Goal: Task Accomplishment & Management: Manage account settings

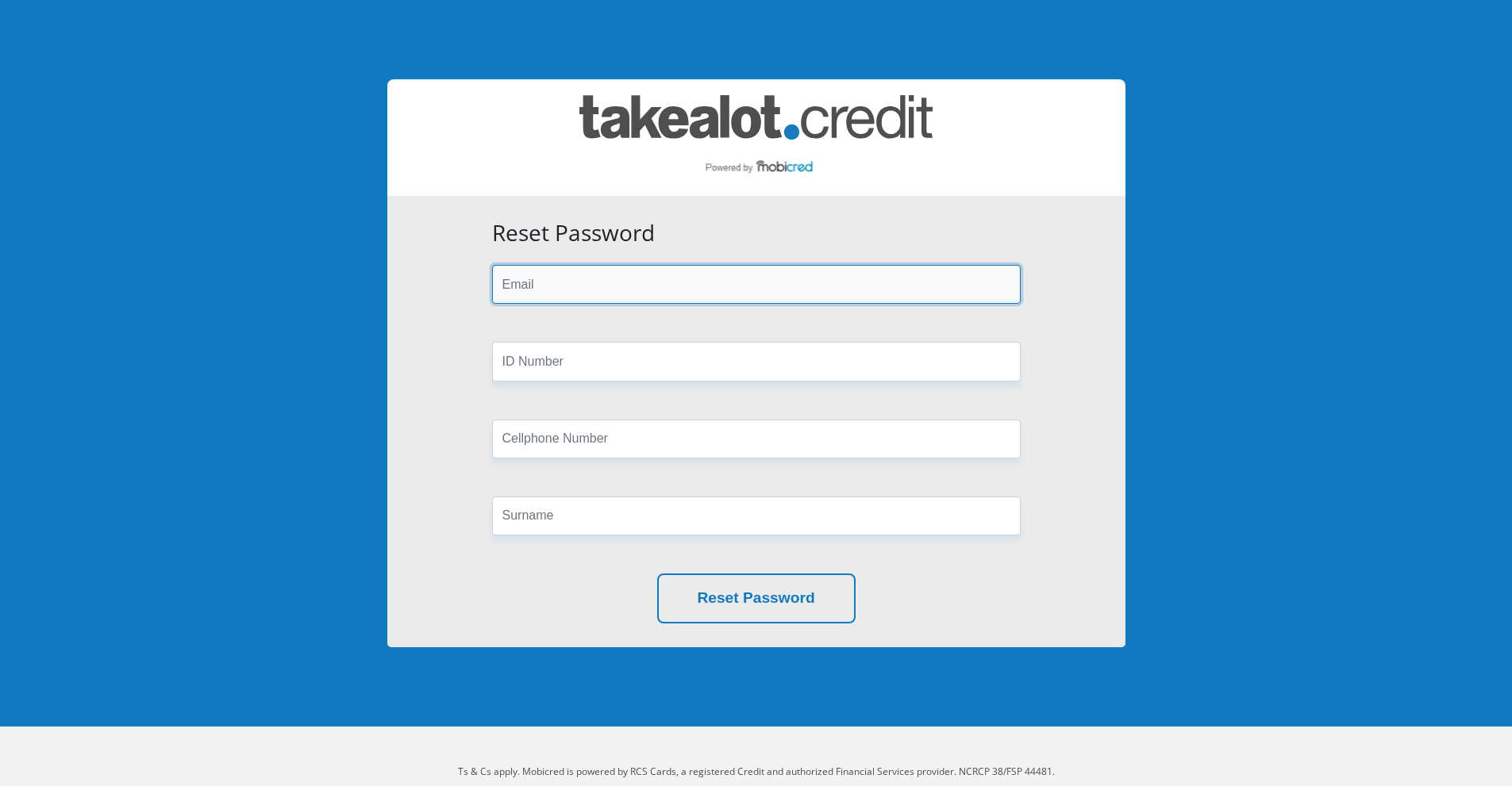
click at [650, 287] on input "email" at bounding box center [756, 284] width 529 height 39
type input "neommethi@gmail.com"
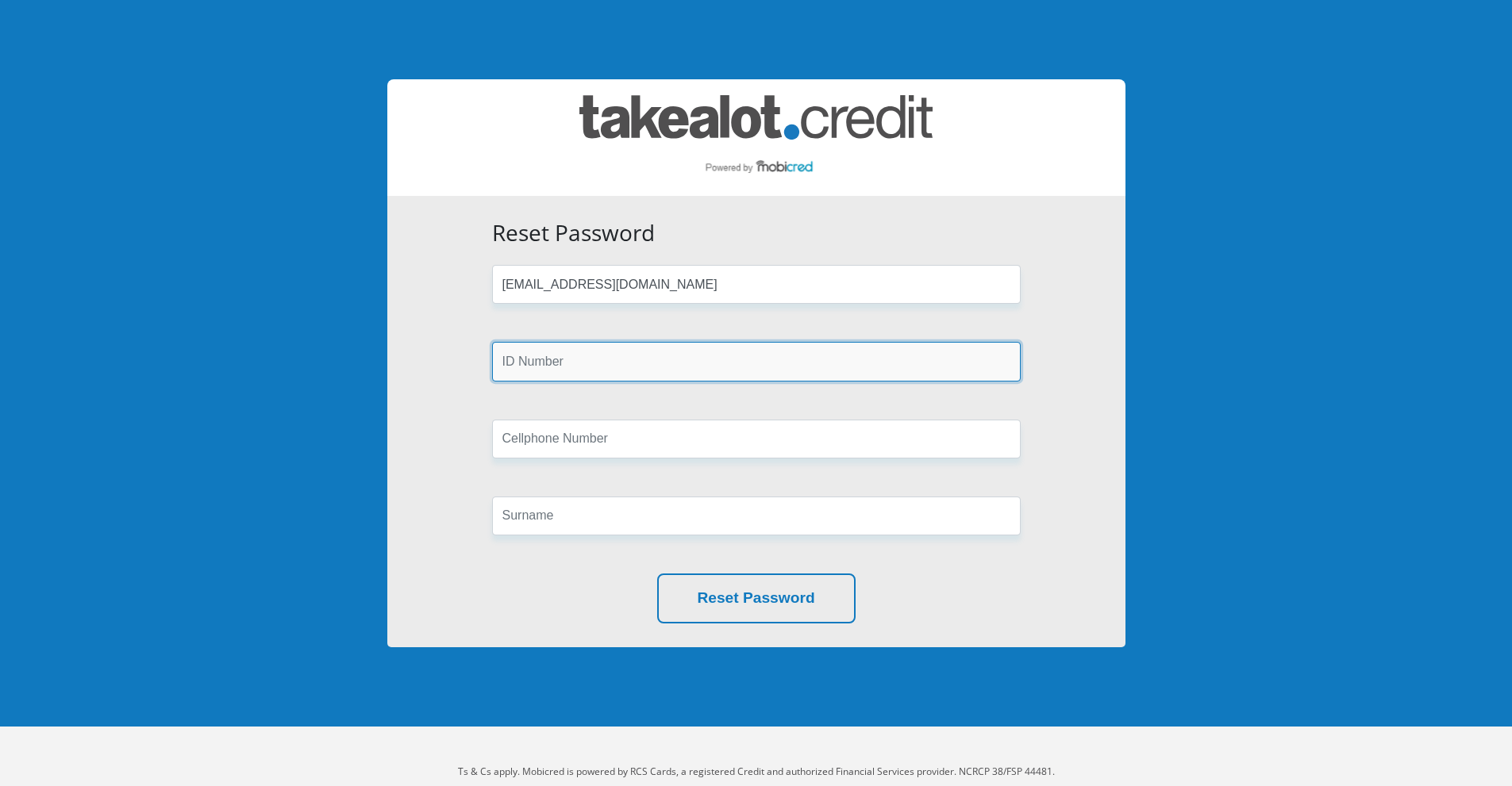
click at [624, 368] on input "text" at bounding box center [756, 361] width 529 height 39
type input "9012015804087"
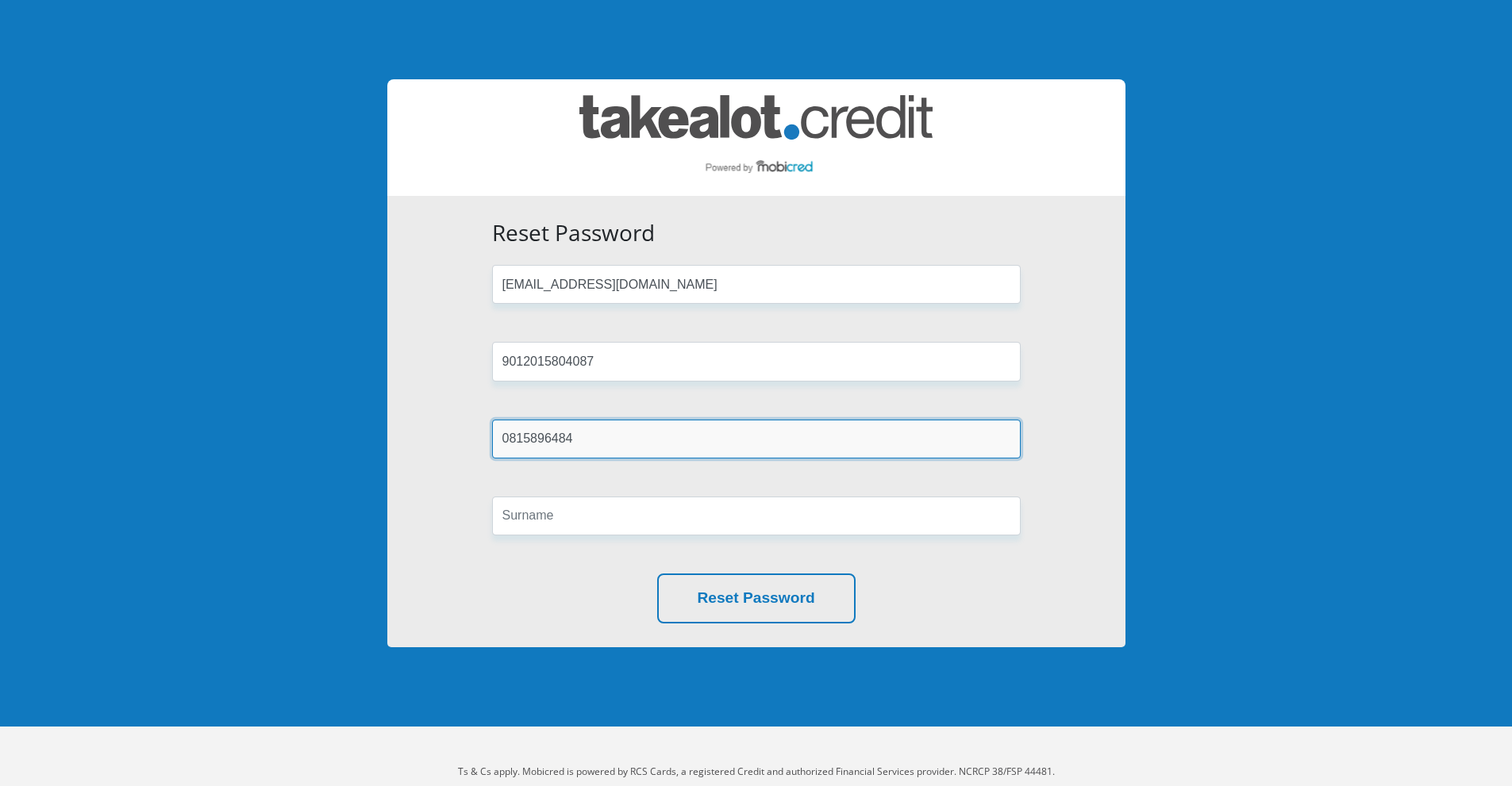
type input "0815896484"
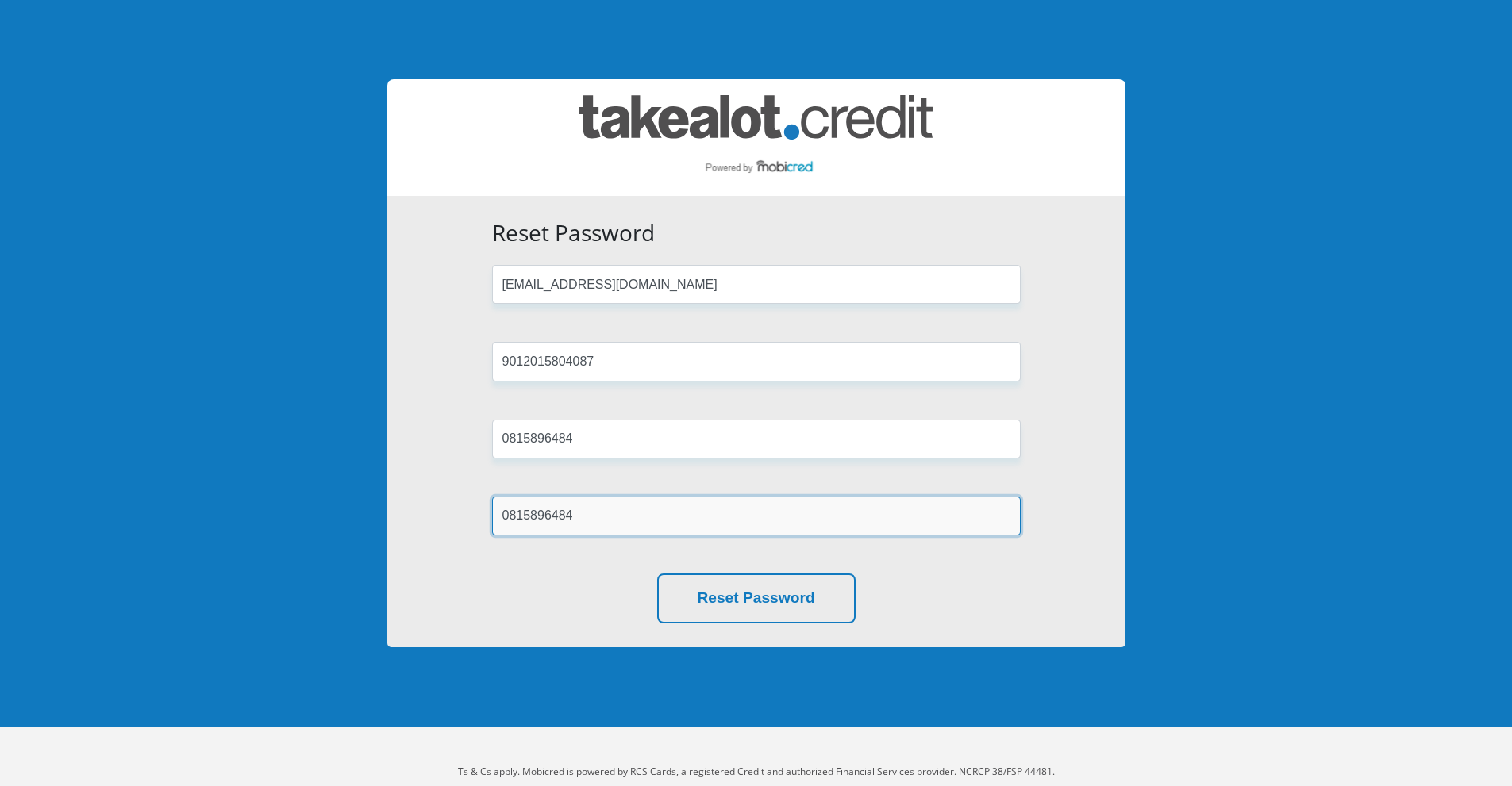
type input "0815896484"
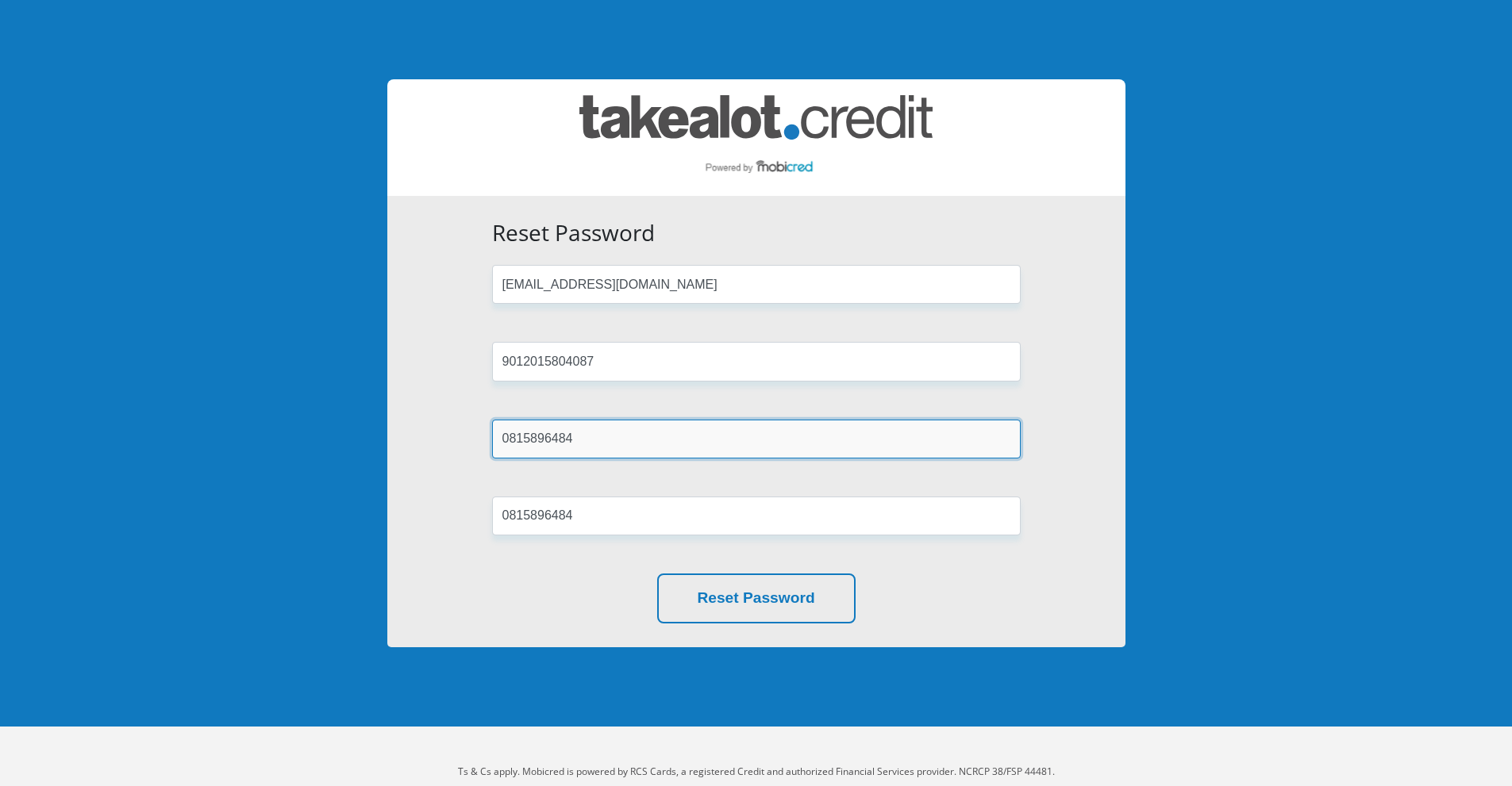
click at [686, 441] on input "0815896484" at bounding box center [756, 438] width 529 height 39
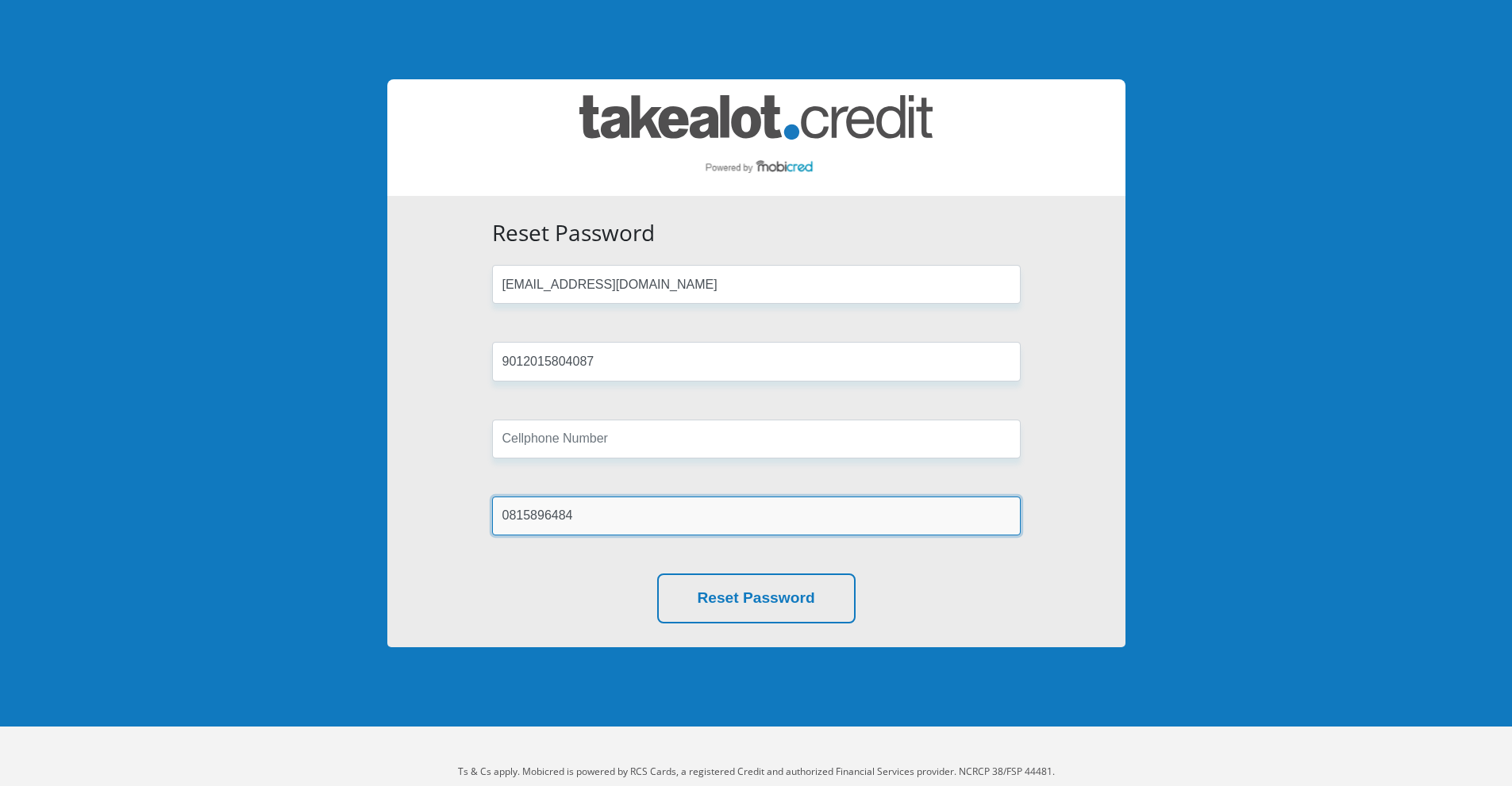
click at [653, 522] on input "0815896484" at bounding box center [756, 515] width 529 height 39
type input "Mmethi"
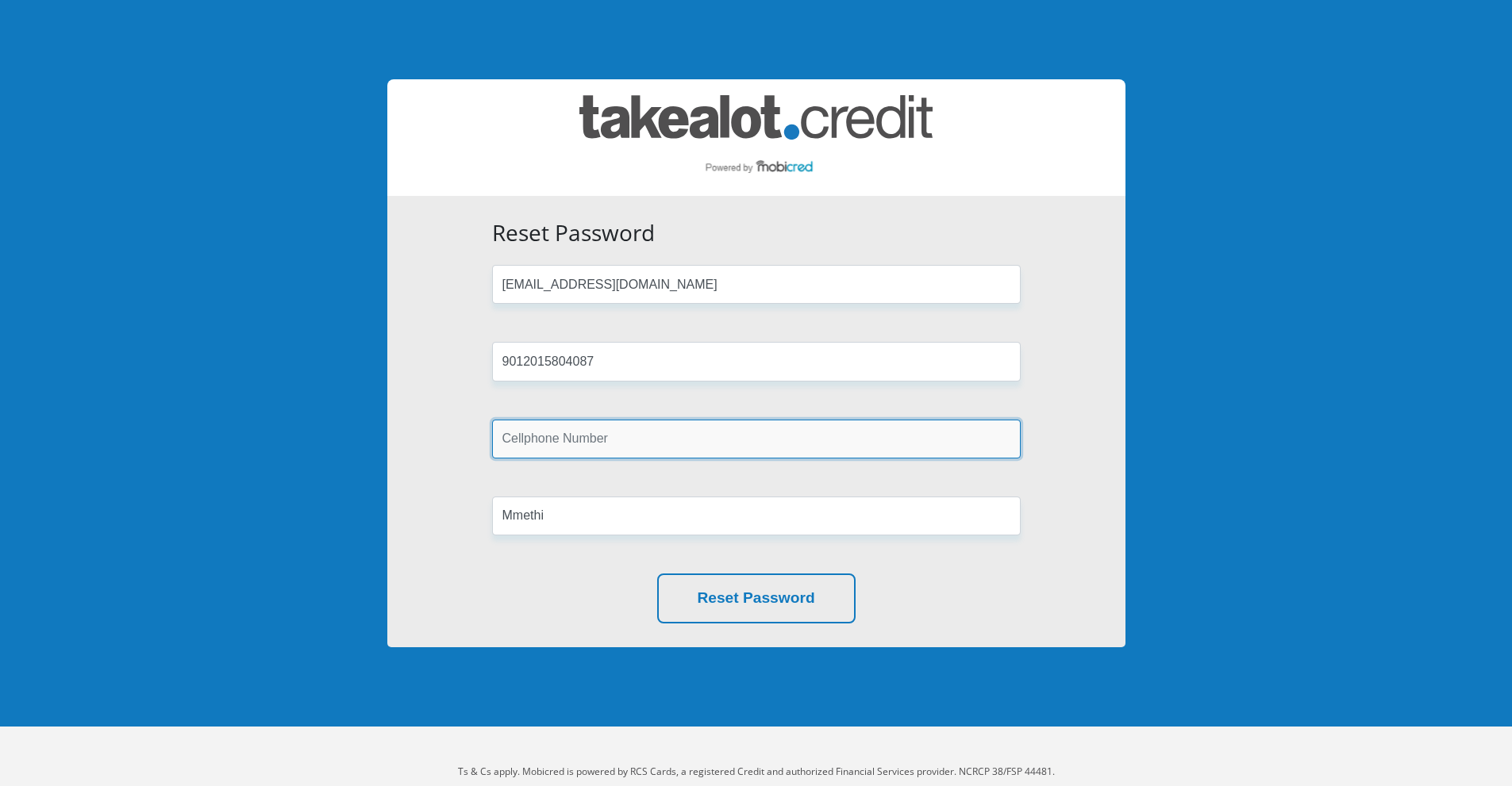
click at [615, 451] on input "text" at bounding box center [756, 438] width 529 height 39
type input "0815896484"
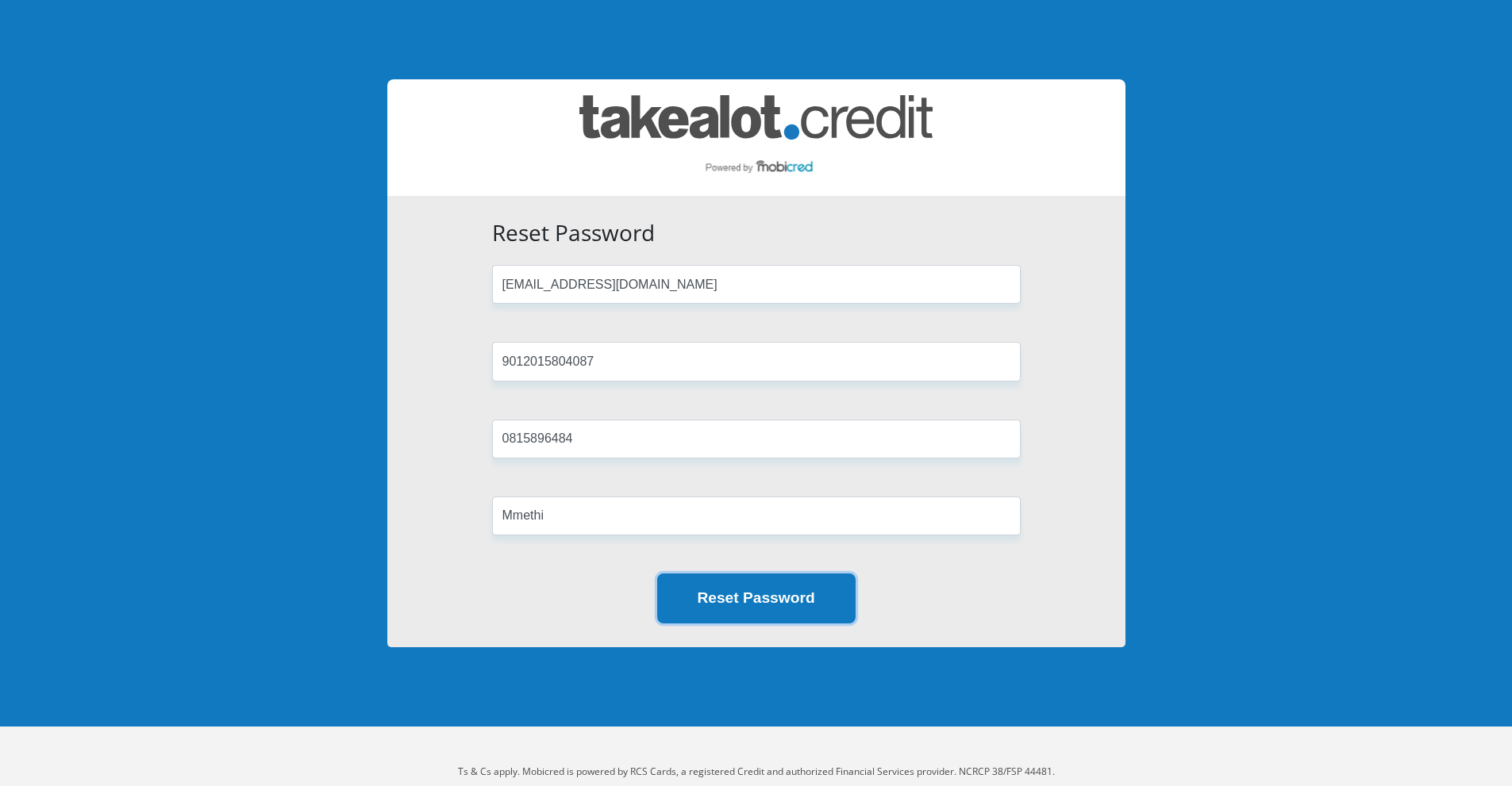
click at [739, 602] on button "Reset Password" at bounding box center [756, 598] width 199 height 50
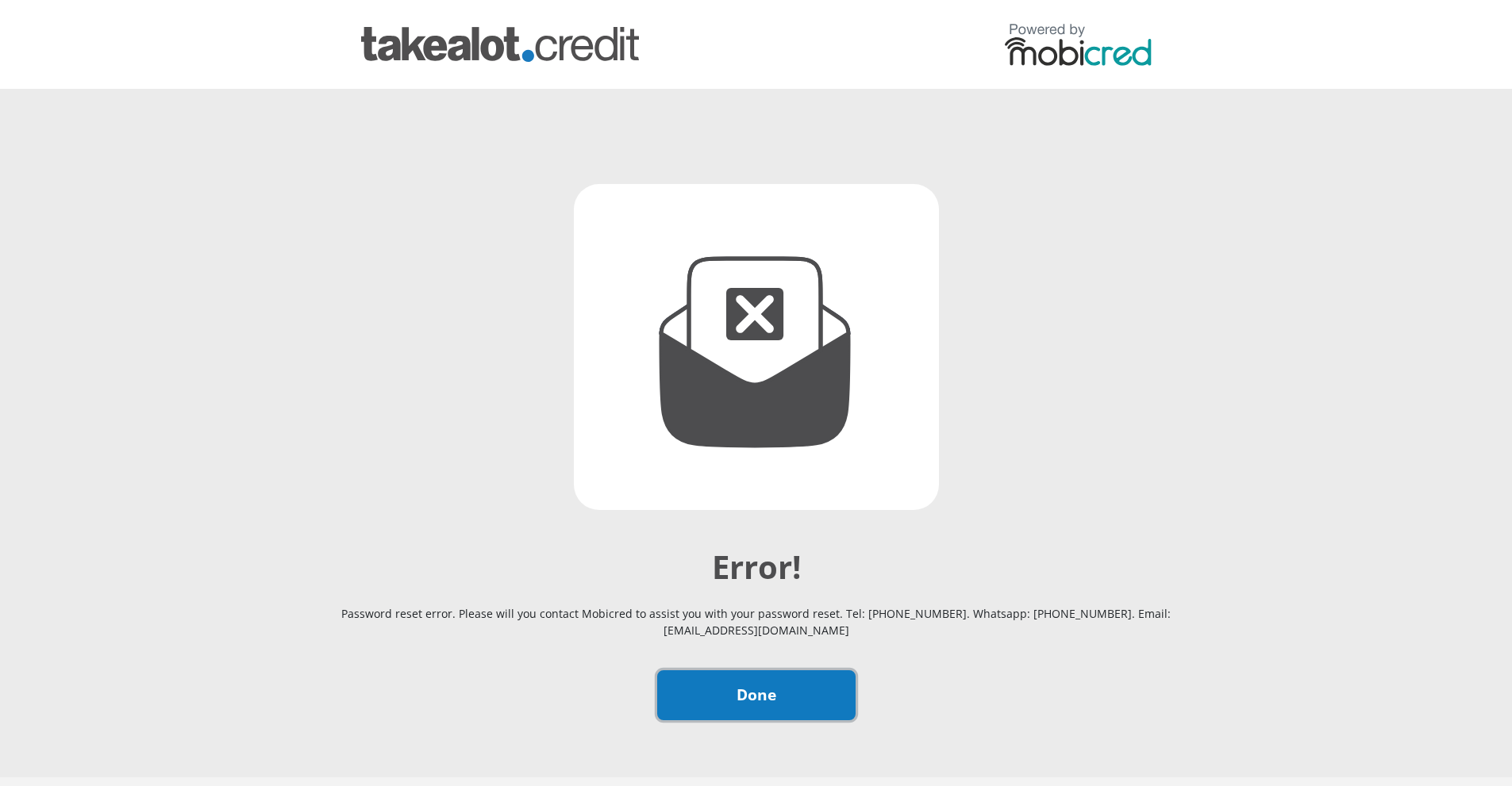
click at [735, 696] on link "Done" at bounding box center [756, 695] width 199 height 50
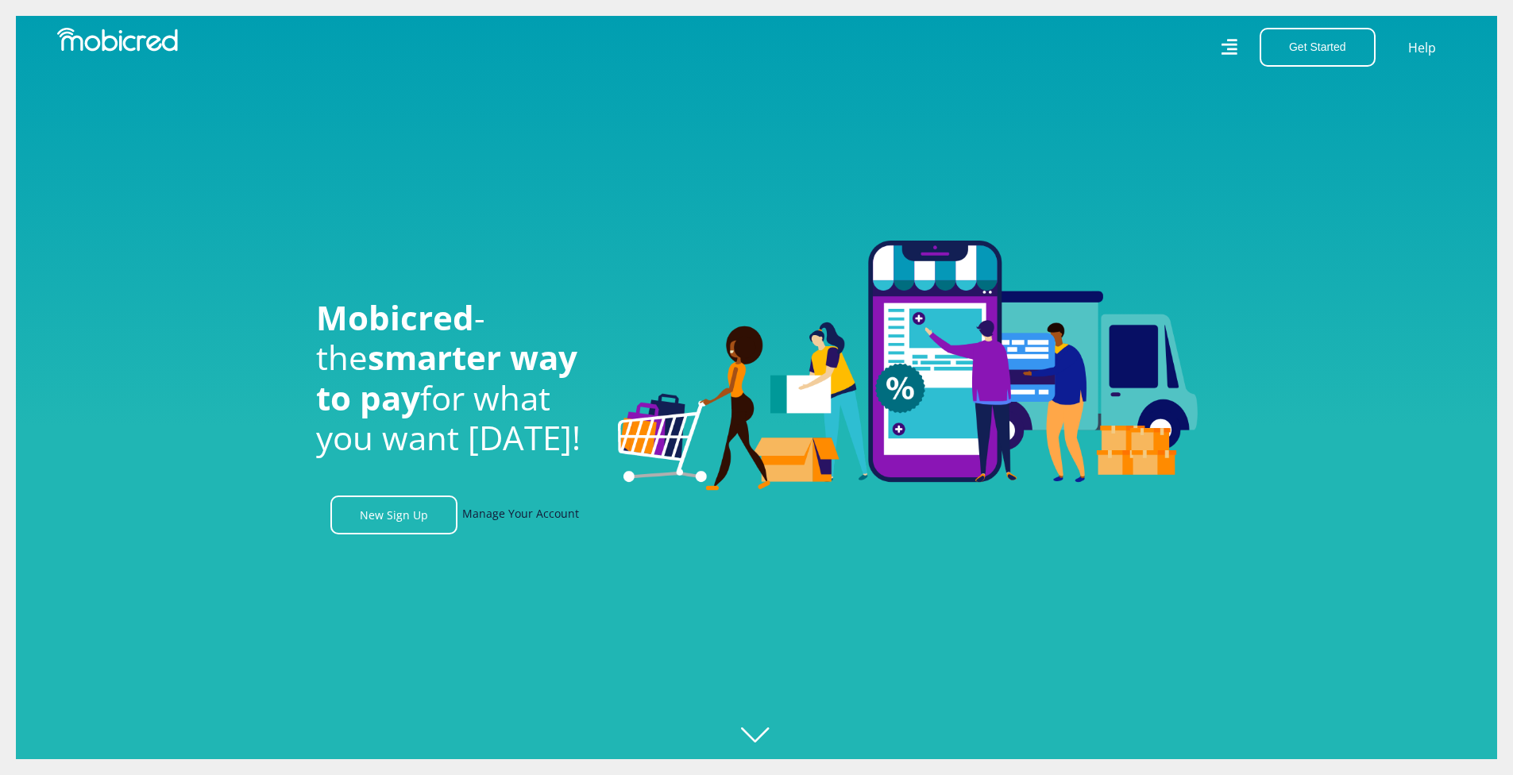
click at [526, 517] on link "Manage Your Account" at bounding box center [520, 515] width 117 height 39
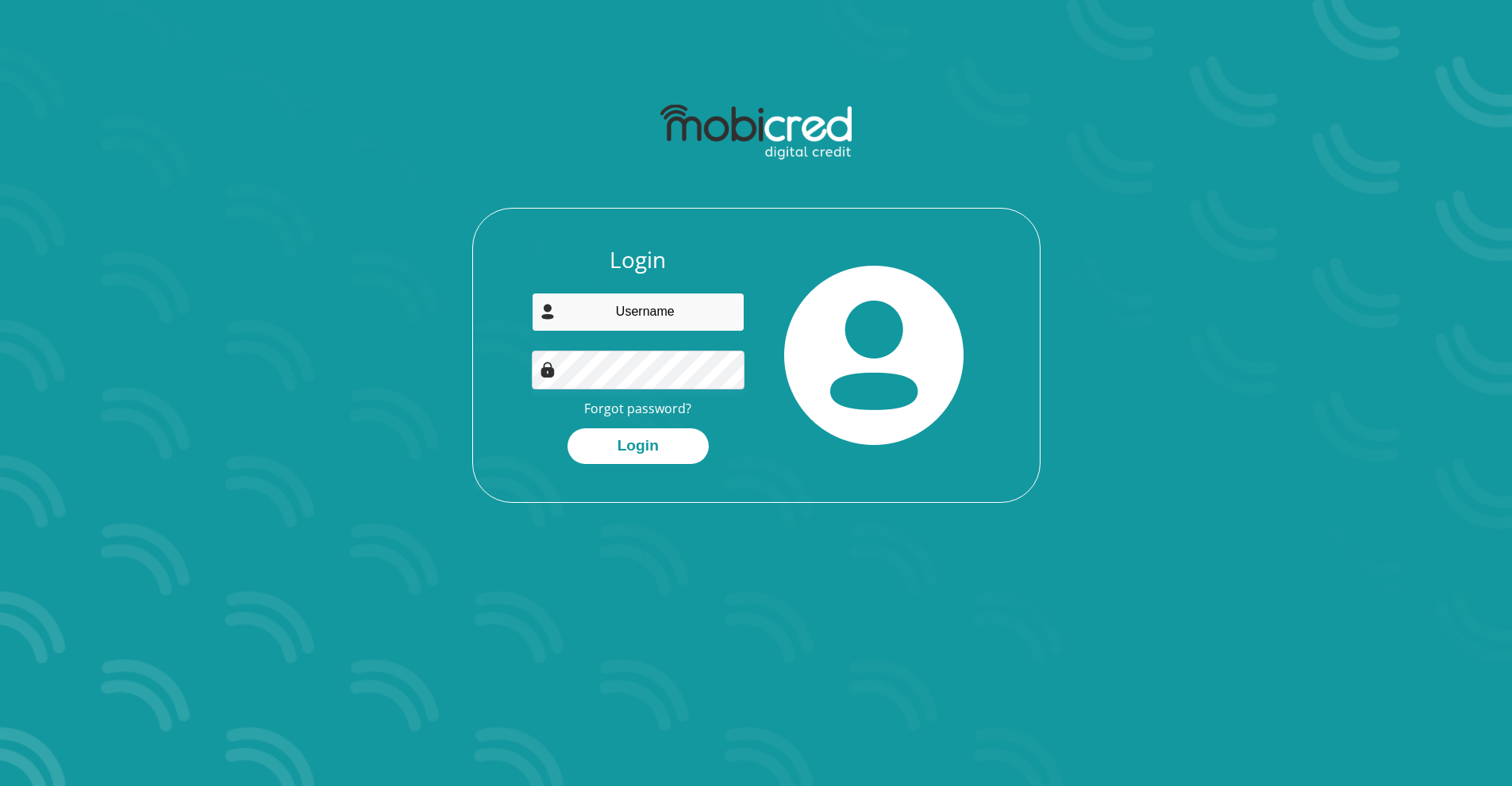
click at [652, 307] on input "email" at bounding box center [638, 312] width 213 height 39
type input "[EMAIL_ADDRESS][DOMAIN_NAME]"
click at [641, 439] on button "Login" at bounding box center [638, 446] width 141 height 36
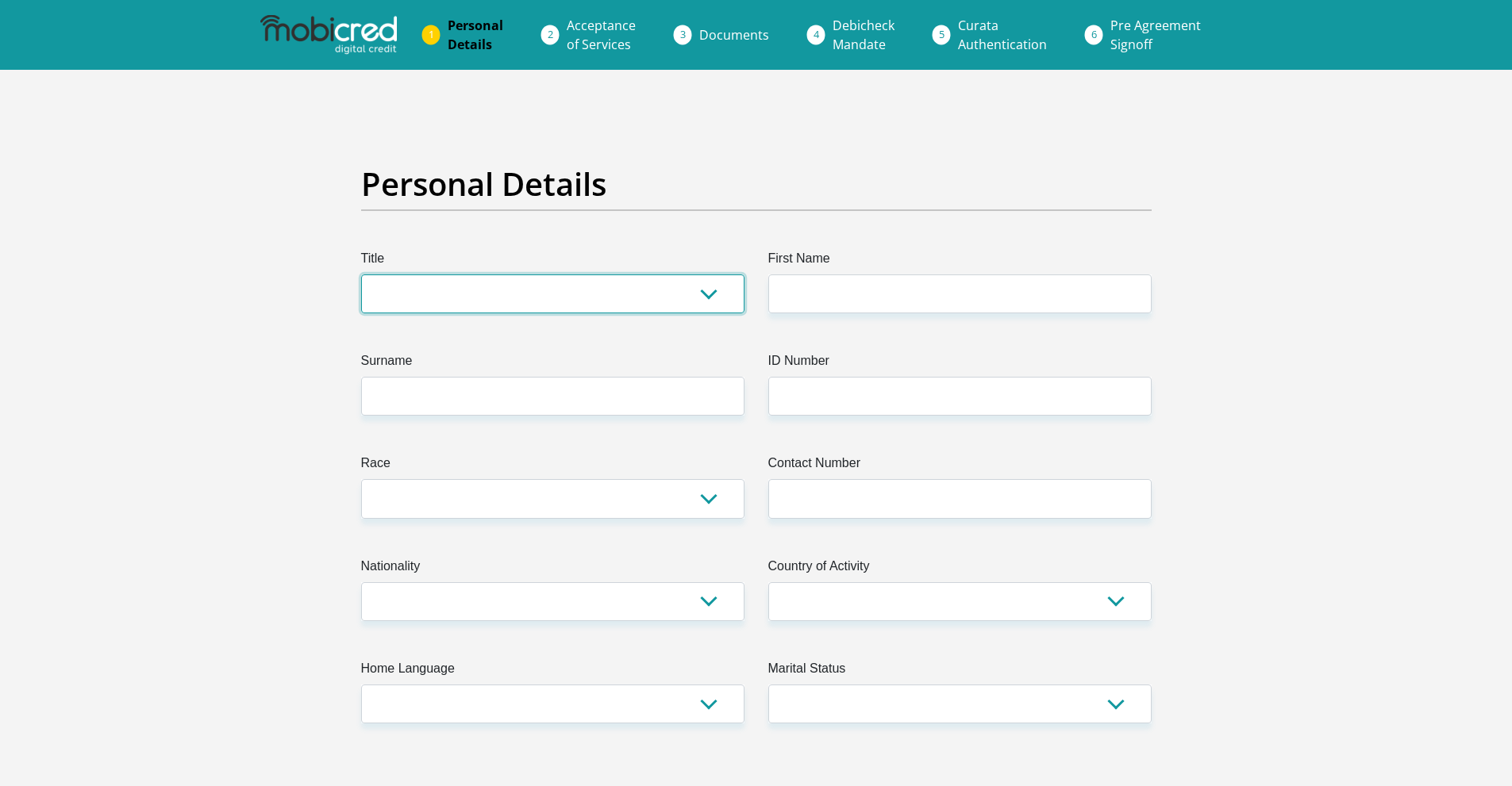
click at [513, 292] on select "Mr Ms Mrs Dr [PERSON_NAME]" at bounding box center [553, 294] width 384 height 39
select select "Mr"
click at [361, 275] on select "Mr Ms Mrs Dr Other" at bounding box center [553, 294] width 384 height 39
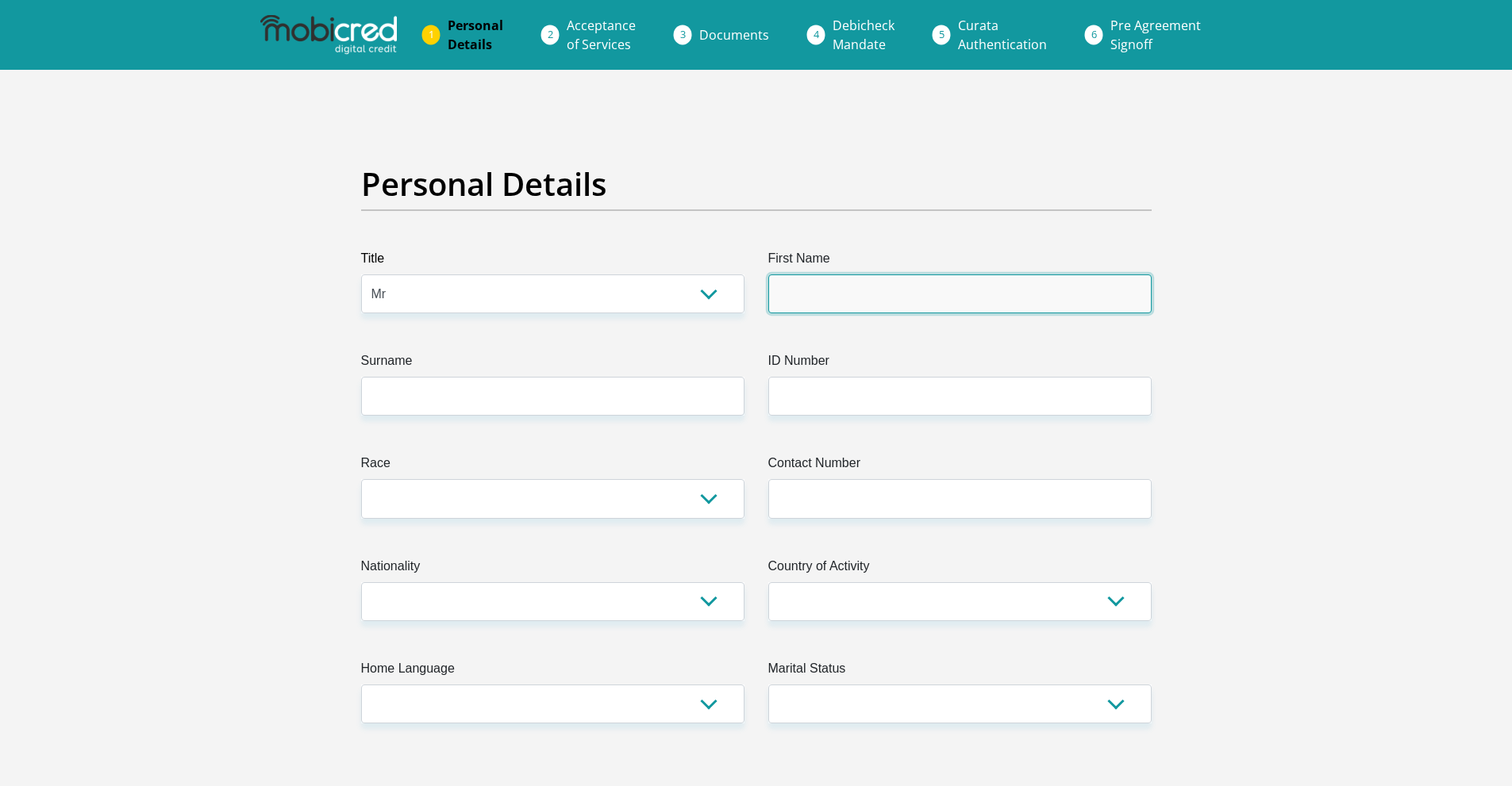
click at [838, 298] on input "First Name" at bounding box center [960, 294] width 384 height 39
type input "Neo"
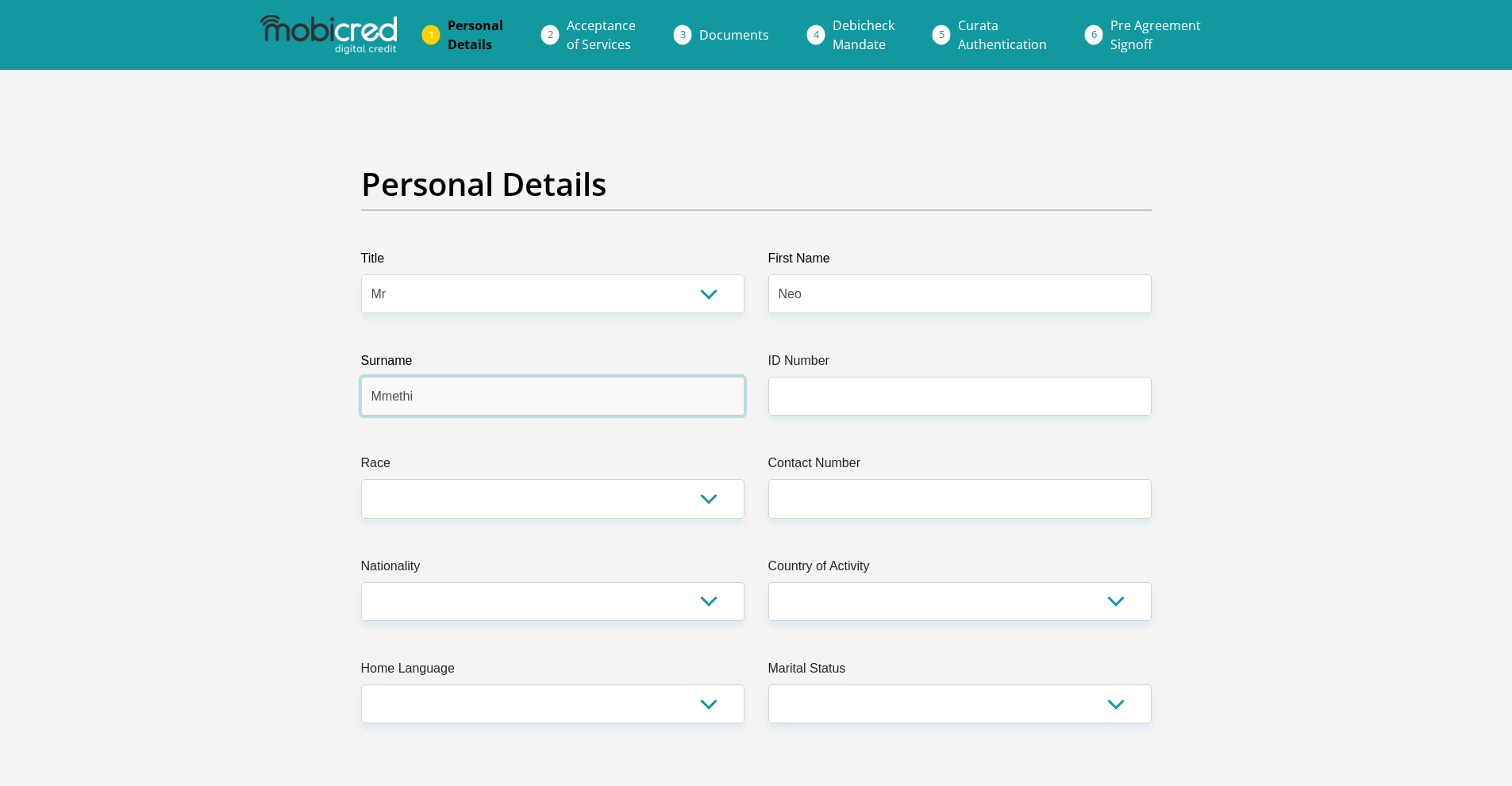
type input "Mmethi"
type input "9012015804087"
click at [724, 503] on select "Black Coloured Indian White Other" at bounding box center [553, 498] width 384 height 39
select select "1"
click at [361, 479] on select "Black Coloured Indian White Other" at bounding box center [553, 498] width 384 height 39
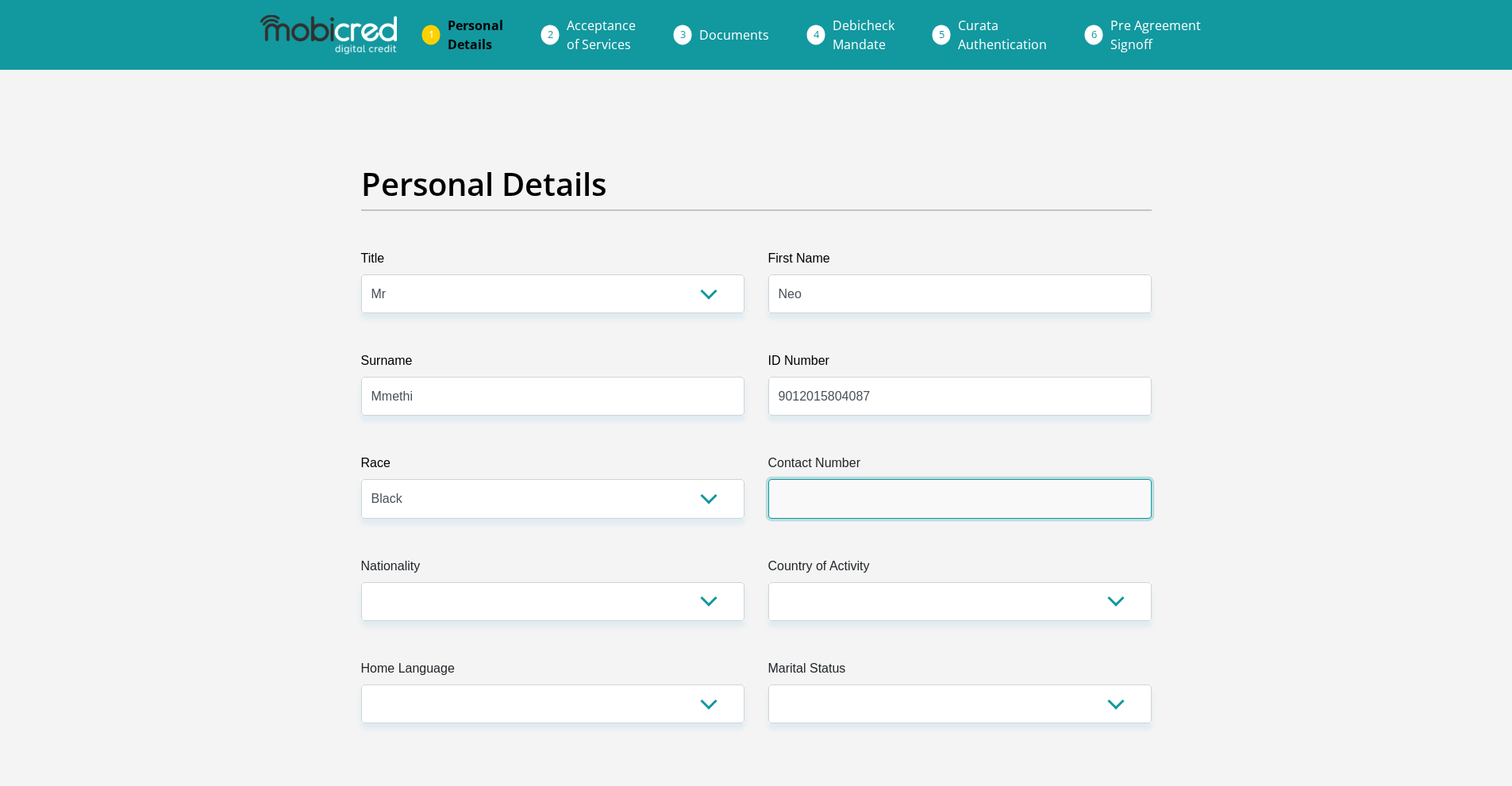
click at [865, 510] on input "Contact Number" at bounding box center [960, 498] width 384 height 39
type input "0815896484"
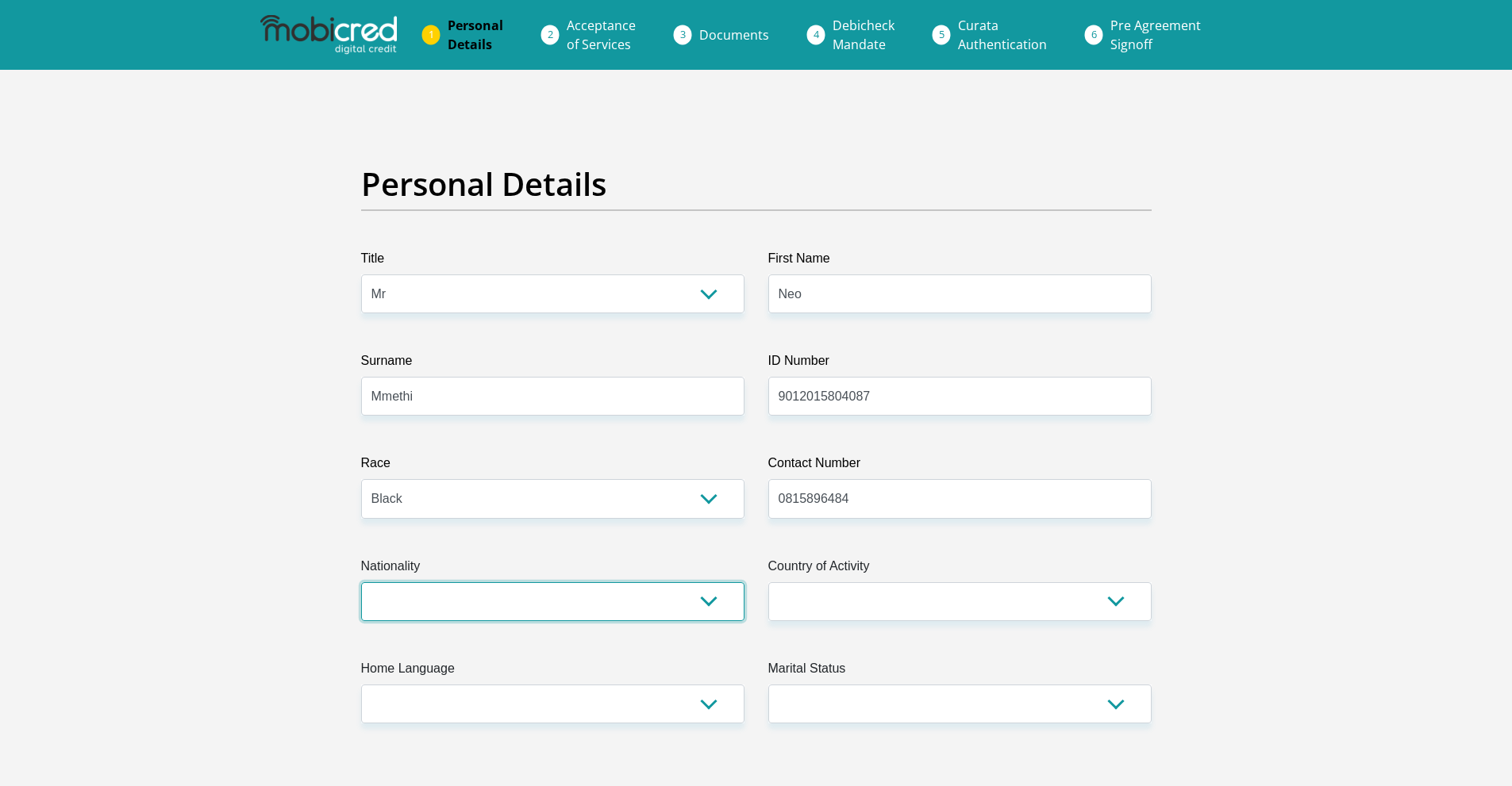
click at [707, 600] on select "South Africa Afghanistan Aland Islands Albania Algeria America Samoa American V…" at bounding box center [553, 601] width 384 height 39
select select "ZAF"
click at [361, 582] on select "South Africa Afghanistan Aland Islands Albania Algeria America Samoa American V…" at bounding box center [553, 601] width 384 height 39
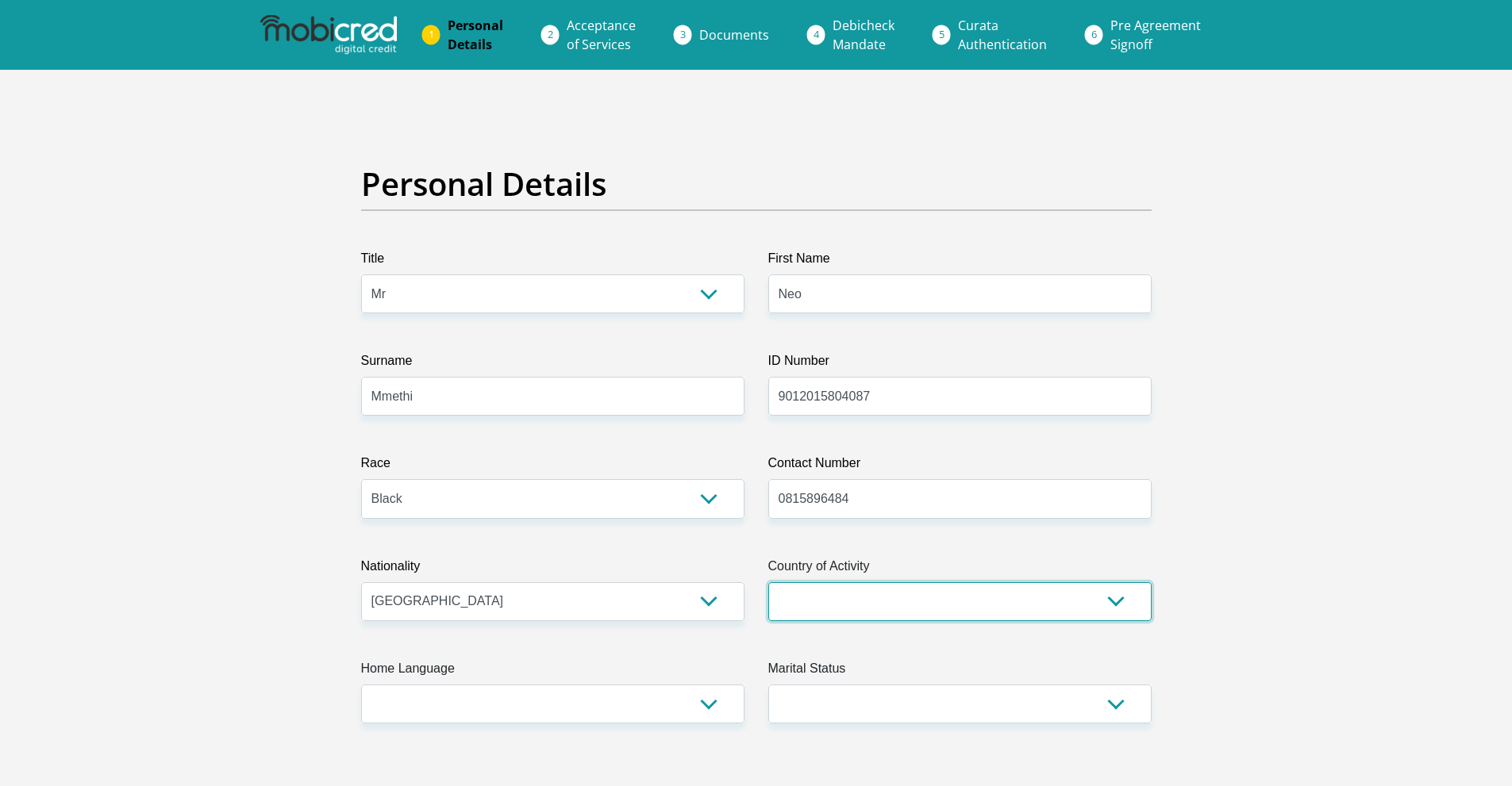
click at [902, 595] on select "South Africa Afghanistan Aland Islands Albania Algeria America Samoa American V…" at bounding box center [960, 601] width 384 height 39
select select "ZAF"
click at [768, 582] on select "South Africa Afghanistan Aland Islands Albania Algeria America Samoa American V…" at bounding box center [960, 601] width 384 height 39
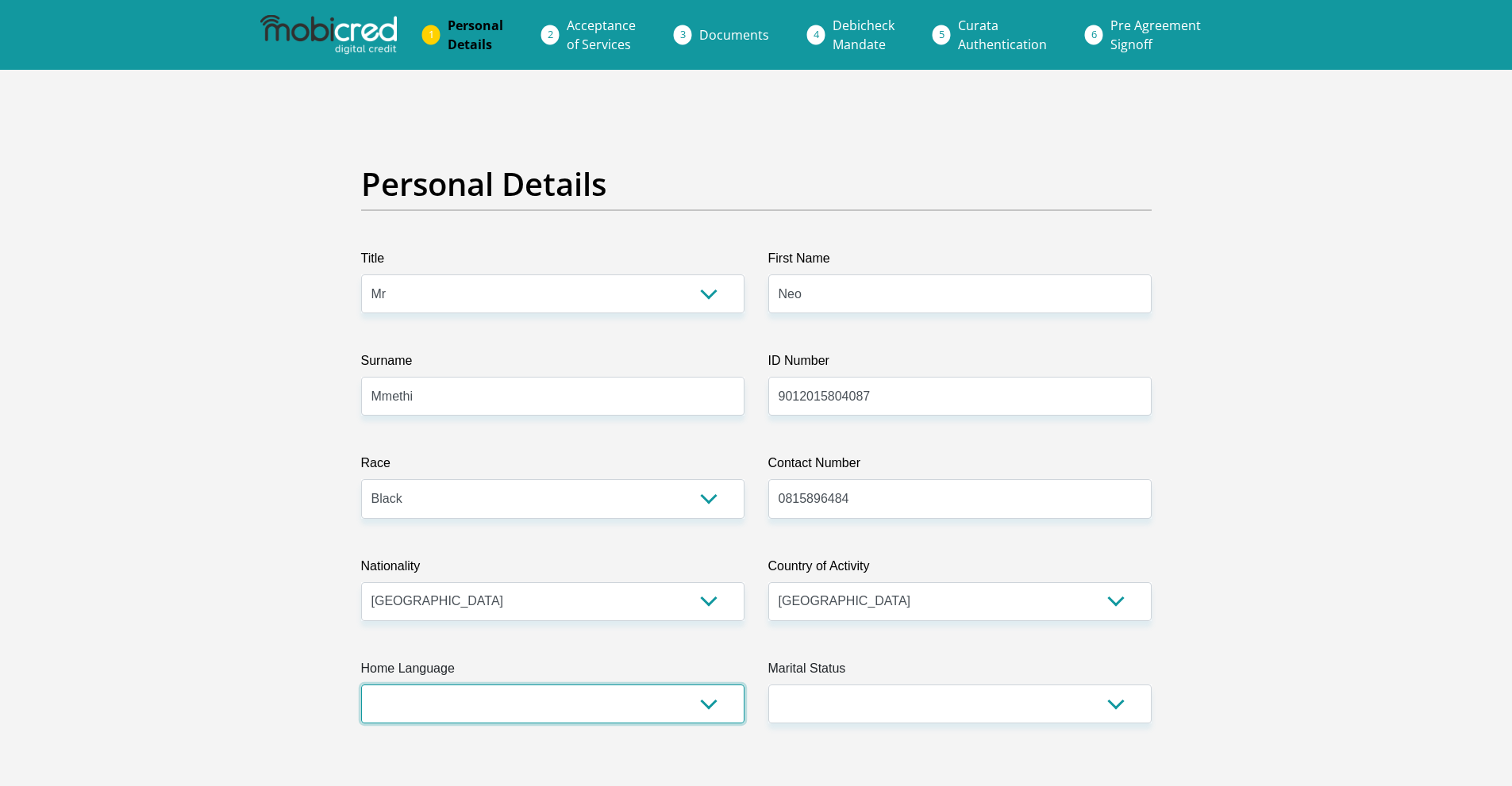
click at [711, 703] on select "Afrikaans English Sepedi South Ndebele Southern Sotho Swati Tsonga Tswana Venda…" at bounding box center [553, 703] width 384 height 39
select select "eng"
click at [361, 684] on select "Afrikaans English Sepedi South Ndebele Southern Sotho Swati Tsonga Tswana Venda…" at bounding box center [553, 703] width 384 height 39
click at [591, 706] on select "Afrikaans English Sepedi South Ndebele Southern Sotho Swati Tsonga Tswana Venda…" at bounding box center [553, 703] width 384 height 39
drag, startPoint x: 939, startPoint y: 751, endPoint x: 927, endPoint y: 732, distance: 22.5
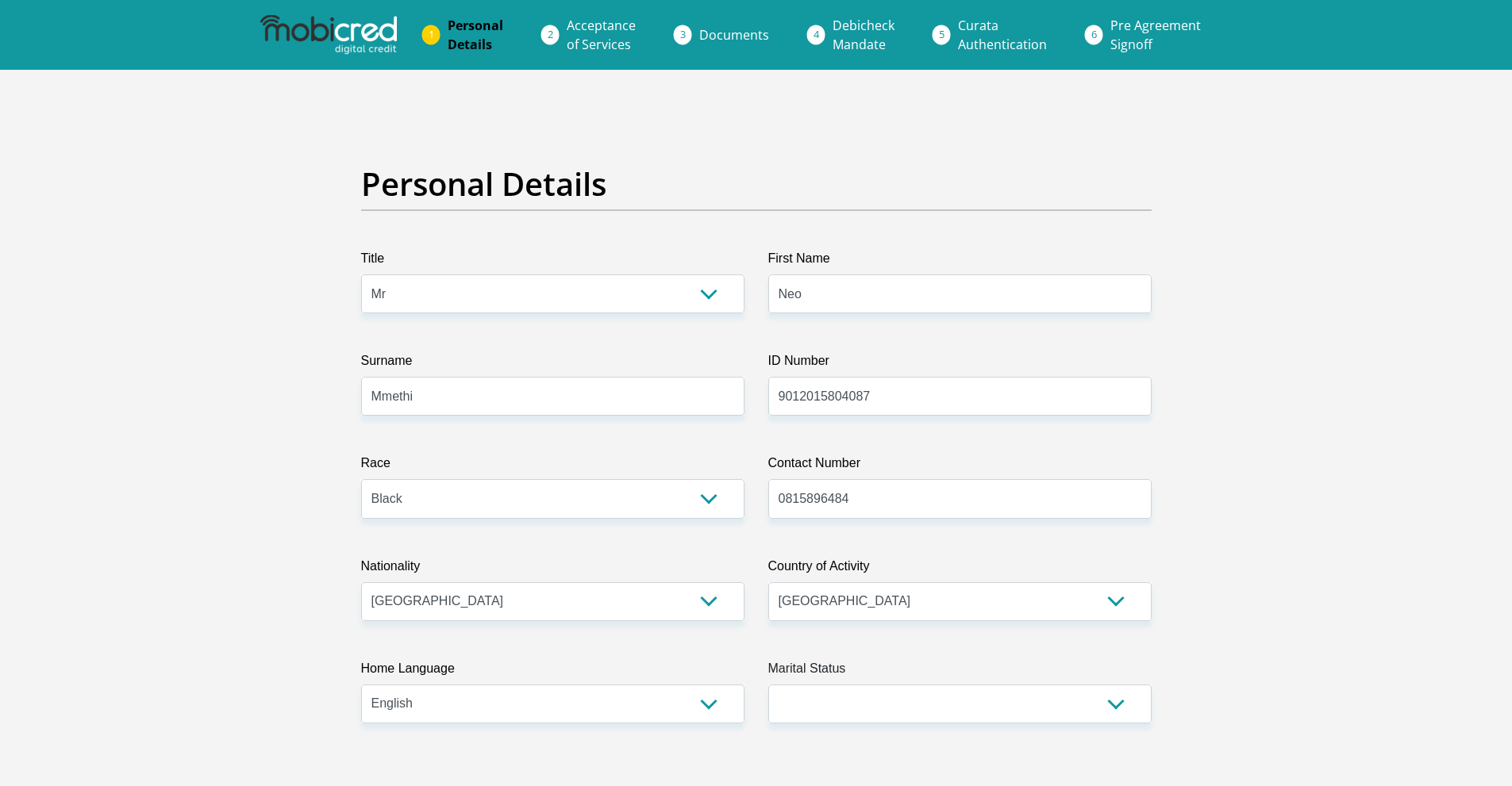
click at [919, 708] on select "Married ANC Single Divorced Widowed Married COP or Customary Law" at bounding box center [960, 703] width 384 height 39
select select "2"
click at [768, 684] on select "Married ANC Single Divorced Widowed Married COP or Customary Law" at bounding box center [960, 703] width 384 height 39
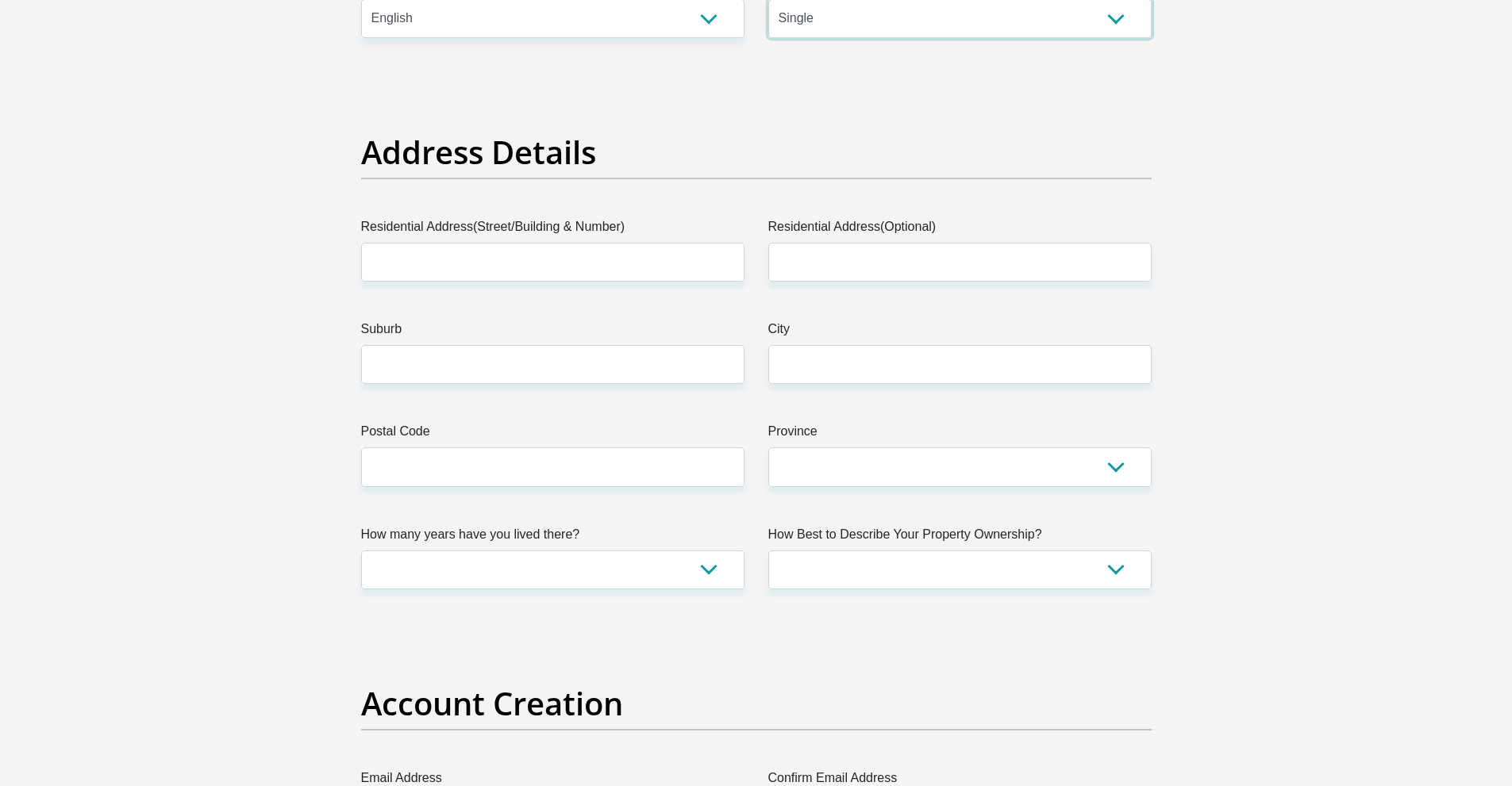
scroll to position [792, 0]
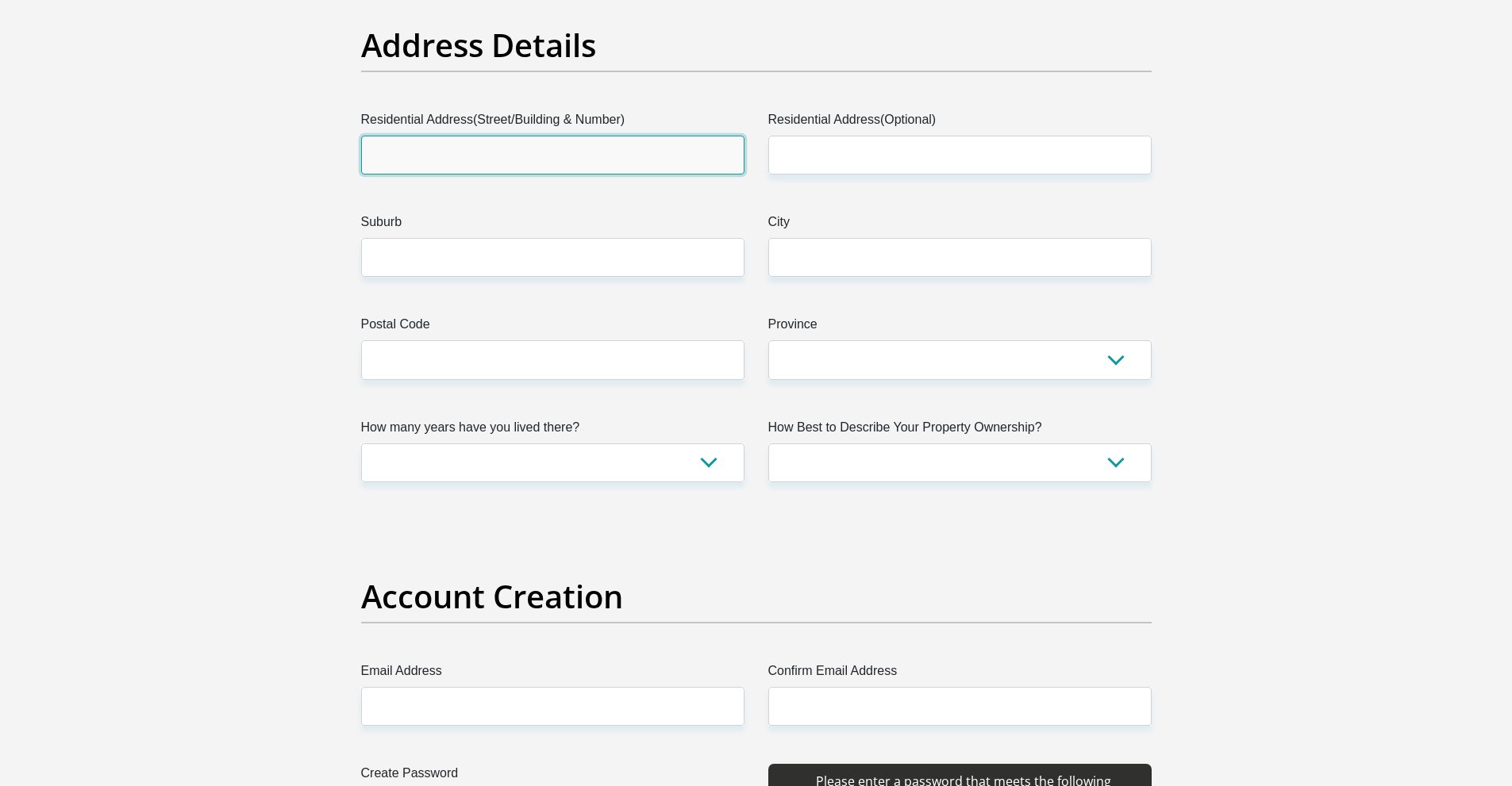
click at [496, 164] on input "Residential Address(Street/Building & Number)" at bounding box center [553, 155] width 384 height 39
click at [429, 150] on input "Residential Address(Street/Building & Number)" at bounding box center [553, 155] width 384 height 39
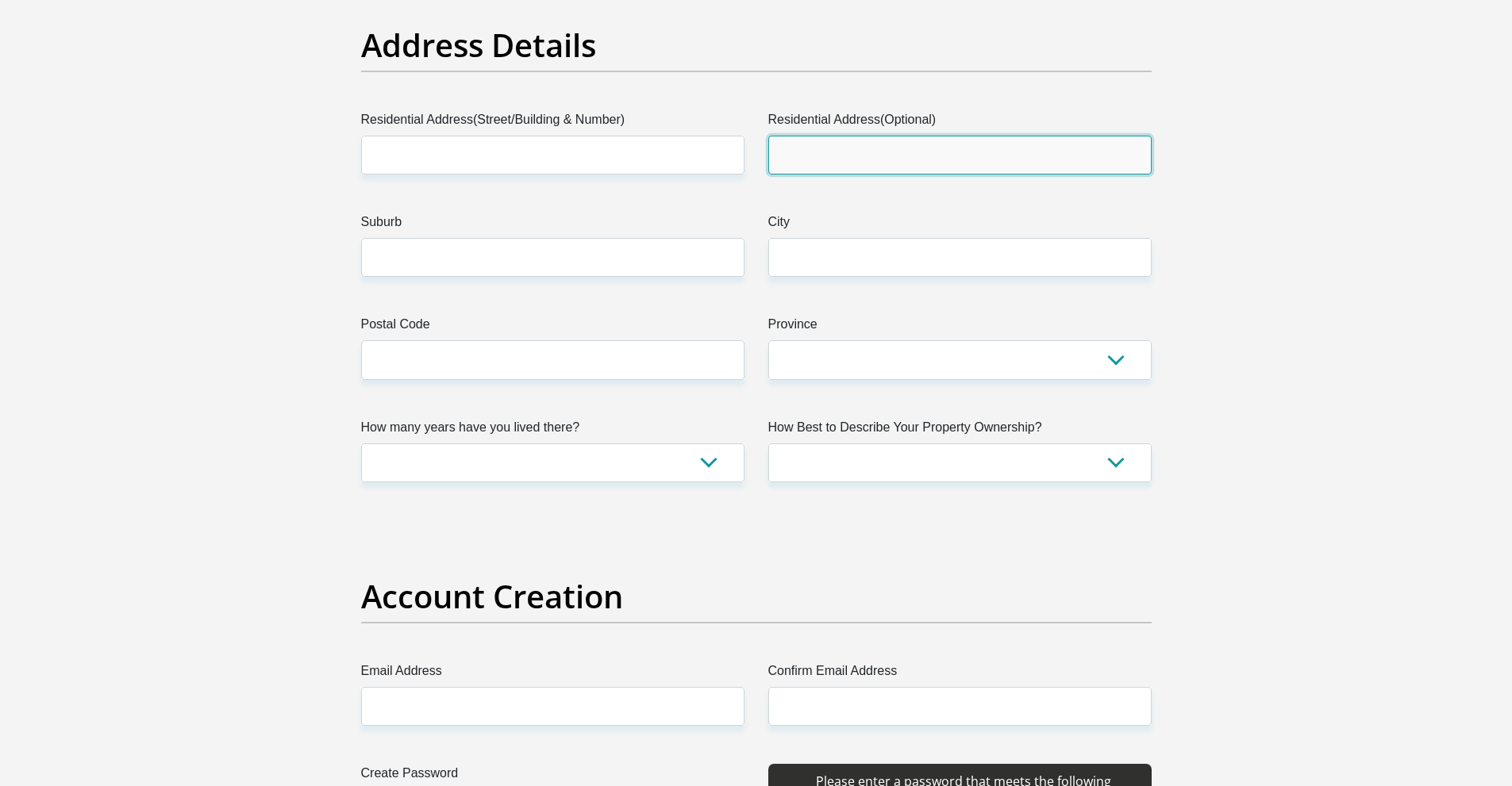
click at [877, 156] on input "Residential Address(Optional)" at bounding box center [960, 155] width 384 height 39
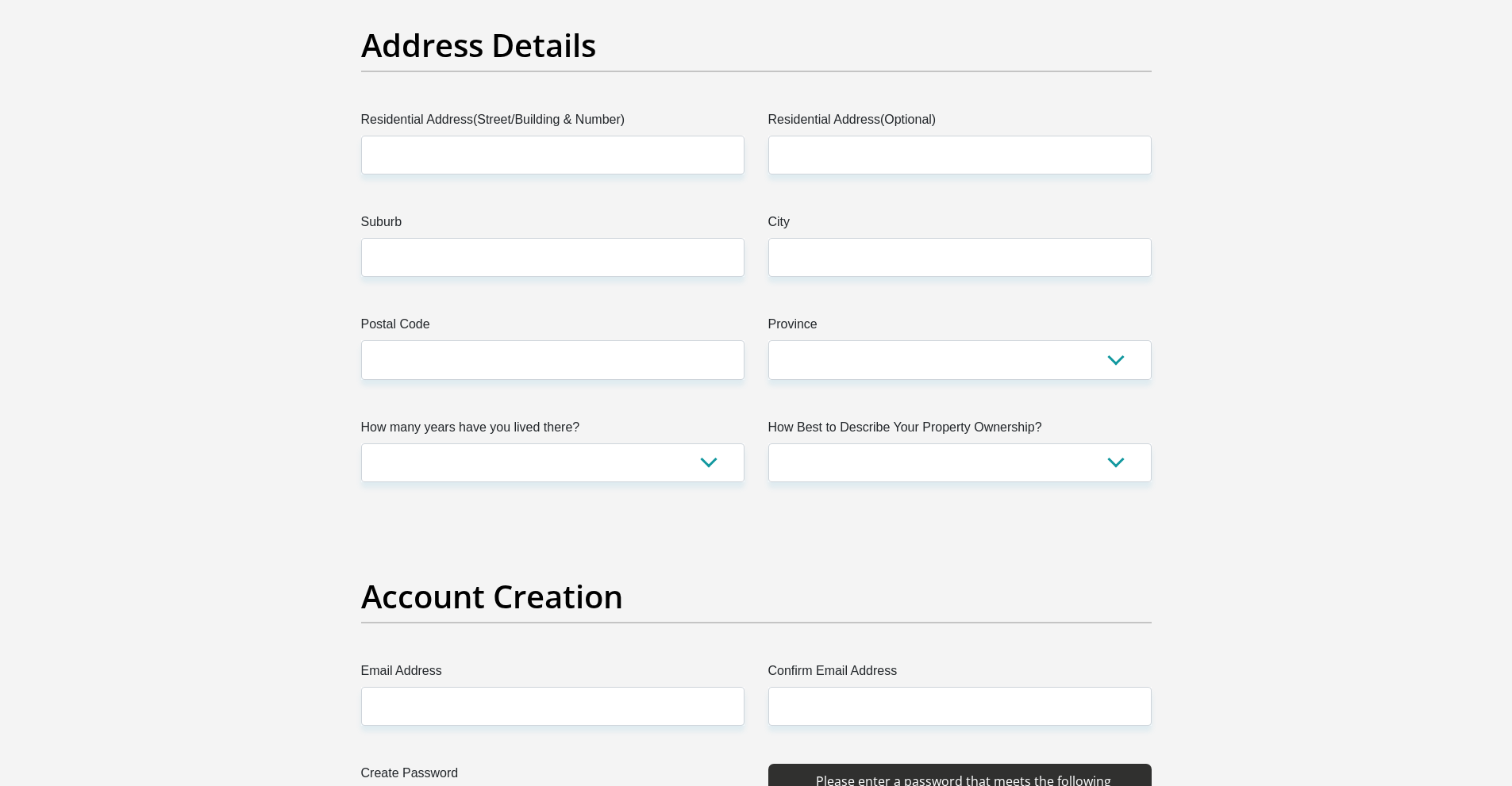
click at [540, 124] on label "Residential Address(Street/Building & Number)" at bounding box center [553, 122] width 384 height 25
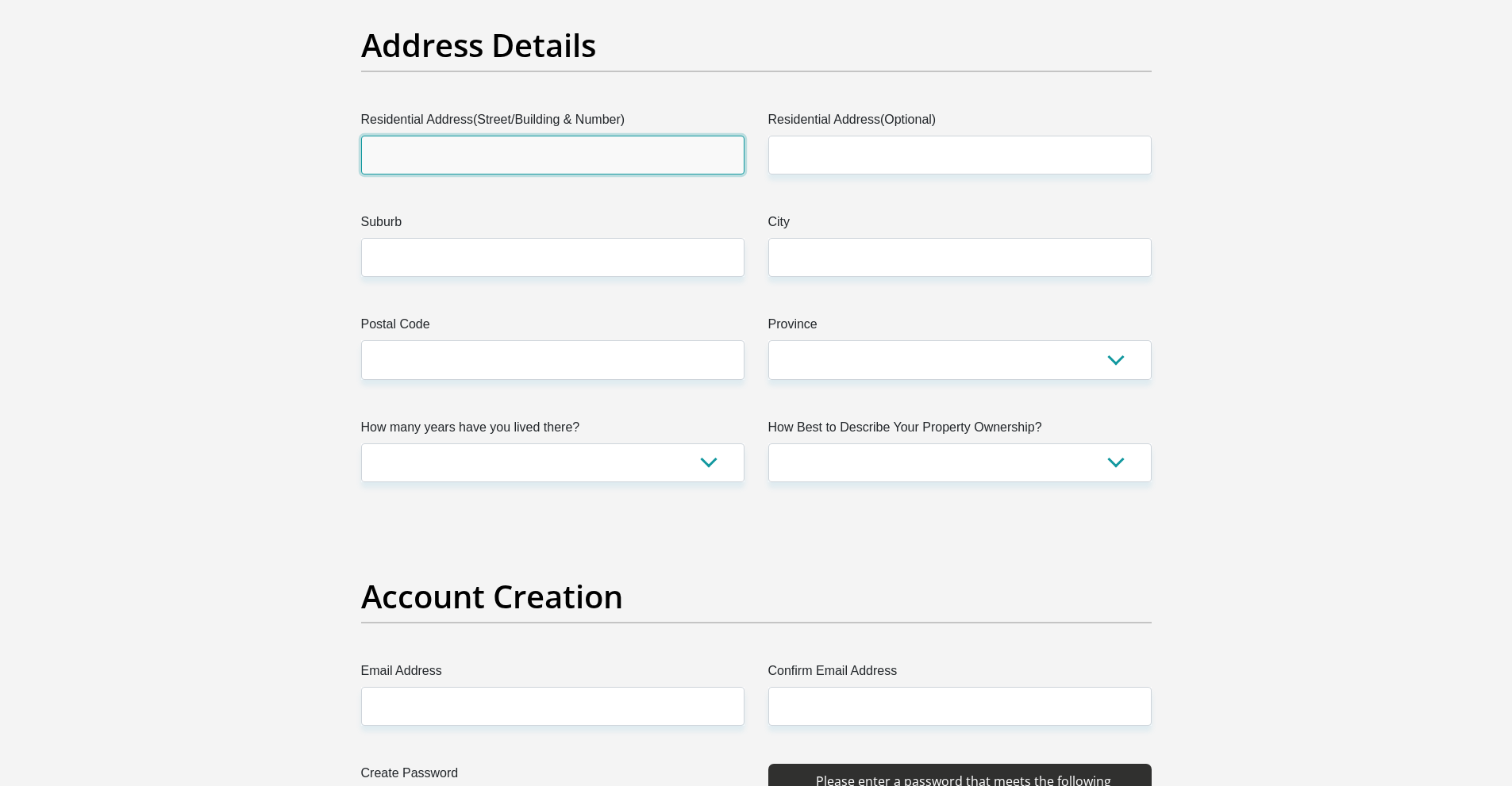
click at [540, 136] on input "Residential Address(Street/Building & Number)" at bounding box center [553, 155] width 384 height 39
click at [526, 145] on input "Residential Address(Street/Building & Number)" at bounding box center [553, 155] width 384 height 39
type input "13150 Nxumalo"
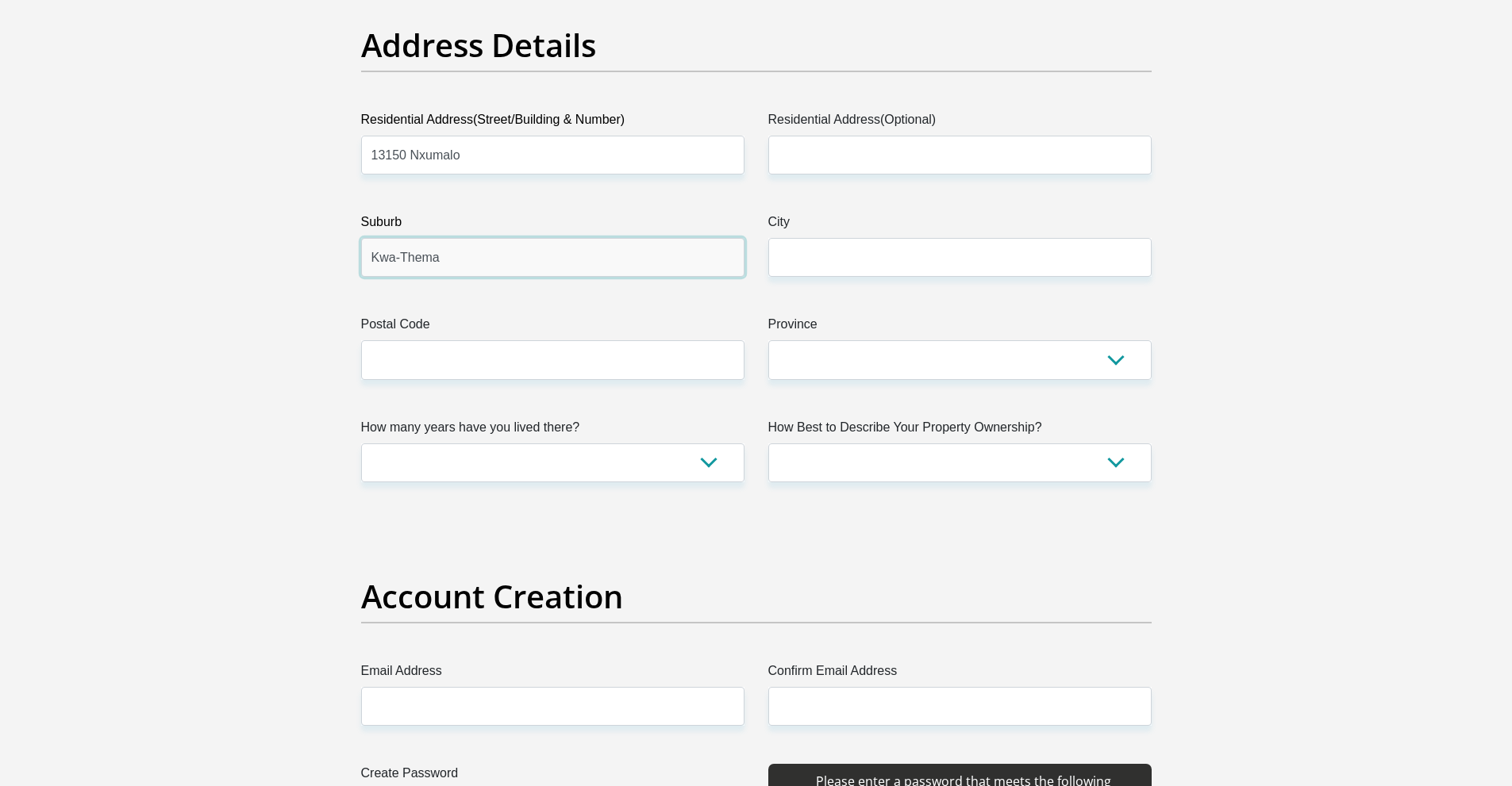
type input "Kwa-Thema"
type input "Ekurhuleni"
type input "1575"
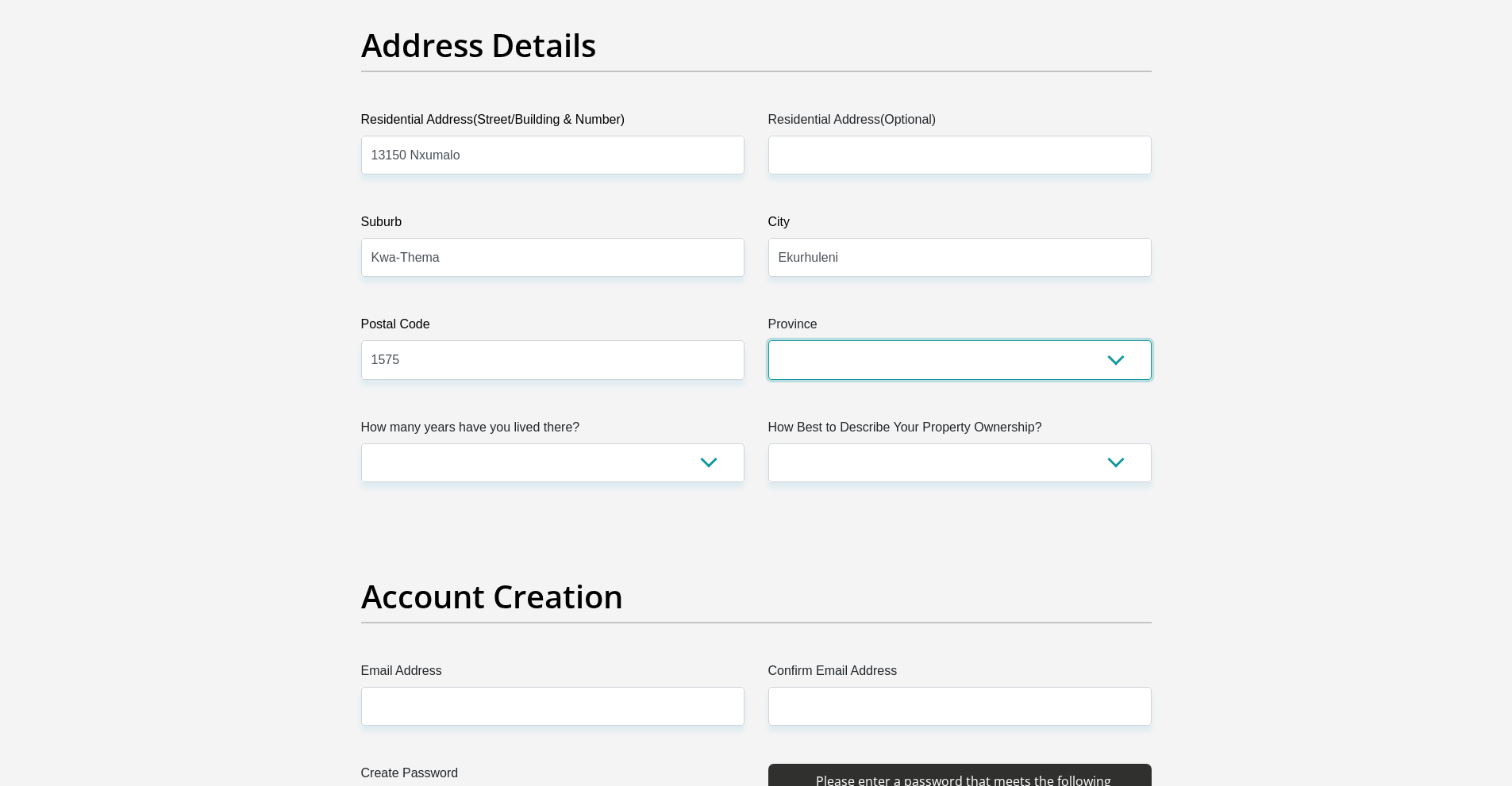
select select "Gauteng"
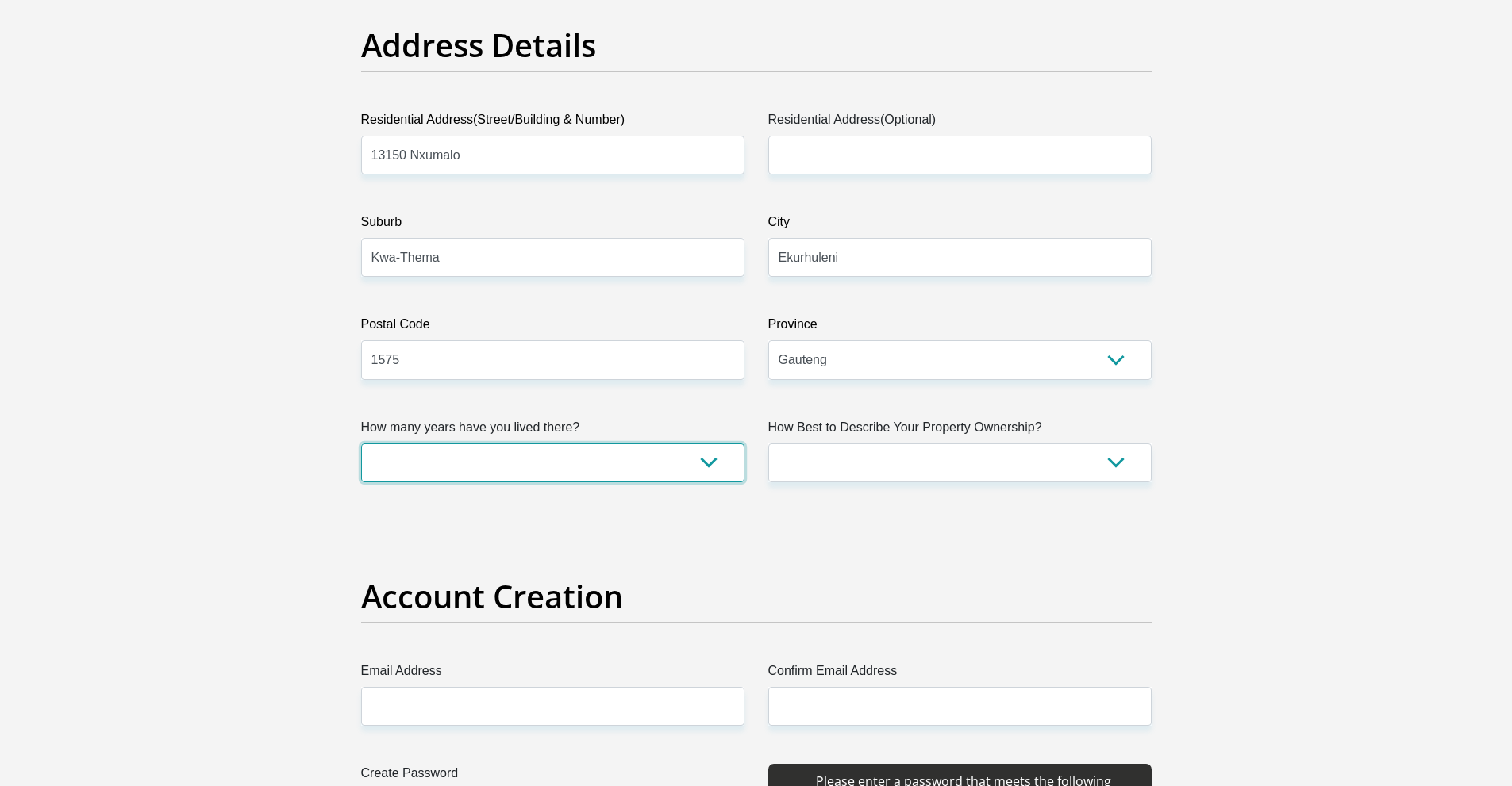
click at [641, 457] on select "less than 1 year 1-3 years 3-5 years 5+ years" at bounding box center [553, 462] width 384 height 39
select select "5"
click at [361, 443] on select "less than 1 year 1-3 years 3-5 years 5+ years" at bounding box center [553, 462] width 384 height 39
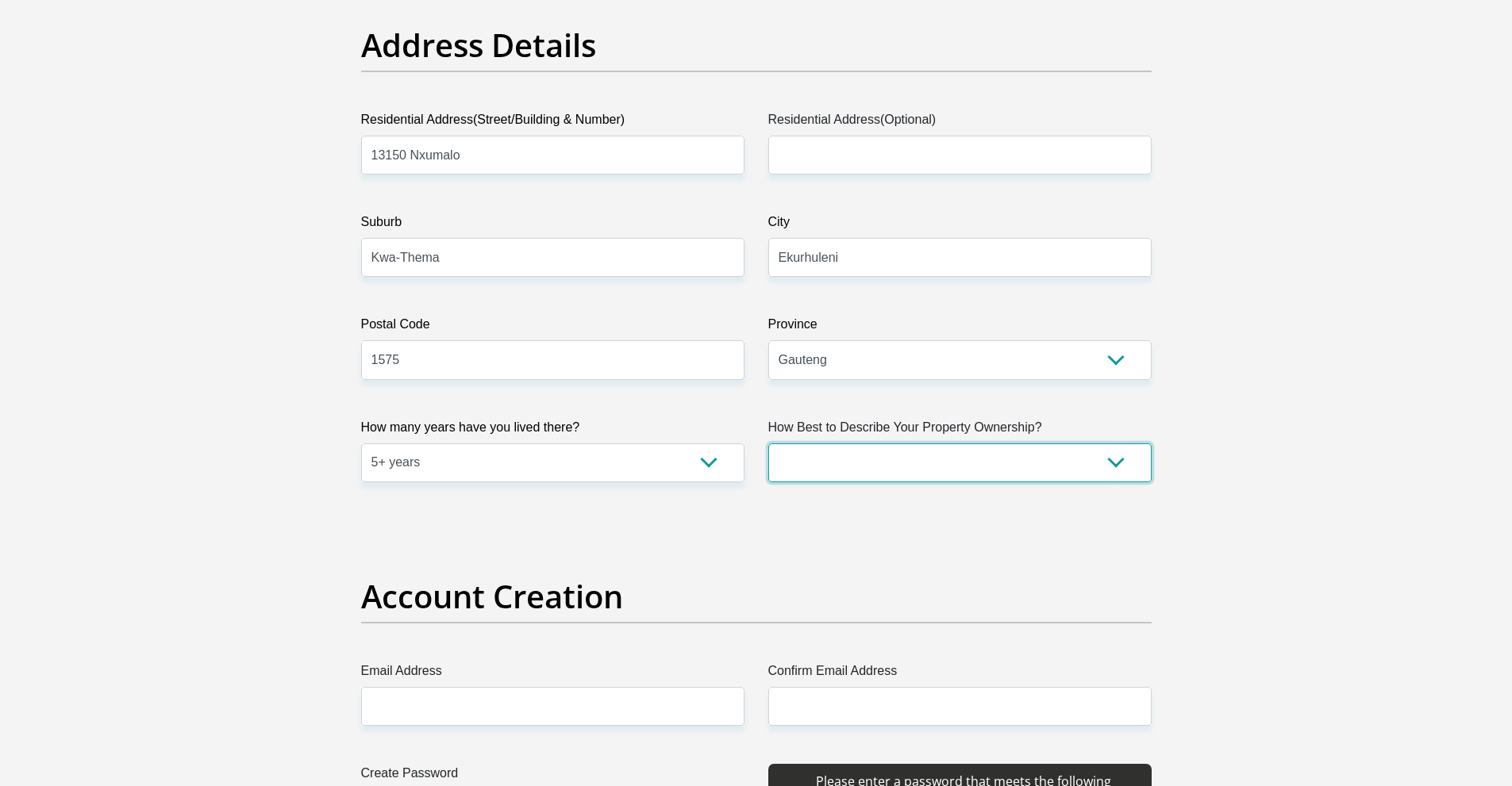
click at [892, 461] on select "Owned Rented Family Owned Company Dwelling" at bounding box center [960, 462] width 384 height 39
select select "parents"
click at [768, 443] on select "Owned Rented Family Owned Company Dwelling" at bounding box center [960, 462] width 384 height 39
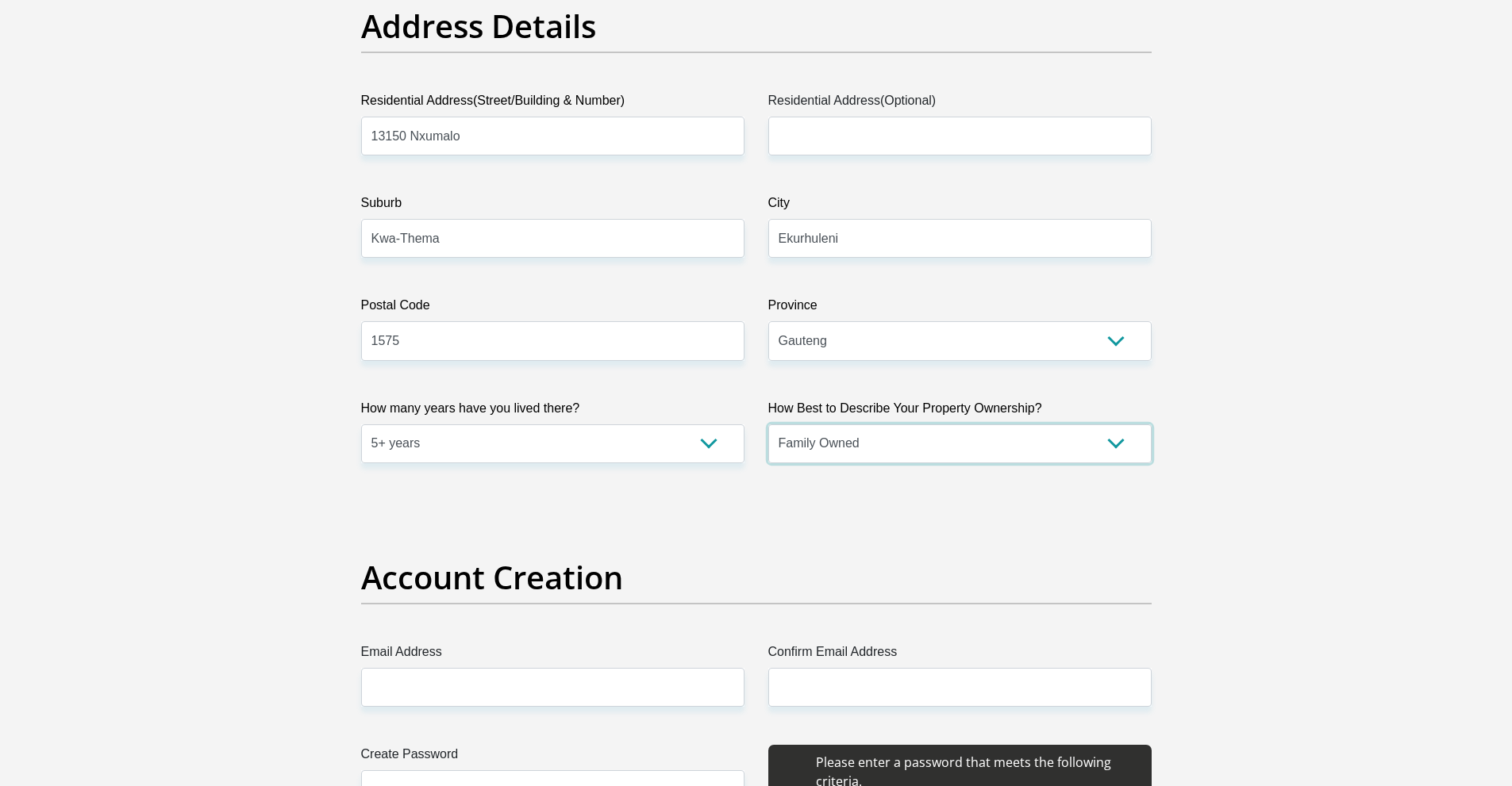
scroll to position [872, 0]
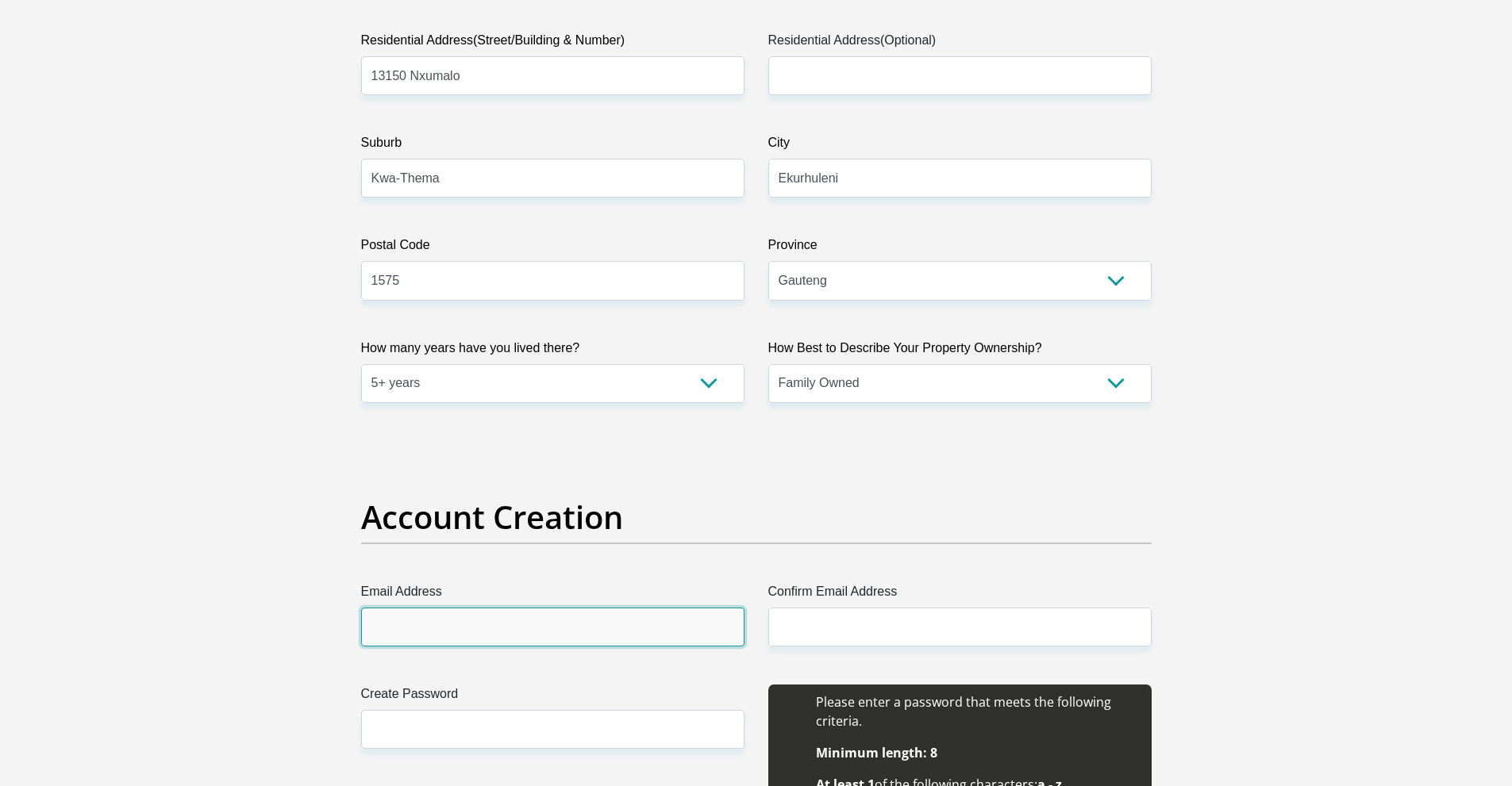
click at [597, 627] on input "Email Address" at bounding box center [553, 626] width 384 height 39
type input "[EMAIL_ADDRESS][DOMAIN_NAME]"
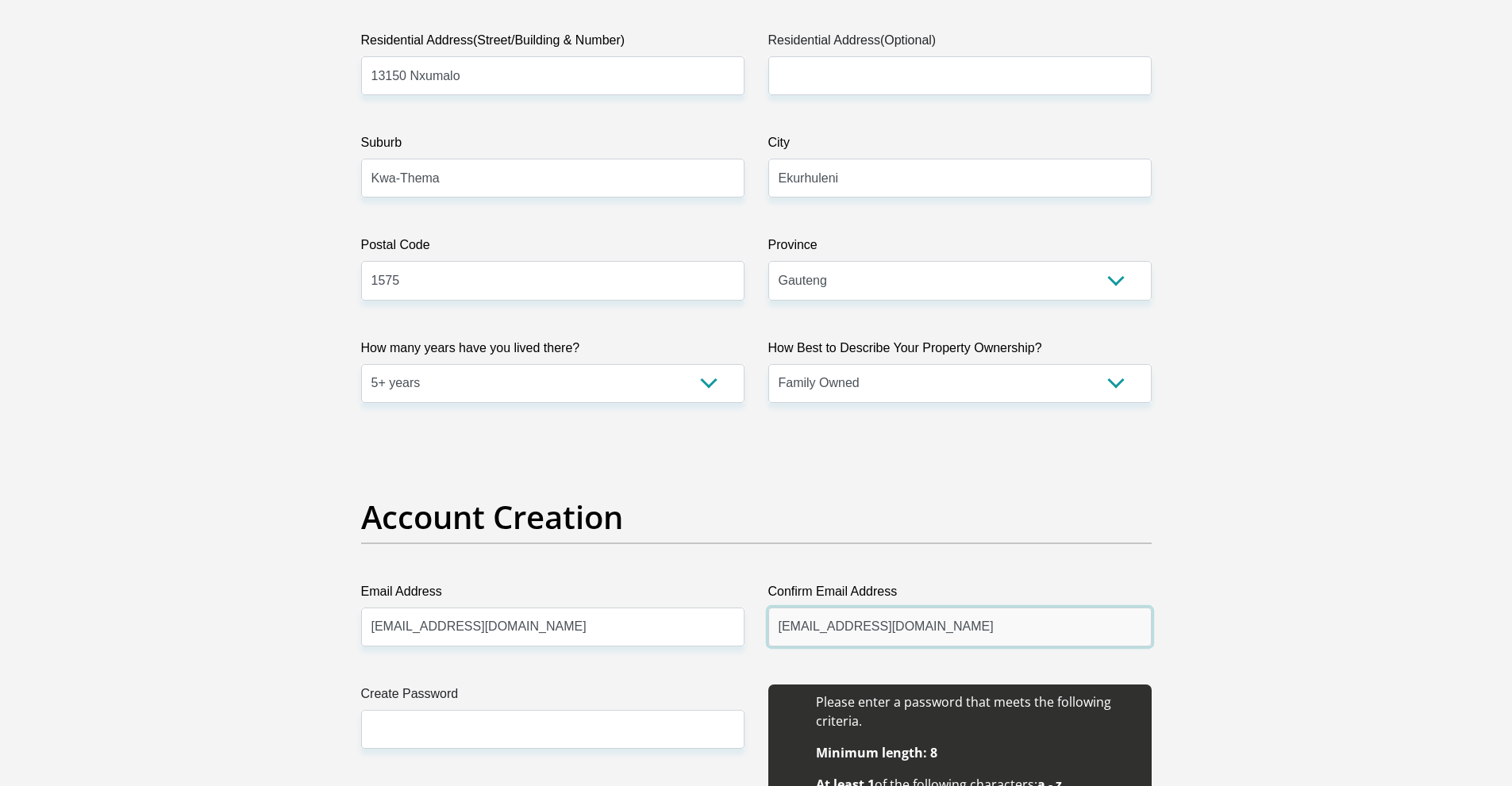
type input "[EMAIL_ADDRESS][DOMAIN_NAME]"
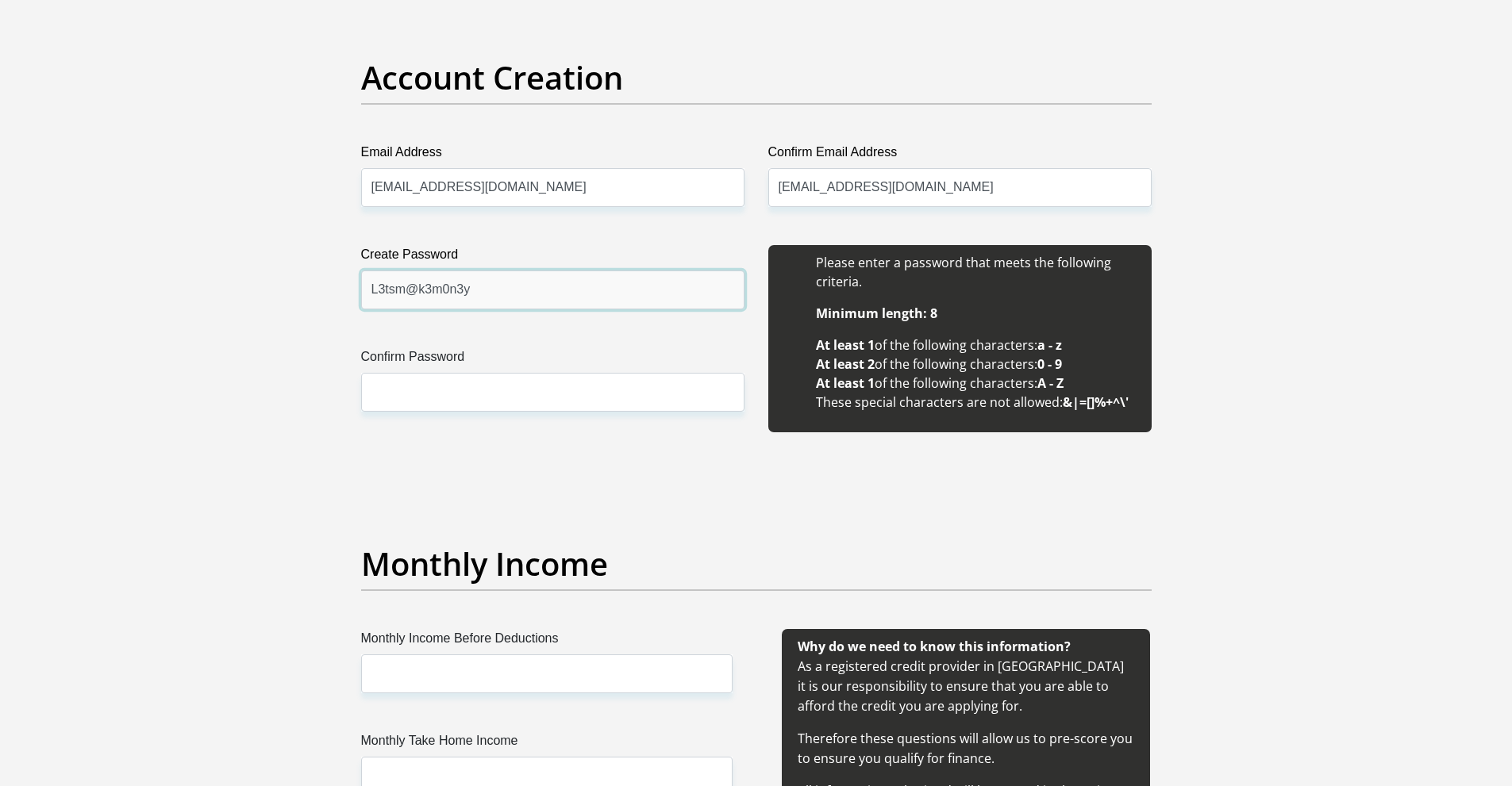
scroll to position [1305, 0]
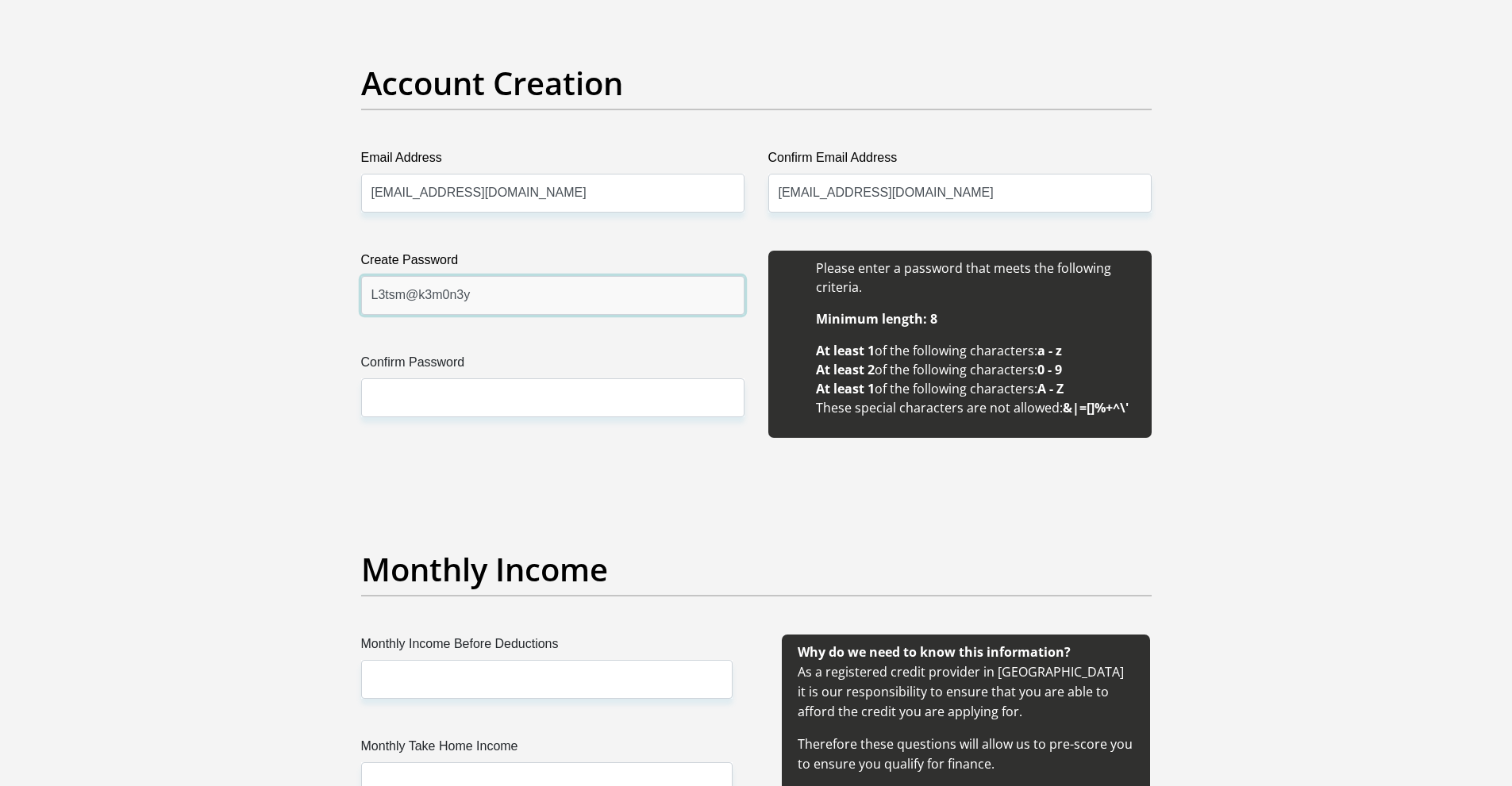
type input "L3tsm@k3m0n3y"
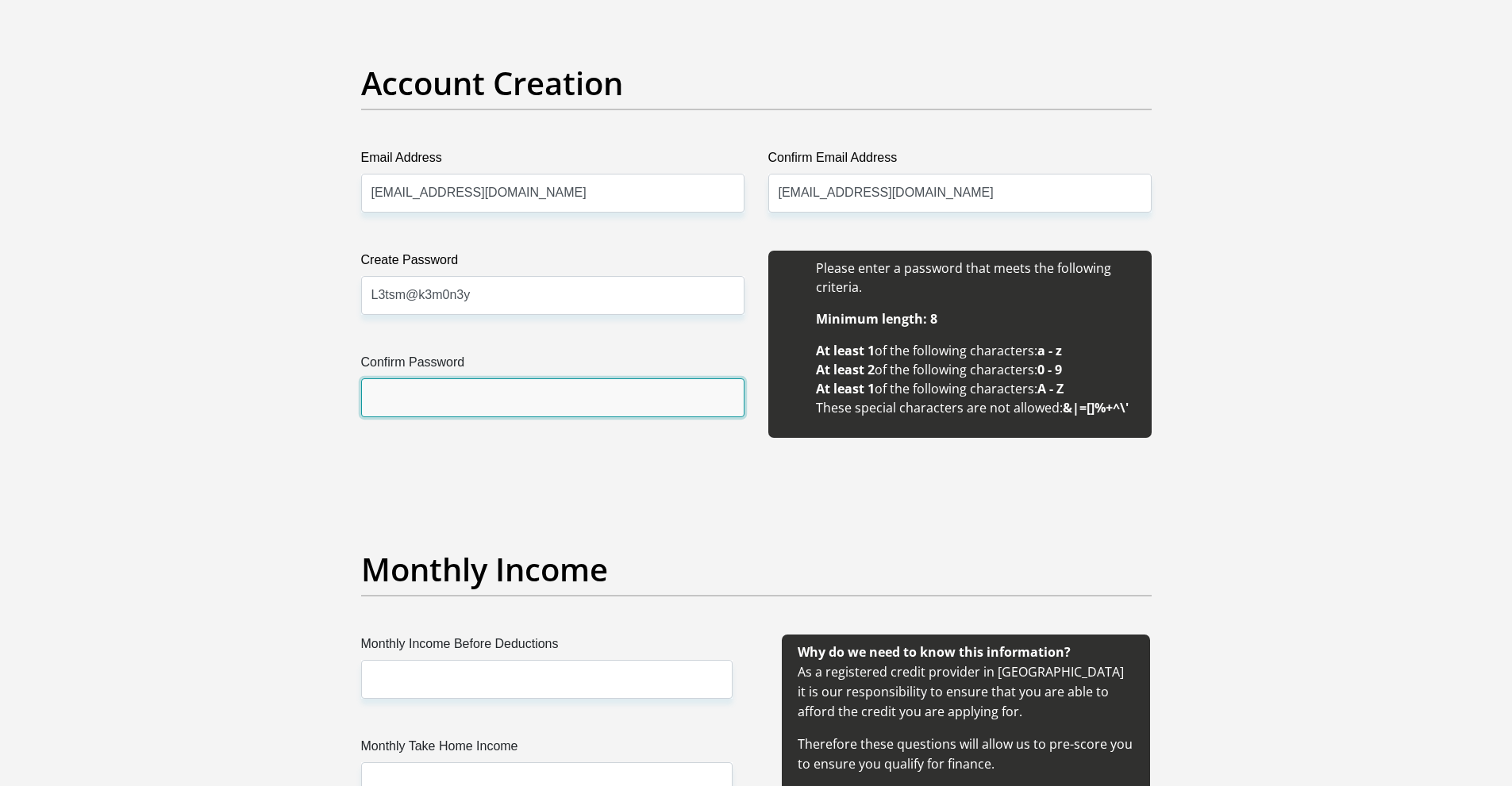
click at [444, 403] on input "Confirm Password" at bounding box center [553, 397] width 384 height 39
type input "L3tsm@k3m0n3y"
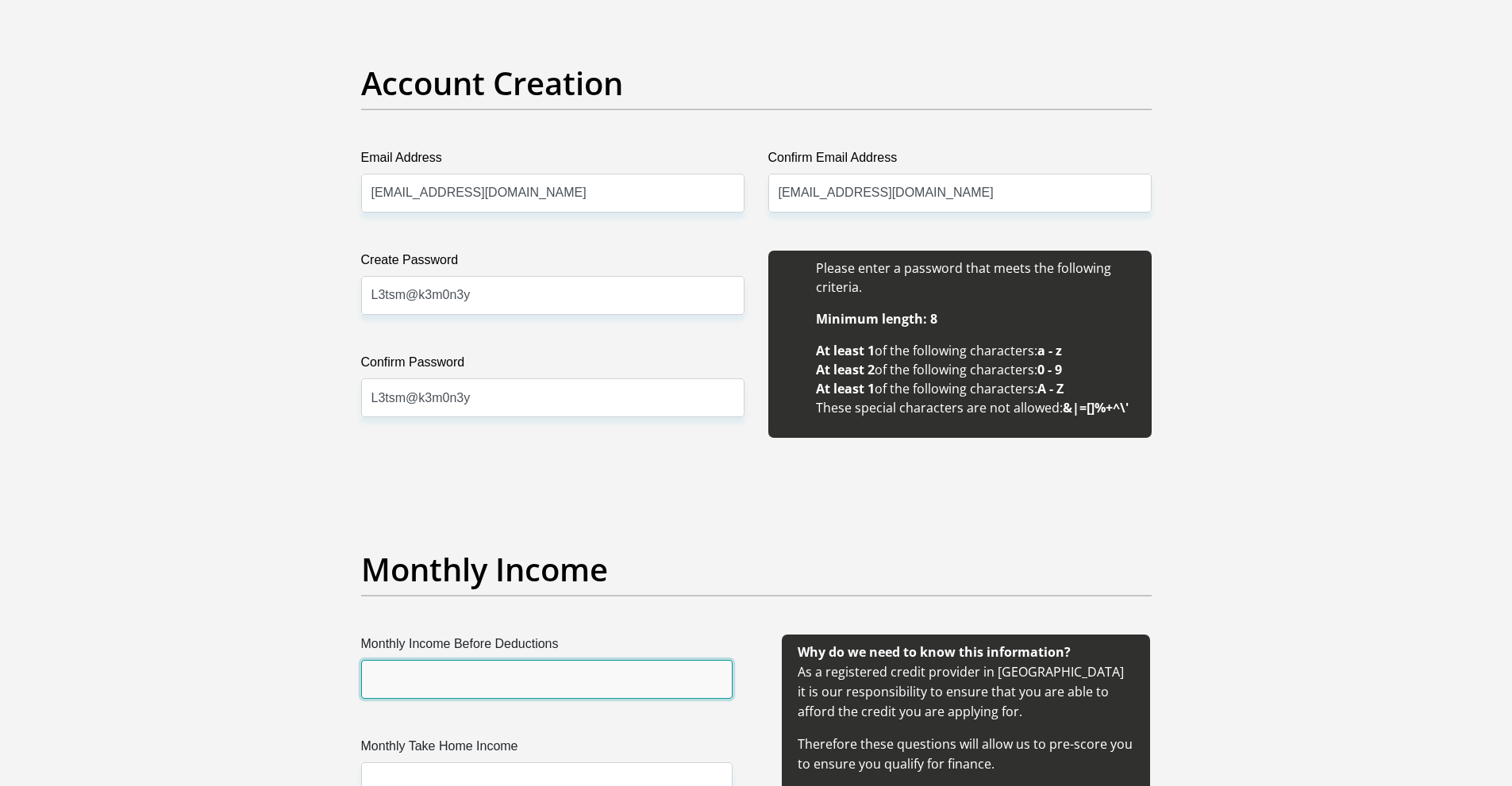
click at [590, 676] on input "Monthly Income Before Deductions" at bounding box center [547, 679] width 372 height 39
click at [642, 695] on input "Monthly Income Before Deductions" at bounding box center [547, 679] width 372 height 39
click at [627, 672] on input "Monthly Income Before Deductions" at bounding box center [547, 679] width 372 height 39
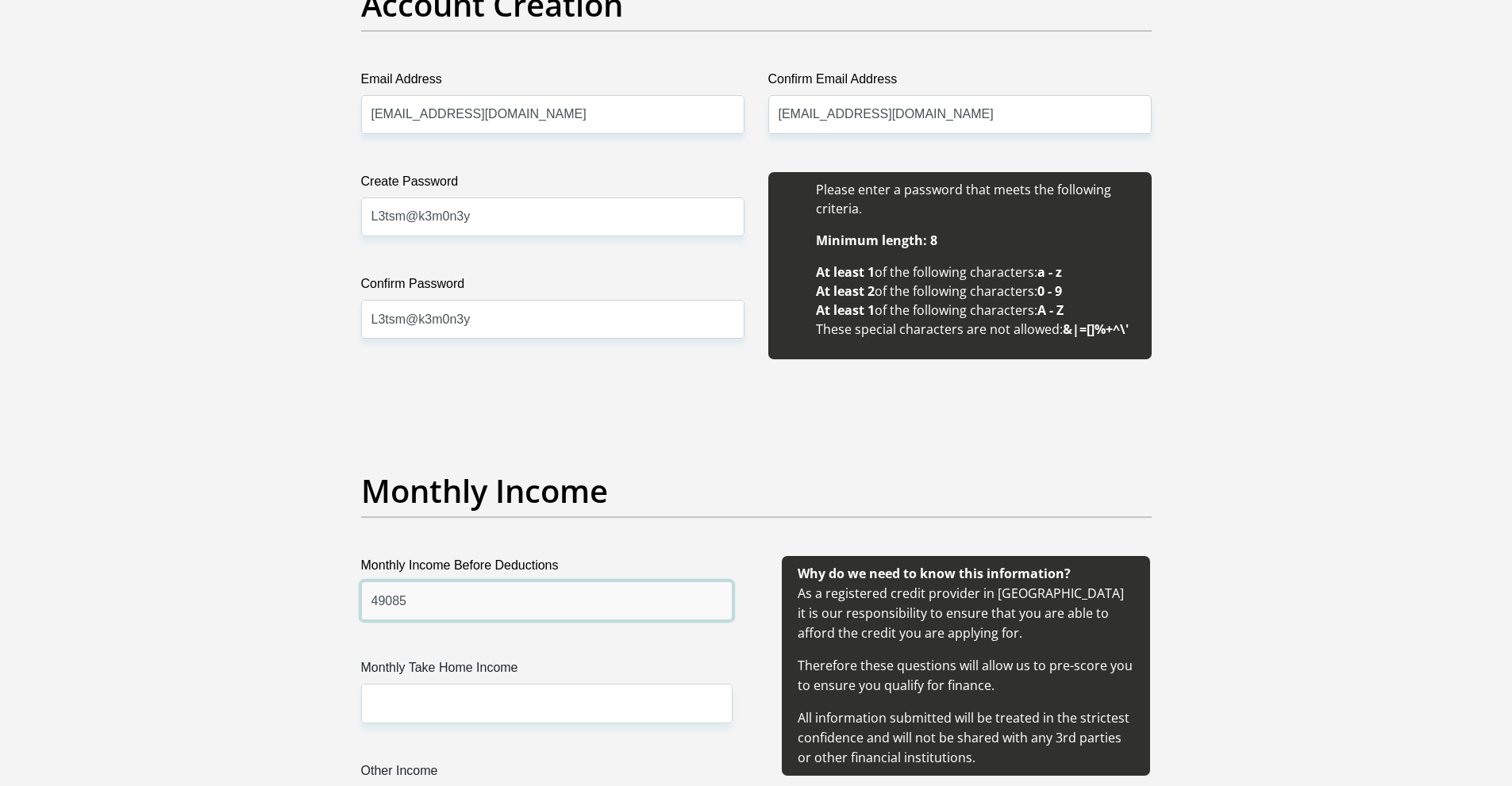
scroll to position [1385, 0]
type input "49085"
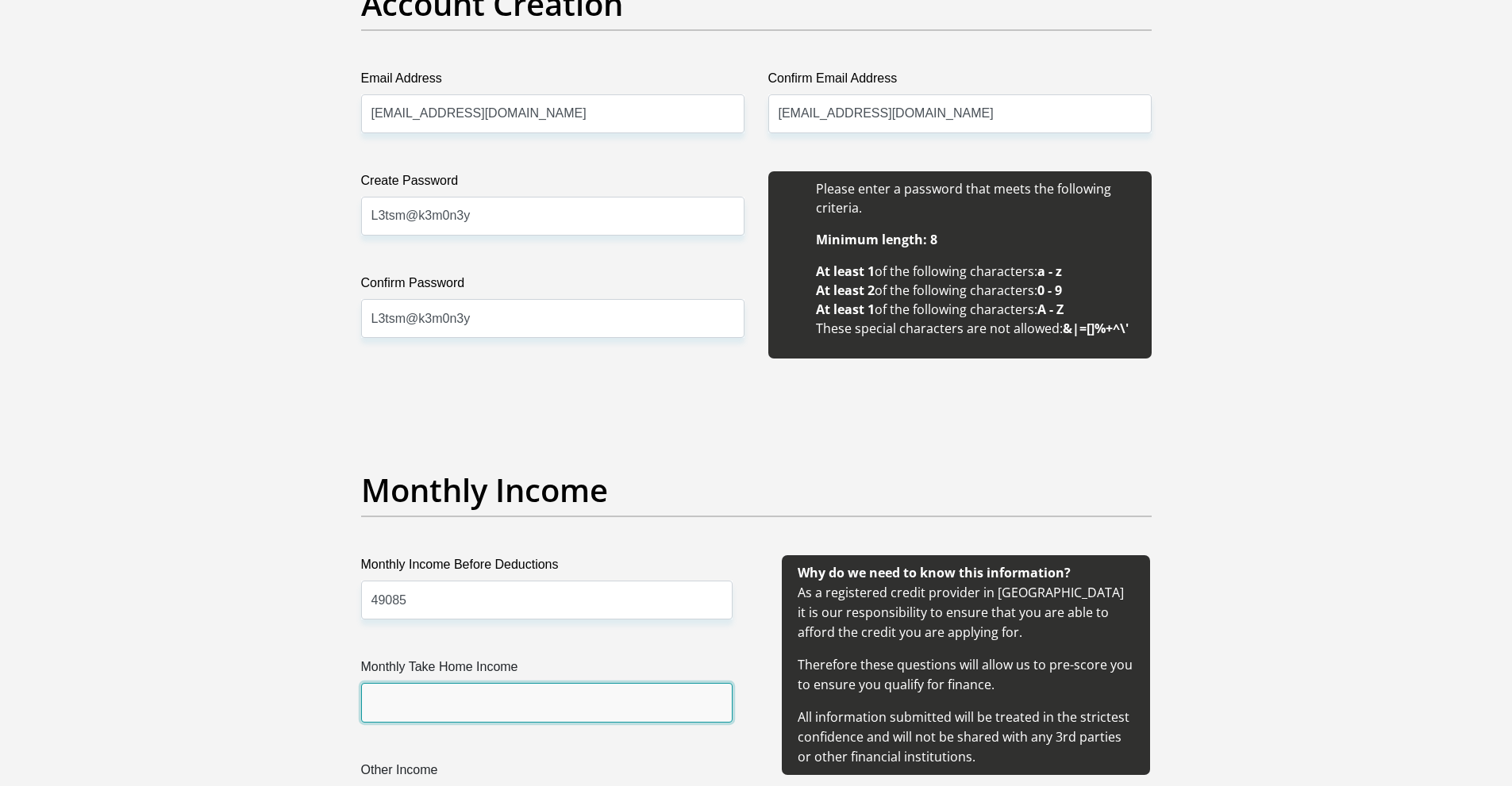
click at [560, 711] on input "Monthly Take Home Income" at bounding box center [547, 702] width 372 height 39
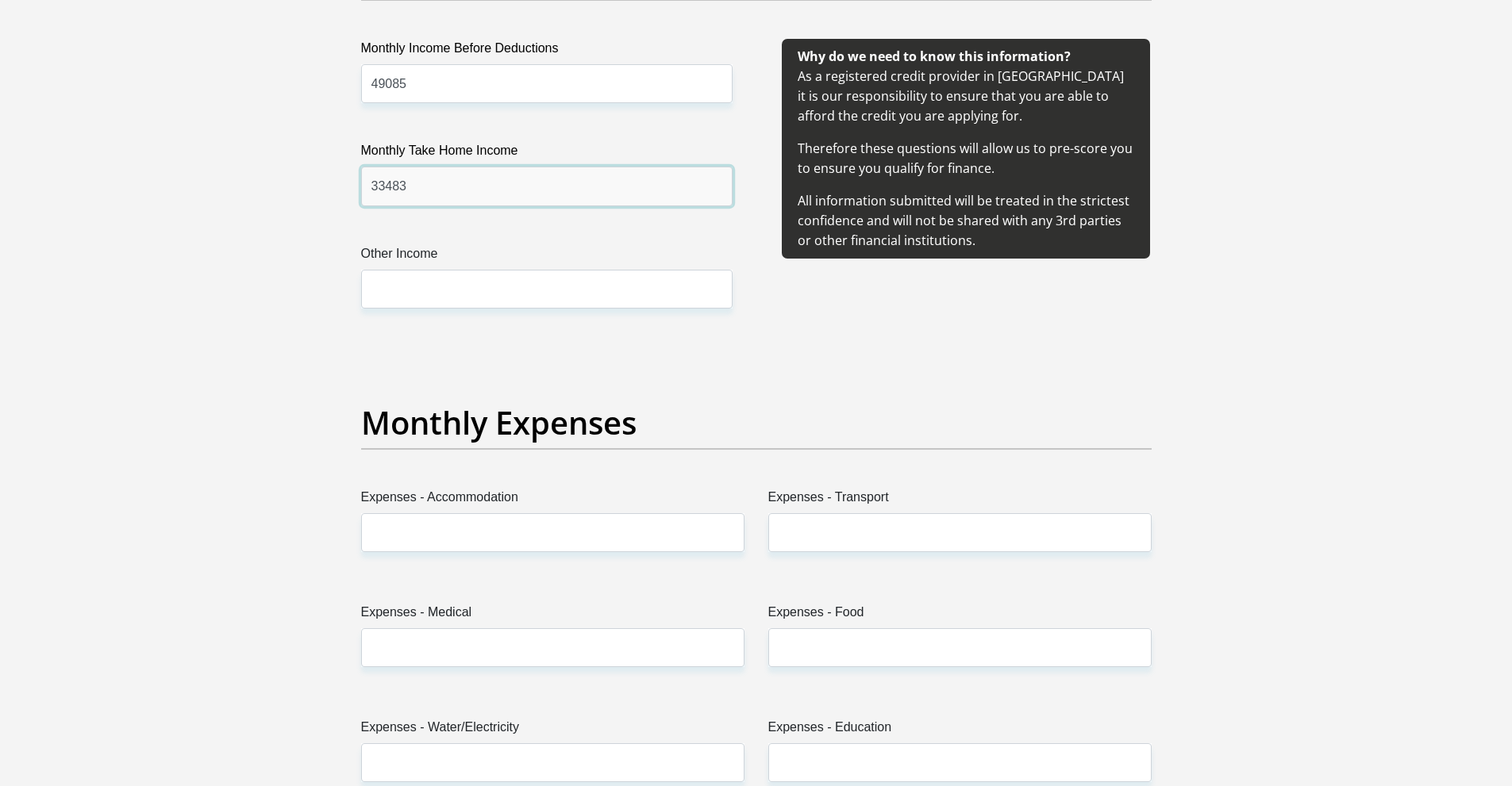
scroll to position [1824, 0]
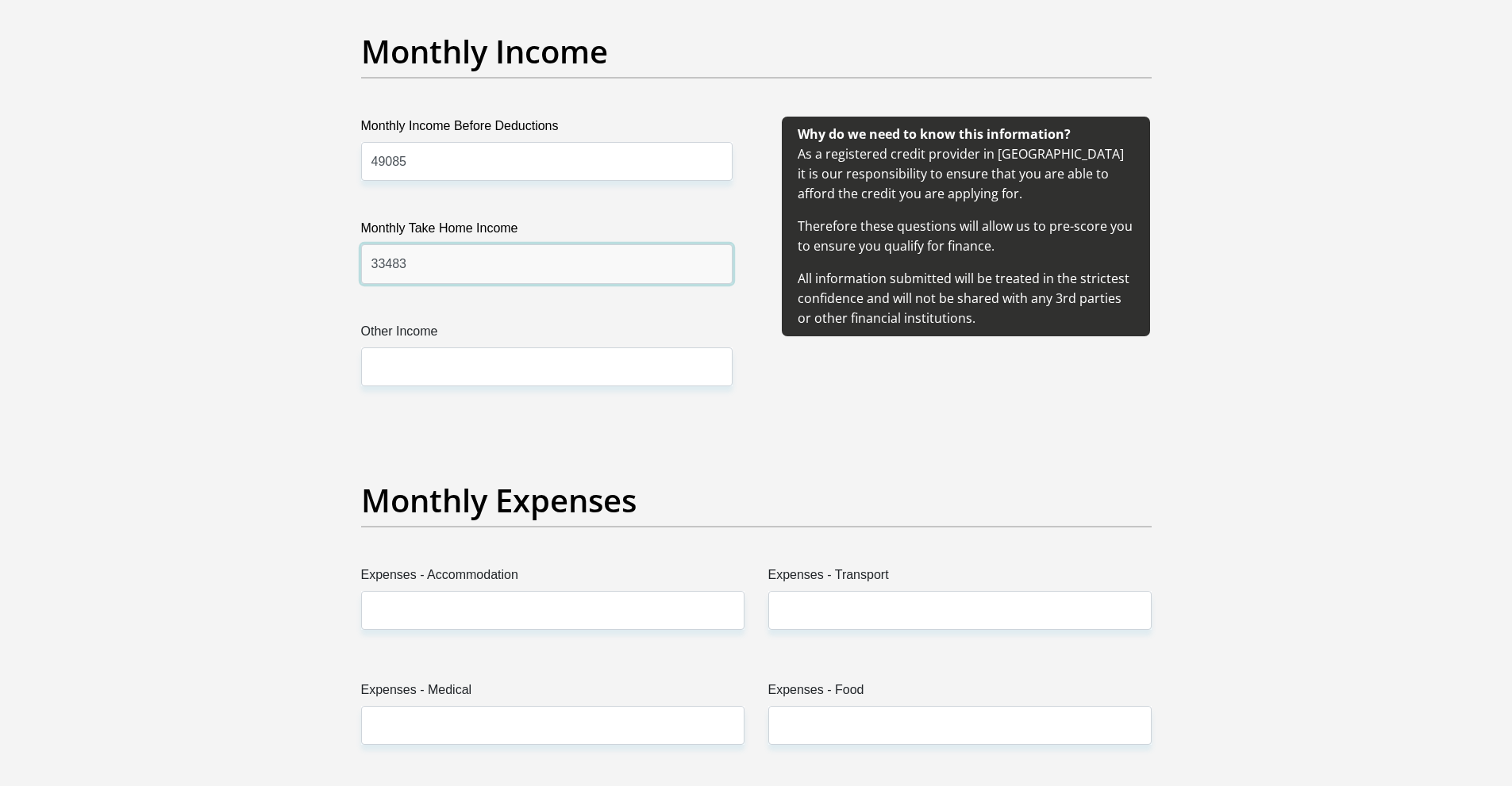
type input "33483"
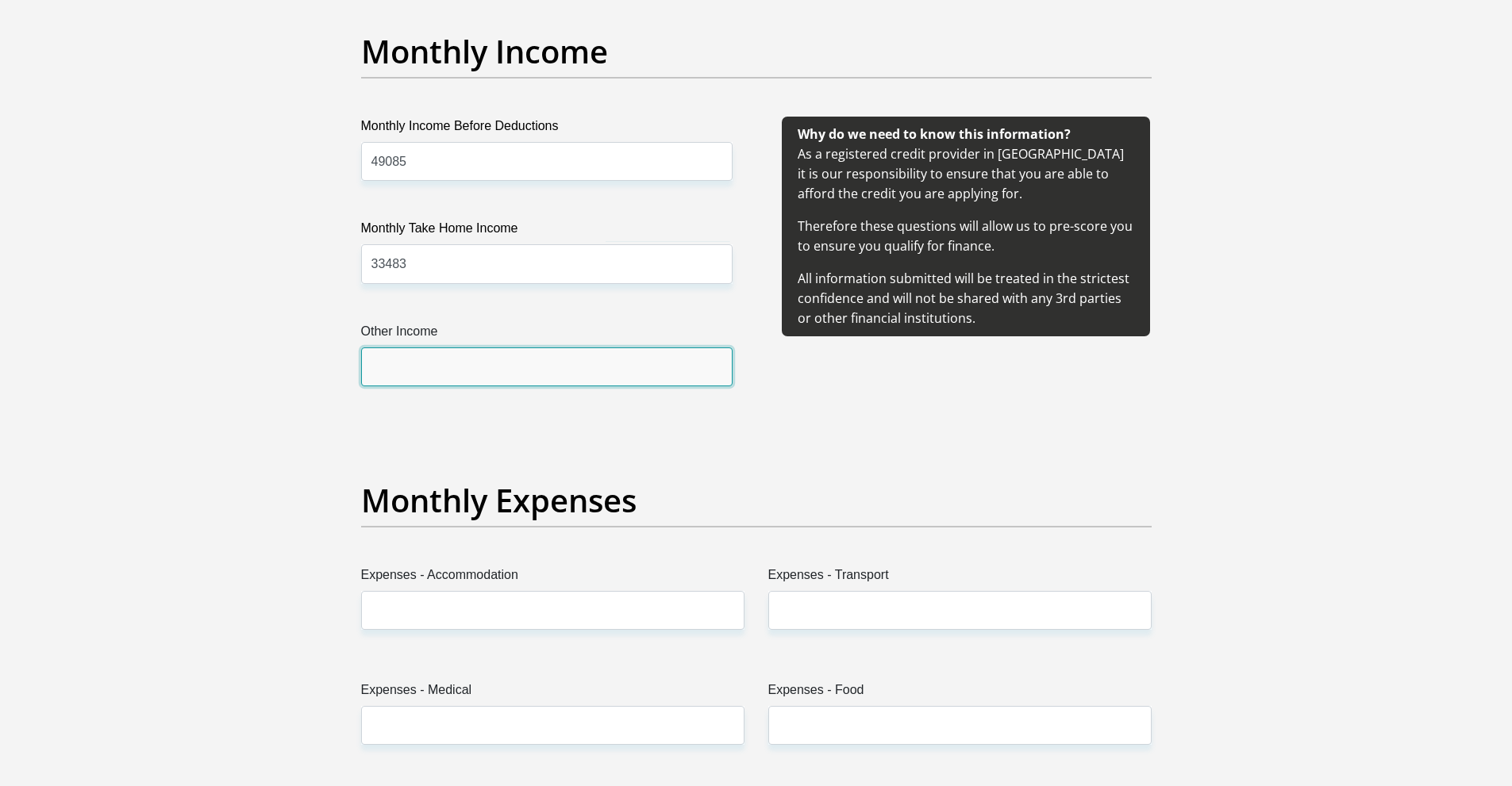
click at [502, 379] on input "Other Income" at bounding box center [547, 367] width 372 height 39
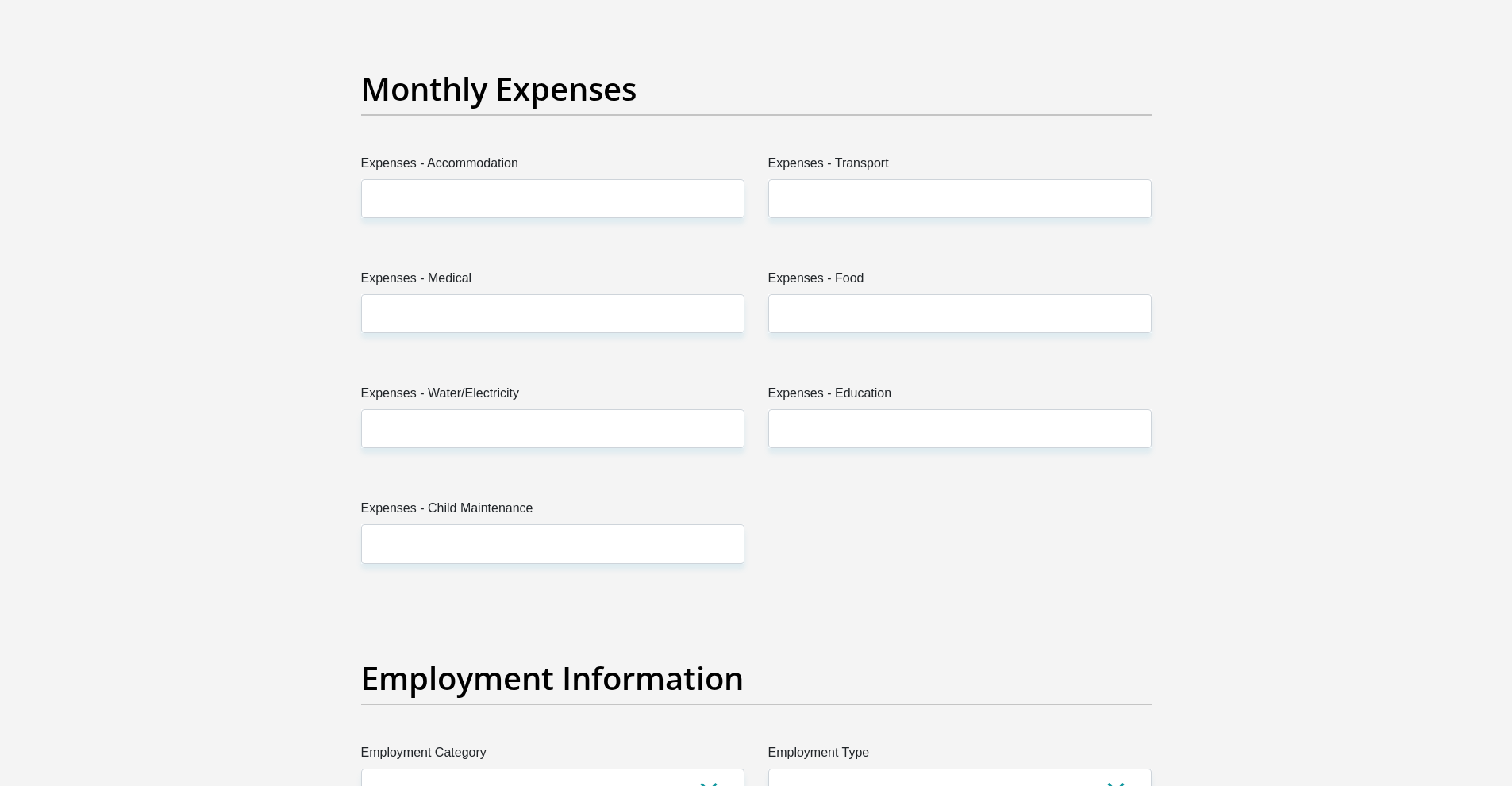
scroll to position [2241, 0]
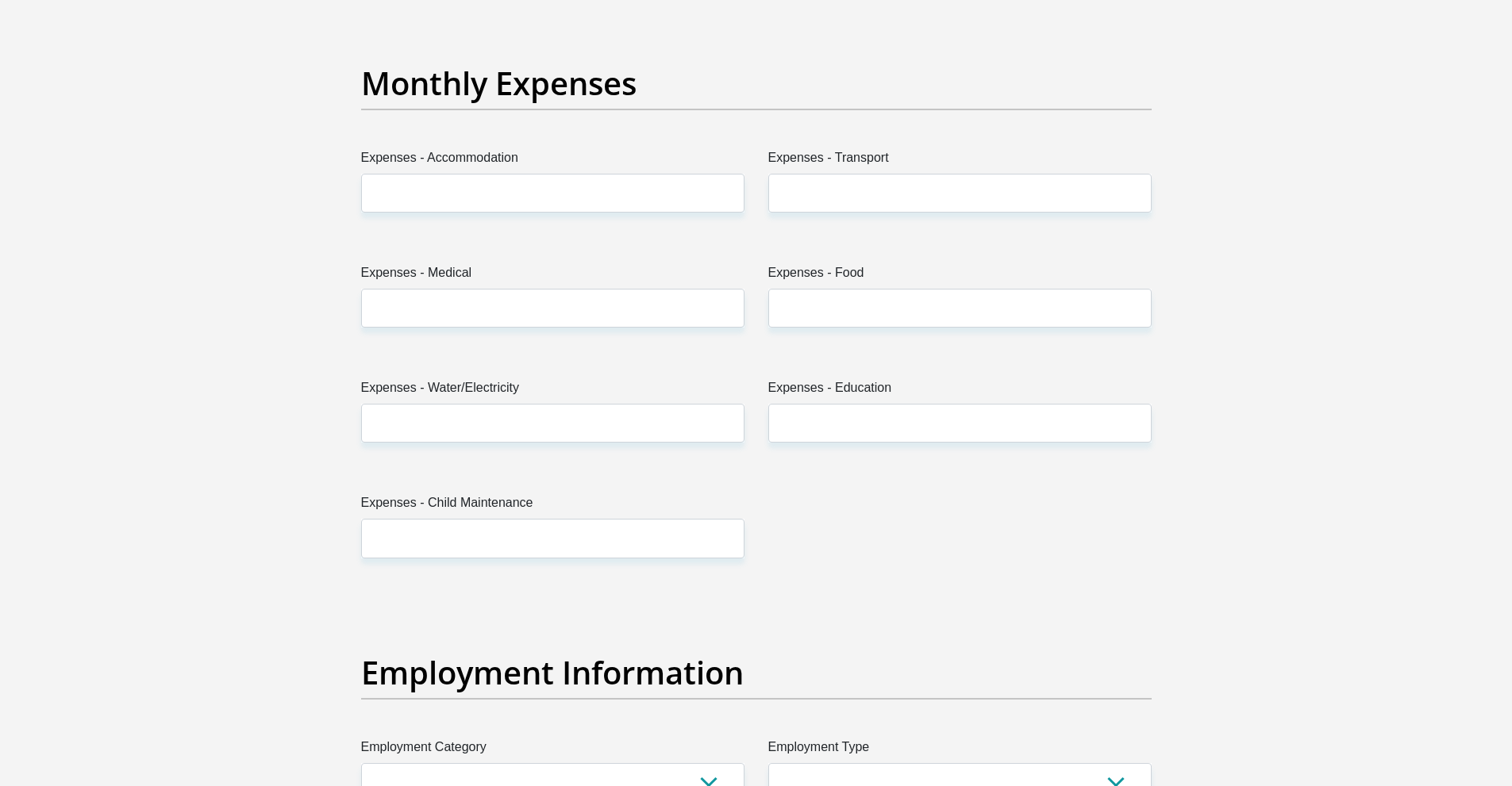
drag, startPoint x: 1429, startPoint y: 301, endPoint x: 1452, endPoint y: 300, distance: 23.0
click at [1429, 299] on section "Personal Details Title Mr Ms Mrs Dr Other First Name Neo Surname Mmethi ID Numb…" at bounding box center [756, 593] width 1512 height 5529
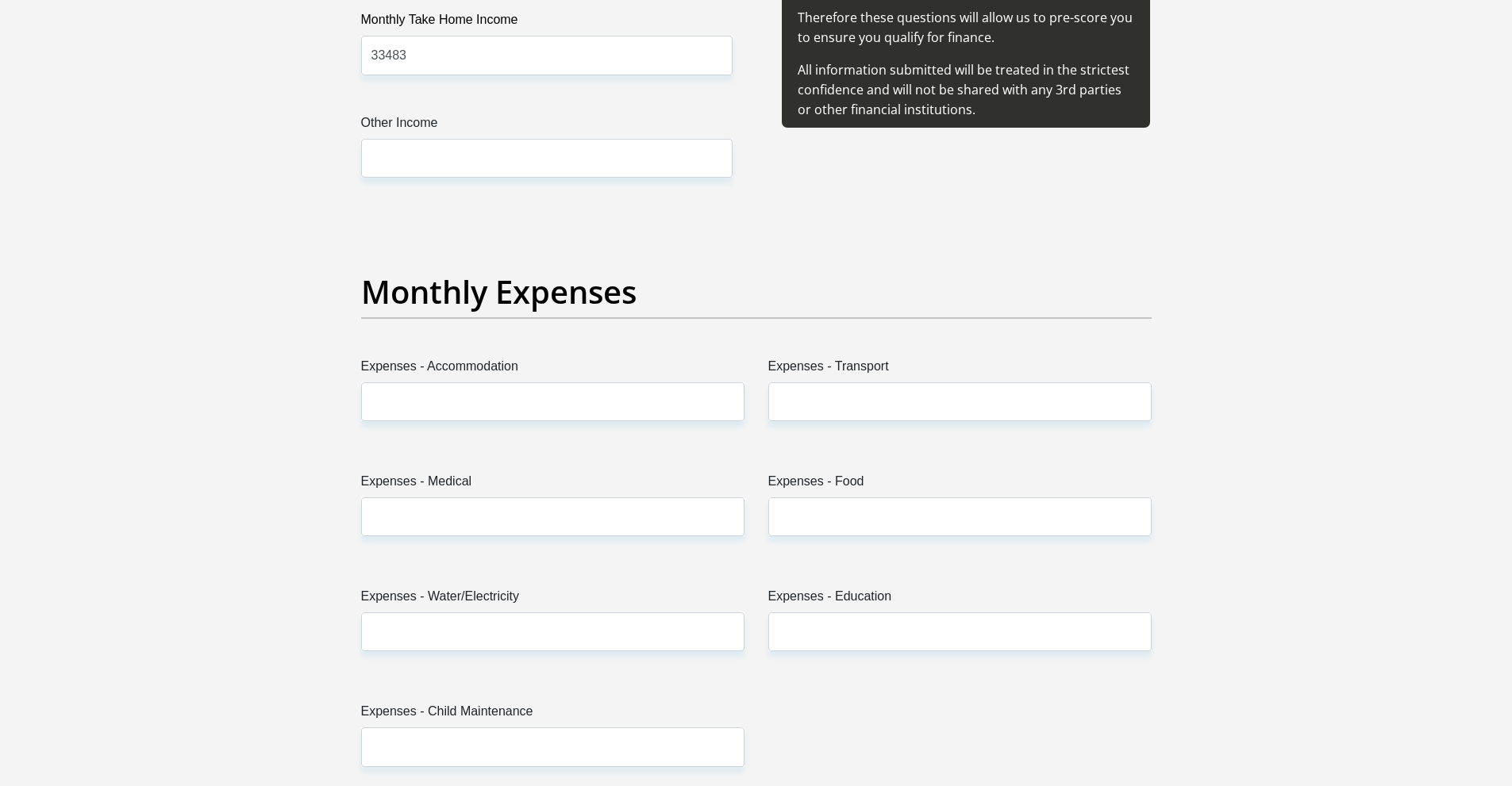
scroll to position [2026, 0]
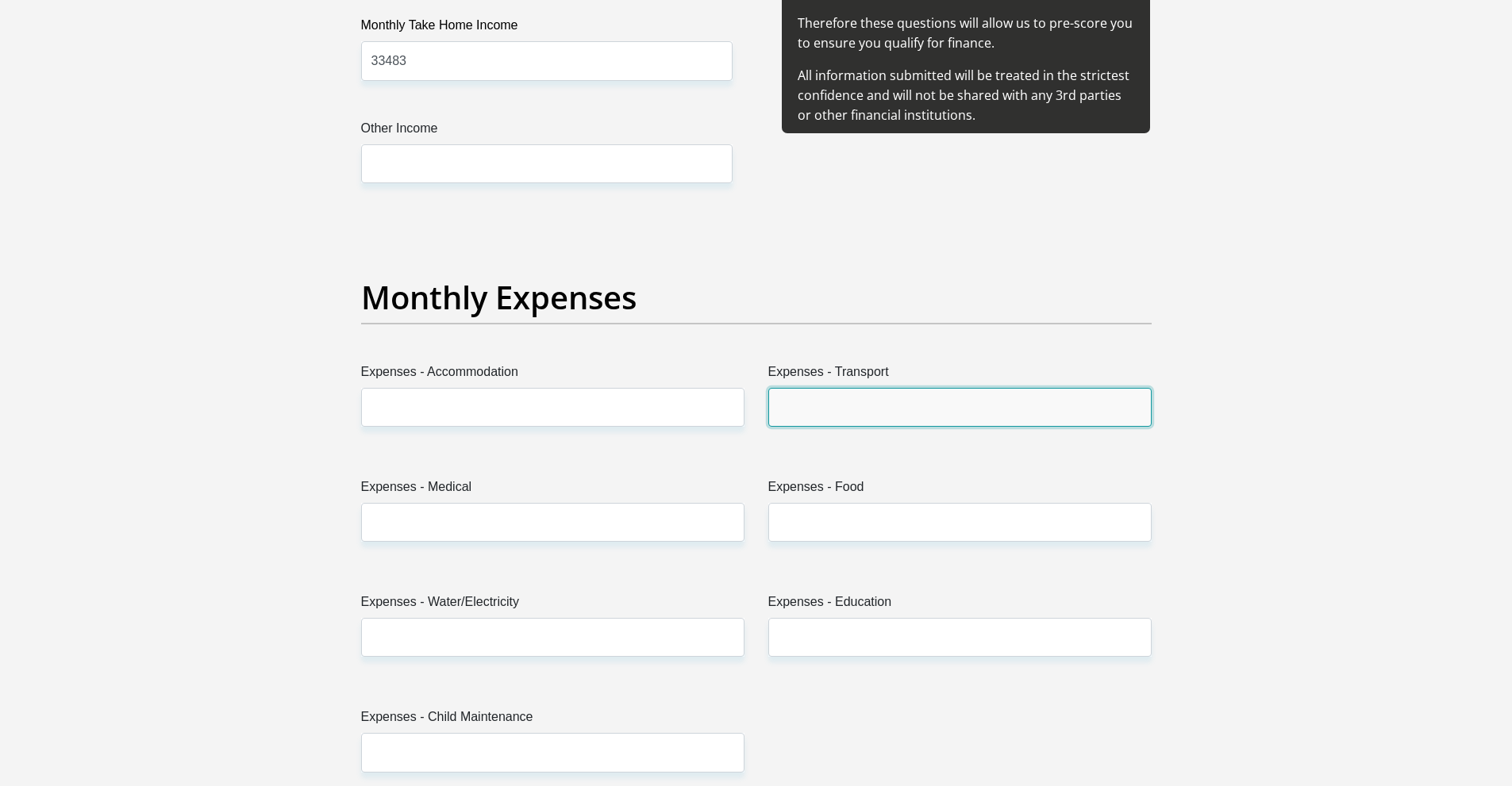
click at [922, 421] on input "Expenses - Transport" at bounding box center [960, 406] width 384 height 39
type input "2000"
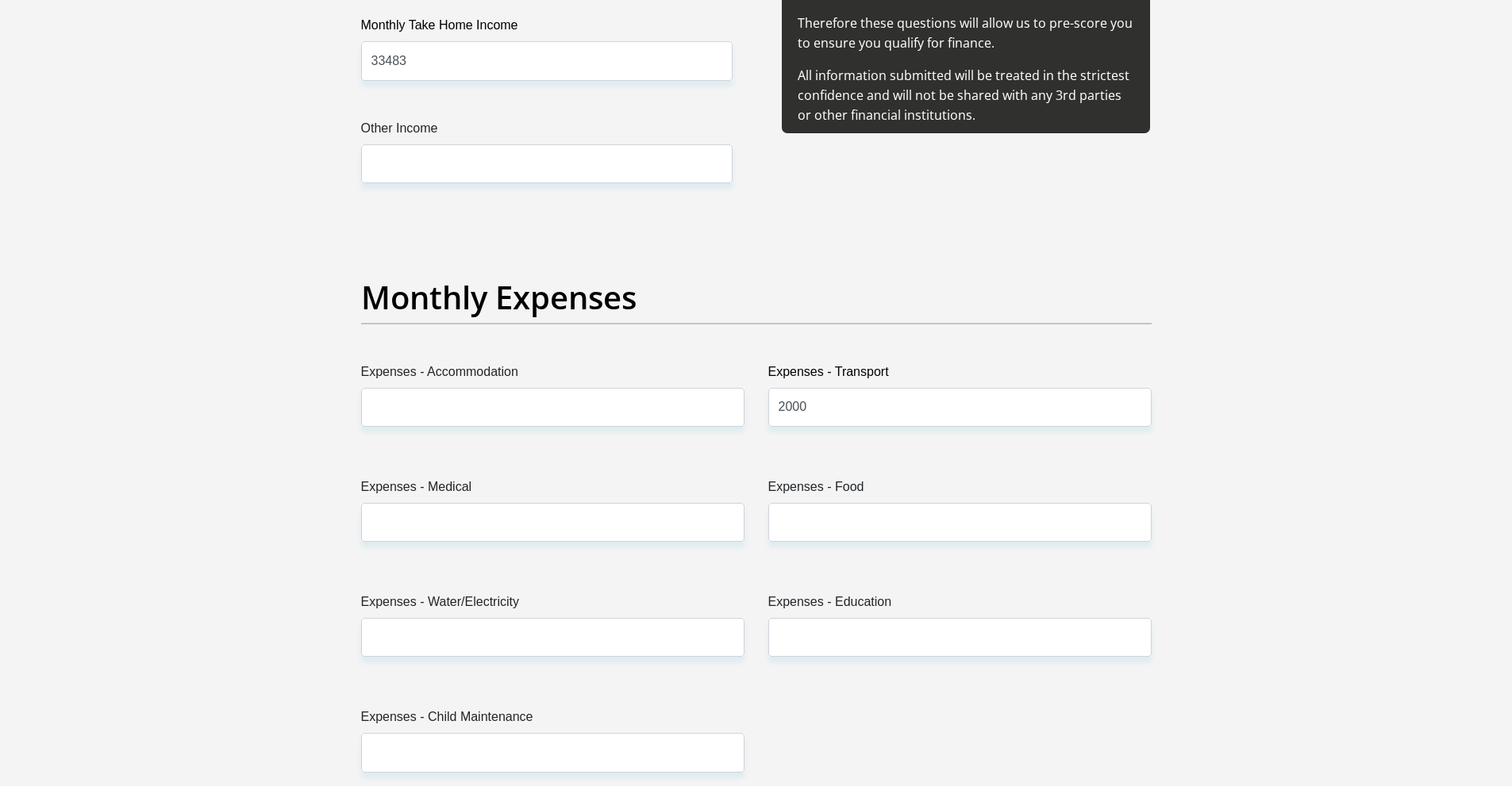
click at [842, 549] on div "Expenses - Food" at bounding box center [959, 515] width 407 height 77
click at [844, 543] on div "Expenses - Food" at bounding box center [959, 515] width 407 height 77
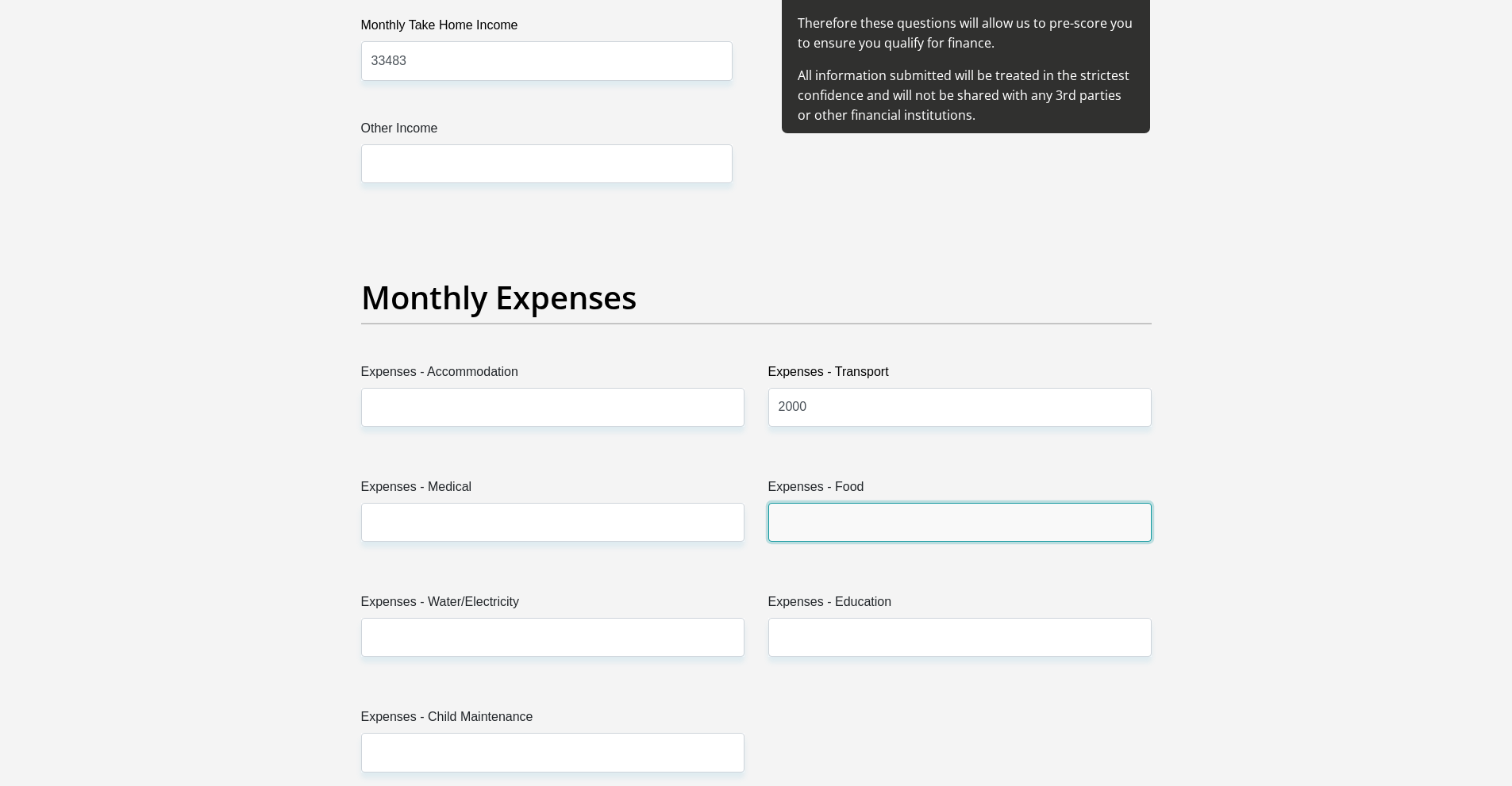
click at [847, 530] on input "Expenses - Food" at bounding box center [960, 522] width 384 height 39
type input "1500"
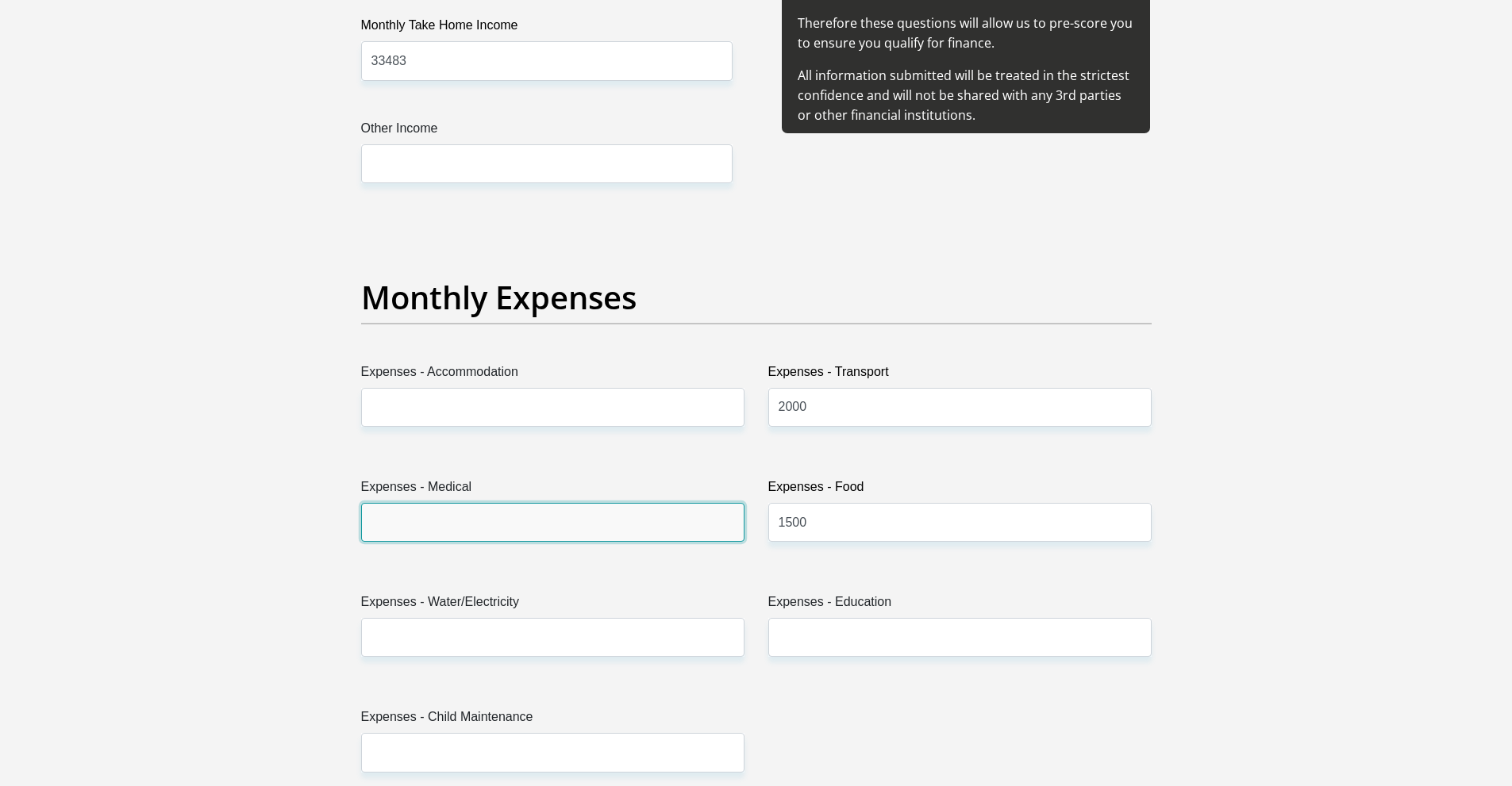
click at [444, 518] on input "Expenses - Medical" at bounding box center [553, 522] width 384 height 39
type input "0"
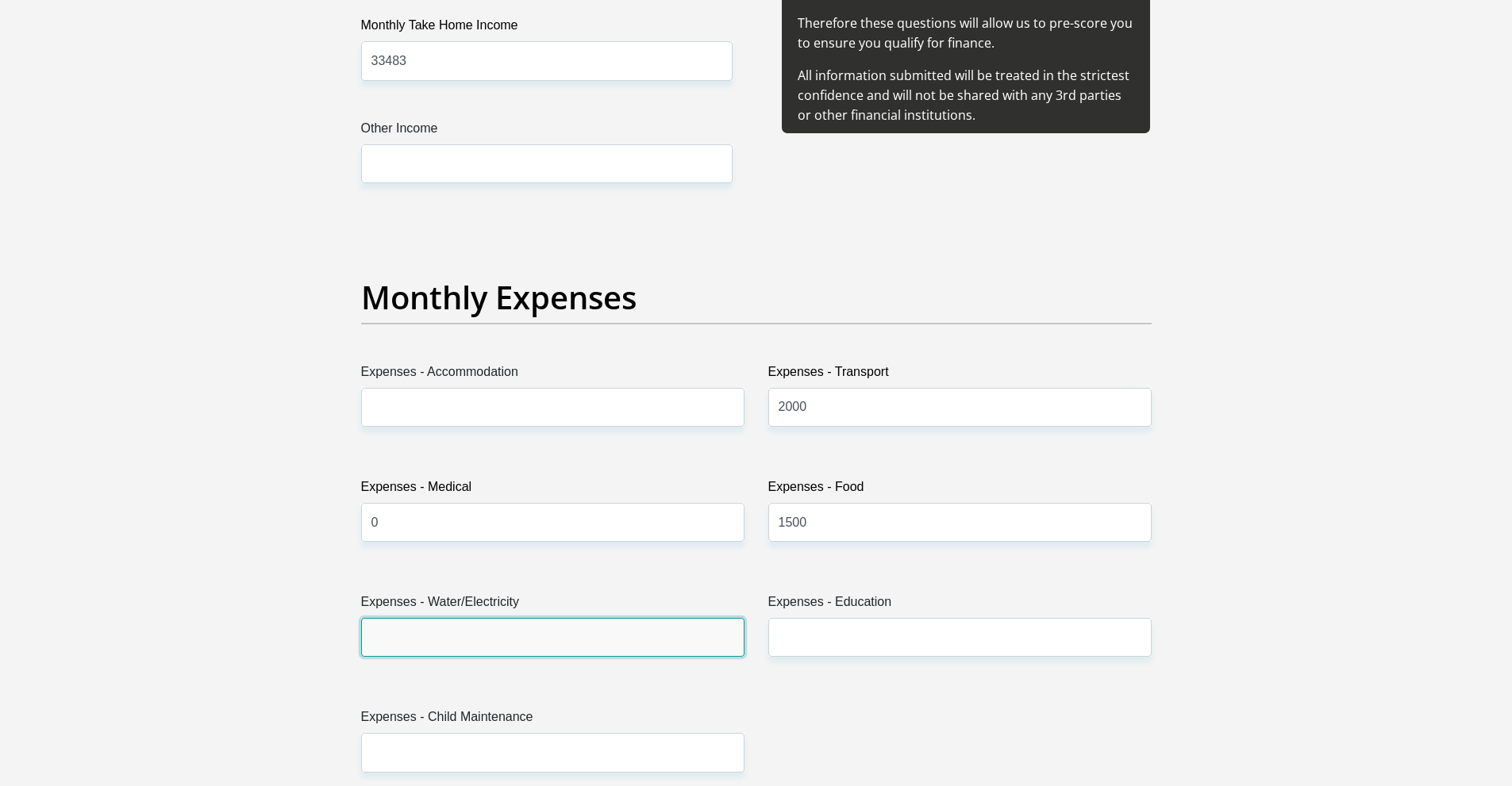
click at [507, 626] on input "Expenses - Water/Electricity" at bounding box center [553, 637] width 384 height 39
type input "1000"
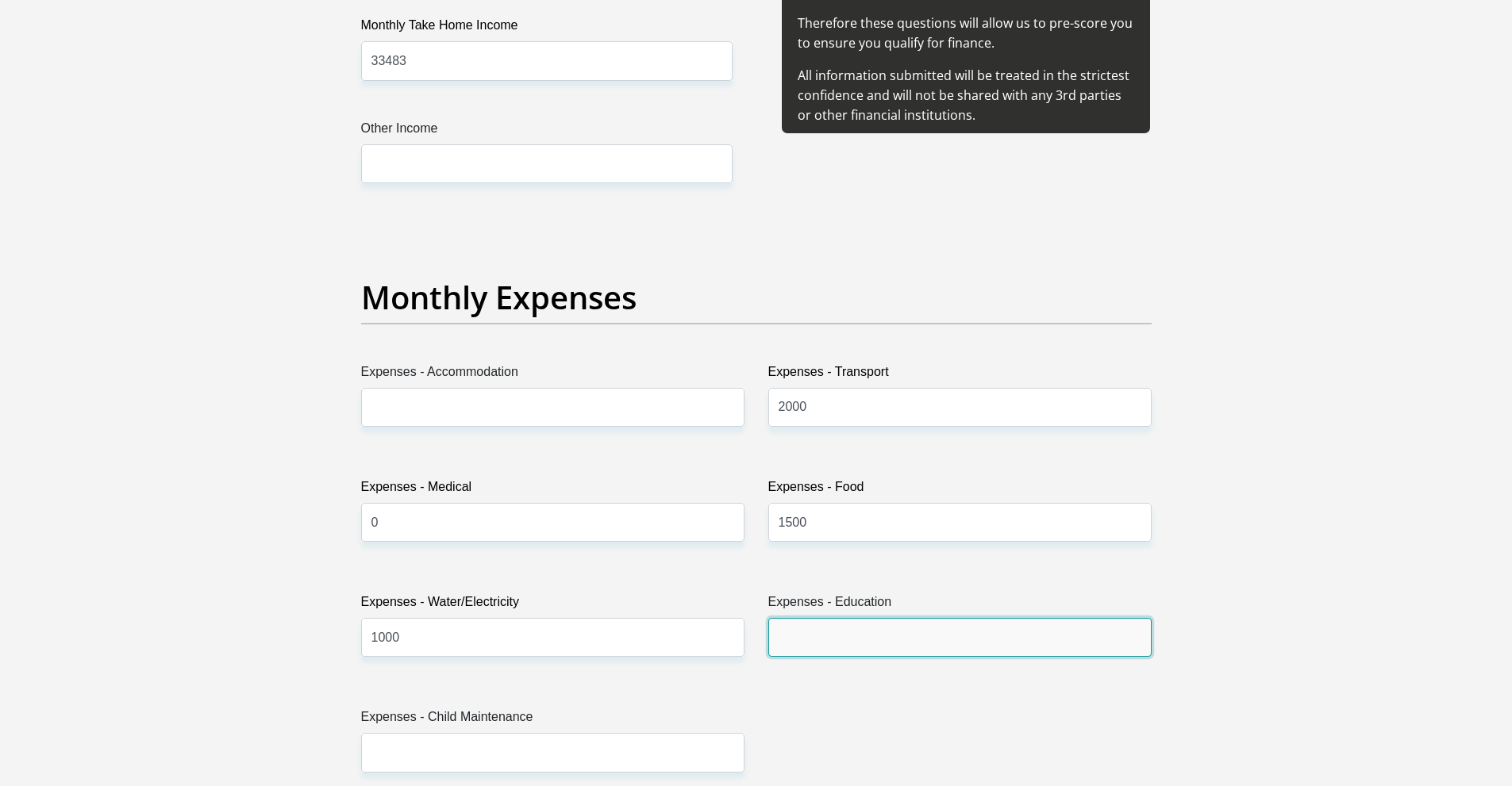
click at [912, 630] on input "Expenses - Education" at bounding box center [960, 637] width 384 height 39
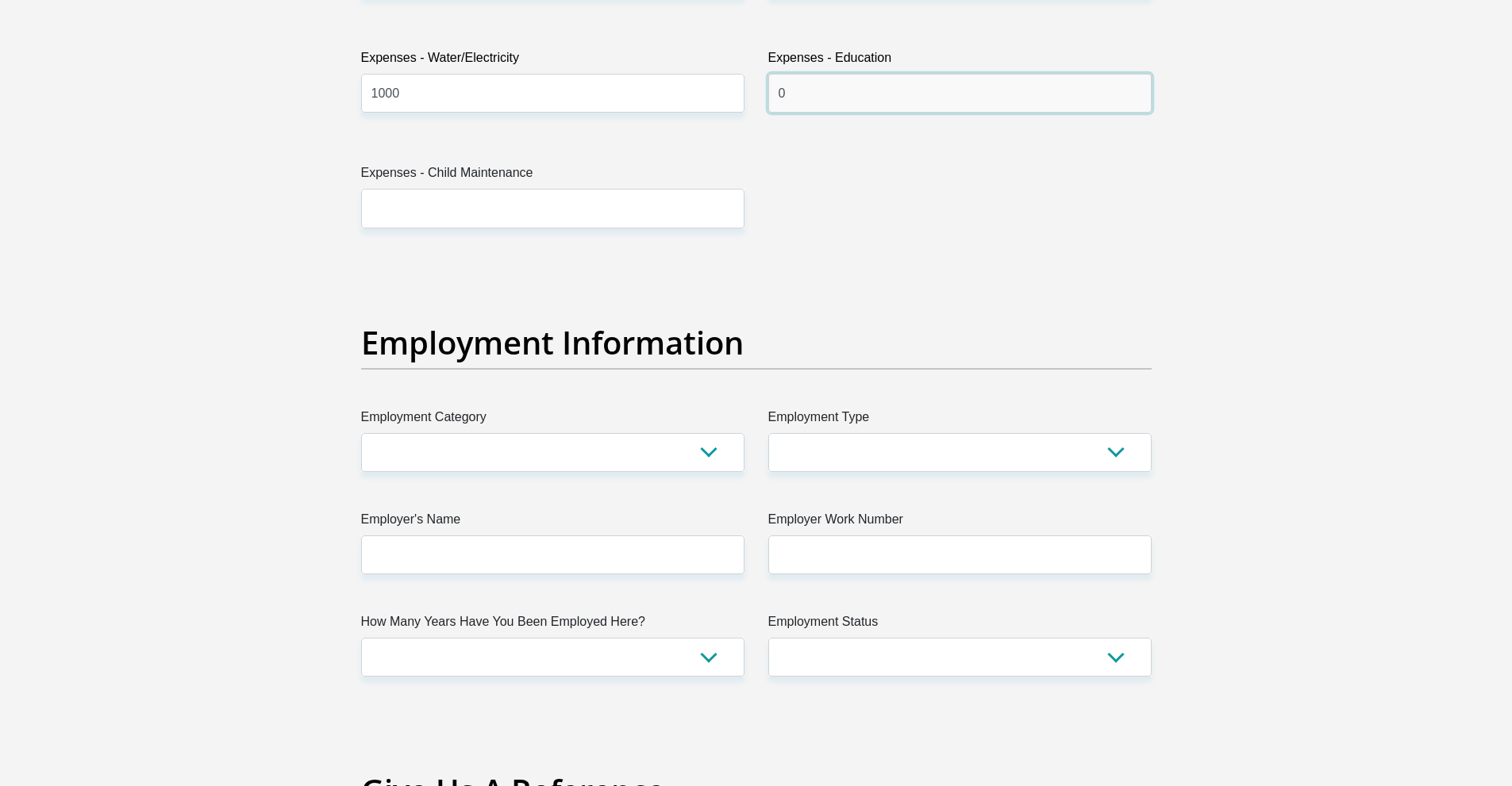
scroll to position [2590, 0]
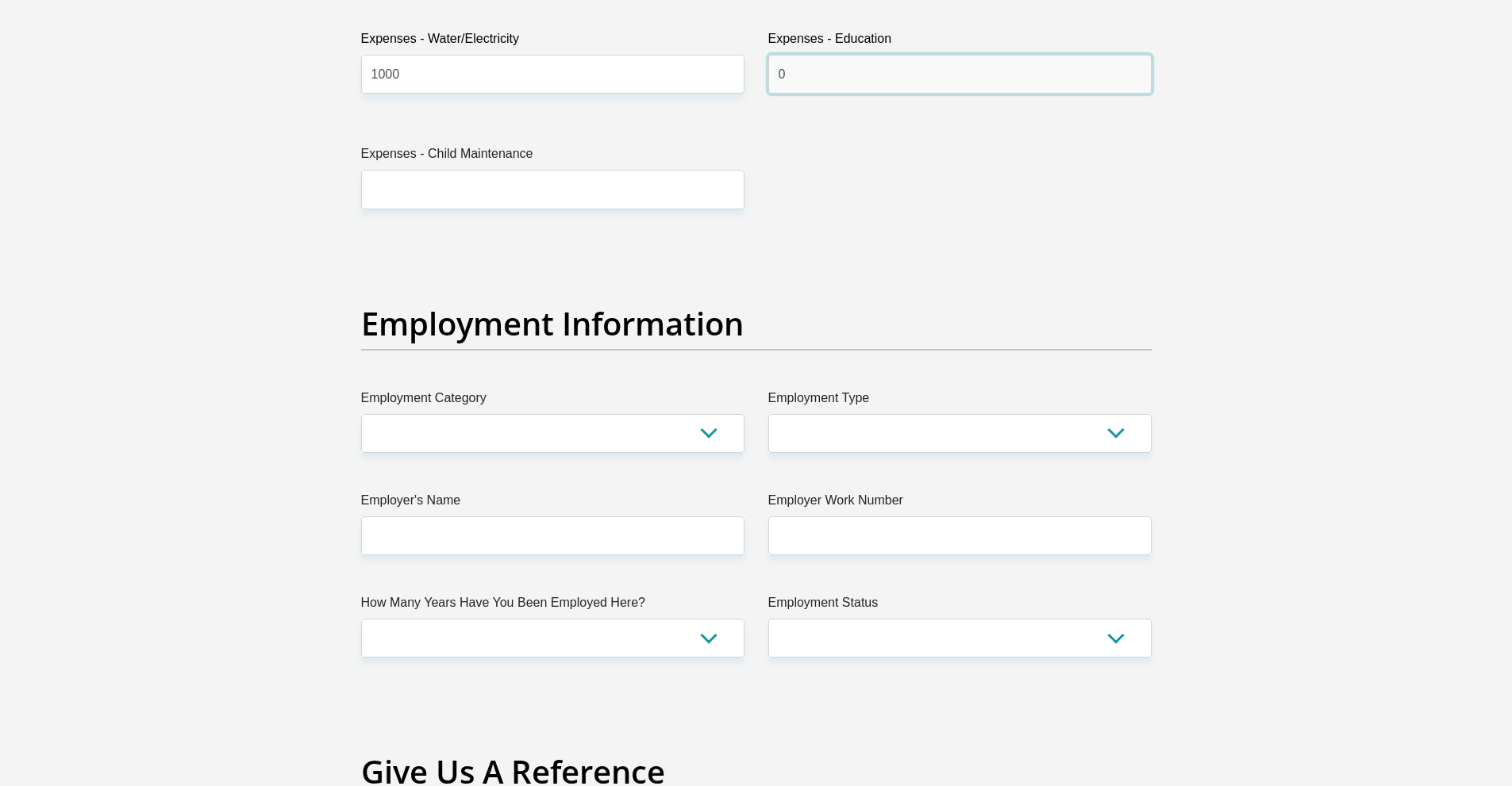
type input "0"
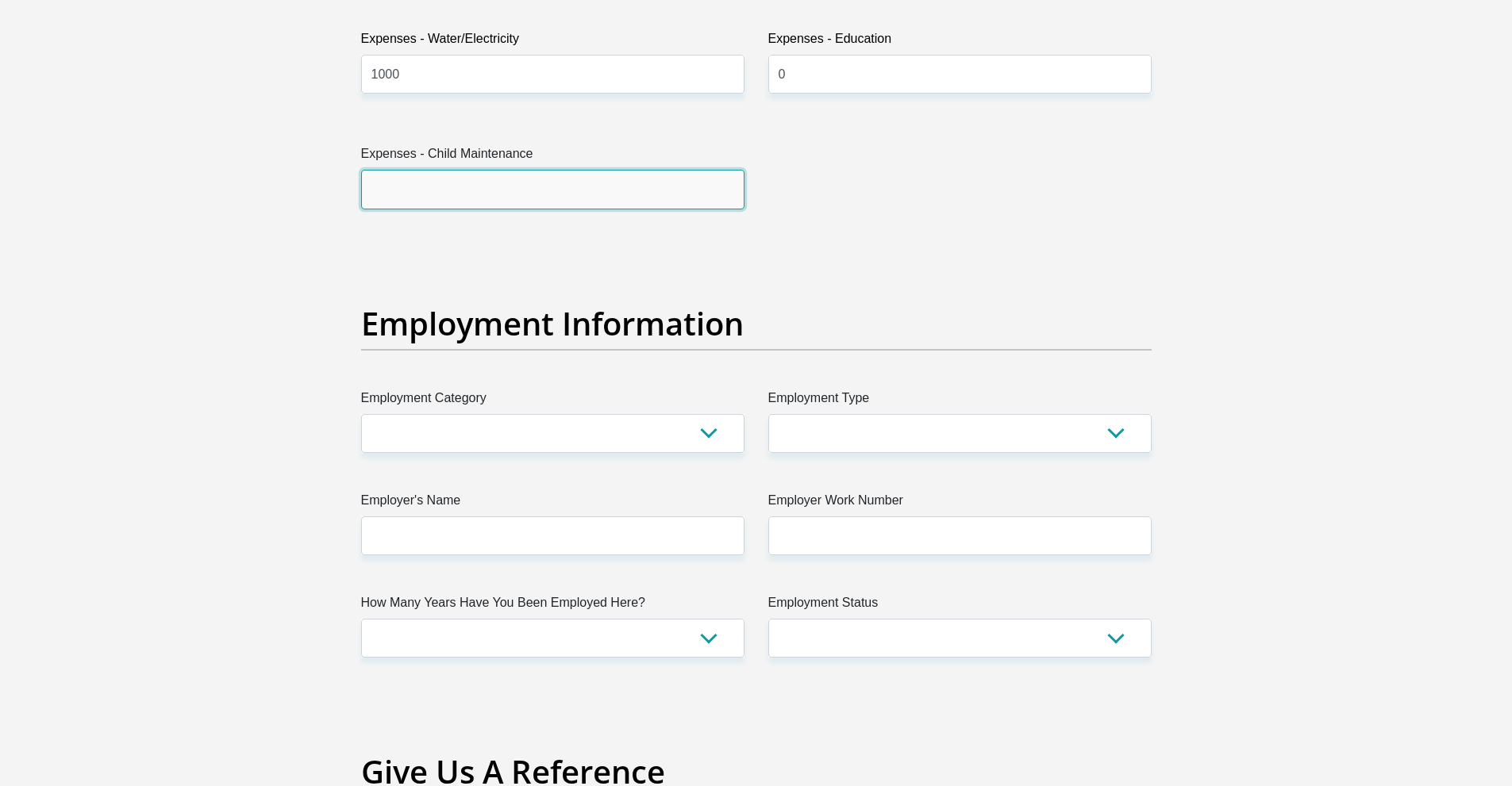
click at [573, 192] on input "Expenses - Child Maintenance" at bounding box center [553, 189] width 384 height 39
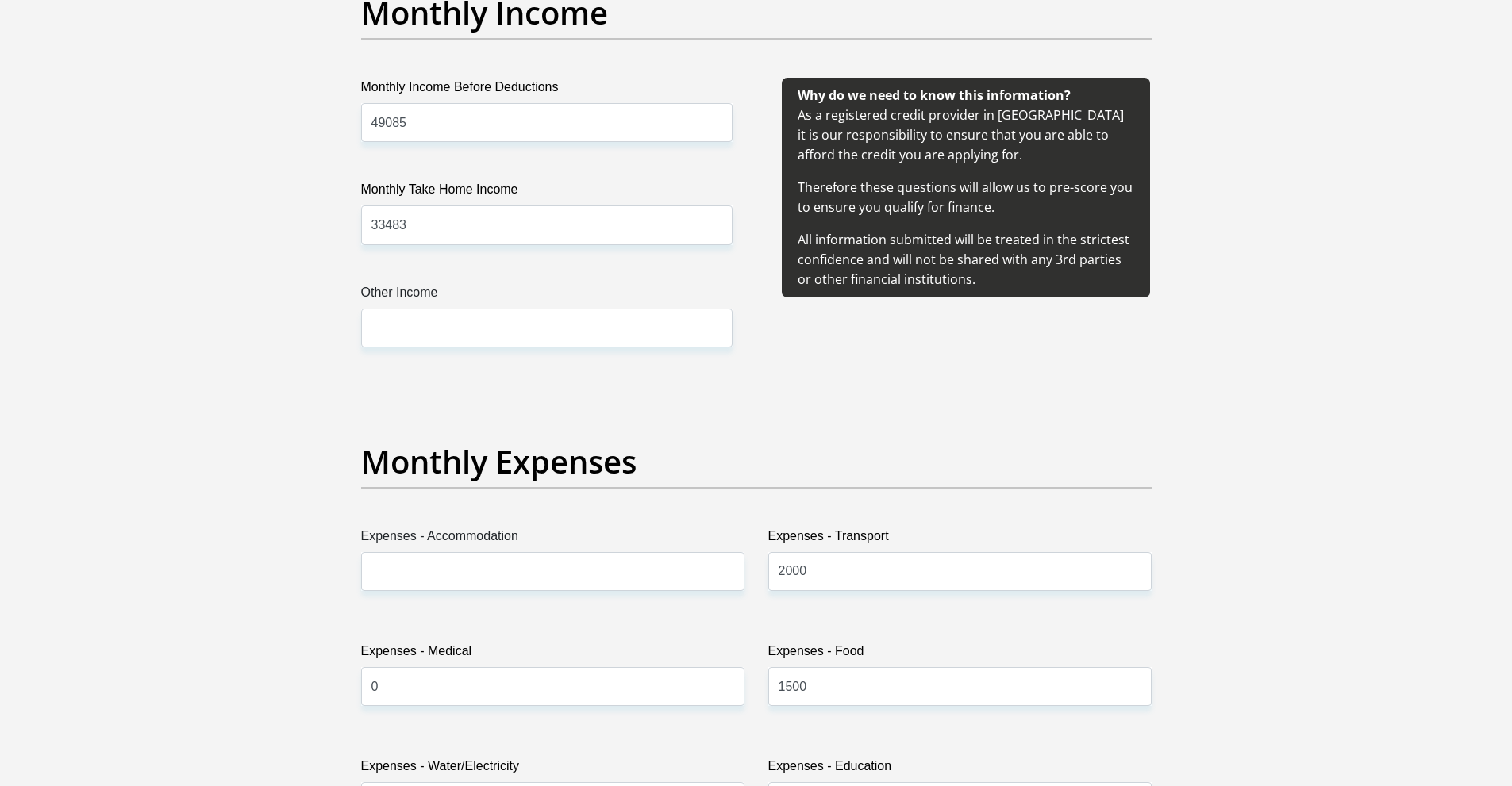
scroll to position [1981, 0]
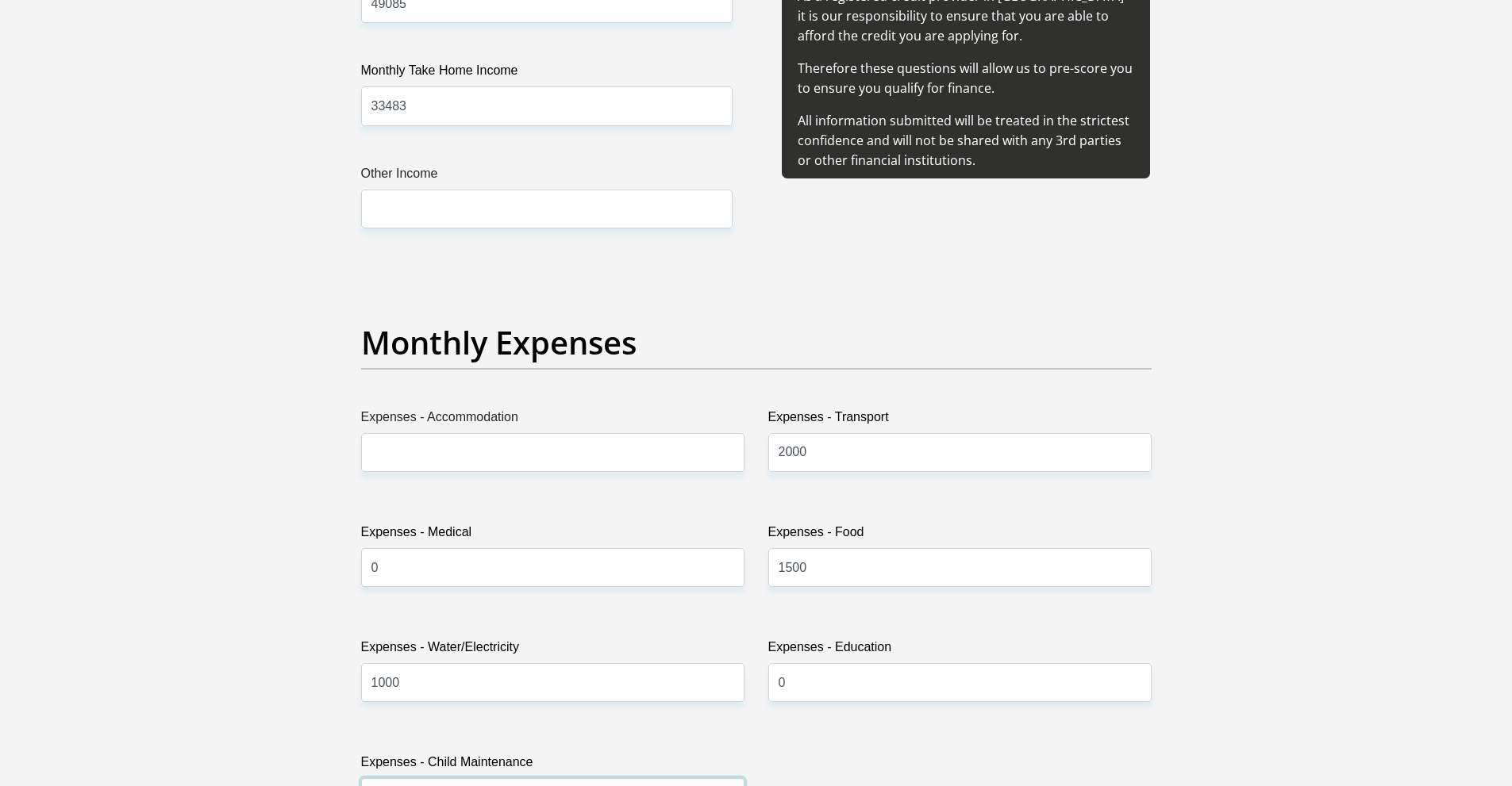
type input "0"
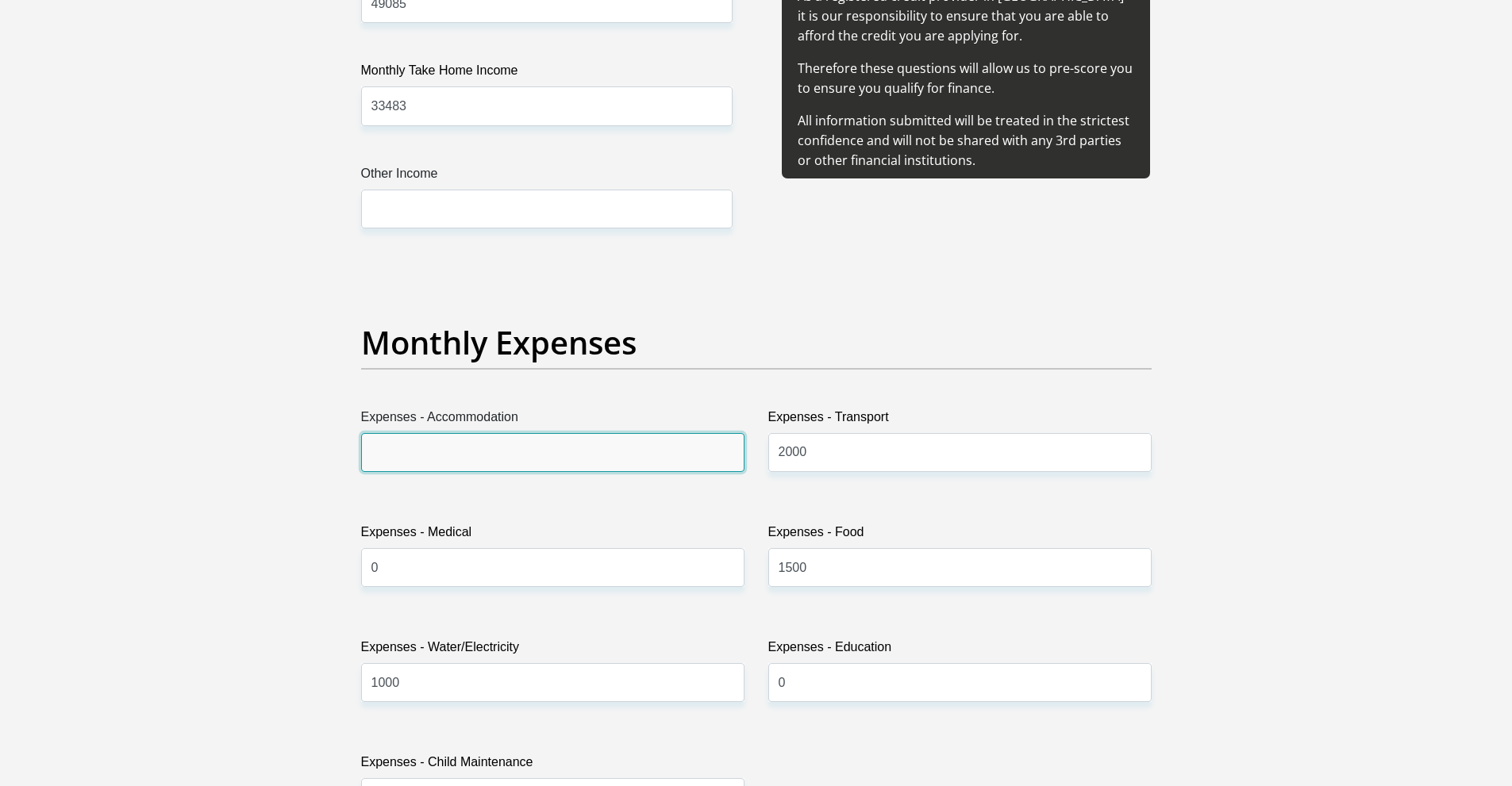
click at [621, 454] on input "Expenses - Accommodation" at bounding box center [553, 452] width 384 height 39
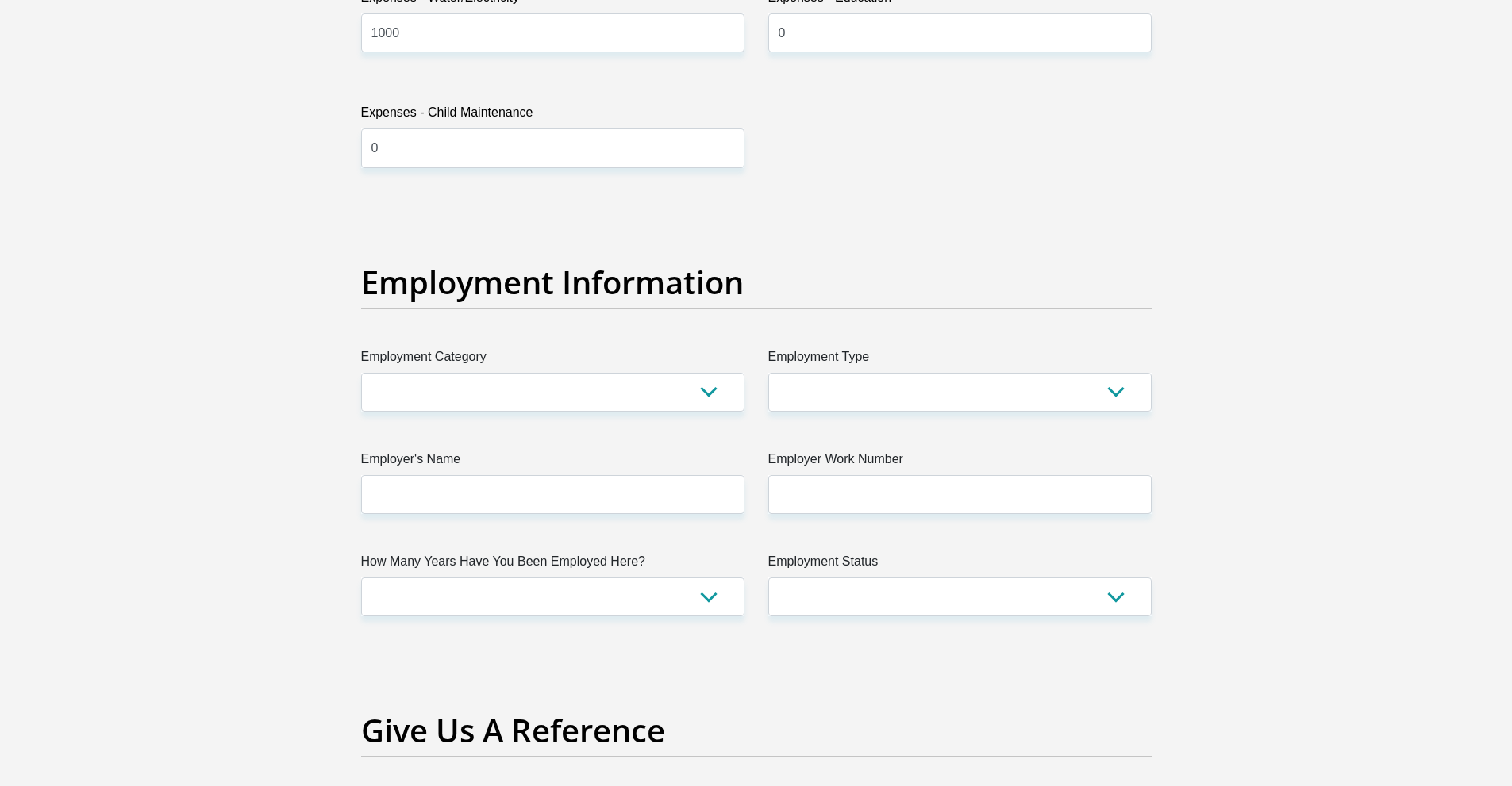
scroll to position [2685, 0]
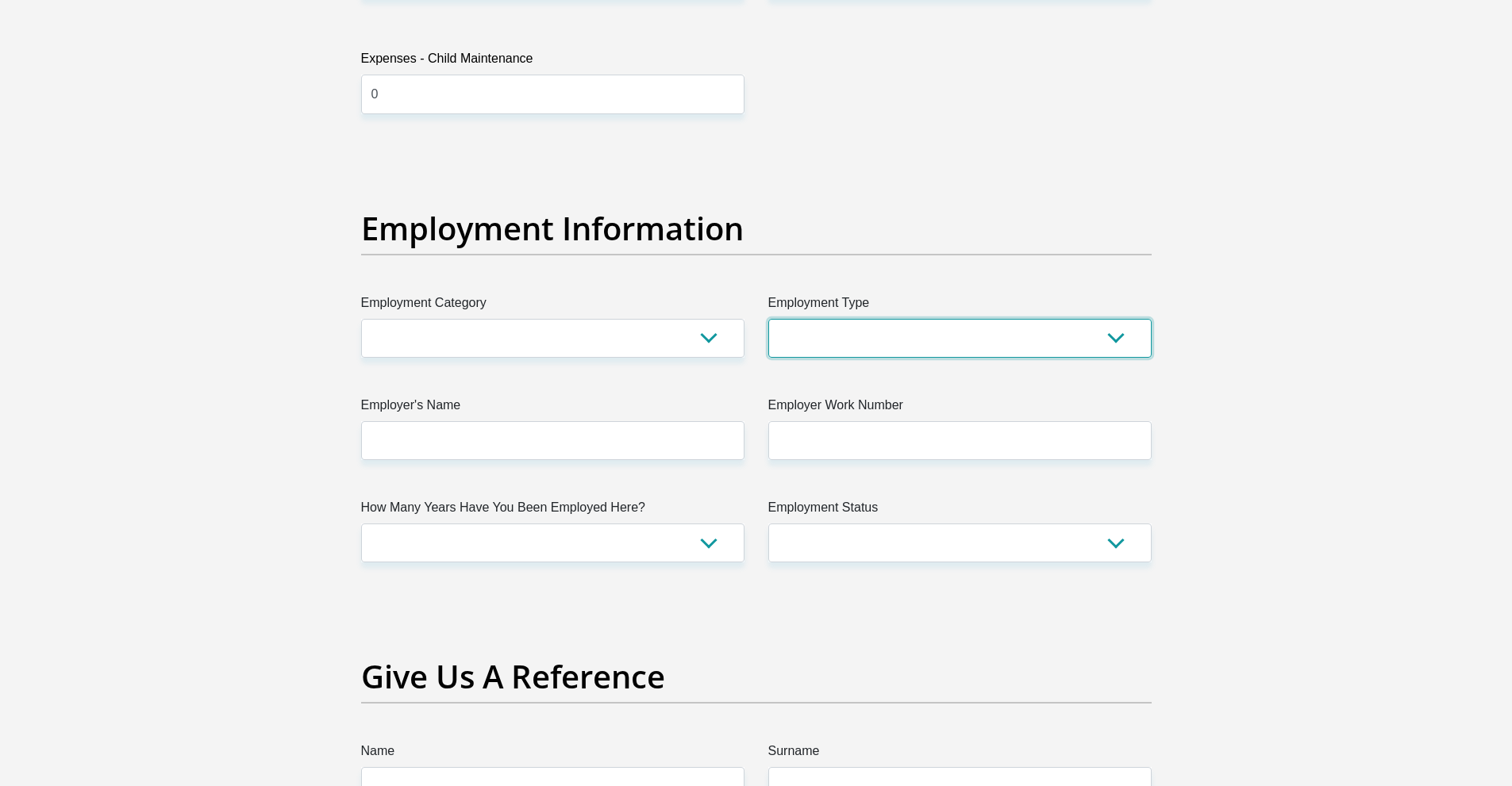
click at [954, 344] on select "College/Lecturer Craft Seller Creative Driver Executive Farmer Forces - Non Com…" at bounding box center [960, 338] width 384 height 39
click at [768, 319] on select "College/Lecturer Craft Seller Creative Driver Executive Farmer Forces - Non Com…" at bounding box center [960, 338] width 384 height 39
click at [879, 655] on div "Title Mr Ms Mrs Dr Other First Name Neo Surname Mmethi ID Number 9012015804087 …" at bounding box center [756, 145] width 814 height 5161
click at [989, 316] on label "Employment Type" at bounding box center [960, 306] width 384 height 25
click at [989, 319] on select "College/Lecturer Craft Seller Creative Driver Executive Farmer Forces - Non Com…" at bounding box center [960, 338] width 384 height 39
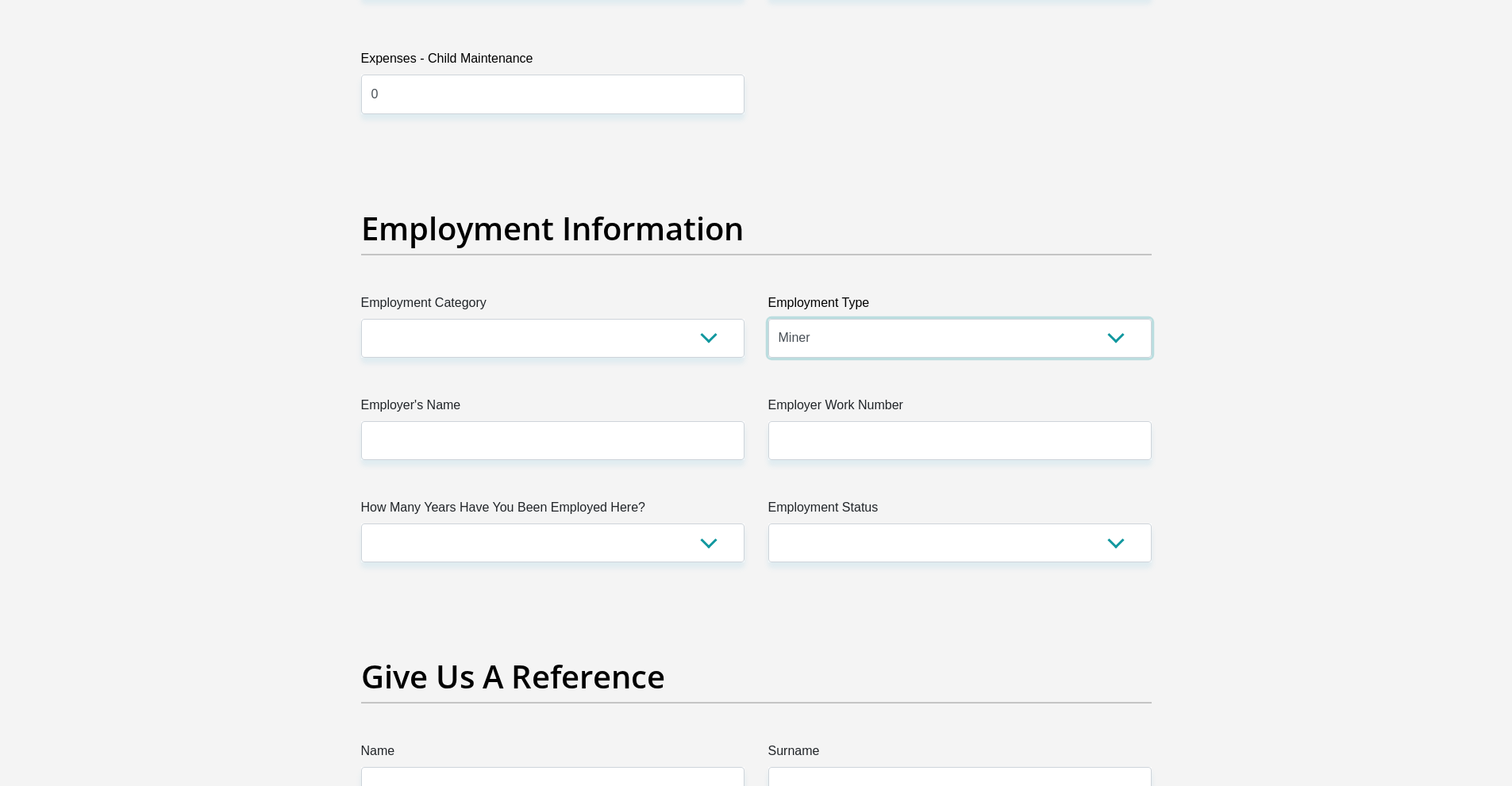
click at [999, 334] on select "College/Lecturer Craft Seller Creative Driver Executive Farmer Forces - Non Com…" at bounding box center [960, 338] width 384 height 39
select select "Manager"
click at [768, 319] on select "College/Lecturer Craft Seller Creative Driver Executive Farmer Forces - Non Com…" at bounding box center [960, 338] width 384 height 39
click at [530, 344] on select "AGRICULTURE ALCOHOL & TOBACCO CONSTRUCTION MATERIALS METALLURGY EQUIPMENT FOR R…" at bounding box center [553, 338] width 384 height 39
click at [495, 344] on select "AGRICULTURE ALCOHOL & TOBACCO CONSTRUCTION MATERIALS METALLURGY EQUIPMENT FOR R…" at bounding box center [553, 338] width 384 height 39
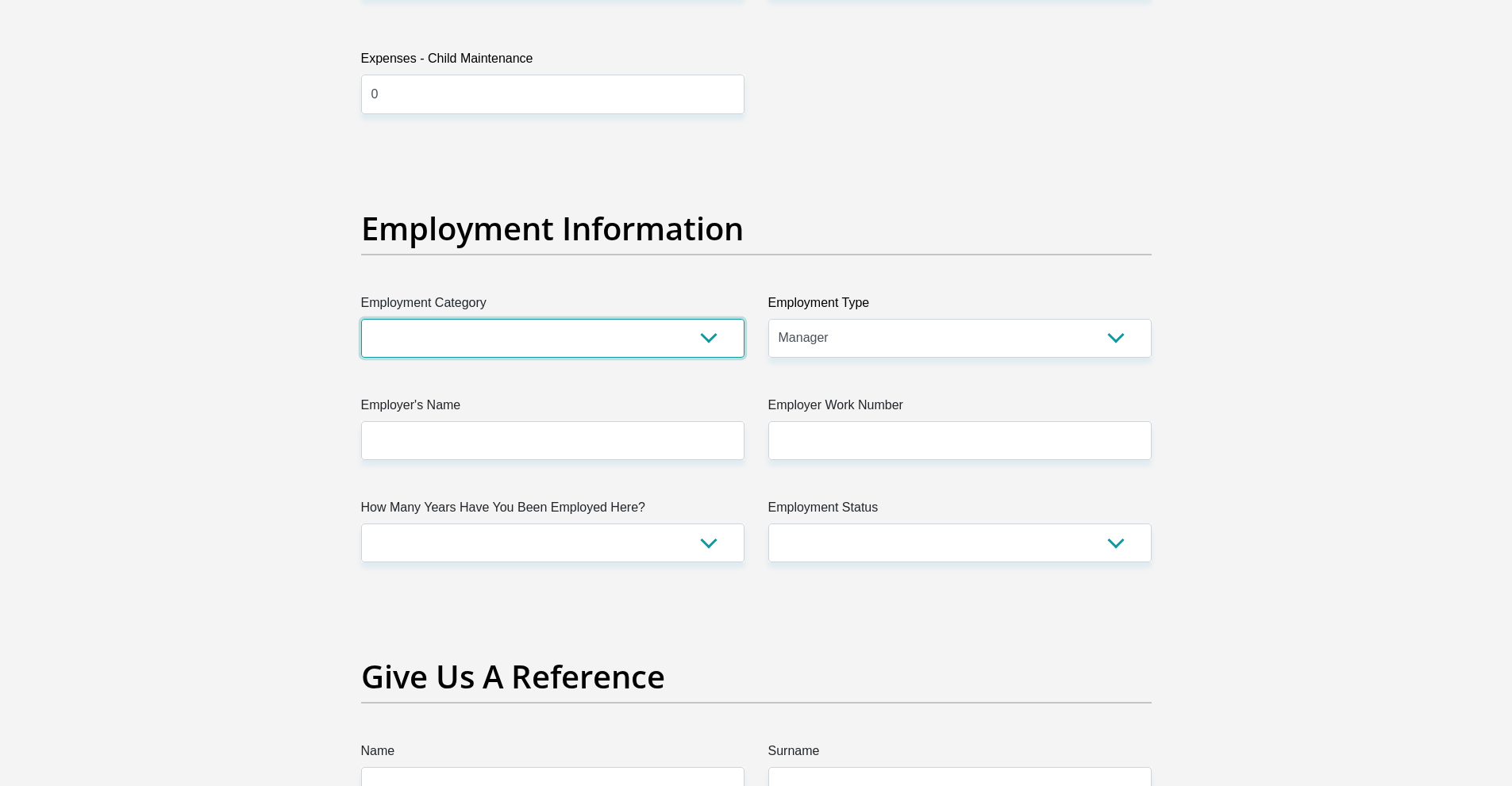
click at [500, 338] on select "AGRICULTURE ALCOHOL & TOBACCO CONSTRUCTION MATERIALS METALLURGY EQUIPMENT FOR R…" at bounding box center [553, 338] width 384 height 39
click at [361, 319] on select "AGRICULTURE ALCOHOL & TOBACCO CONSTRUCTION MATERIALS METALLURGY EQUIPMENT FOR R…" at bounding box center [553, 338] width 384 height 39
click at [644, 335] on select "AGRICULTURE ALCOHOL & TOBACCO CONSTRUCTION MATERIALS METALLURGY EQUIPMENT FOR R…" at bounding box center [553, 338] width 384 height 39
click at [854, 342] on select "College/Lecturer Craft Seller Creative Driver Executive Farmer Forces - Non Com…" at bounding box center [960, 338] width 384 height 39
click at [467, 336] on select "AGRICULTURE ALCOHOL & TOBACCO CONSTRUCTION MATERIALS METALLURGY EQUIPMENT FOR R…" at bounding box center [553, 338] width 384 height 39
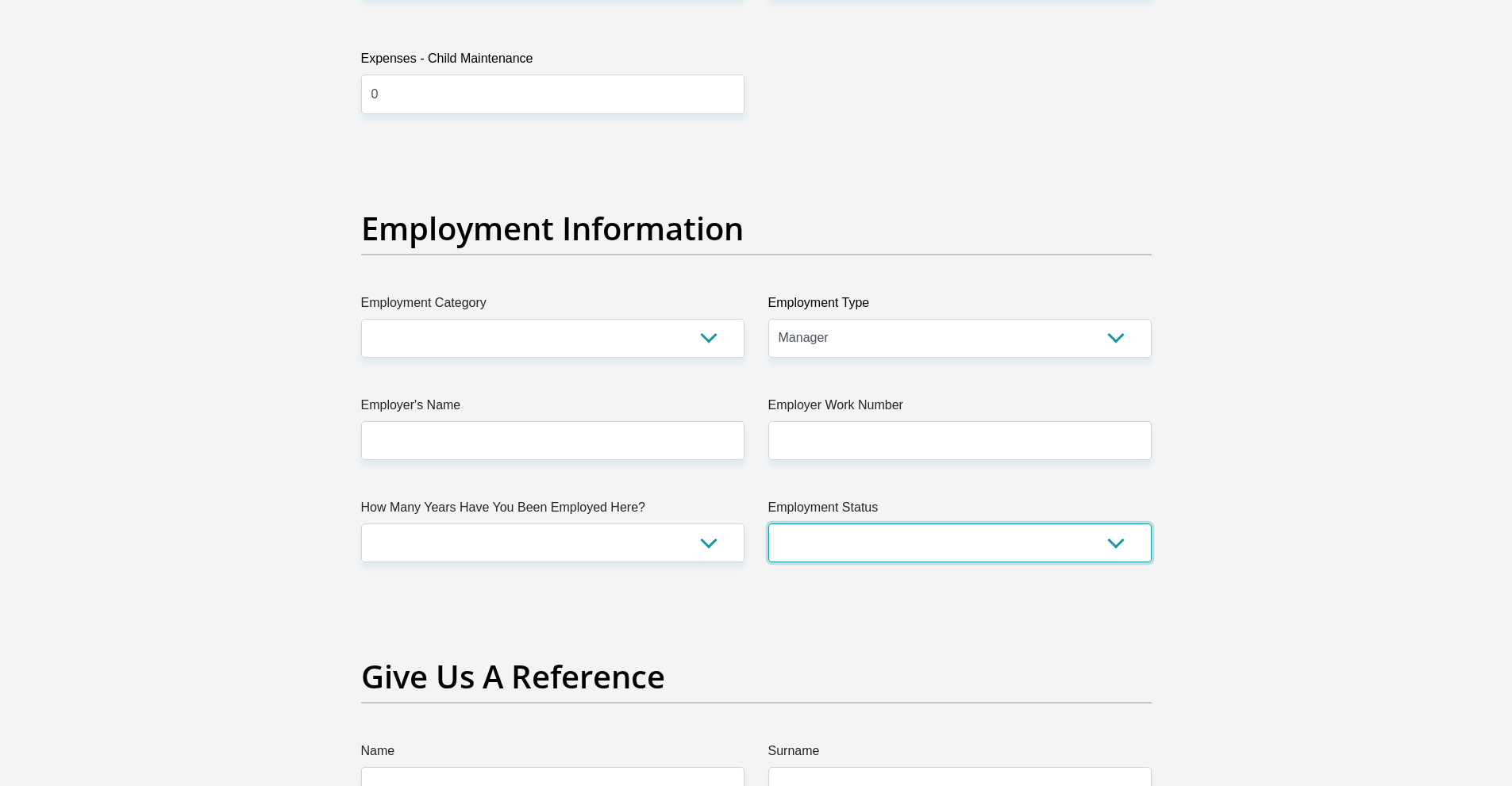
click at [1132, 524] on select "Permanent/Full-time Part-time/Casual Contract Worker Self-Employed Housewife Re…" at bounding box center [960, 542] width 384 height 39
click at [1359, 530] on section "Personal Details Title Mr Ms Mrs Dr Other First Name Neo Surname Mmethi ID Numb…" at bounding box center [756, 150] width 1512 height 5529
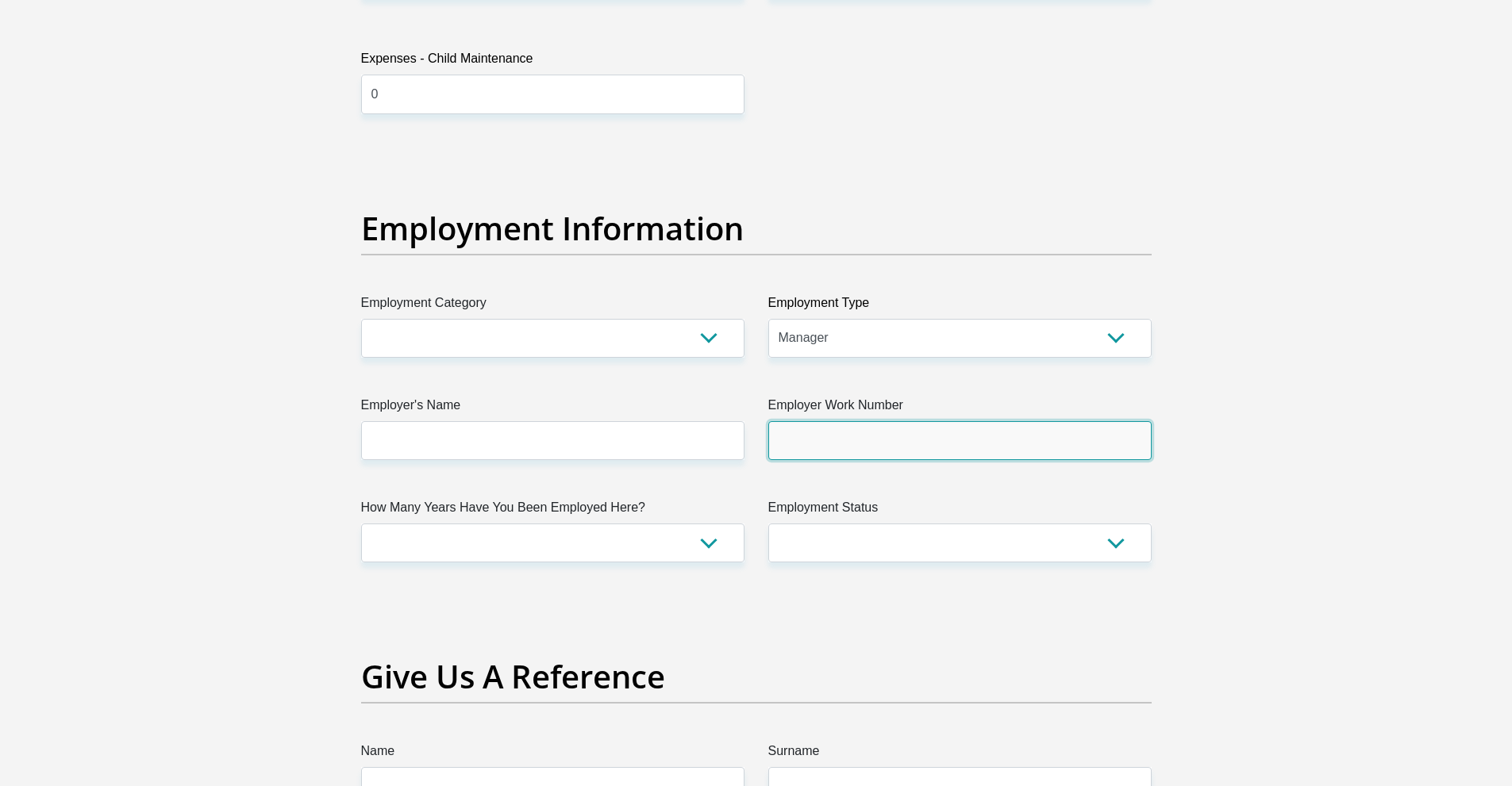
click at [939, 442] on input "Employer Work Number" at bounding box center [960, 440] width 384 height 39
type input "0126671360"
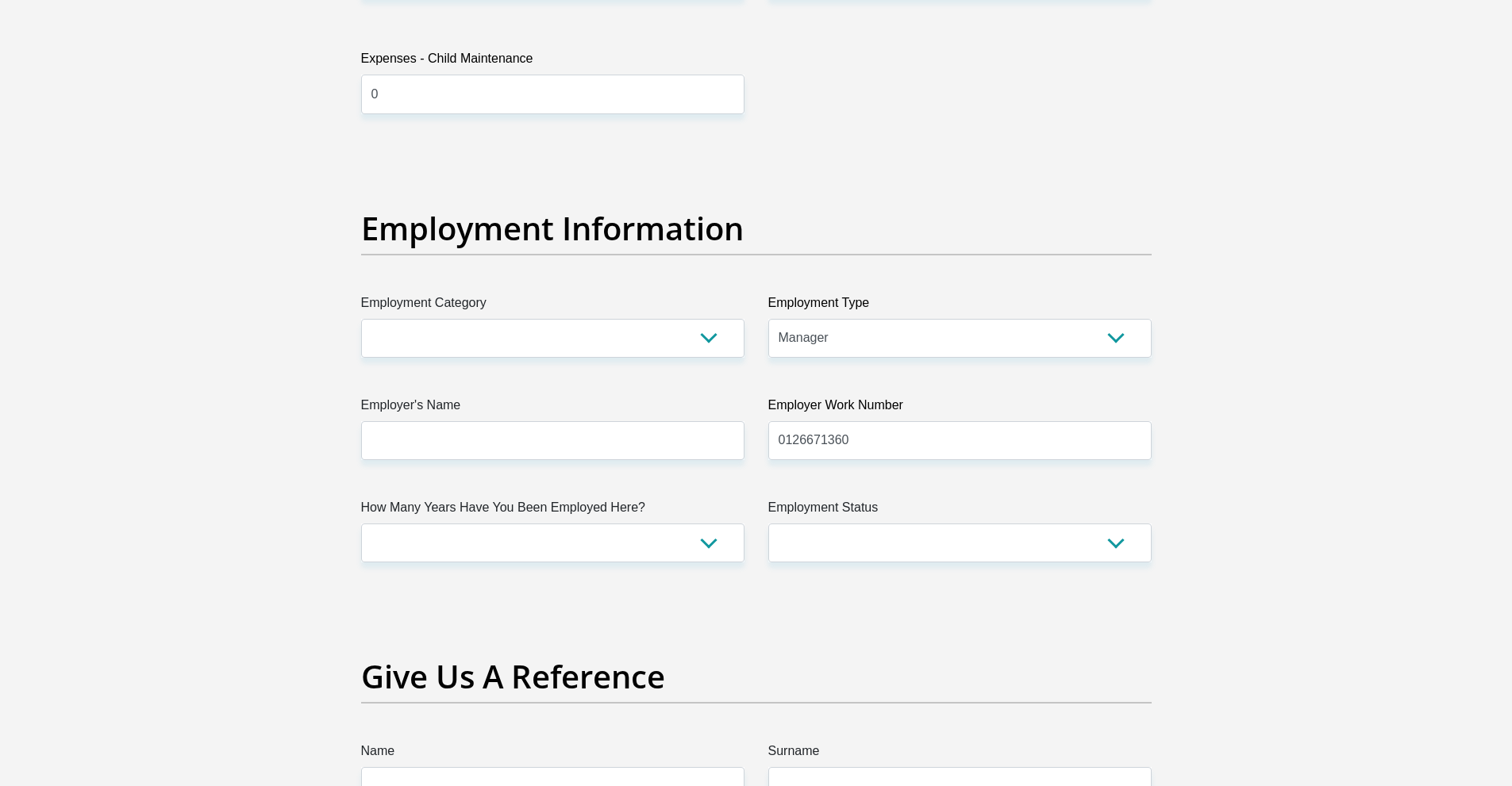
click at [703, 563] on div "Title Mr Ms Mrs Dr Other First Name Neo Surname Mmethi ID Number 9012015804087 …" at bounding box center [756, 145] width 814 height 5161
click at [685, 554] on select "less than 1 year 1-3 years 3-5 years 5+ years" at bounding box center [553, 542] width 384 height 39
select select "48"
click at [361, 523] on select "less than 1 year 1-3 years 3-5 years 5+ years" at bounding box center [553, 542] width 384 height 39
click at [1018, 545] on select "Permanent/Full-time Part-time/Casual Contract Worker Self-Employed Housewife Re…" at bounding box center [960, 542] width 384 height 39
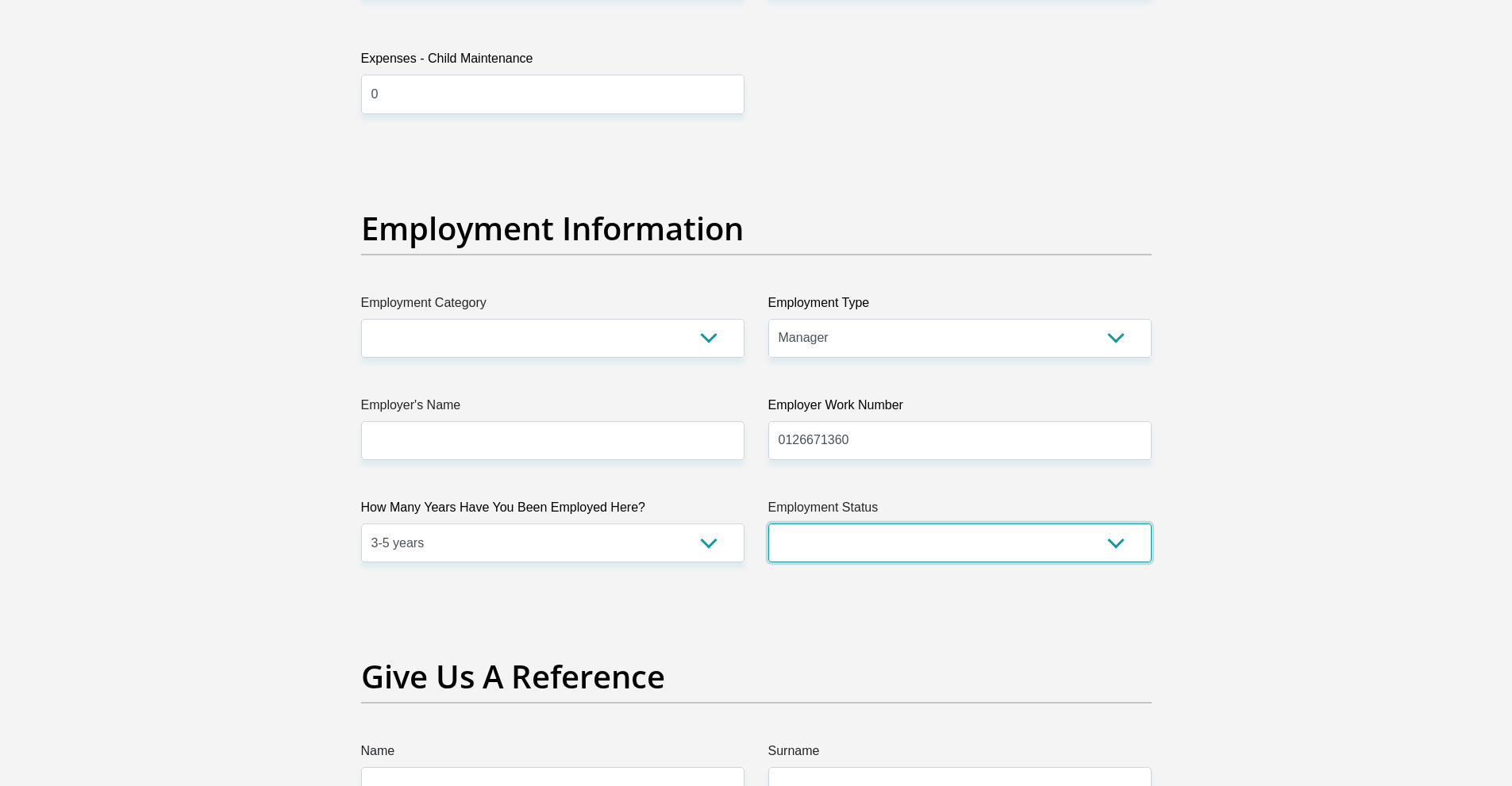
select select "1"
click at [768, 523] on select "Permanent/Full-time Part-time/Casual Contract Worker Self-Employed Housewife Re…" at bounding box center [960, 542] width 384 height 39
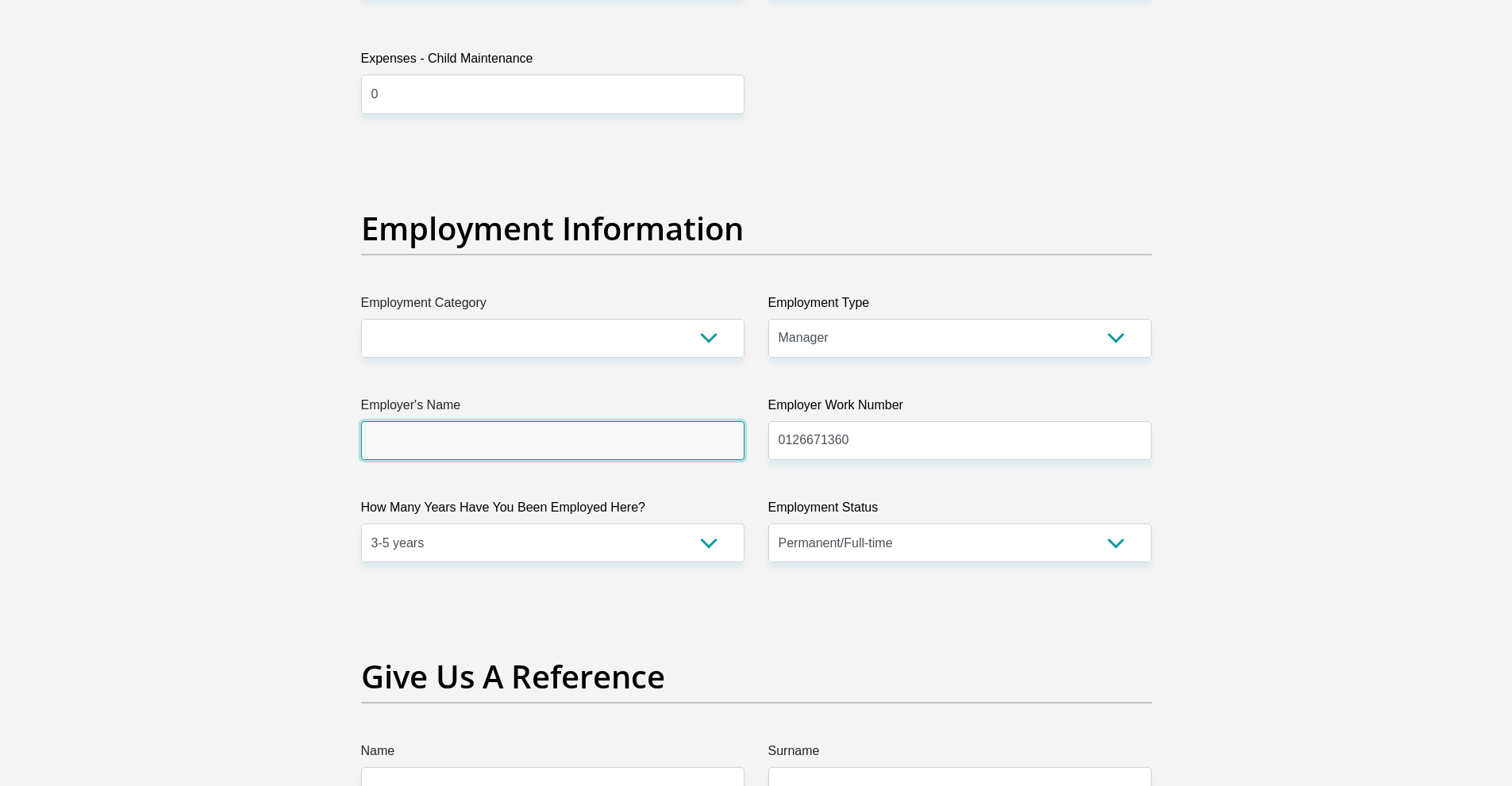
click at [600, 441] on input "Employer's Name" at bounding box center [553, 440] width 384 height 39
click at [434, 442] on input "CornwallHillCollege" at bounding box center [553, 440] width 384 height 39
click at [438, 439] on input "CornwallHillCollege" at bounding box center [553, 440] width 384 height 39
type input "CornwallHillCollege"
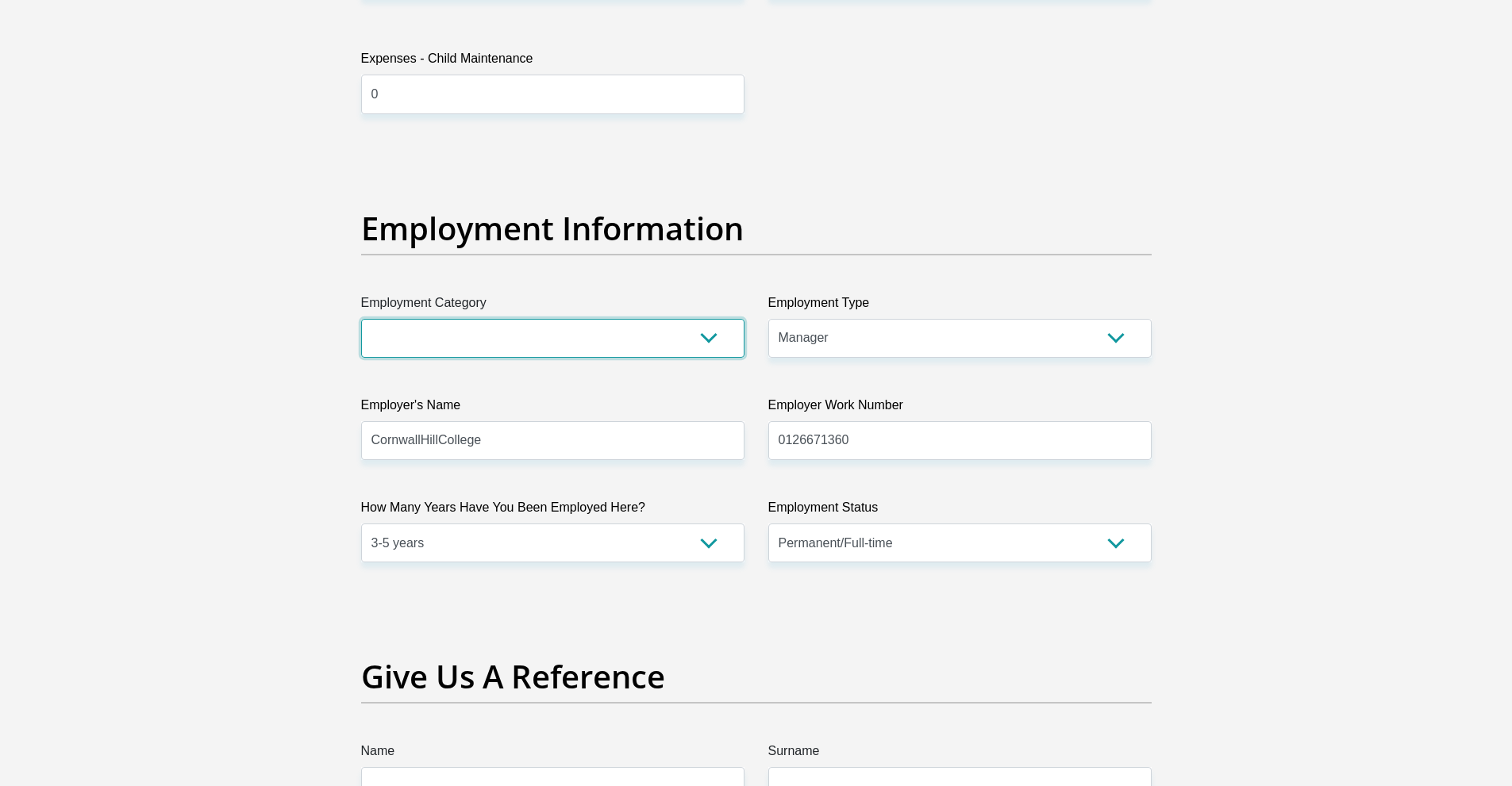
click at [481, 330] on select "AGRICULTURE ALCOHOL & TOBACCO CONSTRUCTION MATERIALS METALLURGY EQUIPMENT FOR R…" at bounding box center [553, 338] width 384 height 39
click at [950, 684] on h2 "Give Us A Reference" at bounding box center [756, 676] width 790 height 38
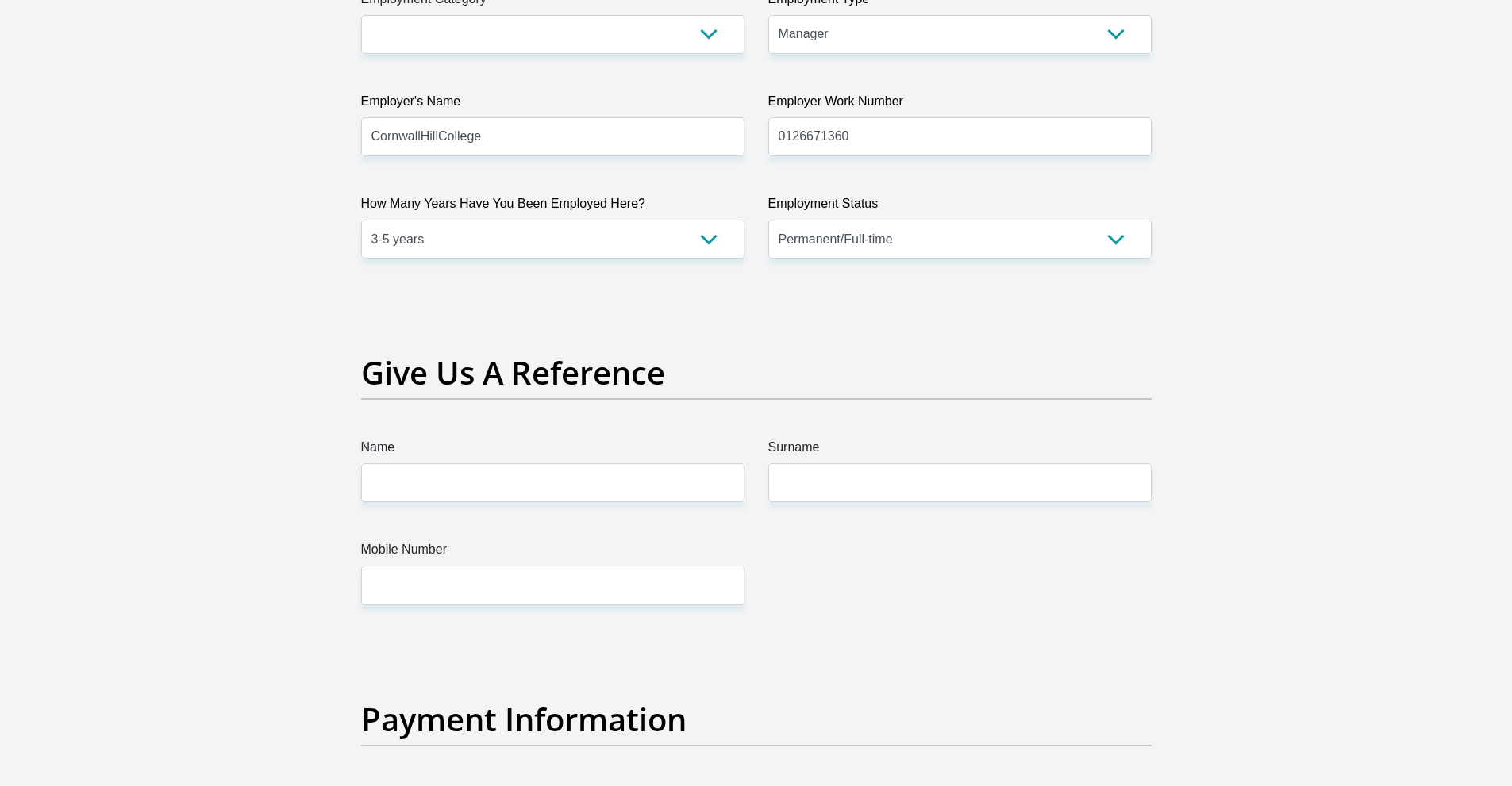
scroll to position [3019, 0]
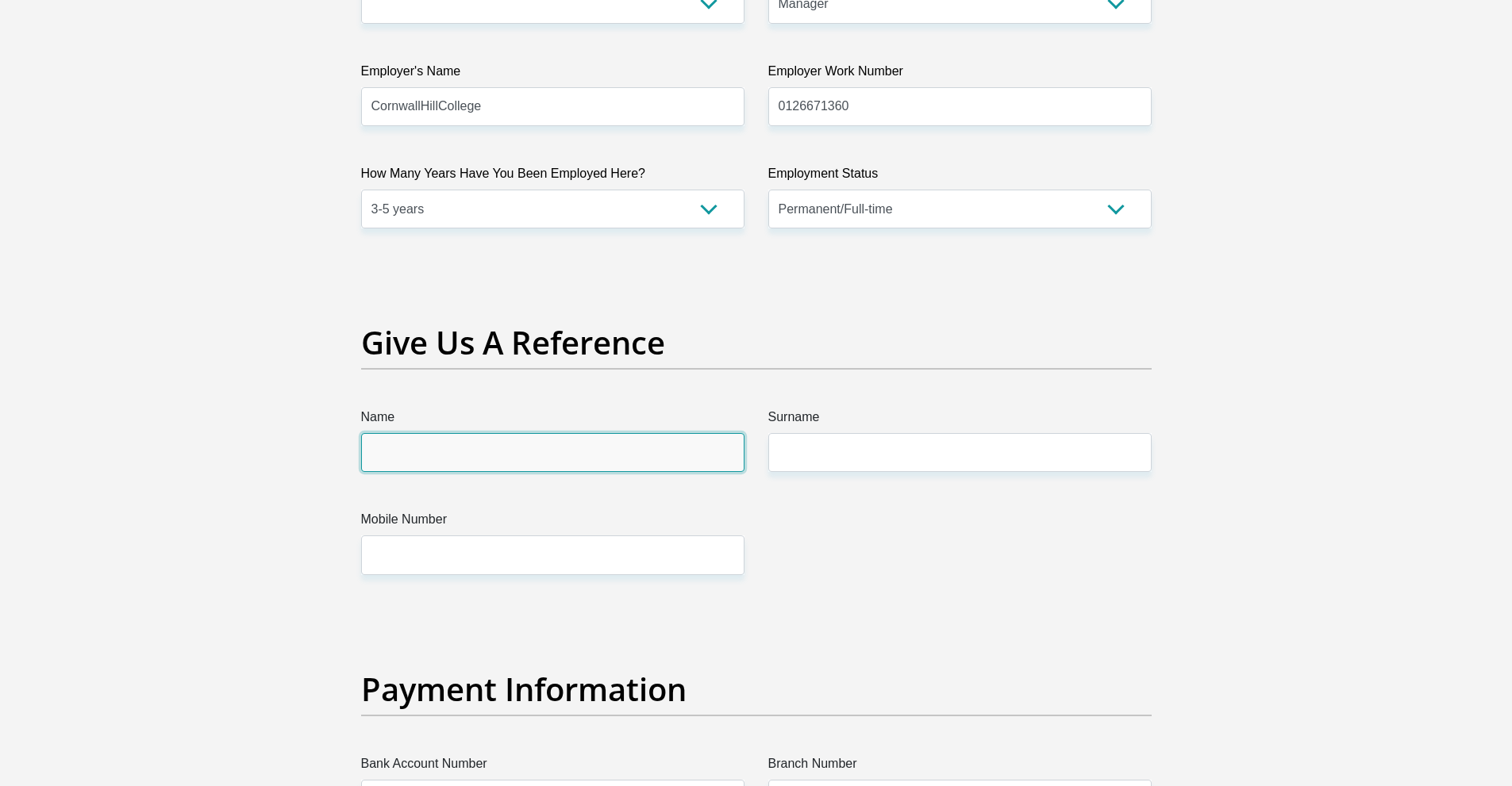
click at [538, 453] on input "Name" at bounding box center [553, 452] width 384 height 39
type input "Shariffa"
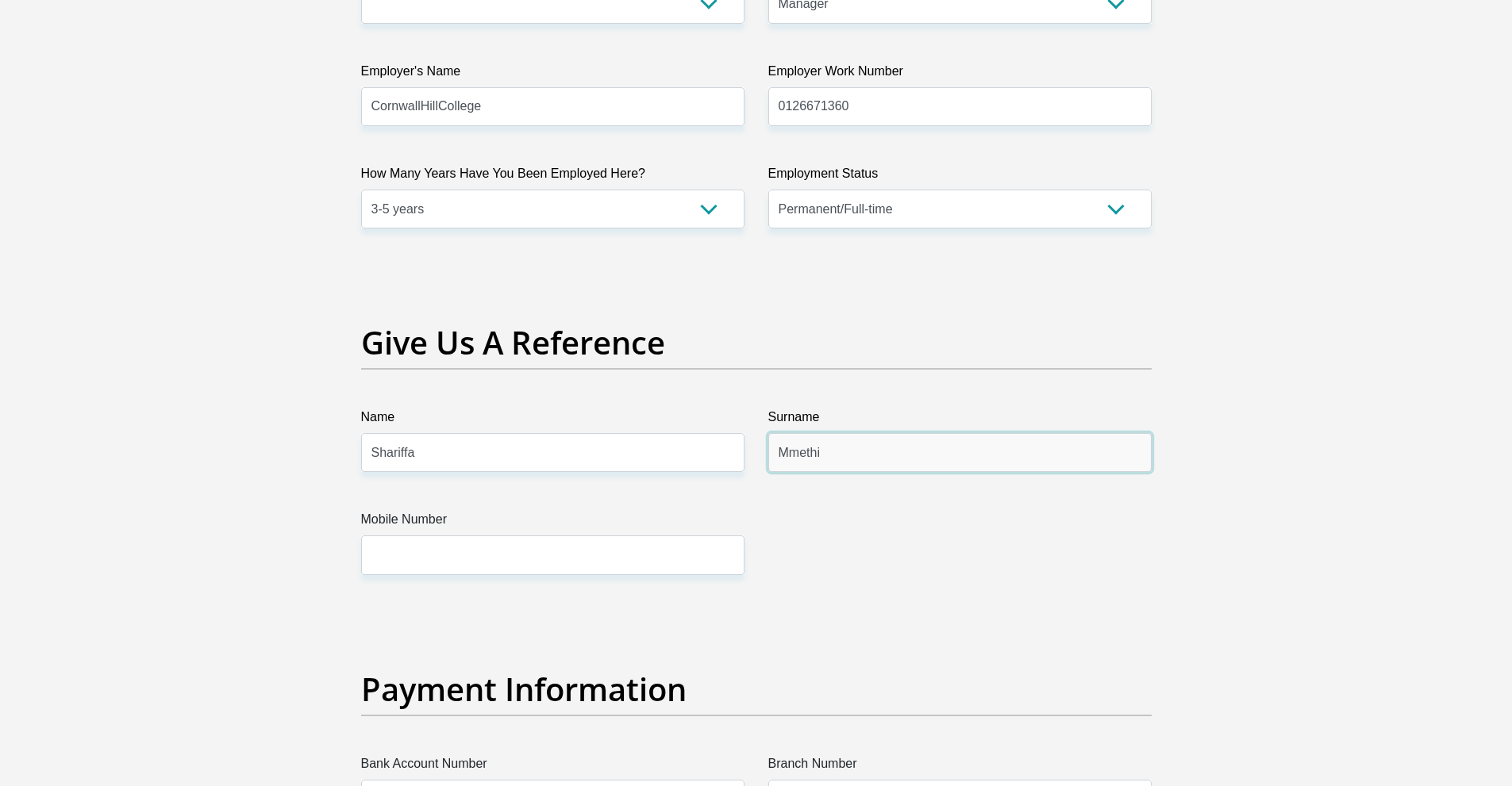
type input "Mmethi"
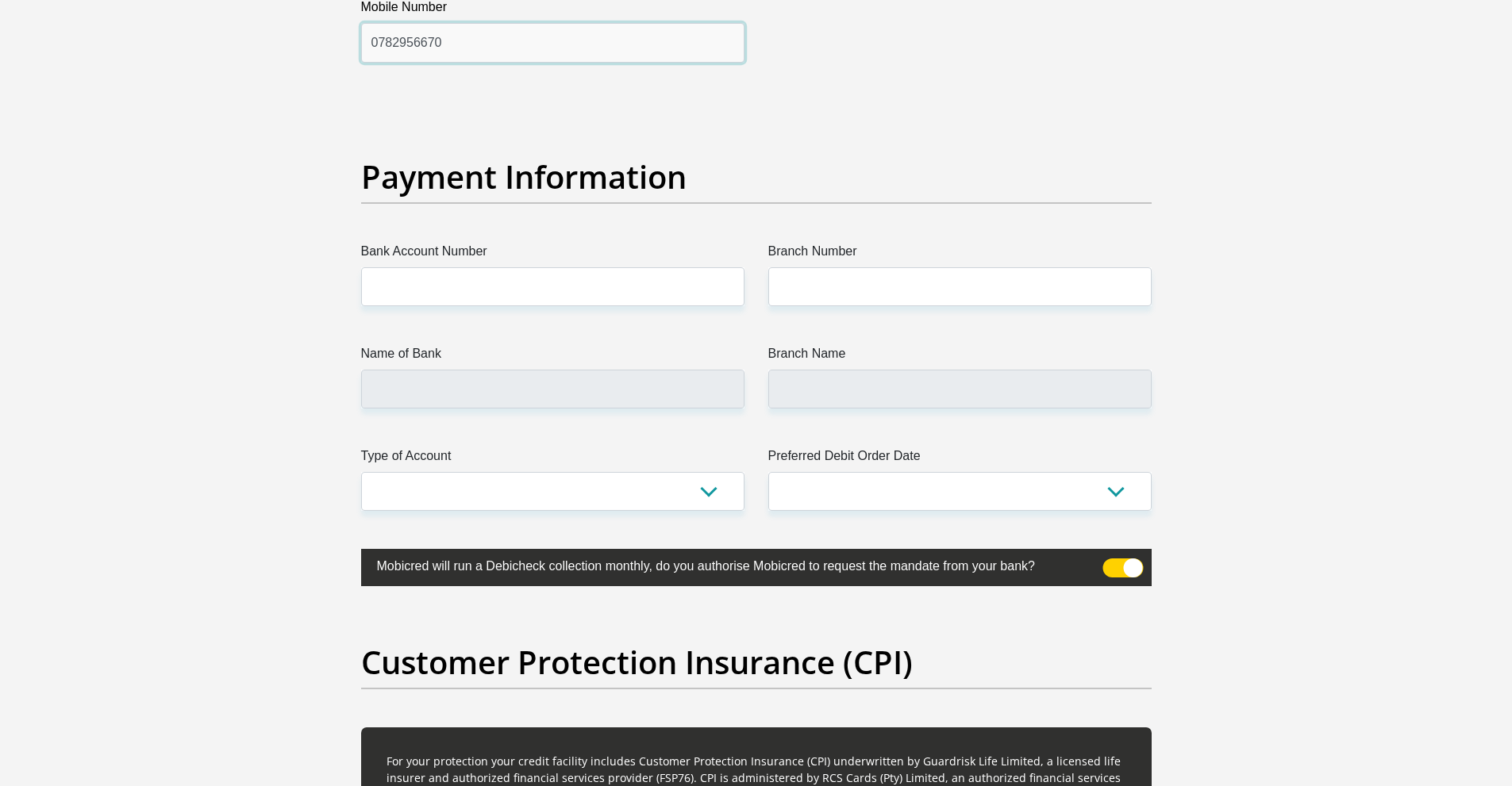
scroll to position [3502, 0]
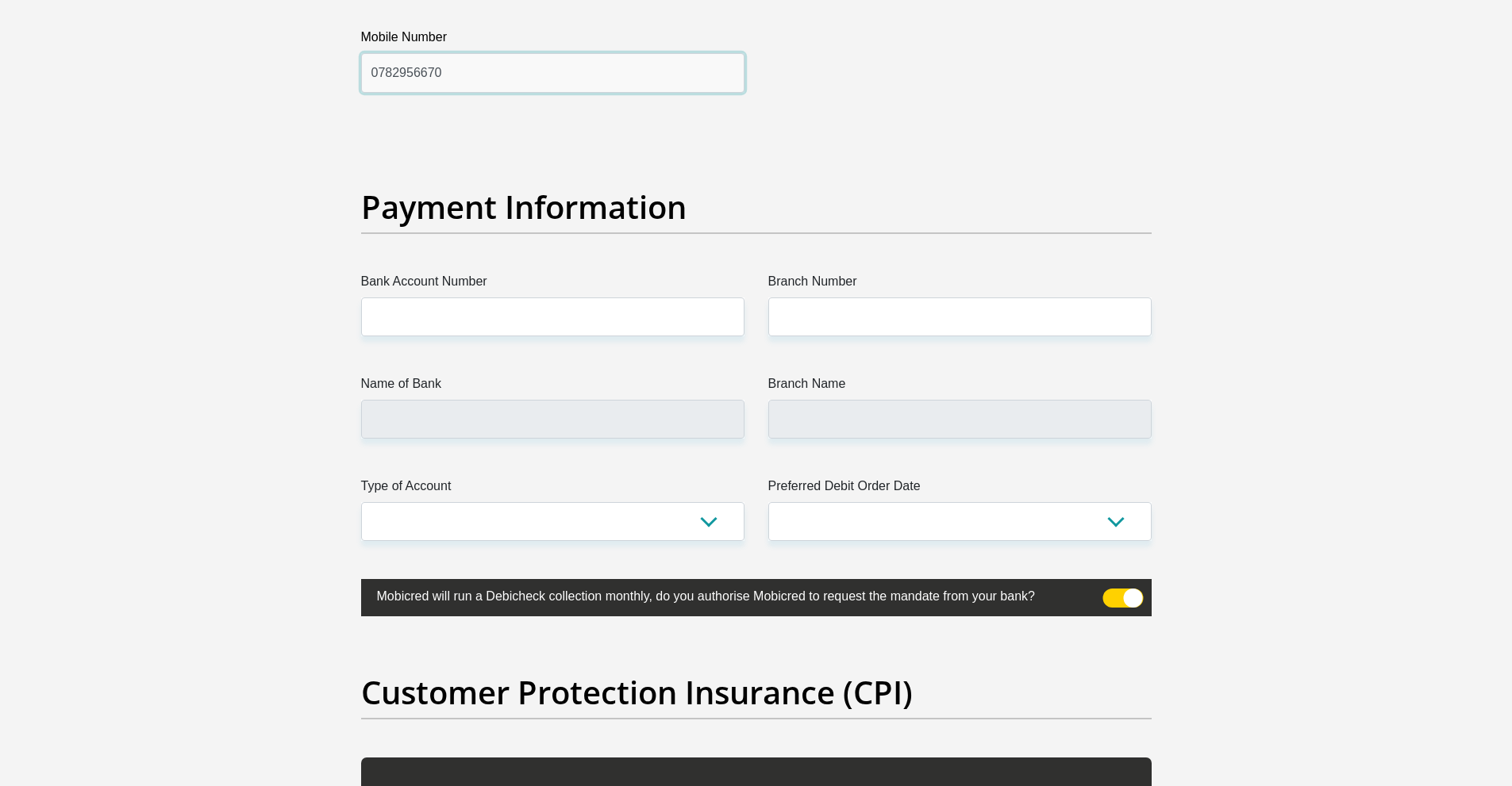
type input "0782956670"
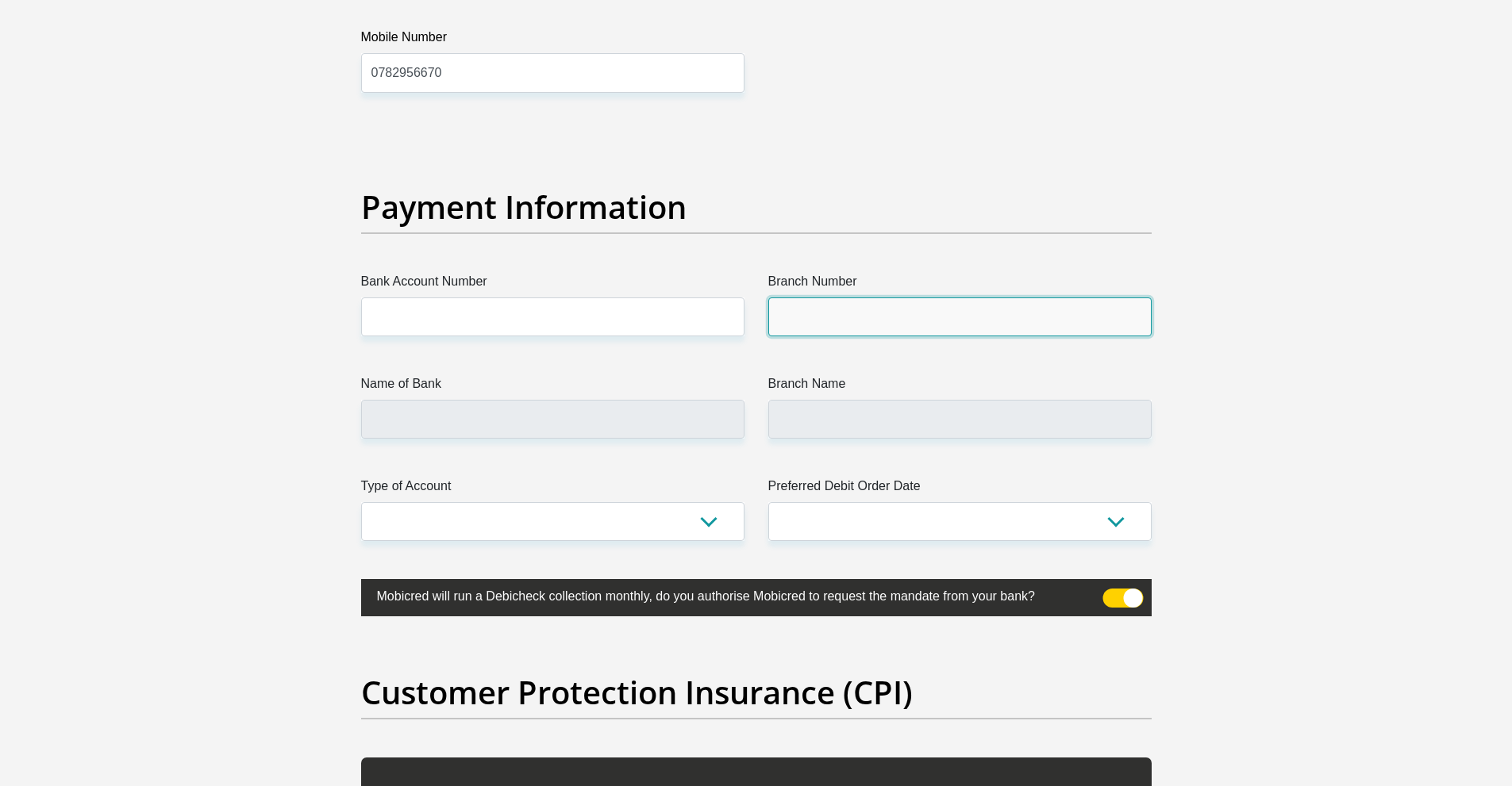
click at [821, 307] on input "Branch Number" at bounding box center [960, 317] width 384 height 39
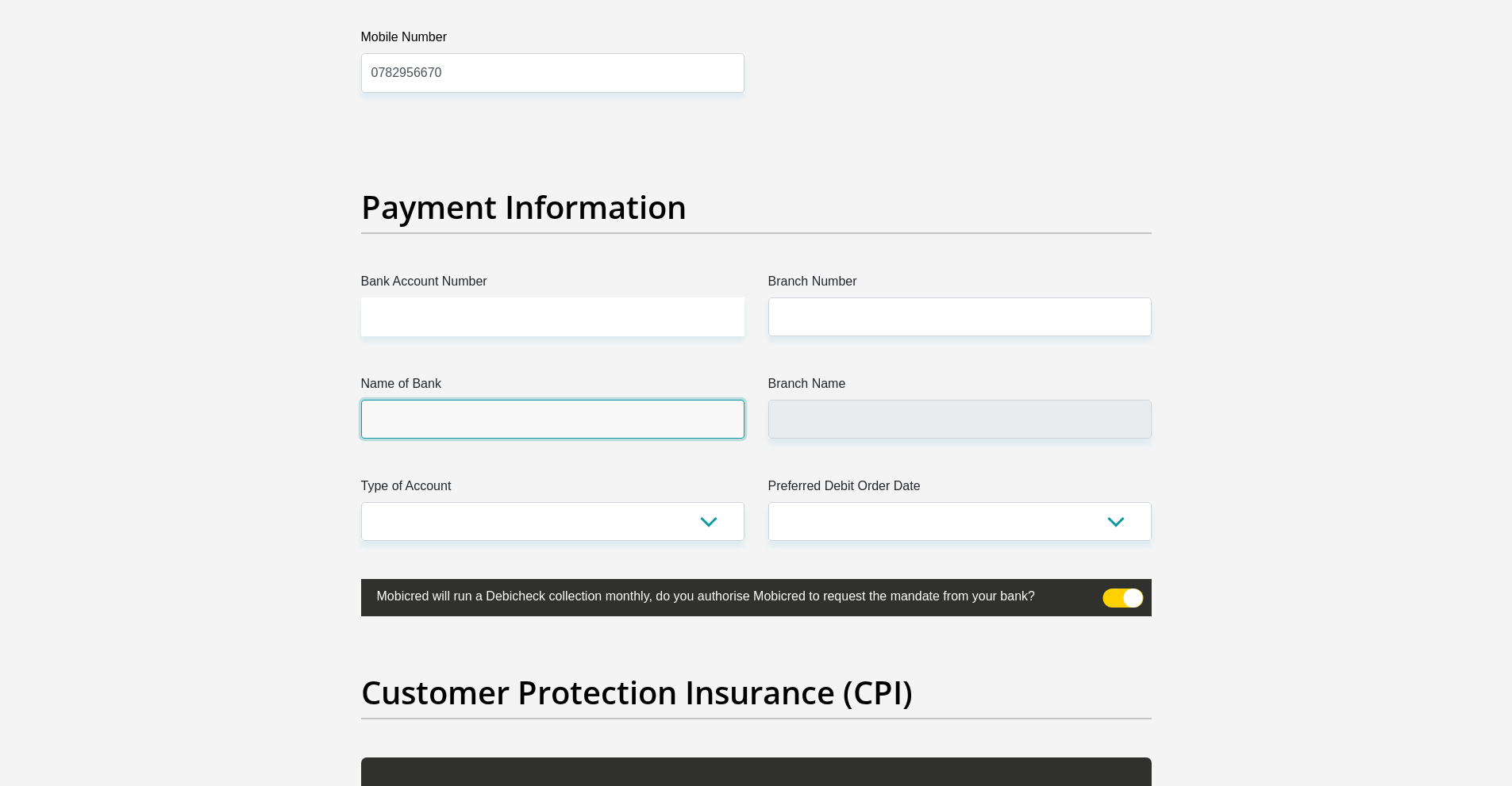
click at [612, 402] on input "Name of Bank" at bounding box center [553, 418] width 384 height 39
click at [593, 424] on input "Name of Bank" at bounding box center [553, 418] width 384 height 39
click at [604, 422] on input "Name of Bank" at bounding box center [553, 418] width 384 height 39
click at [989, 414] on input "Branch Name" at bounding box center [960, 418] width 384 height 39
click at [670, 314] on input "Bank Account Number" at bounding box center [553, 317] width 384 height 39
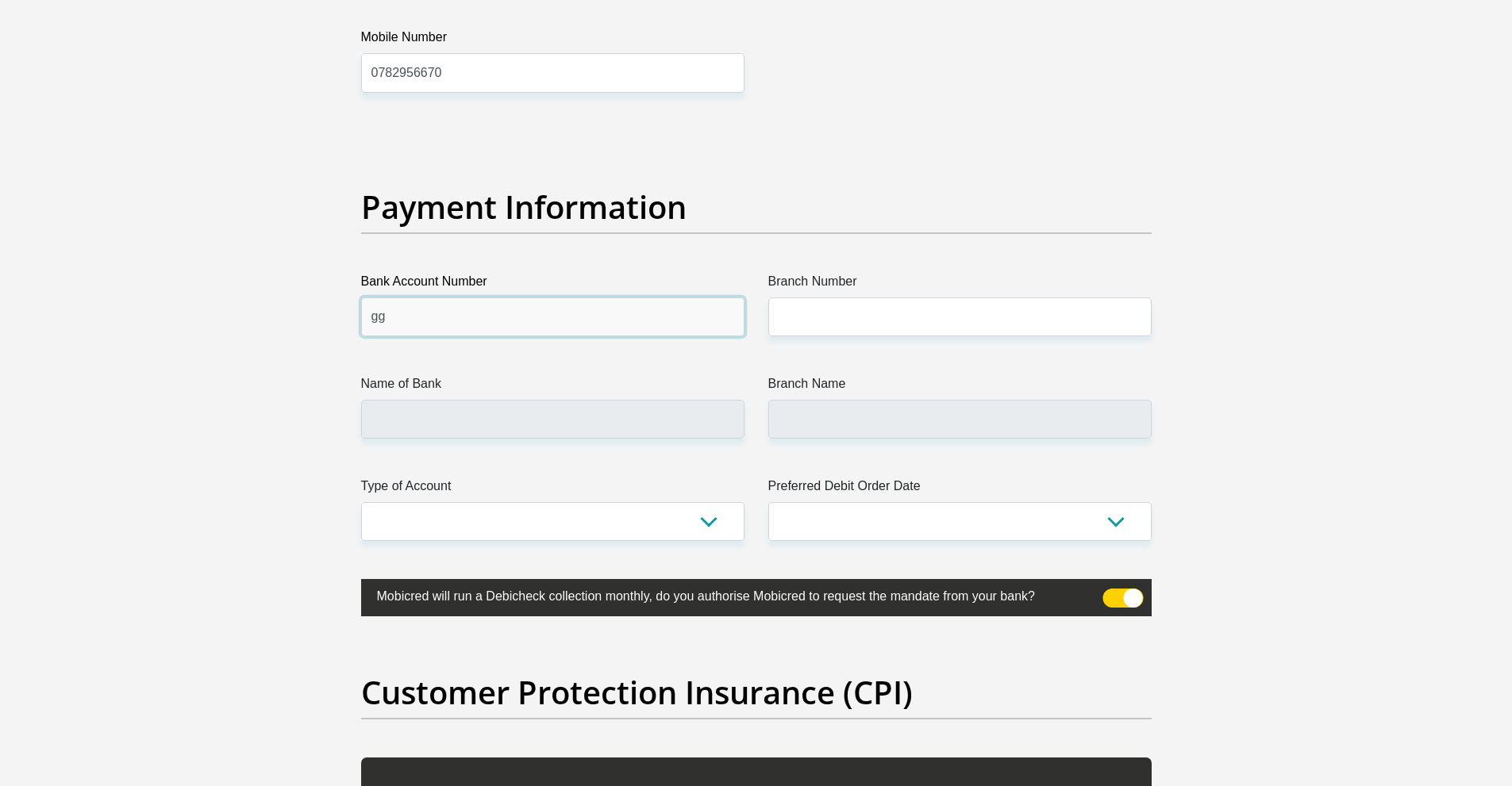
type input "g"
type input "17863839229"
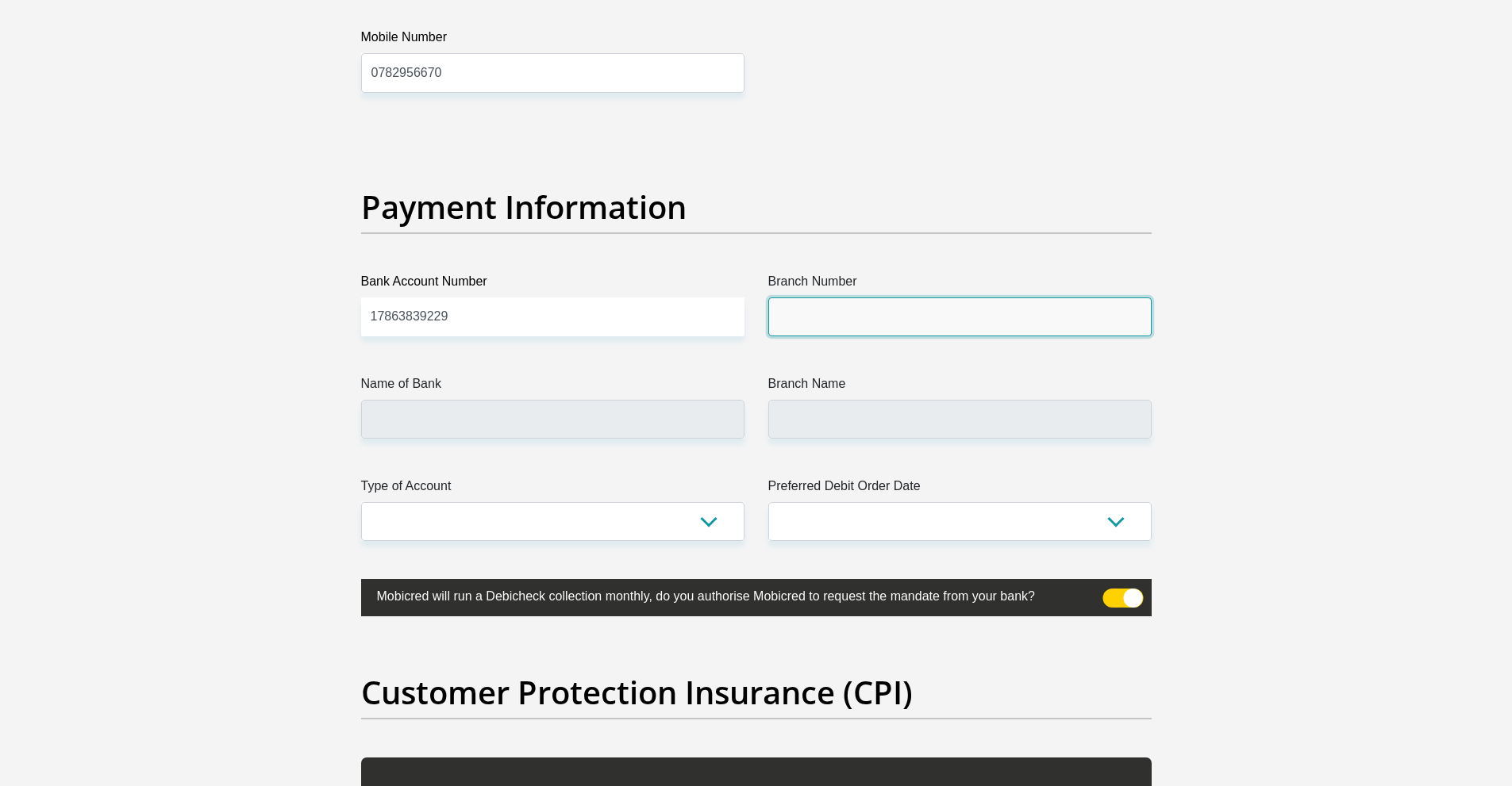
click at [868, 308] on input "Branch Number" at bounding box center [960, 317] width 384 height 39
type input "679000"
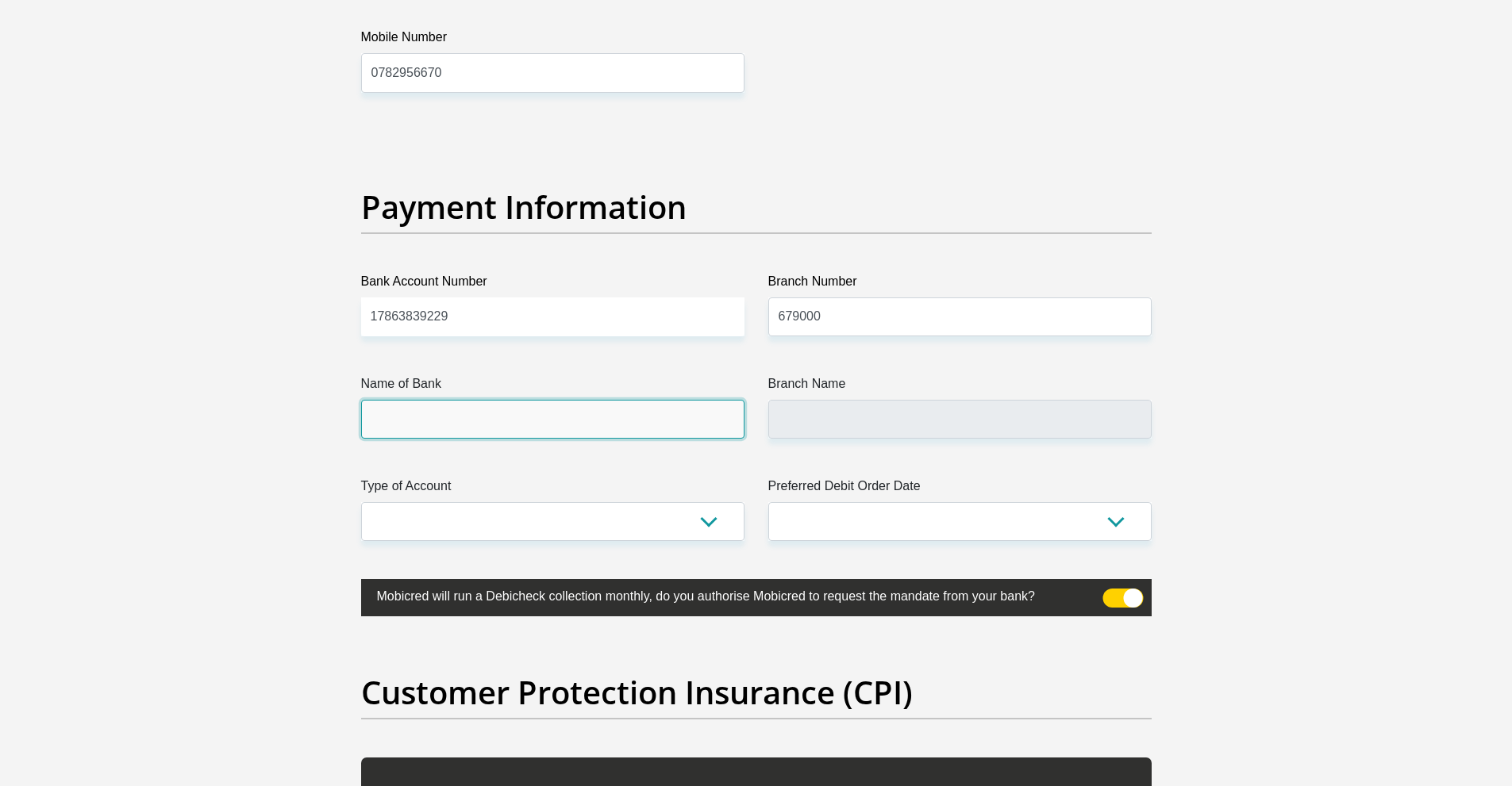
click at [554, 427] on input "Name of Bank" at bounding box center [553, 418] width 384 height 39
type input "DISCOVERY BANK LTD"
type input "DISCOVERY UNIVERSAL BRANCH"
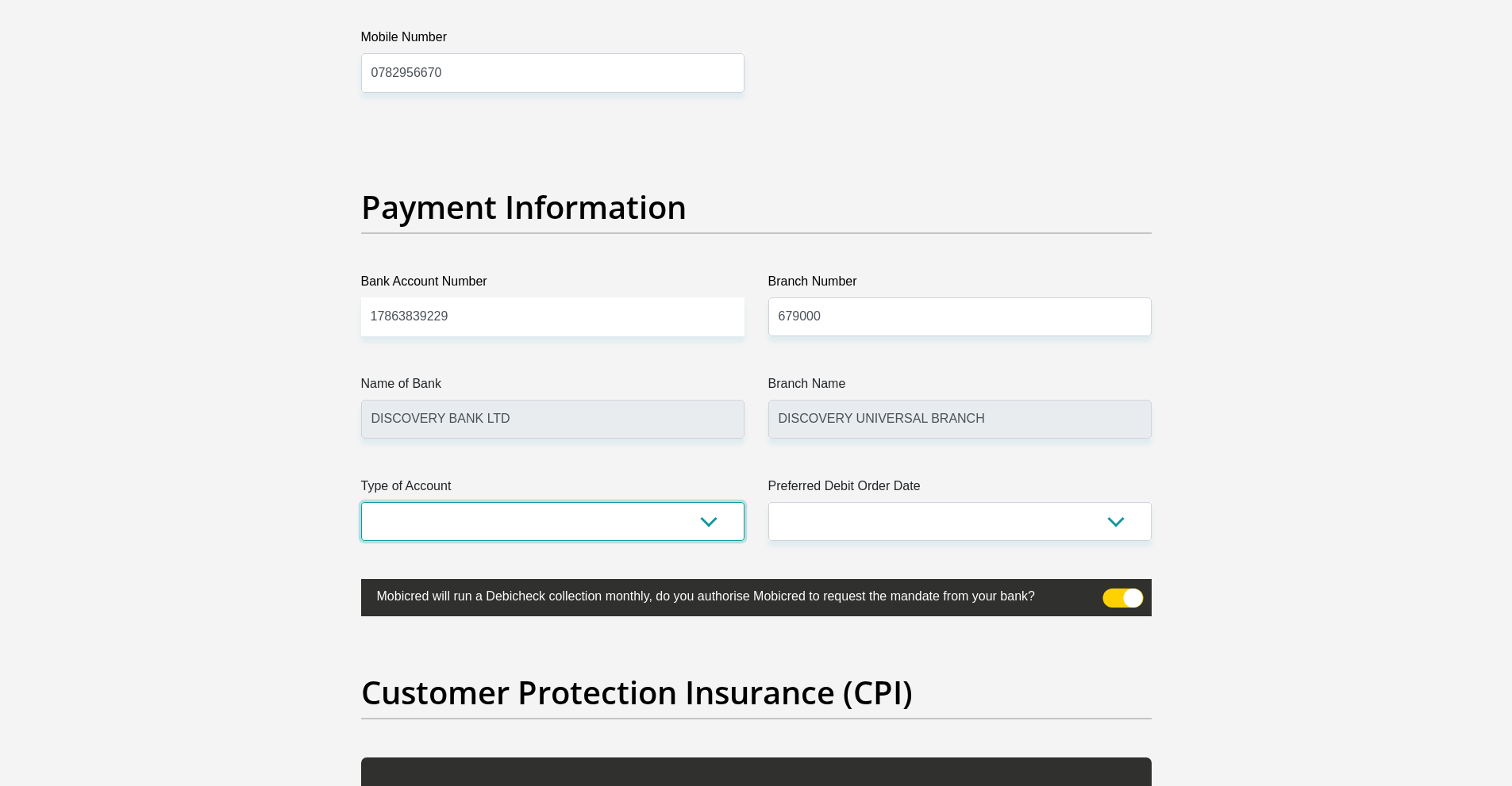
click at [612, 526] on select "Cheque Savings" at bounding box center [553, 521] width 384 height 39
select select "CUR"
click at [361, 502] on select "Cheque Savings" at bounding box center [553, 521] width 384 height 39
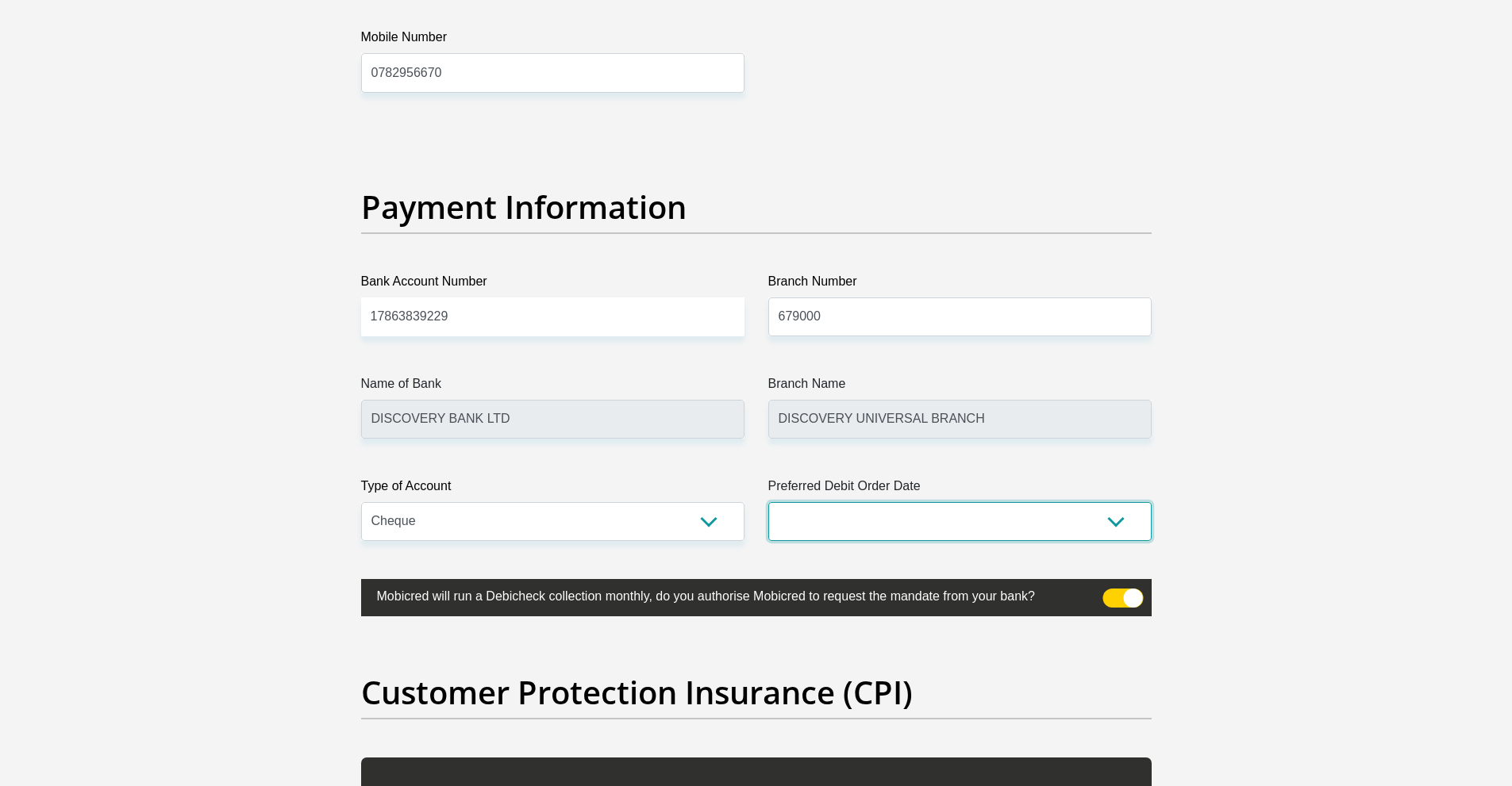
click at [864, 519] on select "1st 2nd 3rd 4th 5th 7th 18th 19th 20th 21st 22nd 23rd 24th 25th 26th 27th 28th …" at bounding box center [960, 521] width 384 height 39
select select "25"
click at [768, 502] on select "1st 2nd 3rd 4th 5th 7th 18th 19th 20th 21st 22nd 23rd 24th 25th 26th 27th 28th …" at bounding box center [960, 521] width 384 height 39
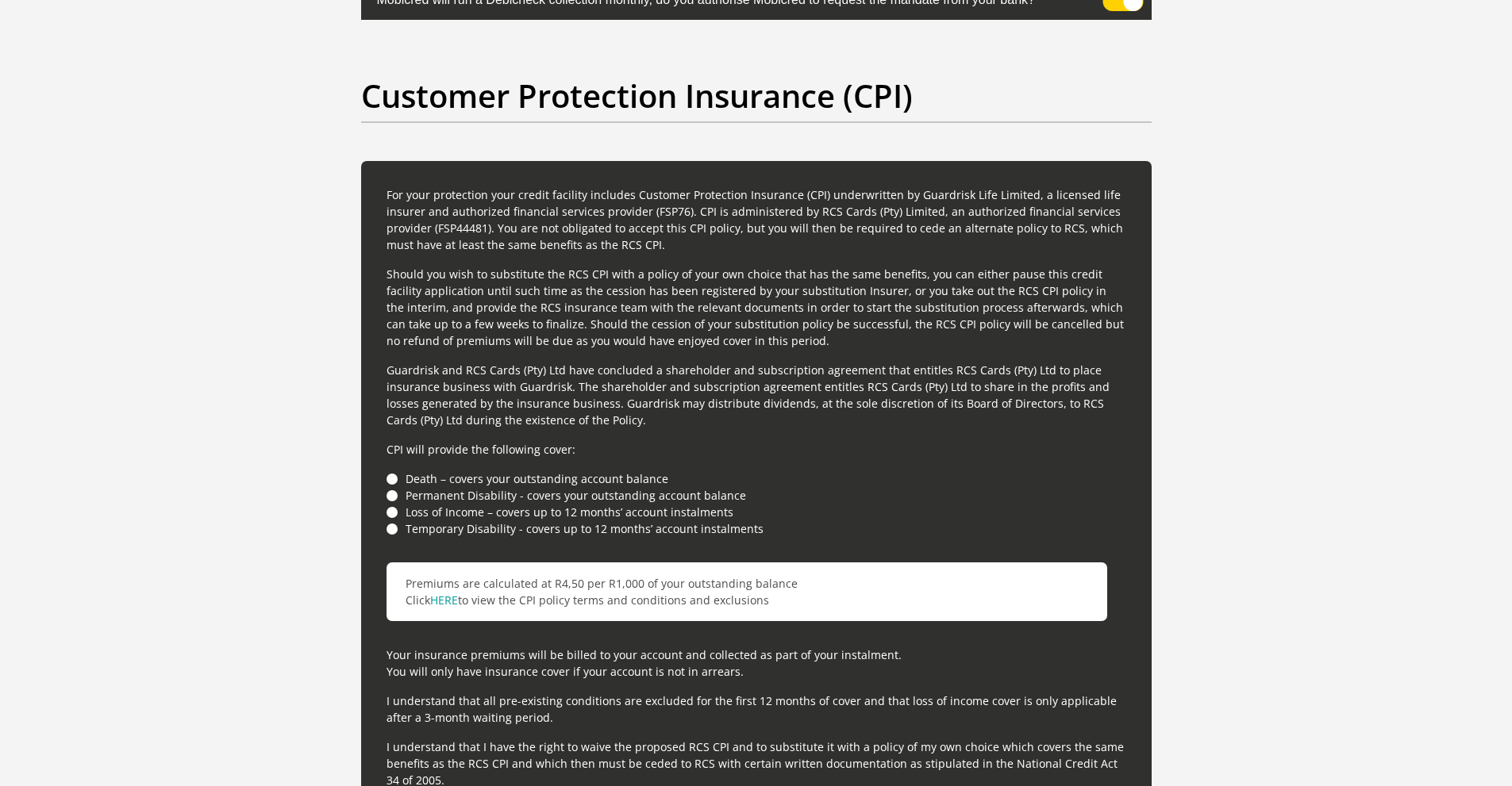
scroll to position [4246, 0]
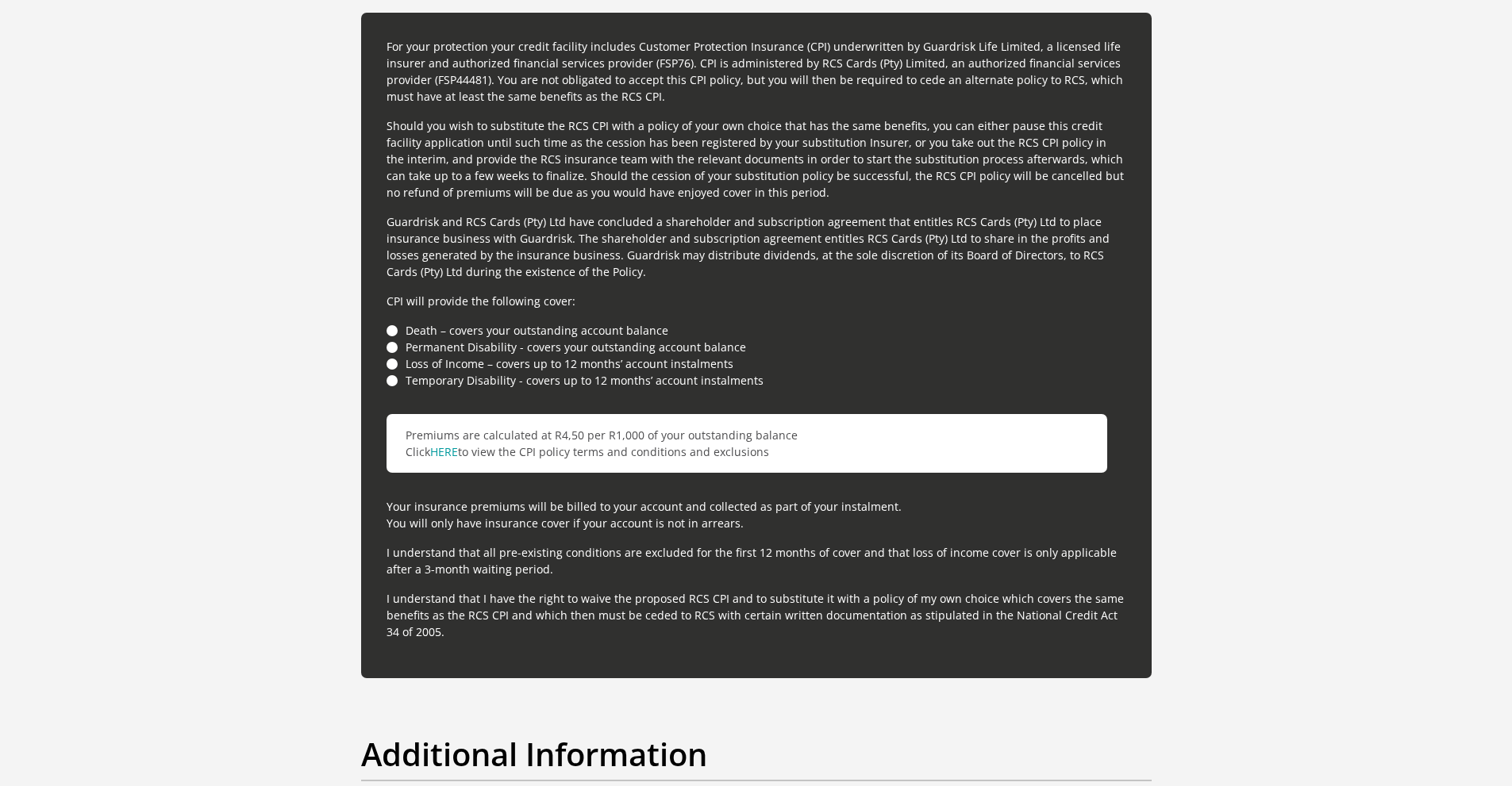
click at [394, 333] on li "Death – covers your outstanding account balance" at bounding box center [756, 330] width 740 height 17
click at [389, 342] on li "Permanent Disability - covers your outstanding account balance" at bounding box center [756, 347] width 740 height 17
click at [396, 331] on li "Death – covers your outstanding account balance" at bounding box center [756, 330] width 740 height 17
click at [389, 353] on li "Permanent Disability - covers your outstanding account balance" at bounding box center [756, 347] width 740 height 17
click at [392, 374] on ul "Death – covers your outstanding account balance Permanent Disability - covers y…" at bounding box center [756, 355] width 740 height 67
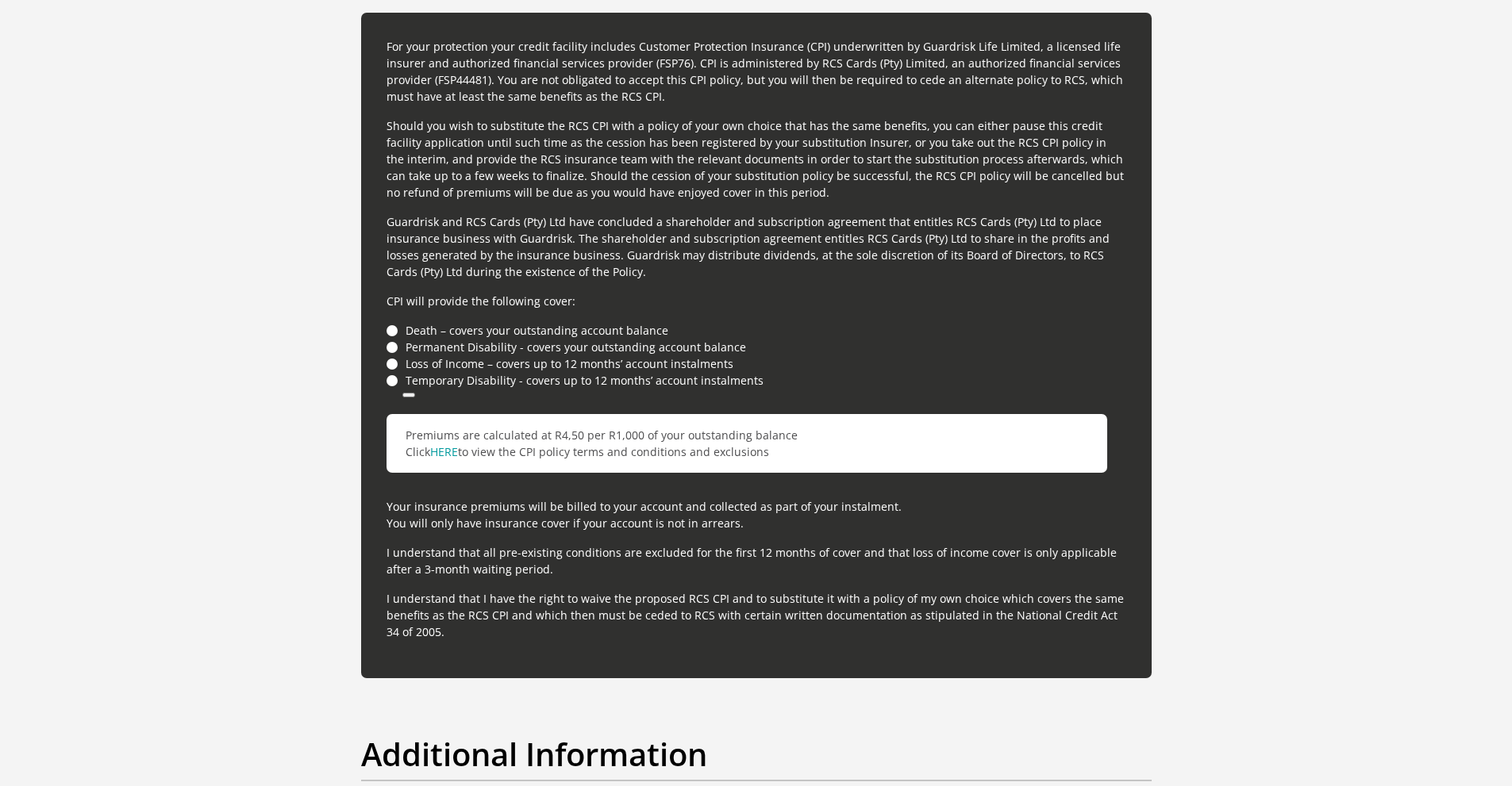
click at [392, 395] on div "For your protection your credit facility includes Customer Protection Insurance…" at bounding box center [756, 346] width 790 height 665
click at [392, 380] on li "Temporary Disability - covers up to 12 months’ account instalments" at bounding box center [756, 380] width 740 height 17
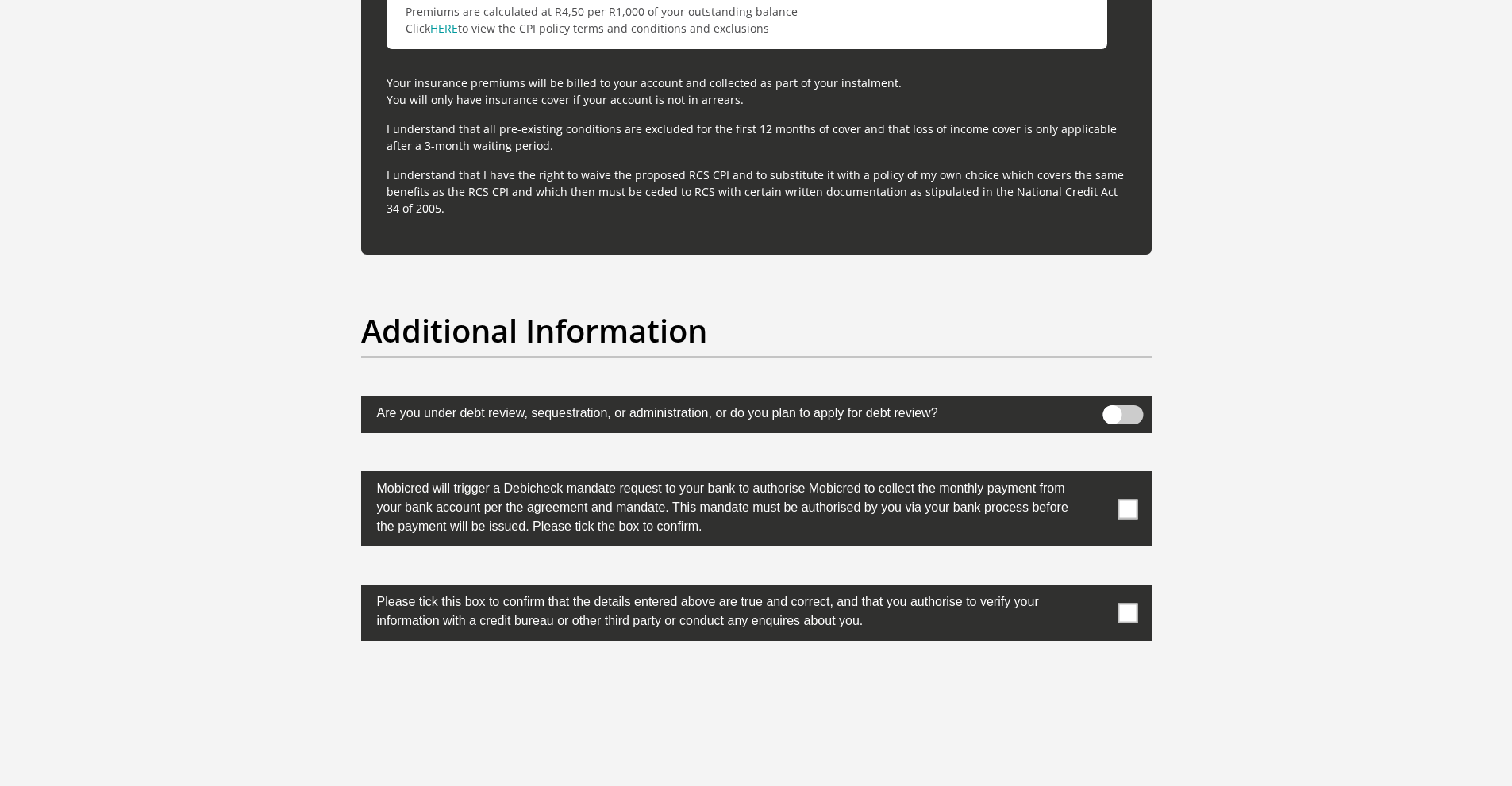
scroll to position [4675, 0]
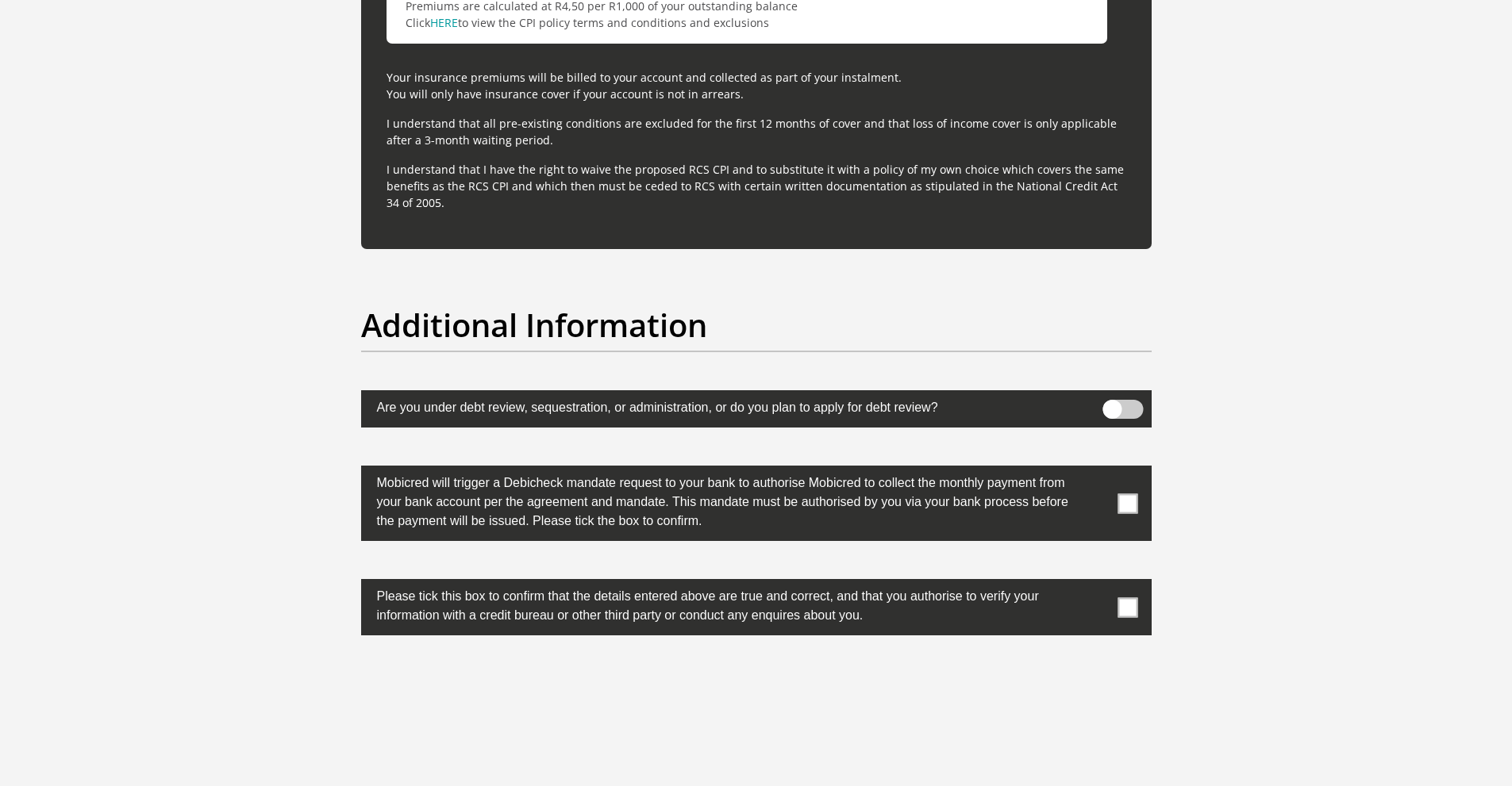
click at [1132, 505] on span at bounding box center [1127, 503] width 20 height 20
click at [1096, 469] on input "checkbox" at bounding box center [1096, 469] width 0 height 0
click at [1132, 606] on span at bounding box center [1127, 607] width 20 height 20
click at [1096, 583] on input "checkbox" at bounding box center [1096, 583] width 0 height 0
click at [1116, 418] on span at bounding box center [1122, 408] width 41 height 19
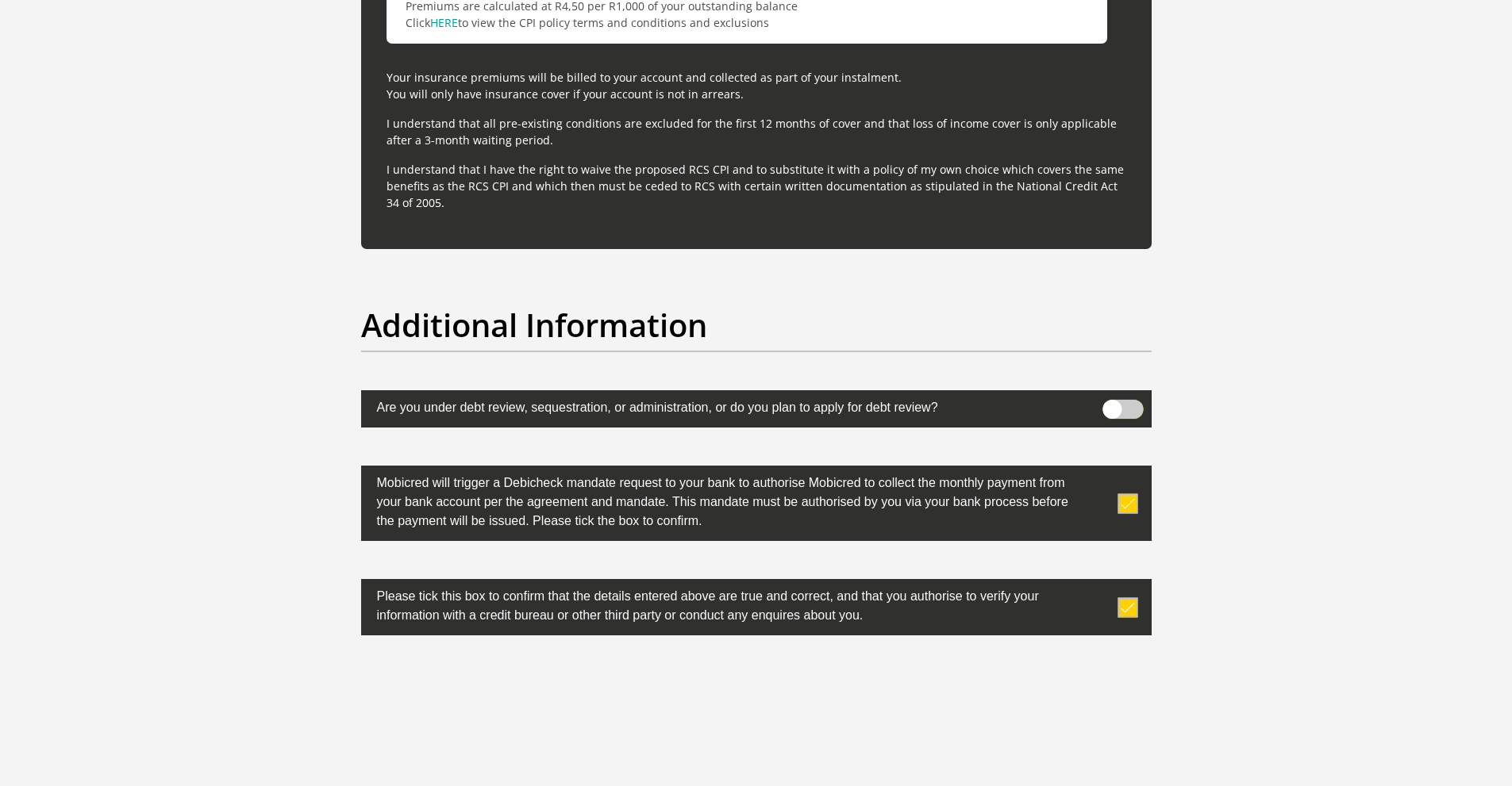
click at [1112, 403] on input "checkbox" at bounding box center [1112, 403] width 0 height 0
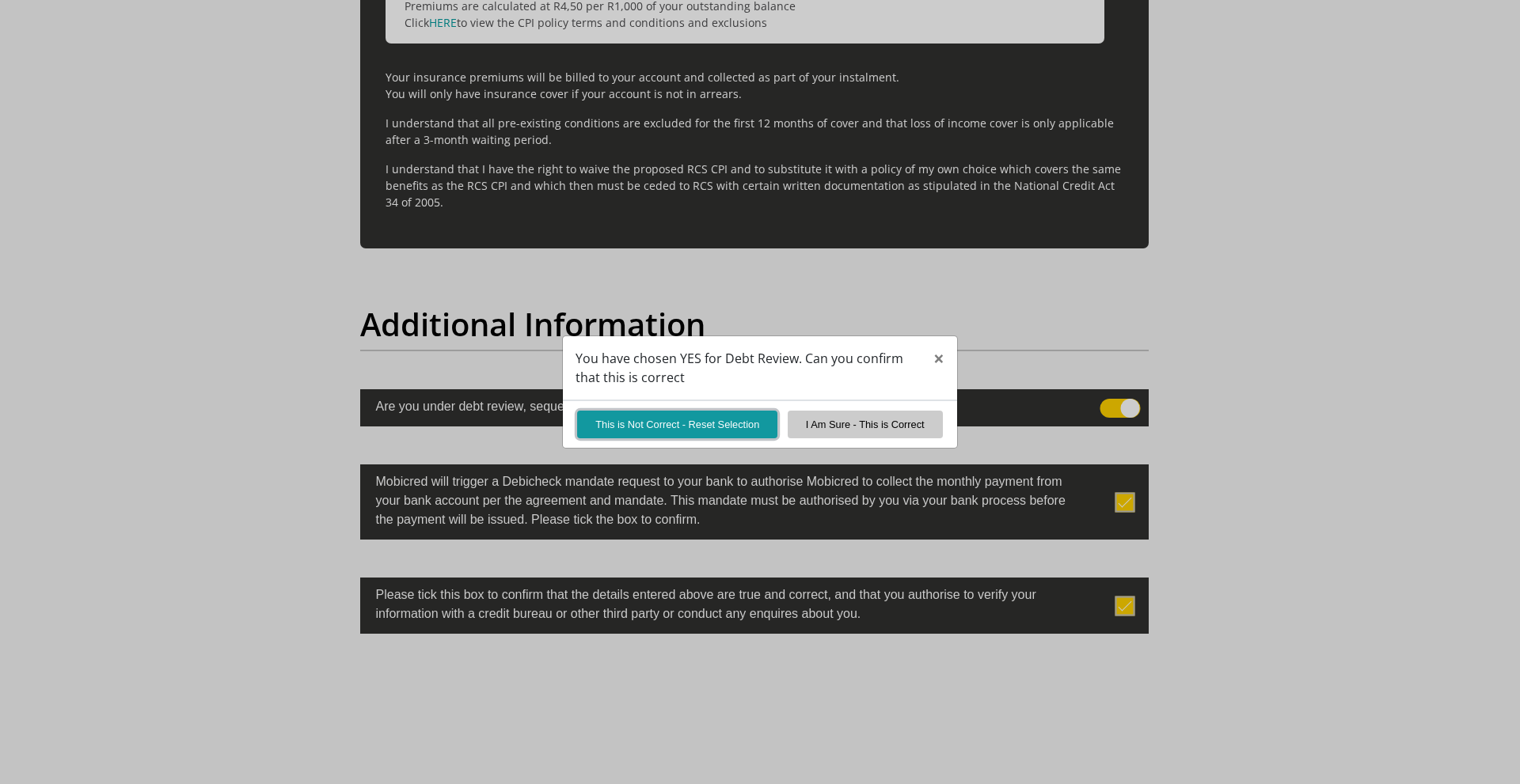
click at [674, 429] on button "This is Not Correct - Reset Selection" at bounding box center [677, 424] width 200 height 28
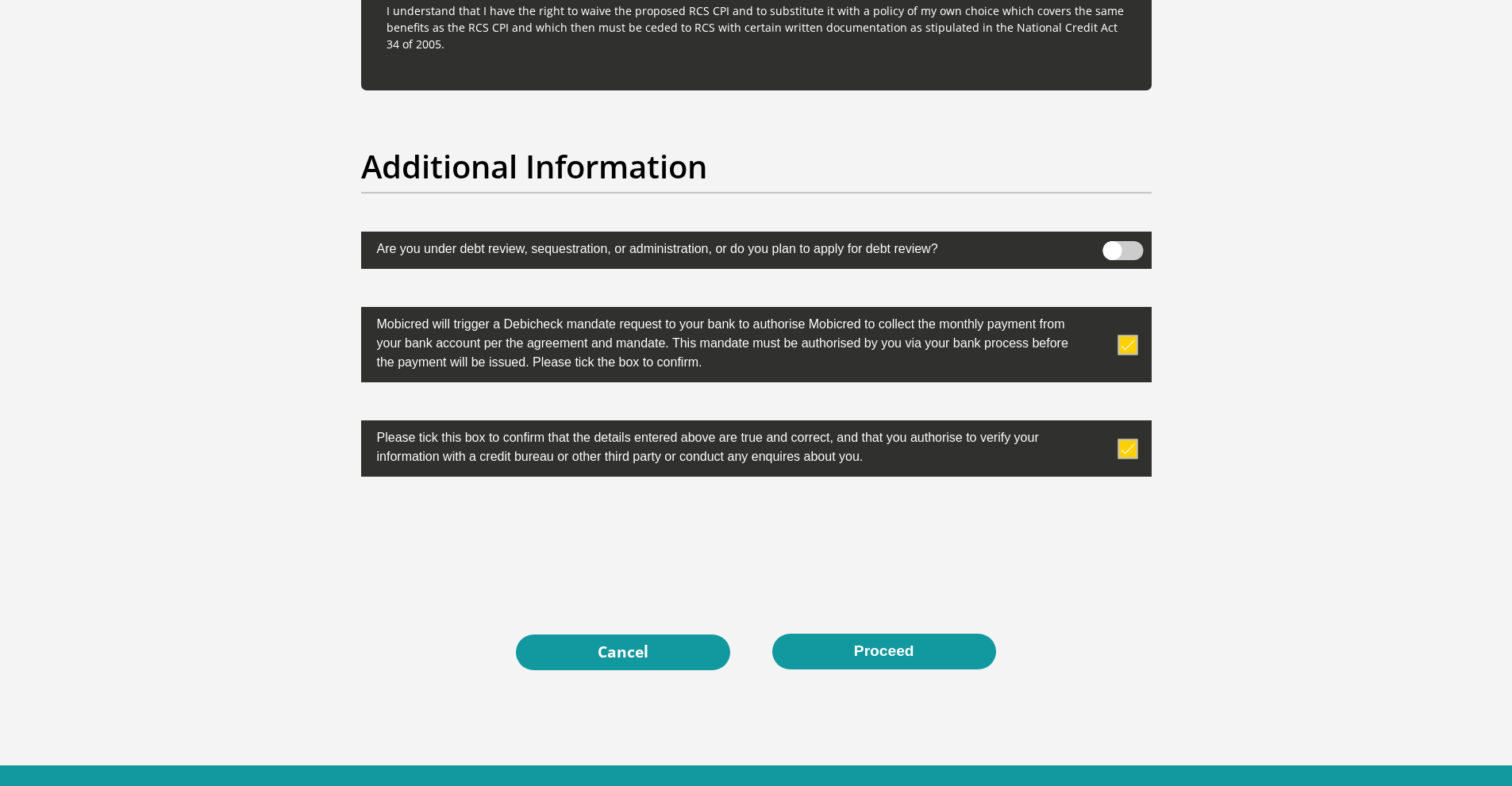
scroll to position [4905, 0]
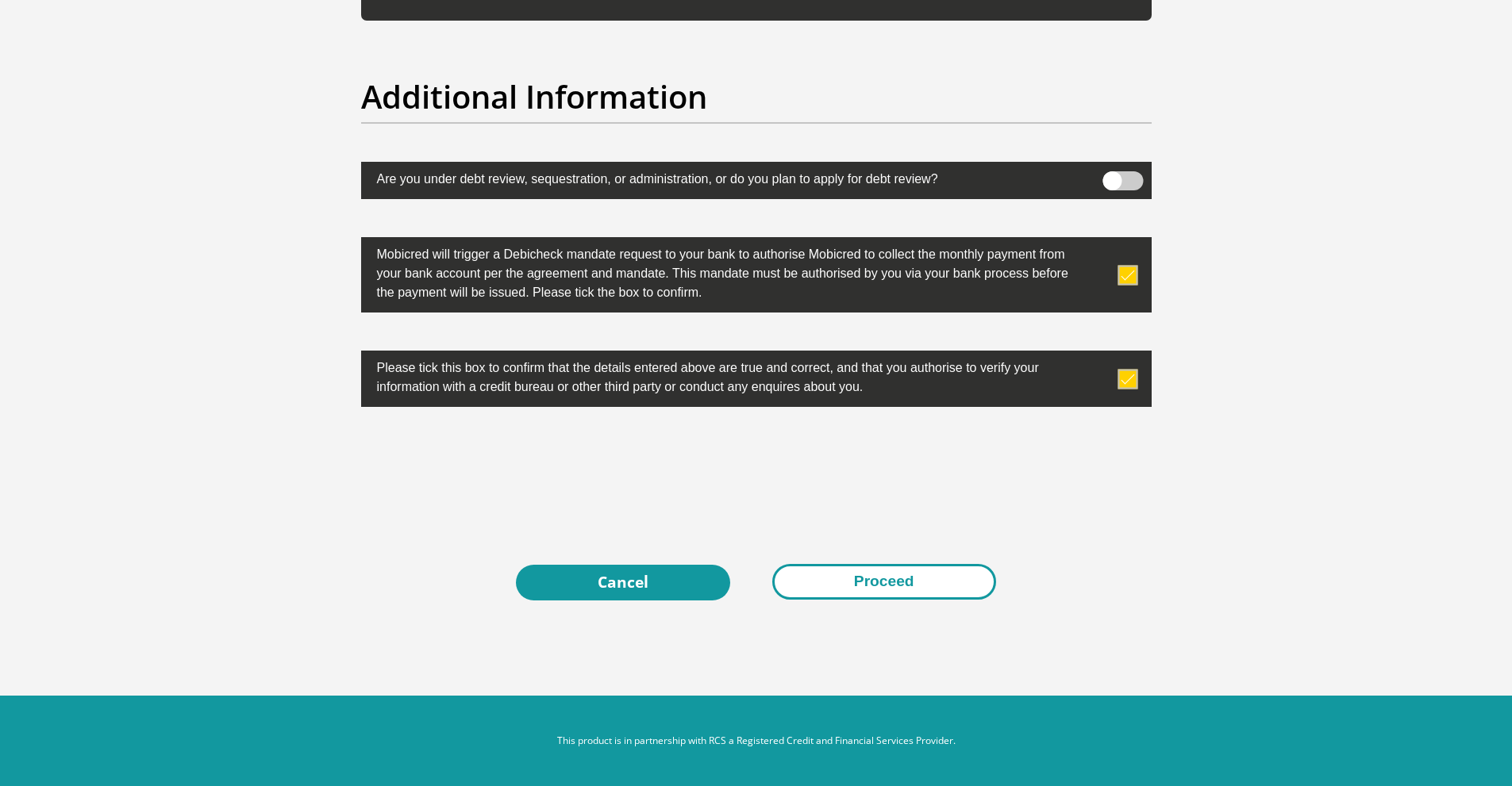
click at [923, 587] on button "Proceed" at bounding box center [884, 582] width 224 height 36
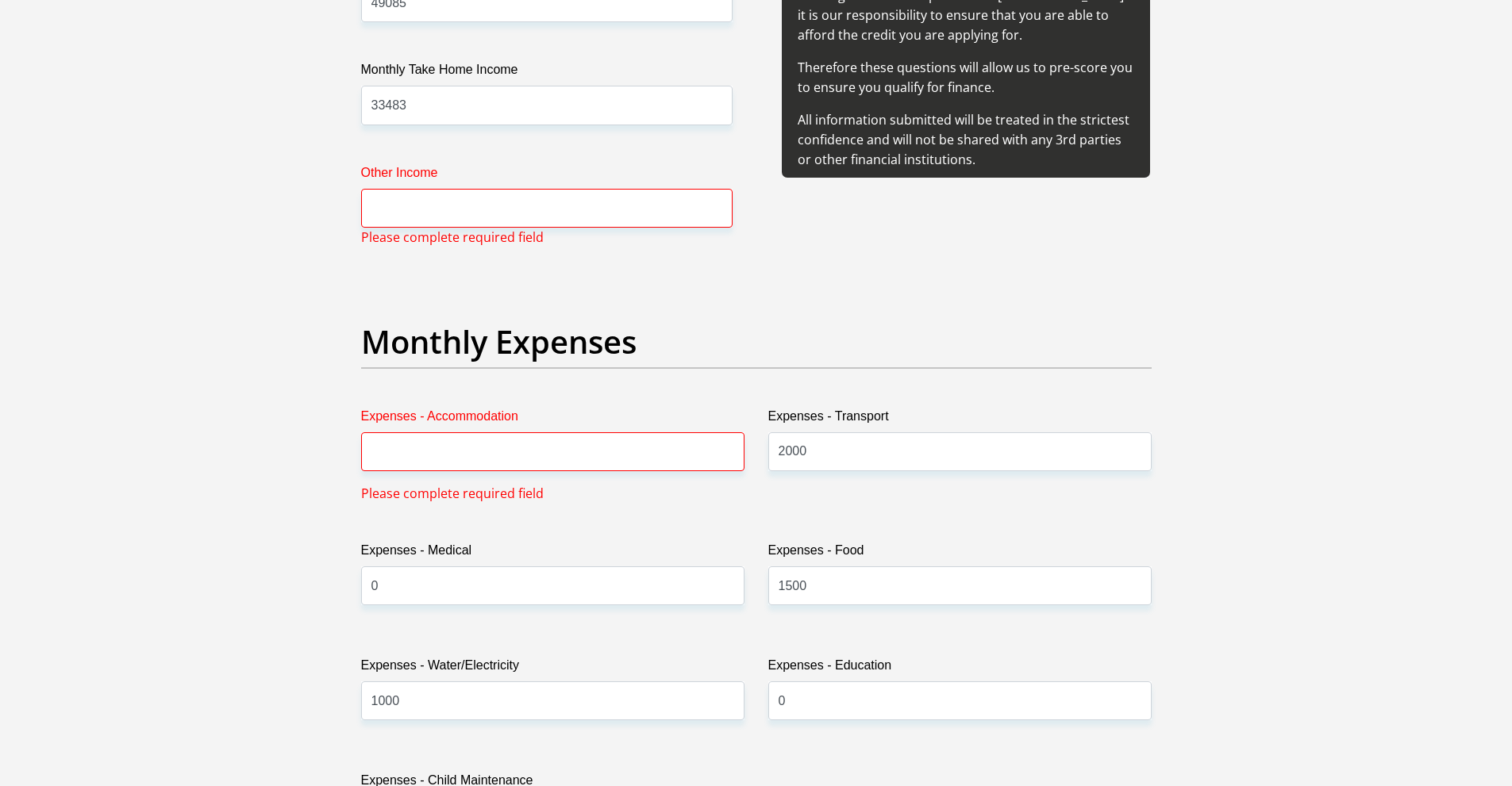
scroll to position [1971, 0]
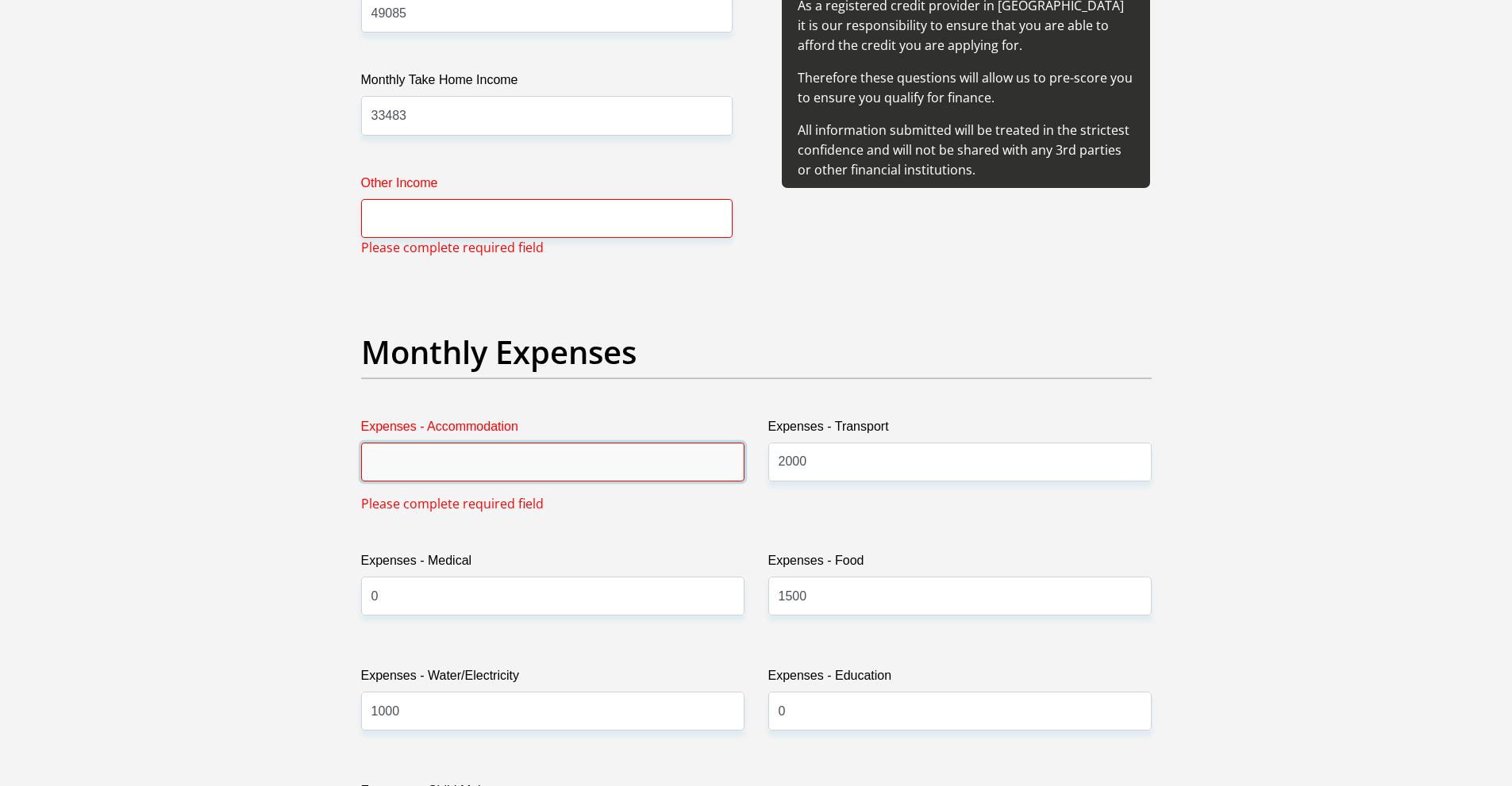
click at [579, 468] on input "Expenses - Accommodation" at bounding box center [553, 461] width 384 height 39
click at [423, 215] on input "Other Income" at bounding box center [547, 218] width 372 height 39
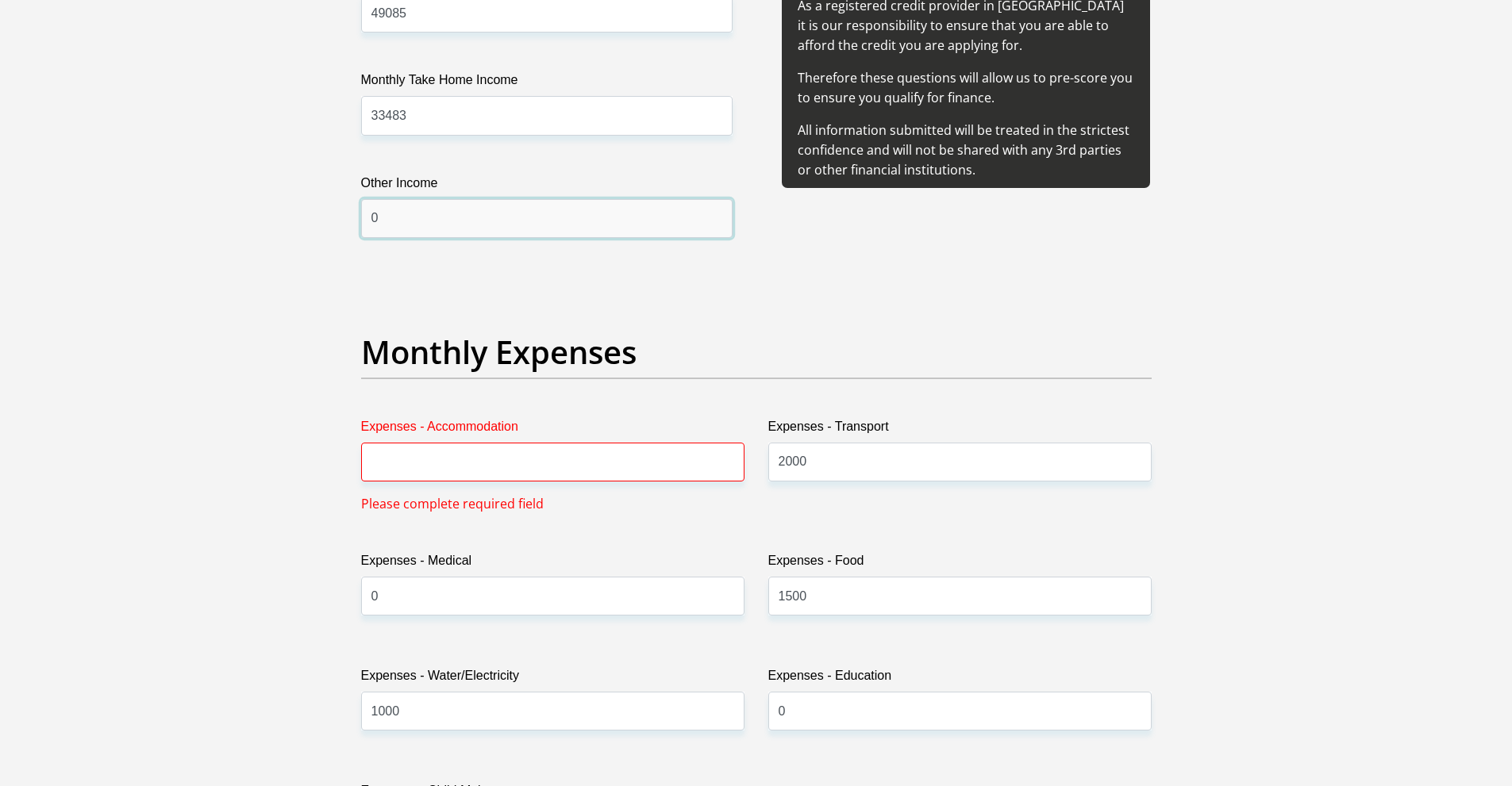
type input "0"
click at [552, 457] on input "Expenses - Accommodation" at bounding box center [553, 461] width 384 height 39
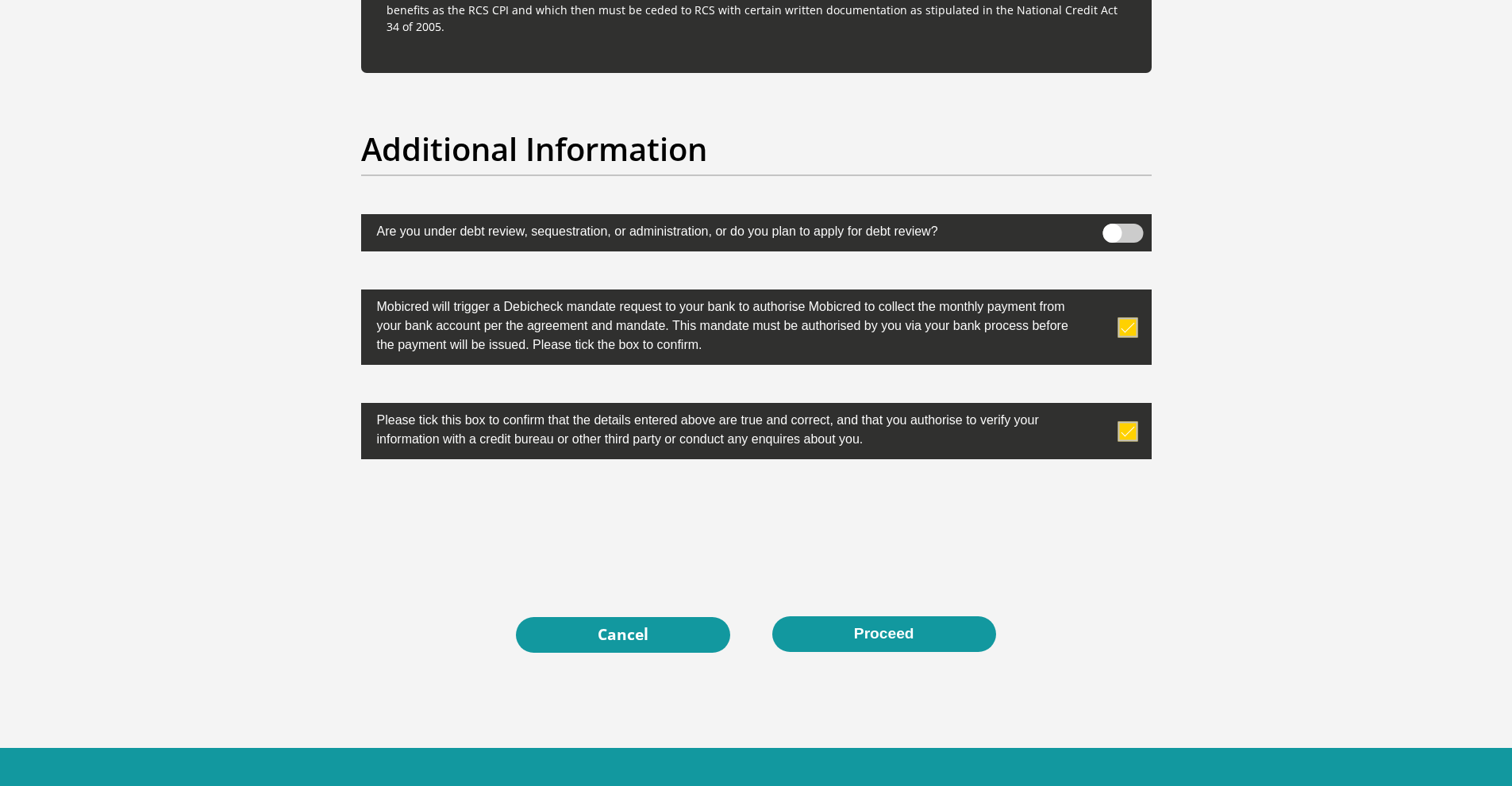
scroll to position [4924, 0]
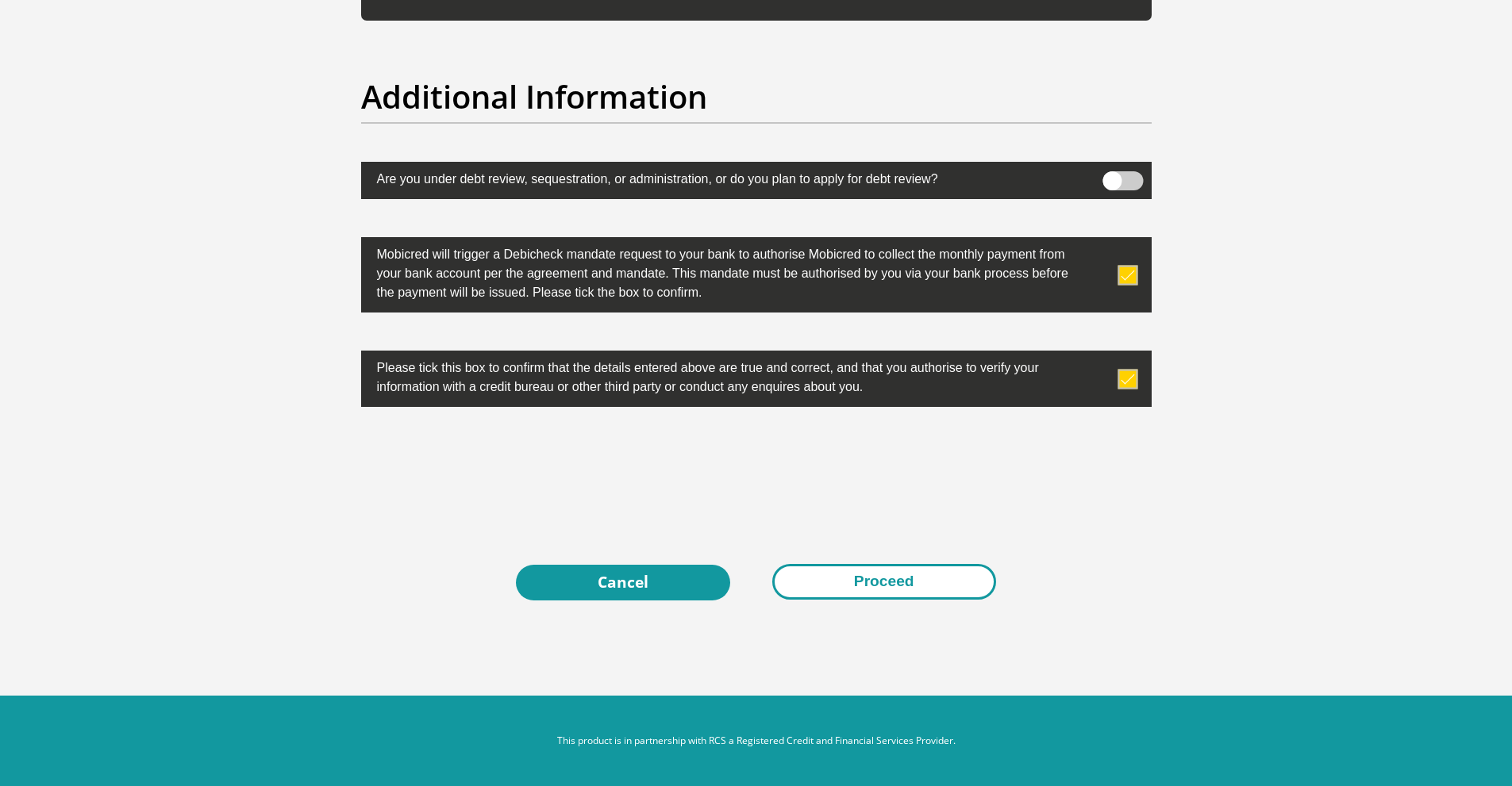
type input "0"
click at [893, 564] on button "Proceed" at bounding box center [884, 582] width 224 height 36
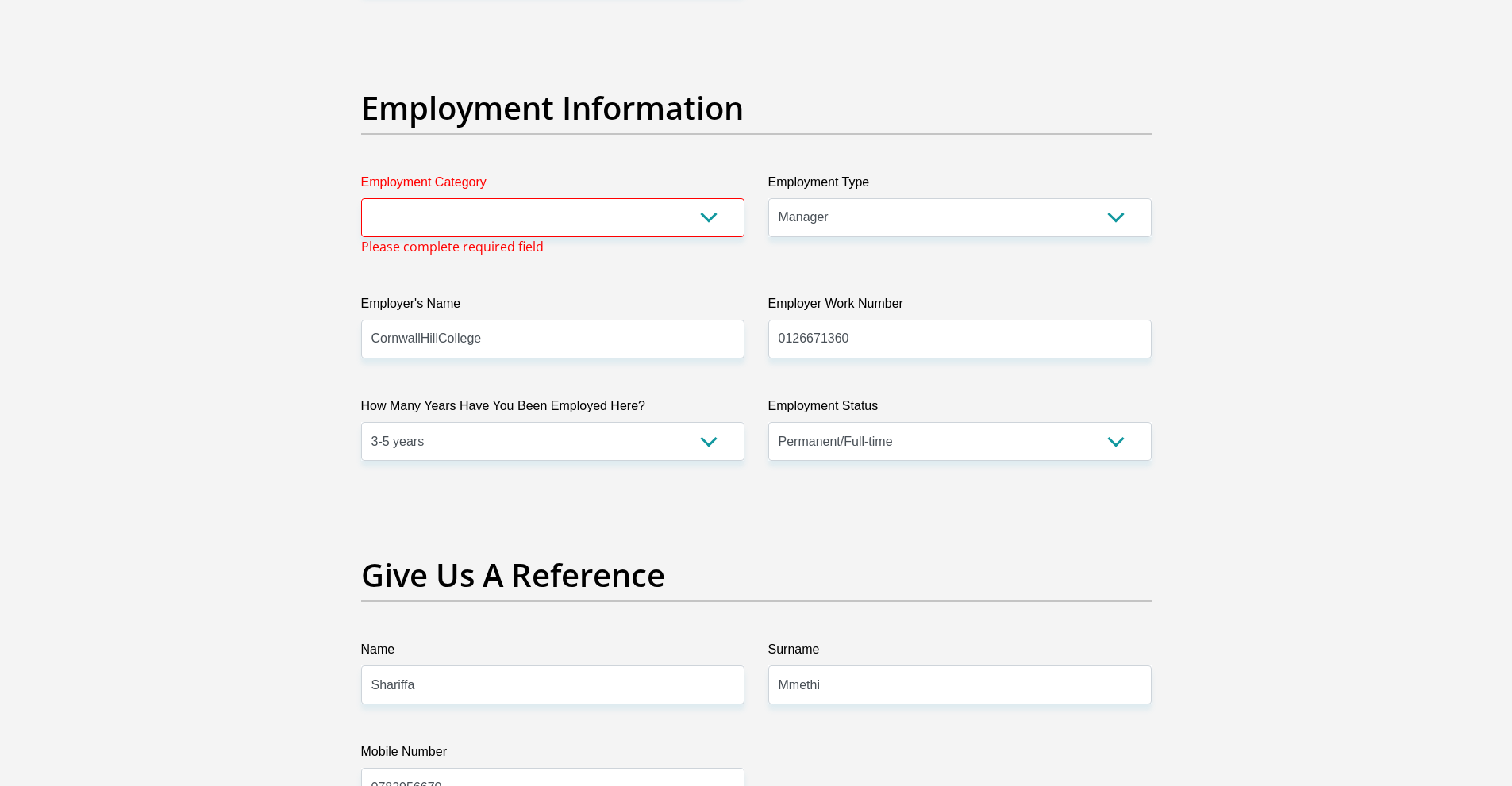
scroll to position [2804, 0]
click at [539, 229] on select "AGRICULTURE ALCOHOL & TOBACCO CONSTRUCTION MATERIALS METALLURGY EQUIPMENT FOR R…" at bounding box center [553, 218] width 384 height 39
select select "71"
click at [361, 199] on select "AGRICULTURE ALCOHOL & TOBACCO CONSTRUCTION MATERIALS METALLURGY EQUIPMENT FOR R…" at bounding box center [553, 218] width 384 height 39
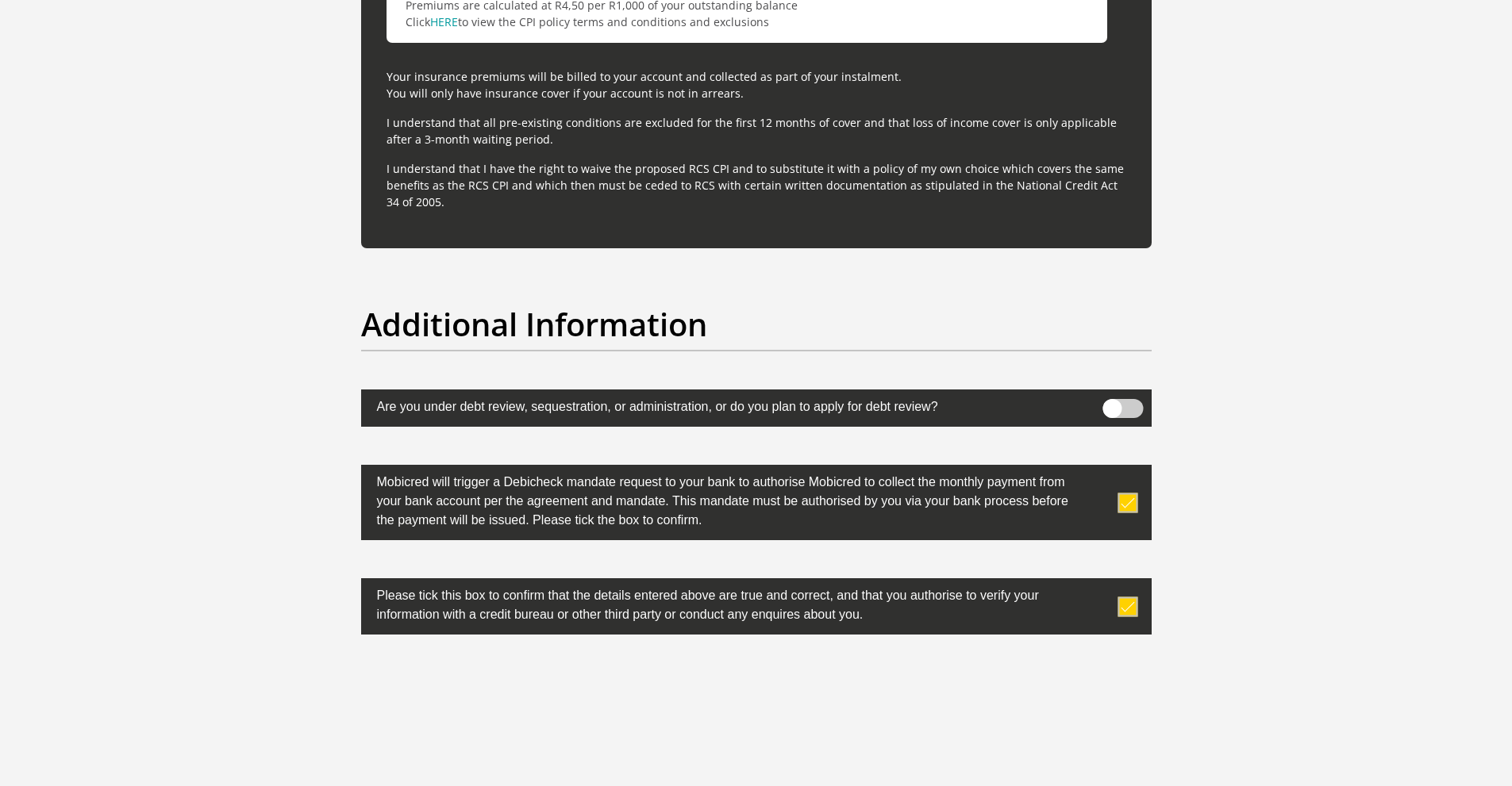
scroll to position [4905, 0]
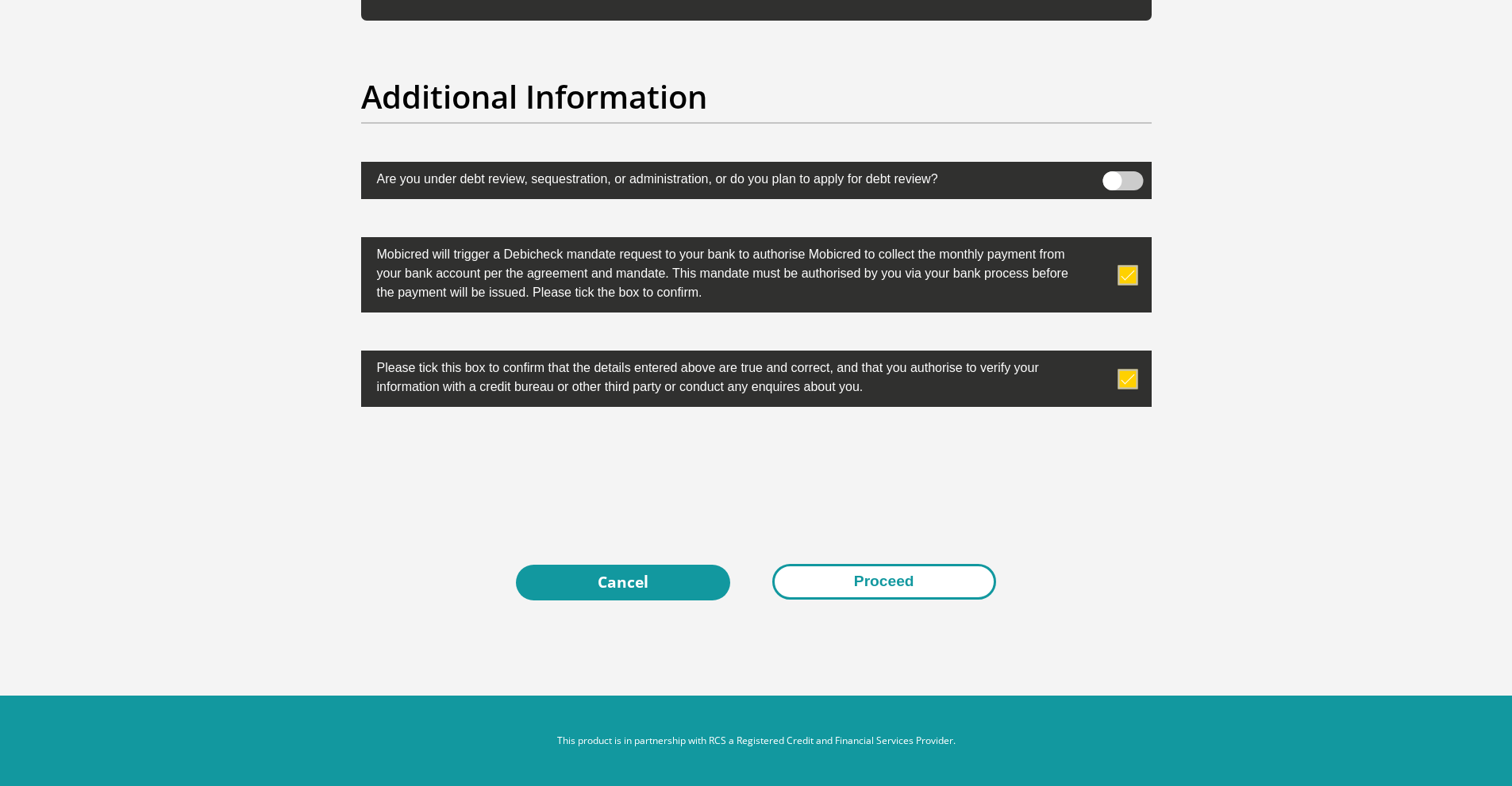
click at [949, 586] on button "Proceed" at bounding box center [884, 582] width 224 height 36
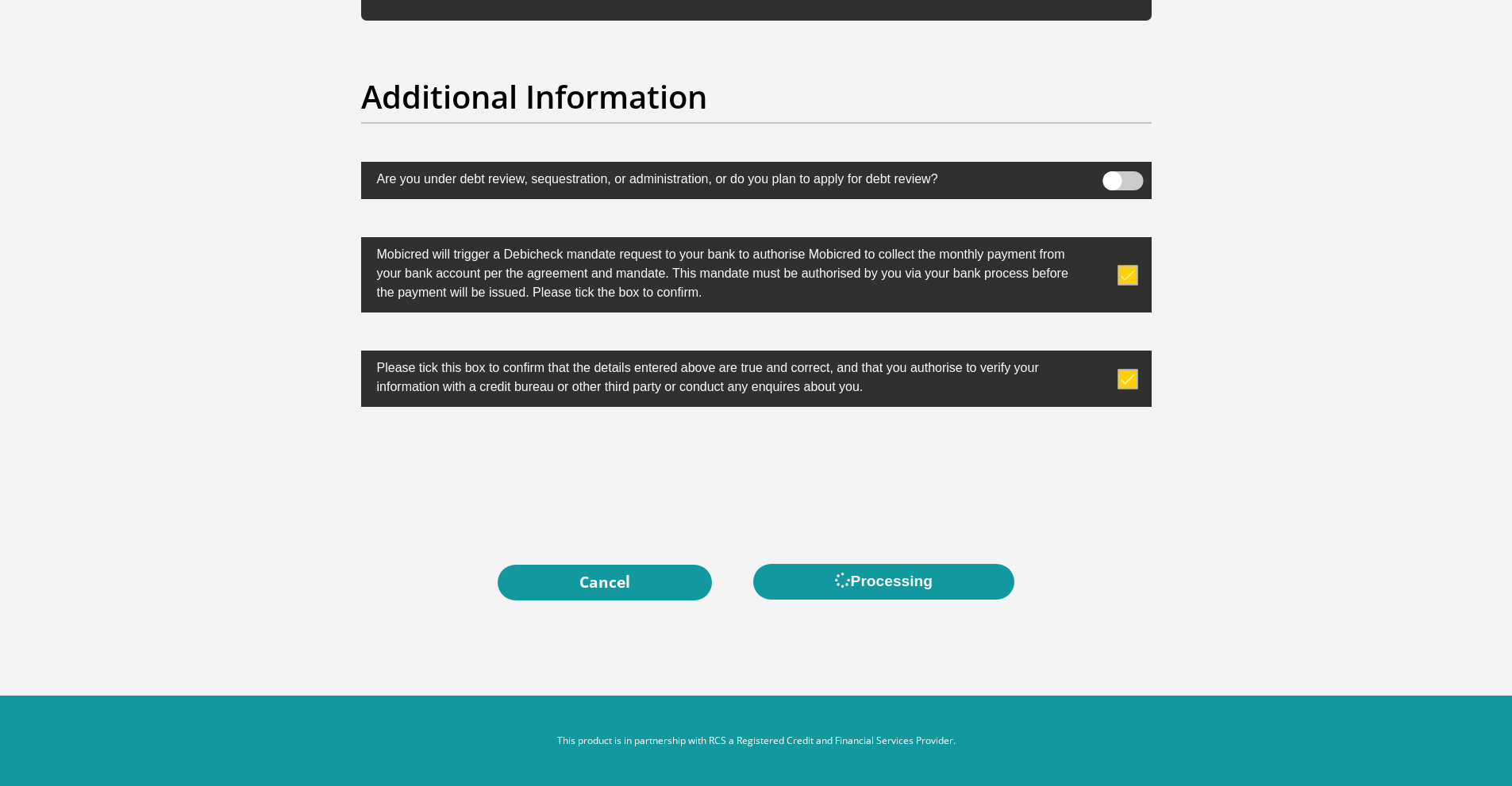
scroll to position [0, 0]
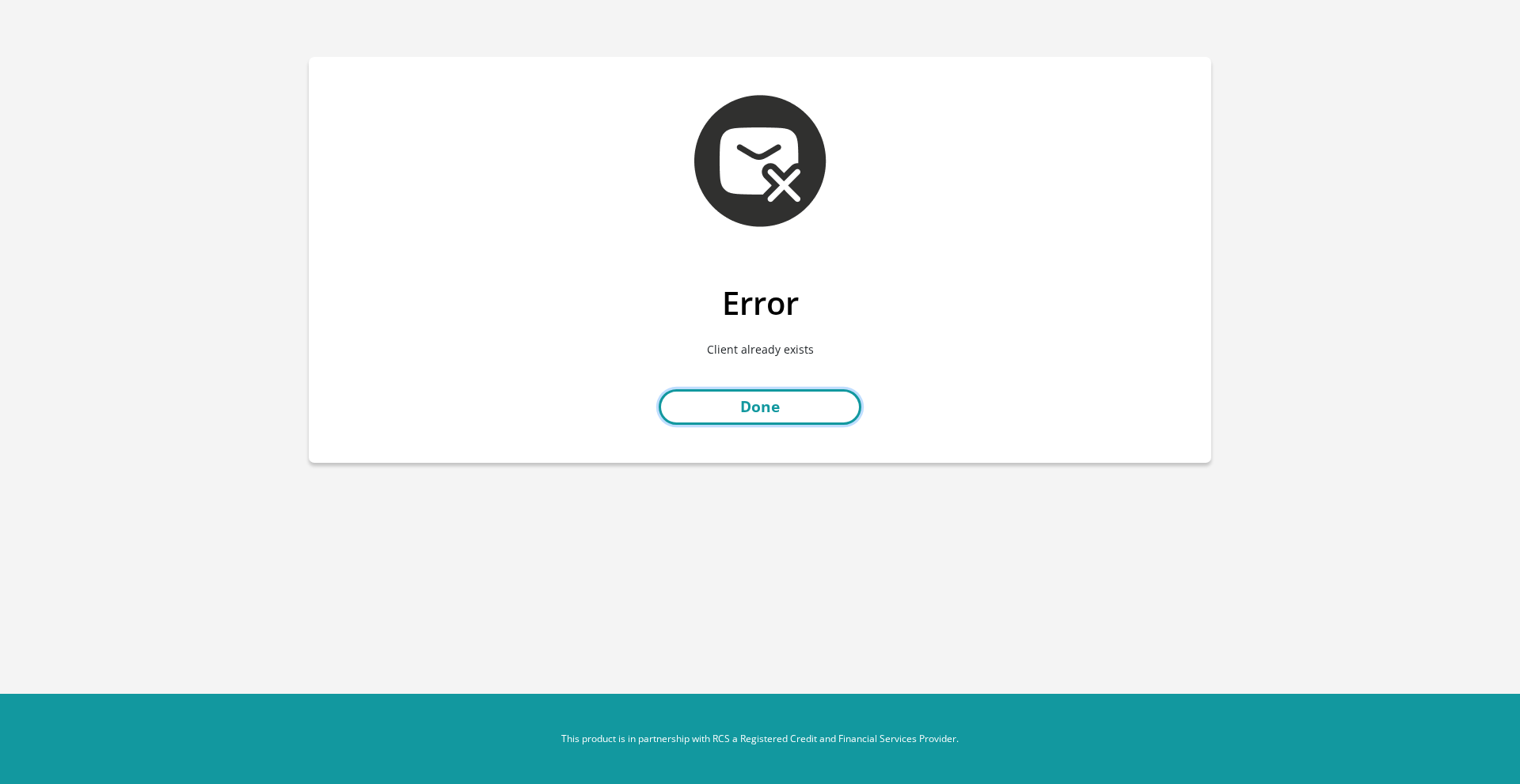
click at [763, 403] on link "Done" at bounding box center [760, 407] width 202 height 36
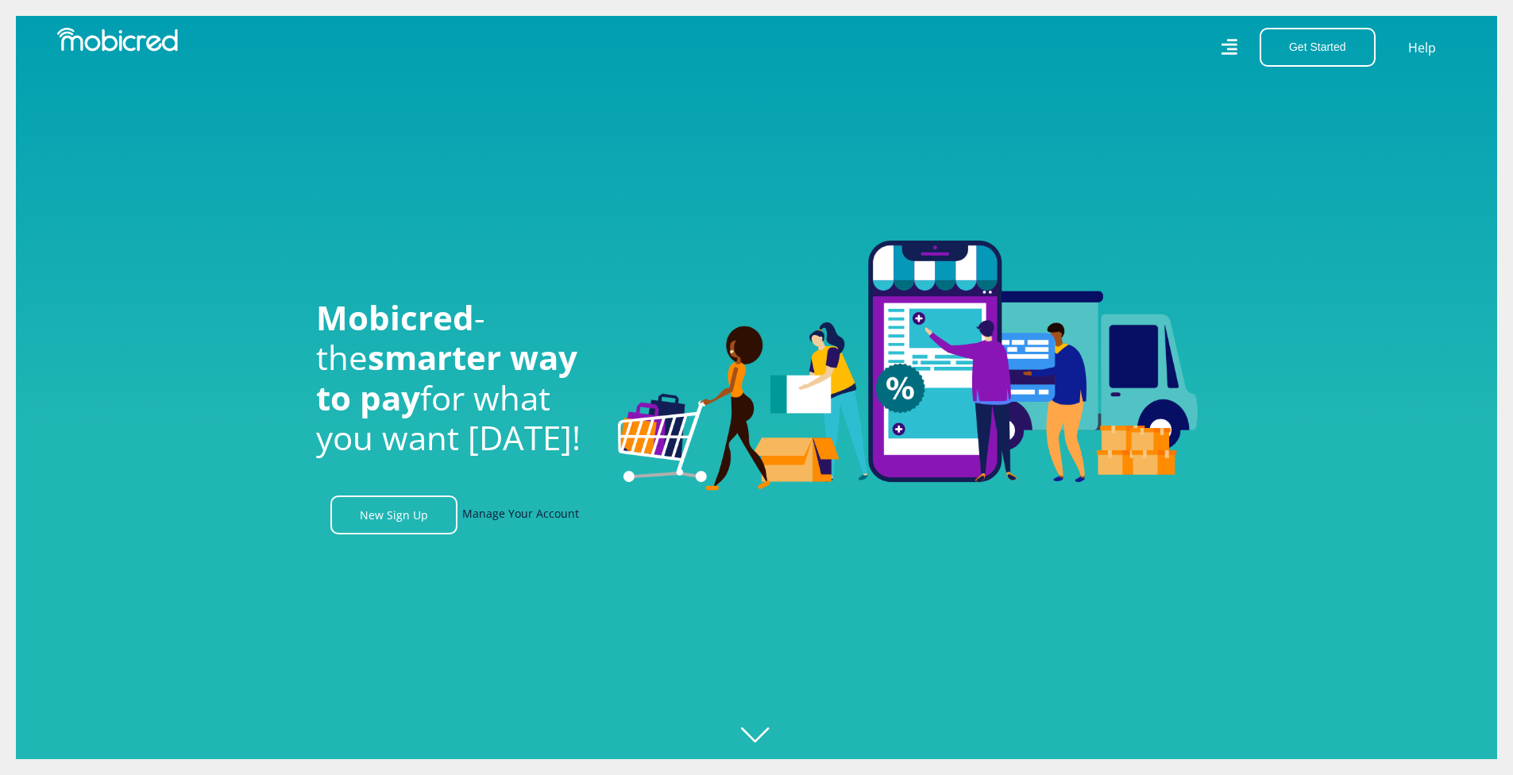
scroll to position [0, 1132]
click at [497, 511] on link "Manage Your Account" at bounding box center [520, 515] width 117 height 39
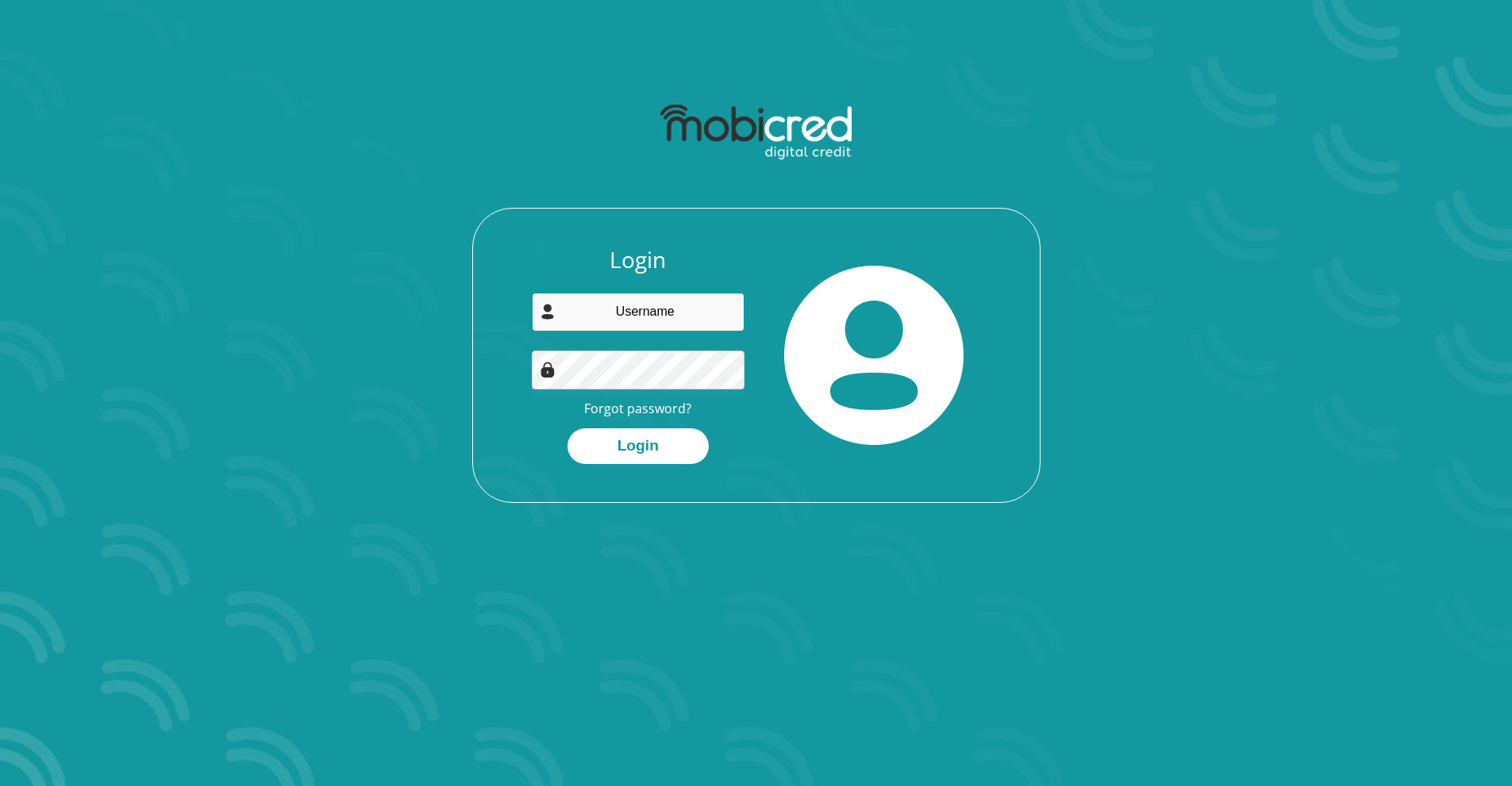
type input "[EMAIL_ADDRESS][DOMAIN_NAME]"
click at [531, 456] on div "Login [EMAIL_ADDRESS][DOMAIN_NAME] Forgot password? Login" at bounding box center [638, 356] width 237 height 218
click at [592, 444] on button "Login" at bounding box center [638, 446] width 141 height 36
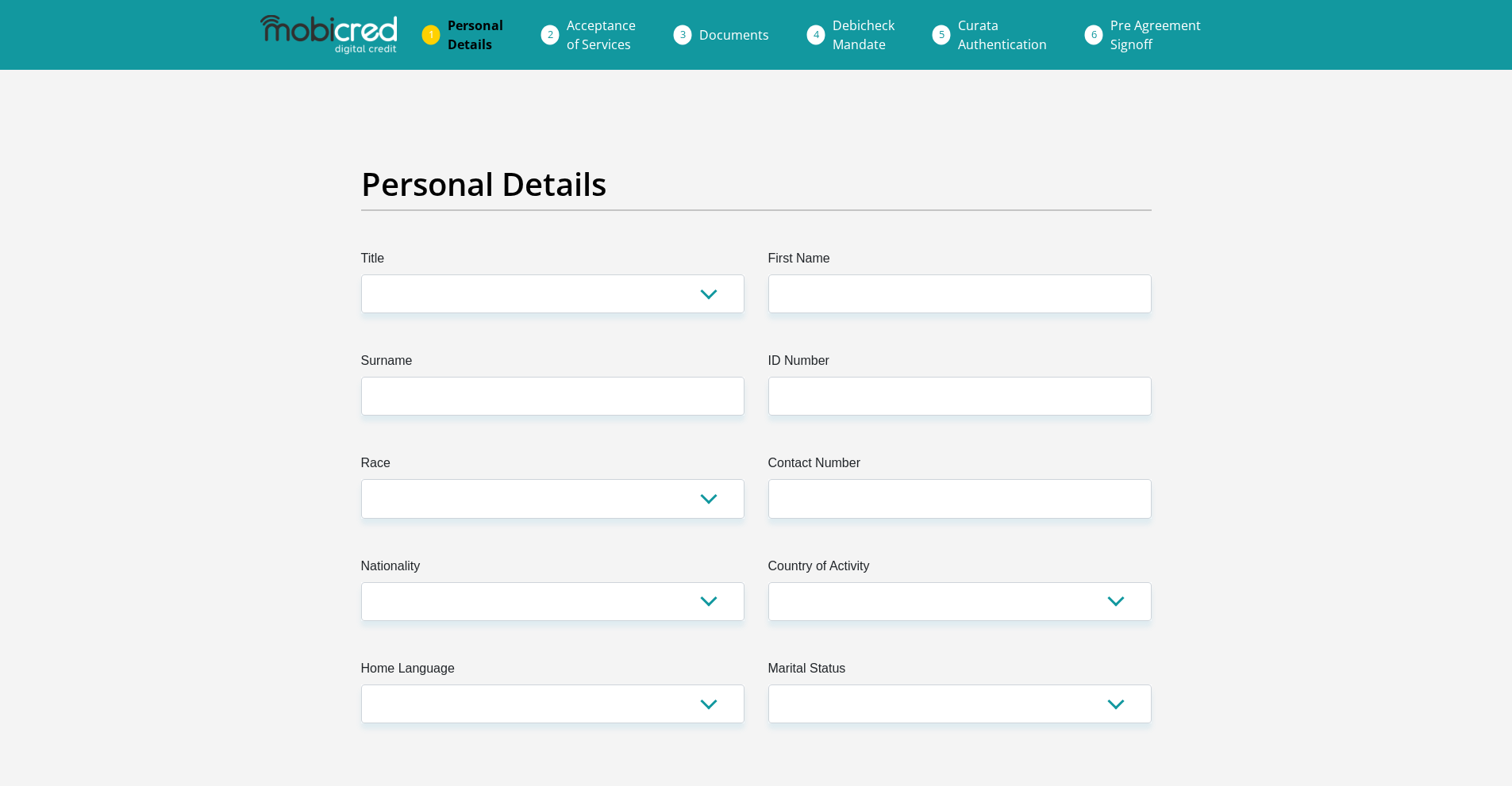
click at [360, 21] on img at bounding box center [328, 35] width 137 height 40
click at [304, 21] on img at bounding box center [328, 35] width 137 height 40
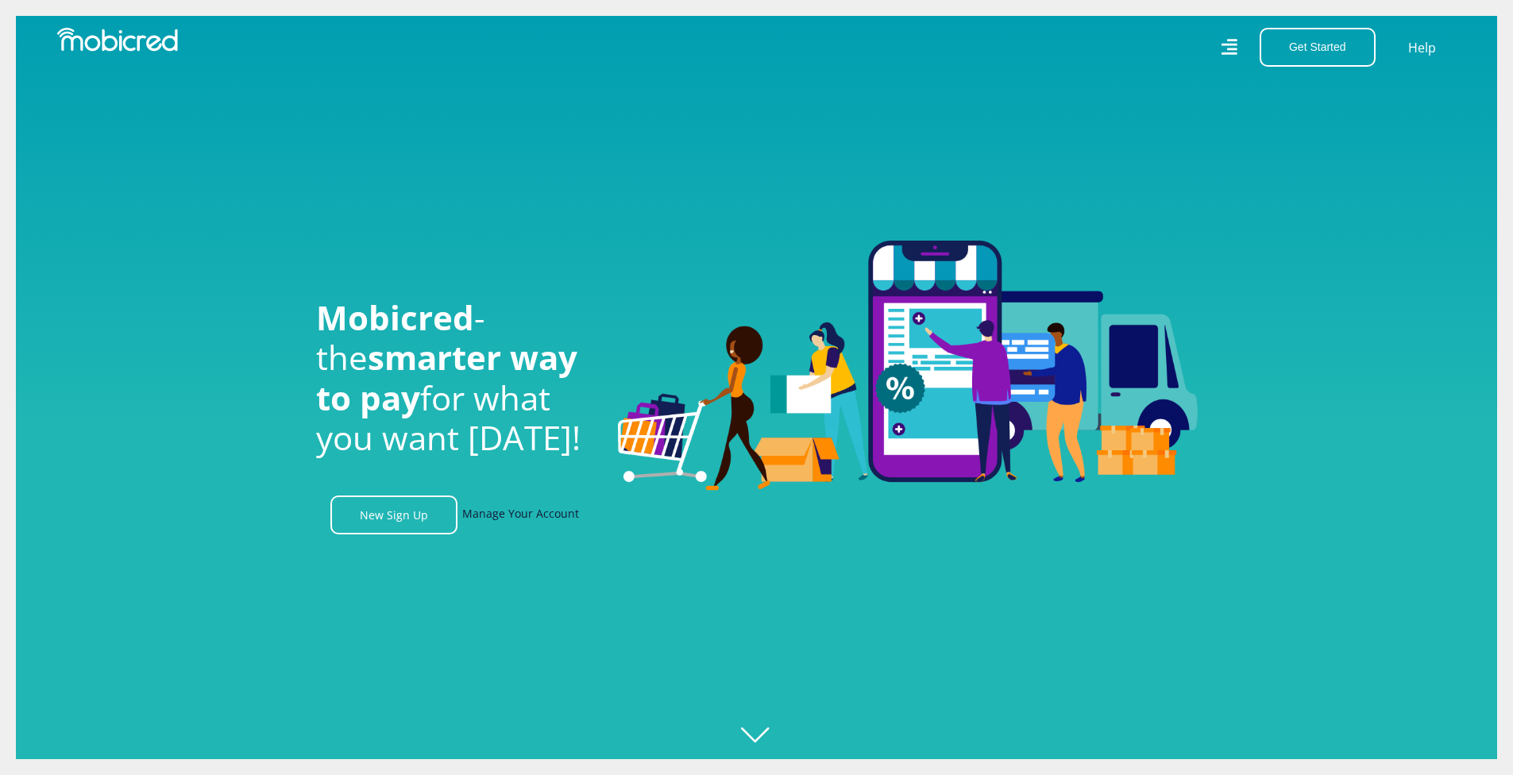
scroll to position [0, 1132]
click at [544, 530] on link "Manage Your Account" at bounding box center [520, 515] width 117 height 39
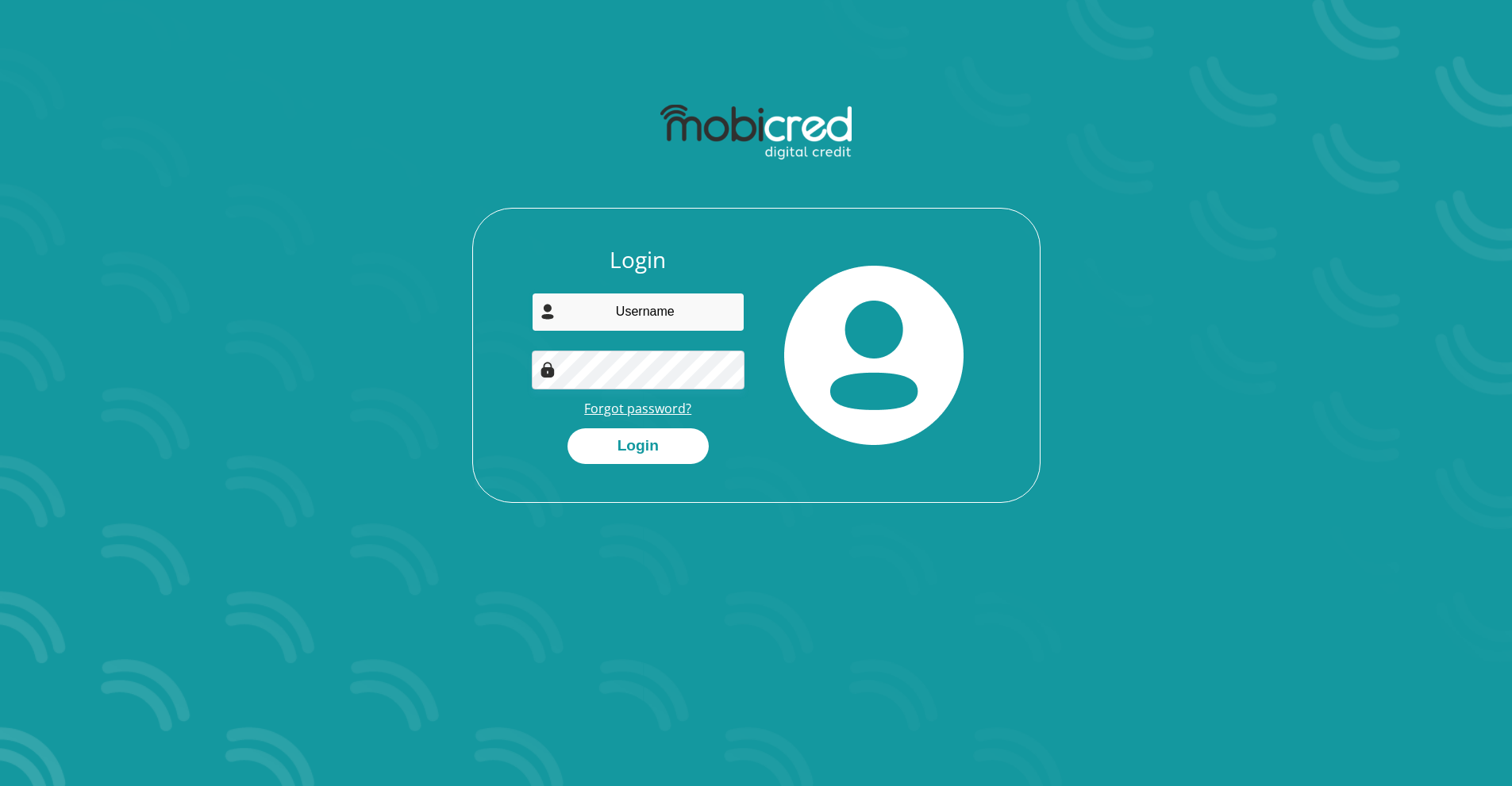
type input "[EMAIL_ADDRESS][DOMAIN_NAME]"
click at [632, 402] on link "Forgot password?" at bounding box center [638, 407] width 107 height 17
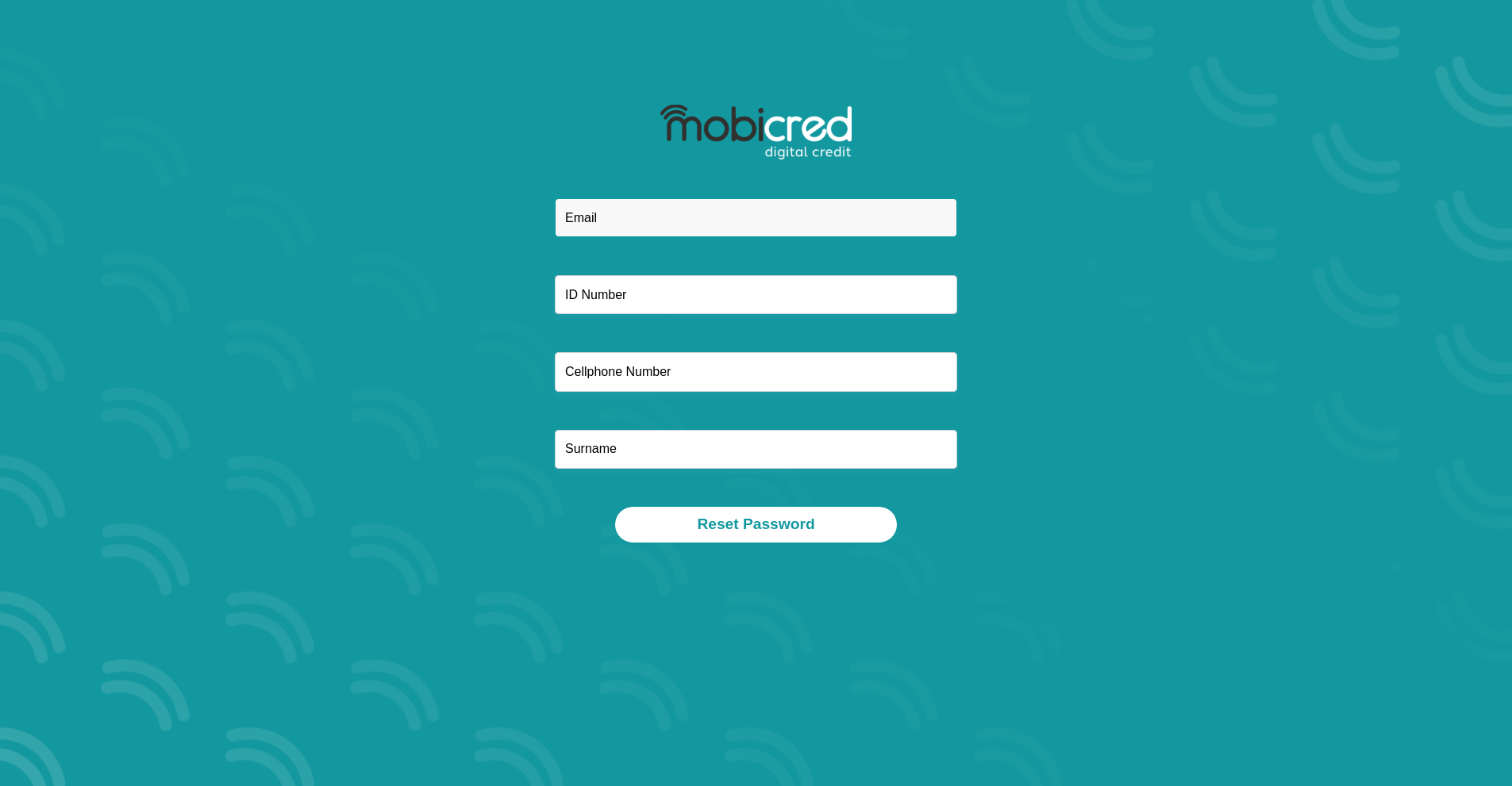
click at [647, 230] on input "email" at bounding box center [756, 218] width 403 height 39
type input "neommethi@gmail.com"
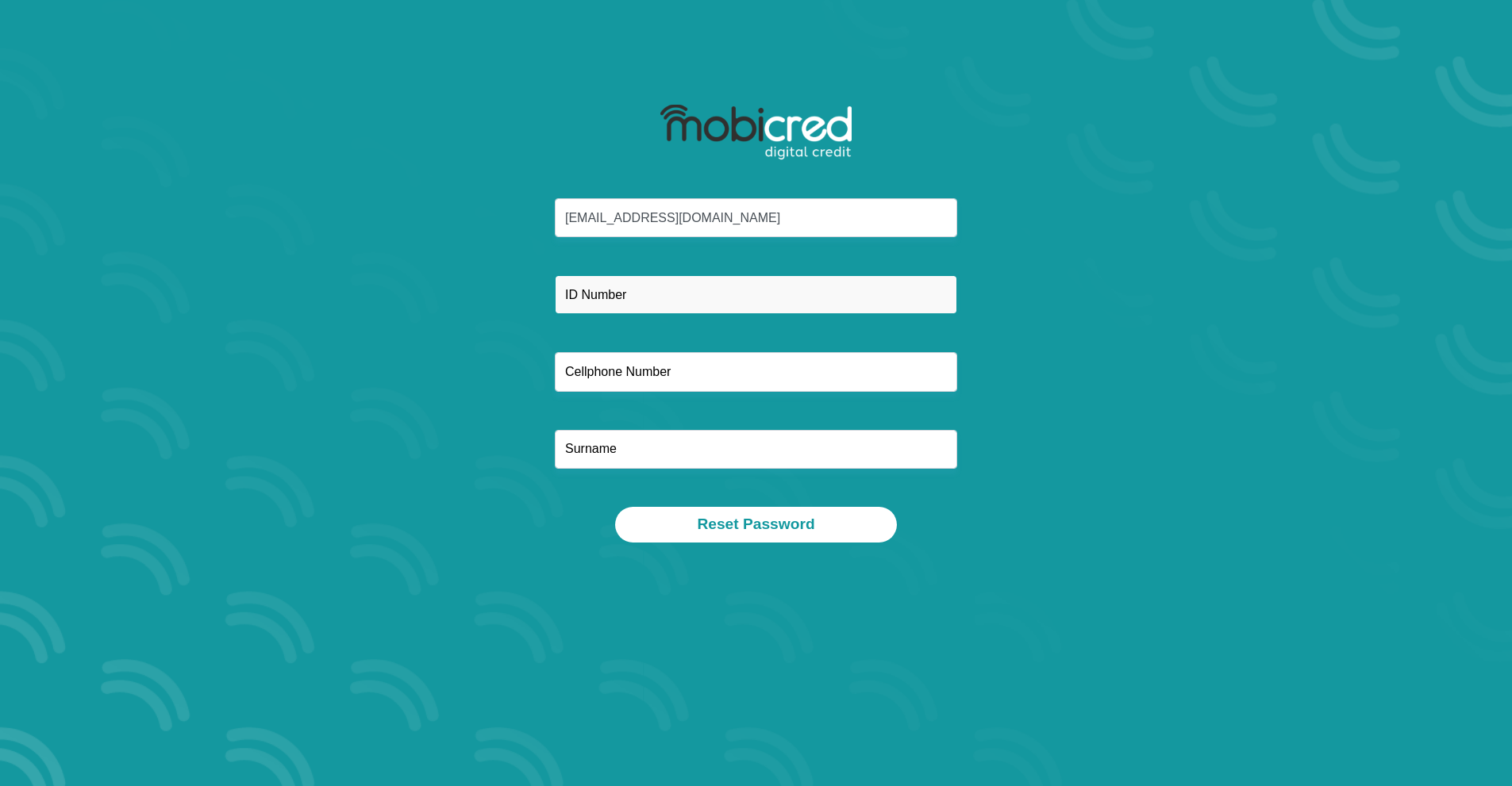
click at [647, 290] on input "text" at bounding box center [756, 295] width 403 height 39
type input "9012015804087"
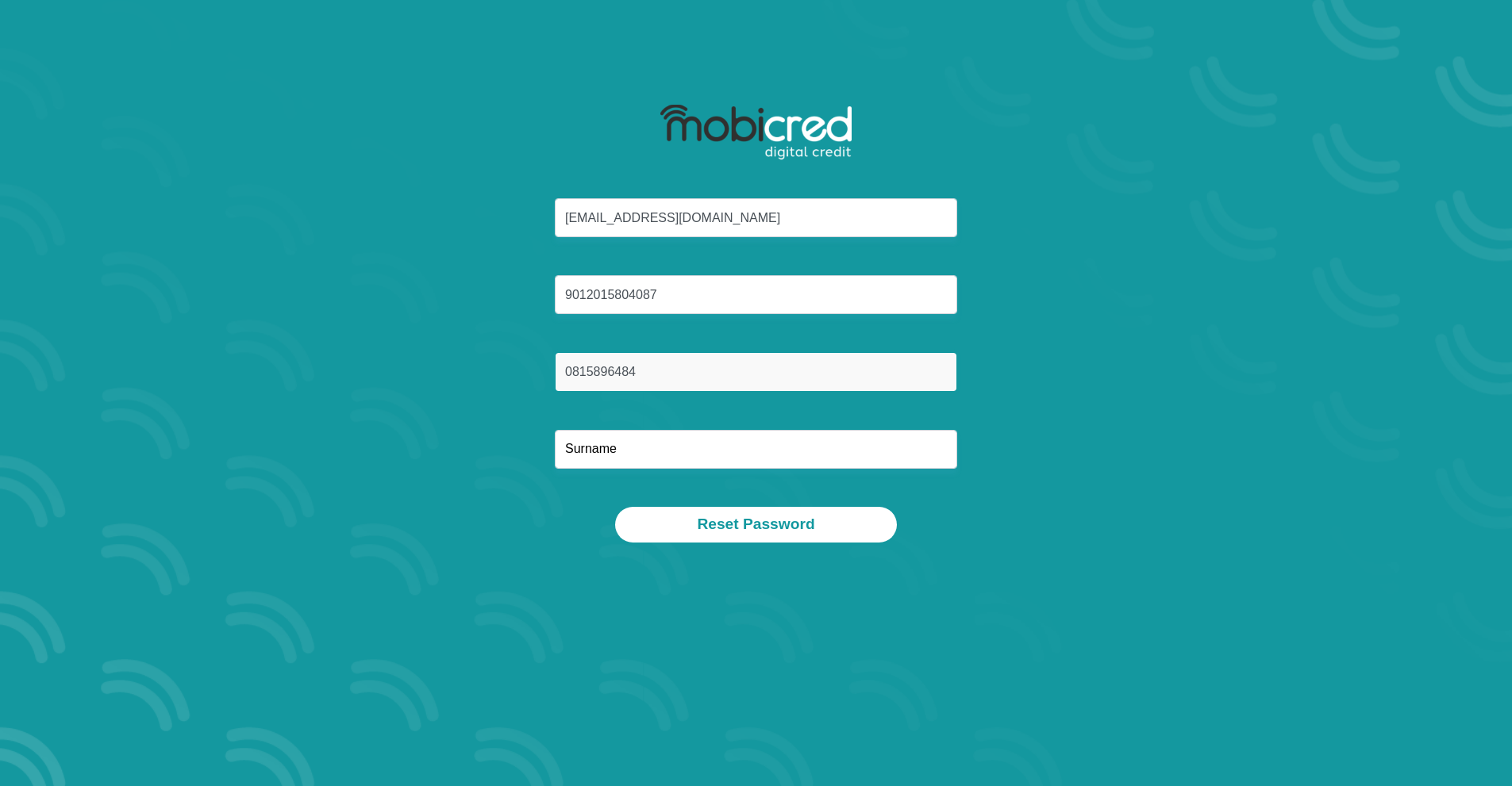
type input "0815896484"
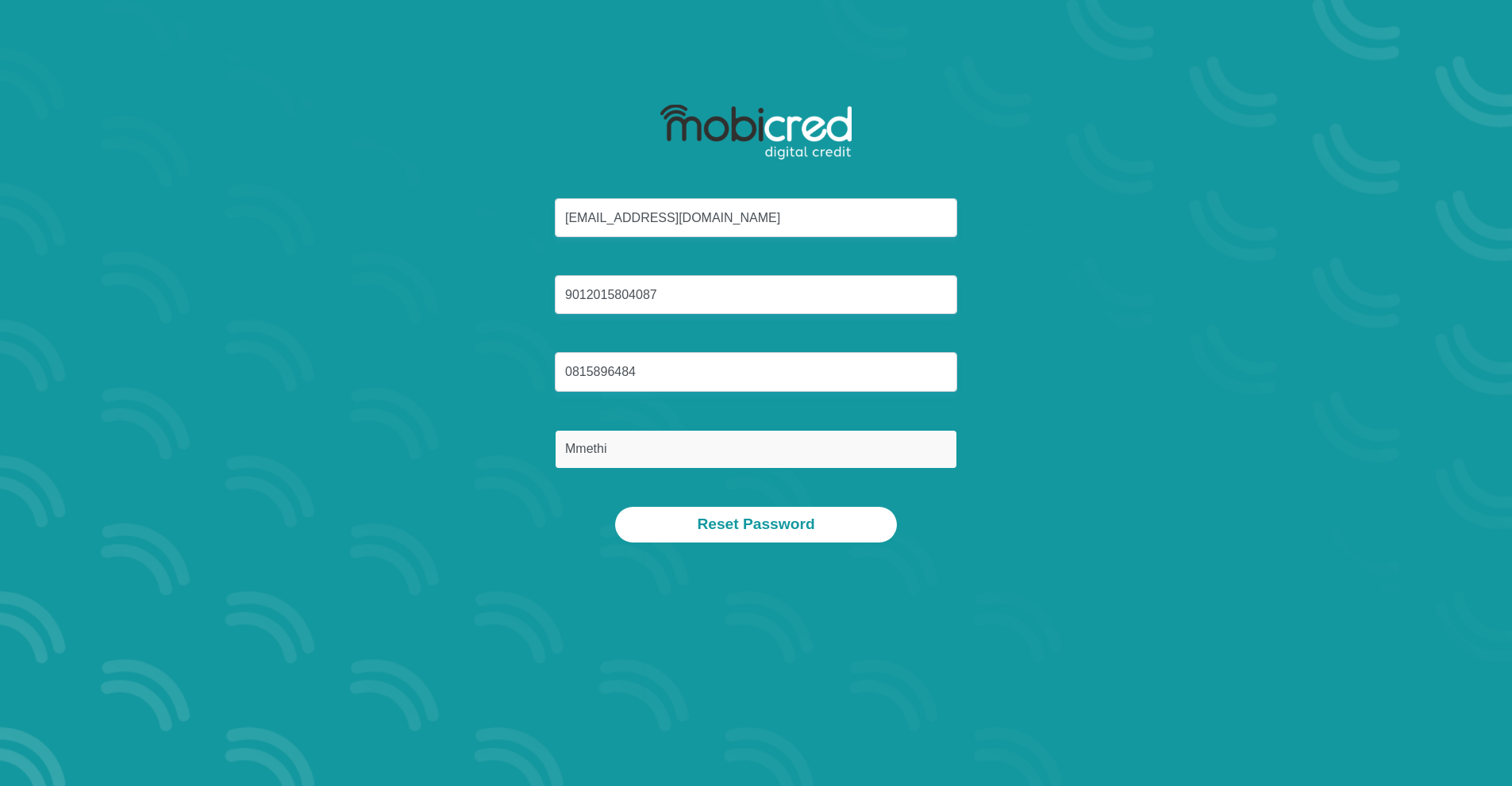
type input "Mmethi"
click at [615, 506] on button "Reset Password" at bounding box center [755, 524] width 281 height 36
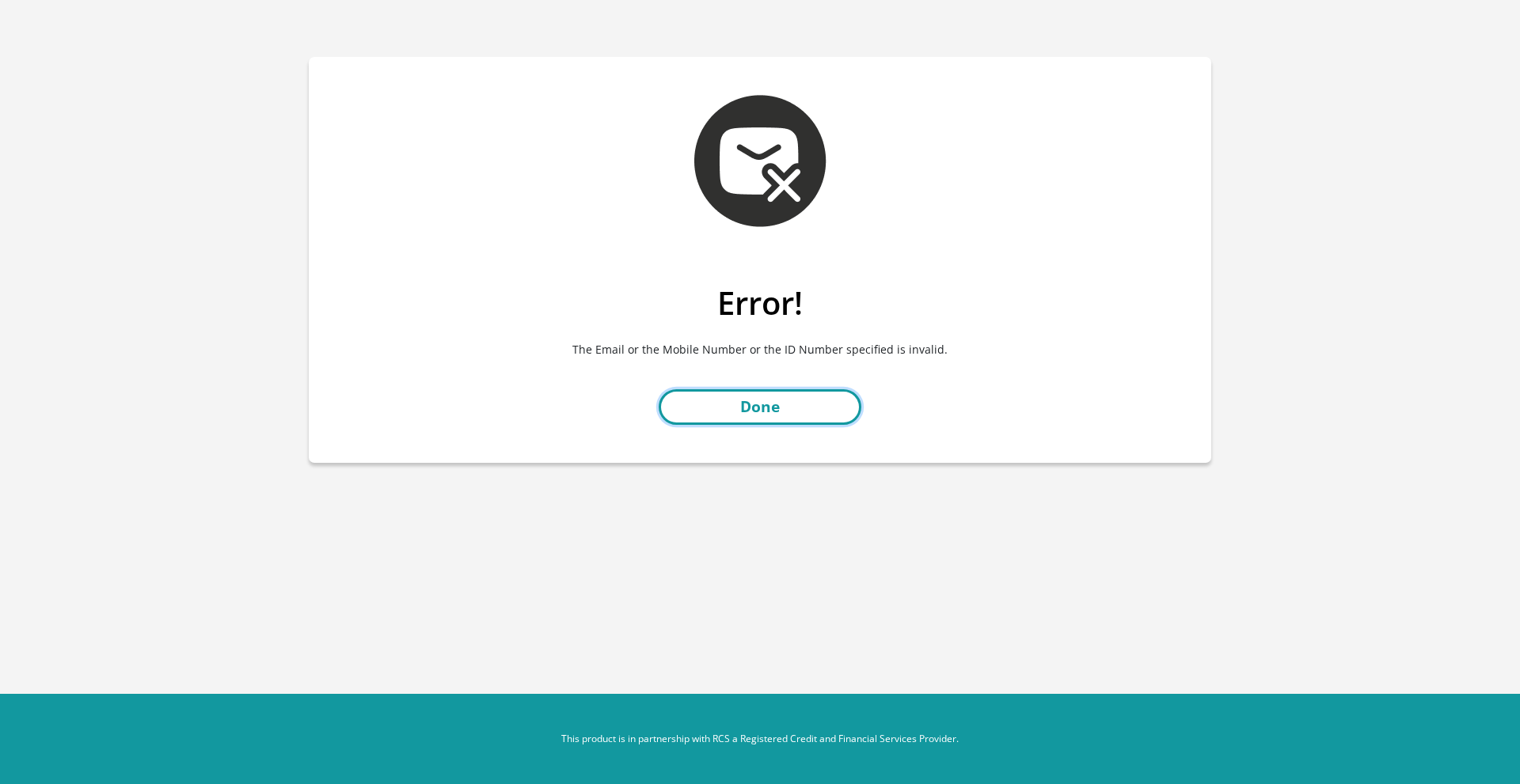
click at [748, 411] on link "Done" at bounding box center [760, 407] width 202 height 36
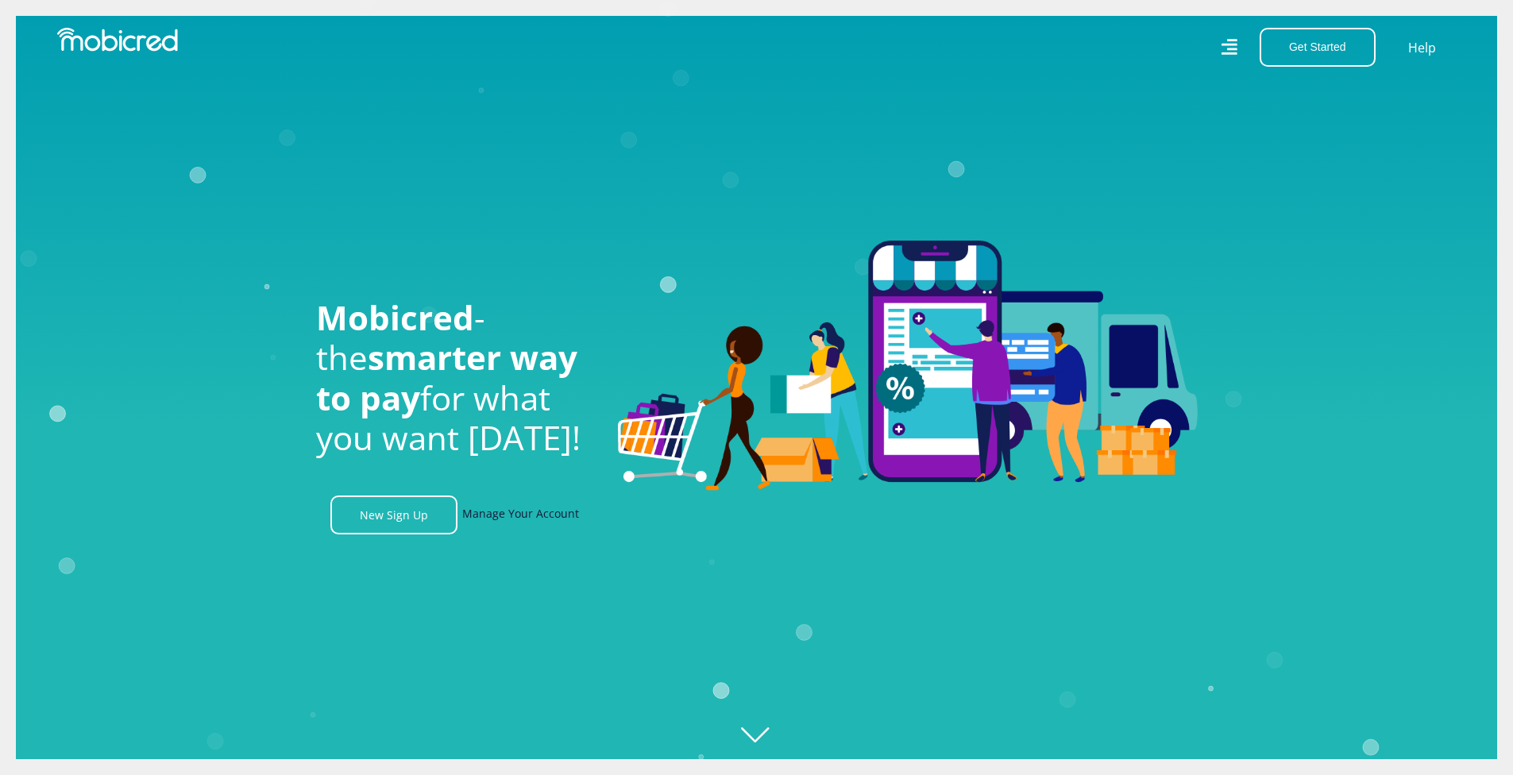
click at [512, 525] on link "Manage Your Account" at bounding box center [520, 515] width 117 height 39
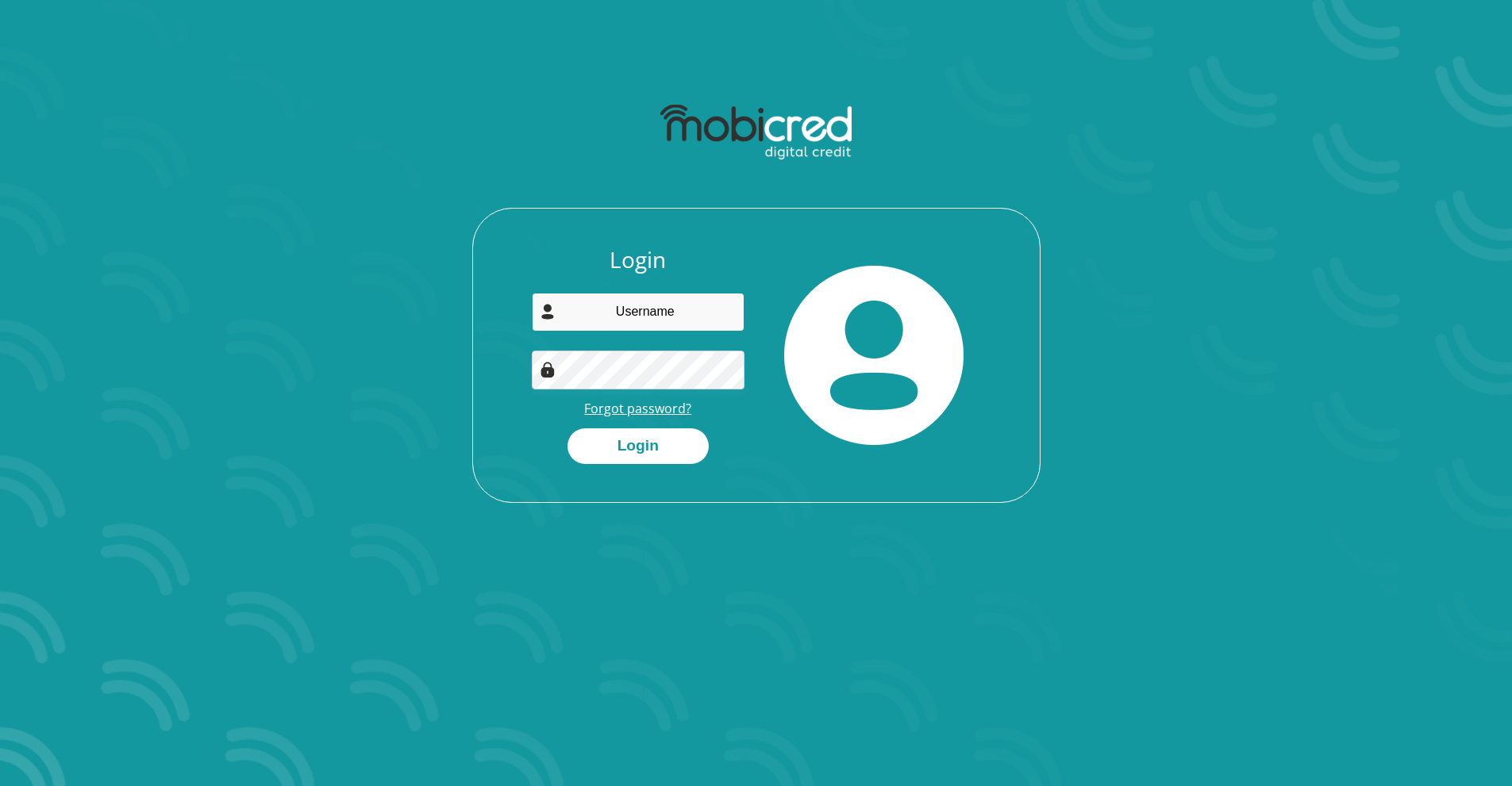
type input "[EMAIL_ADDRESS][DOMAIN_NAME]"
click at [635, 408] on link "Forgot password?" at bounding box center [638, 407] width 107 height 17
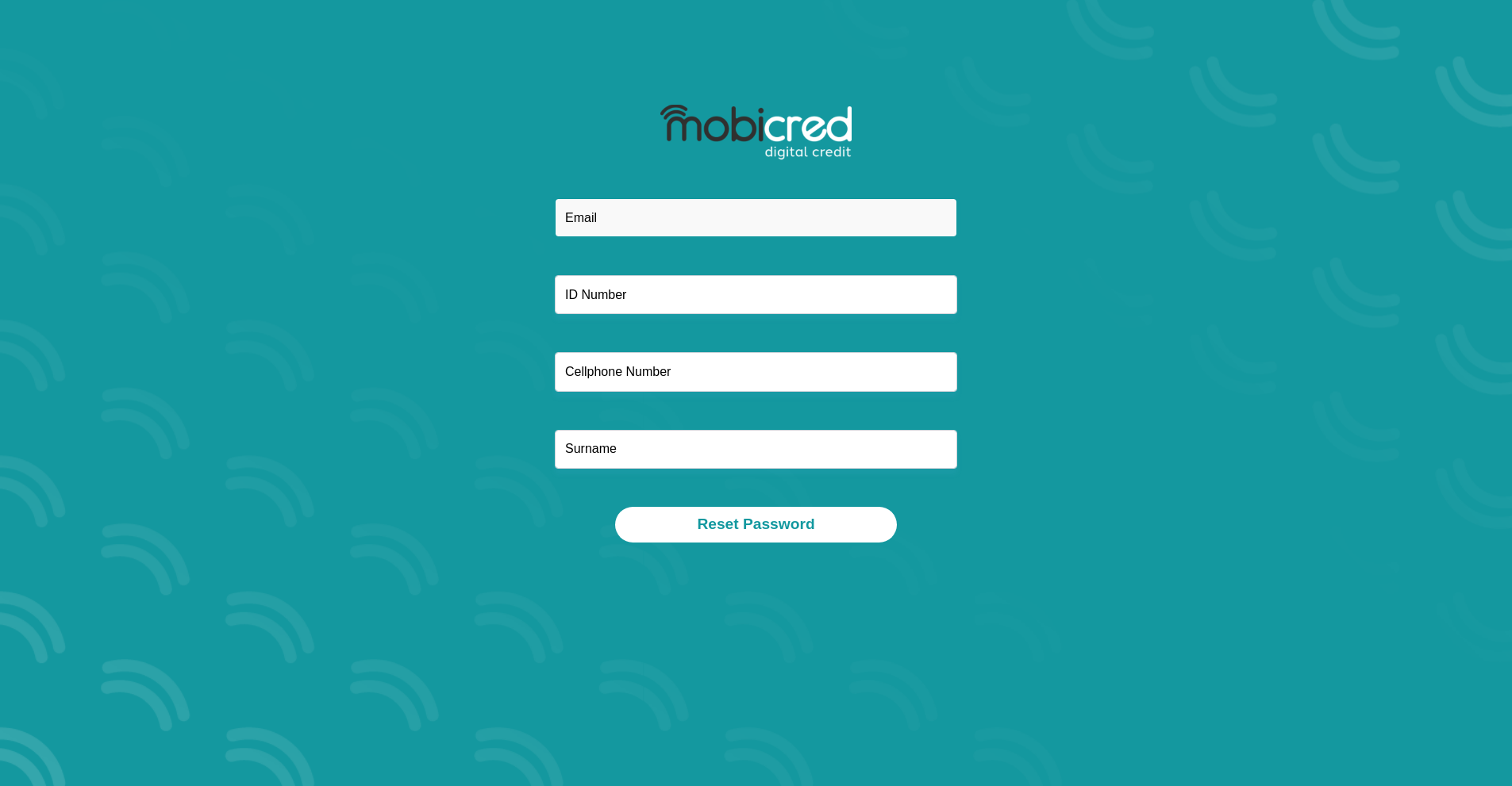
click at [685, 226] on input "email" at bounding box center [756, 218] width 403 height 39
type input "neommethi@gmail.com"
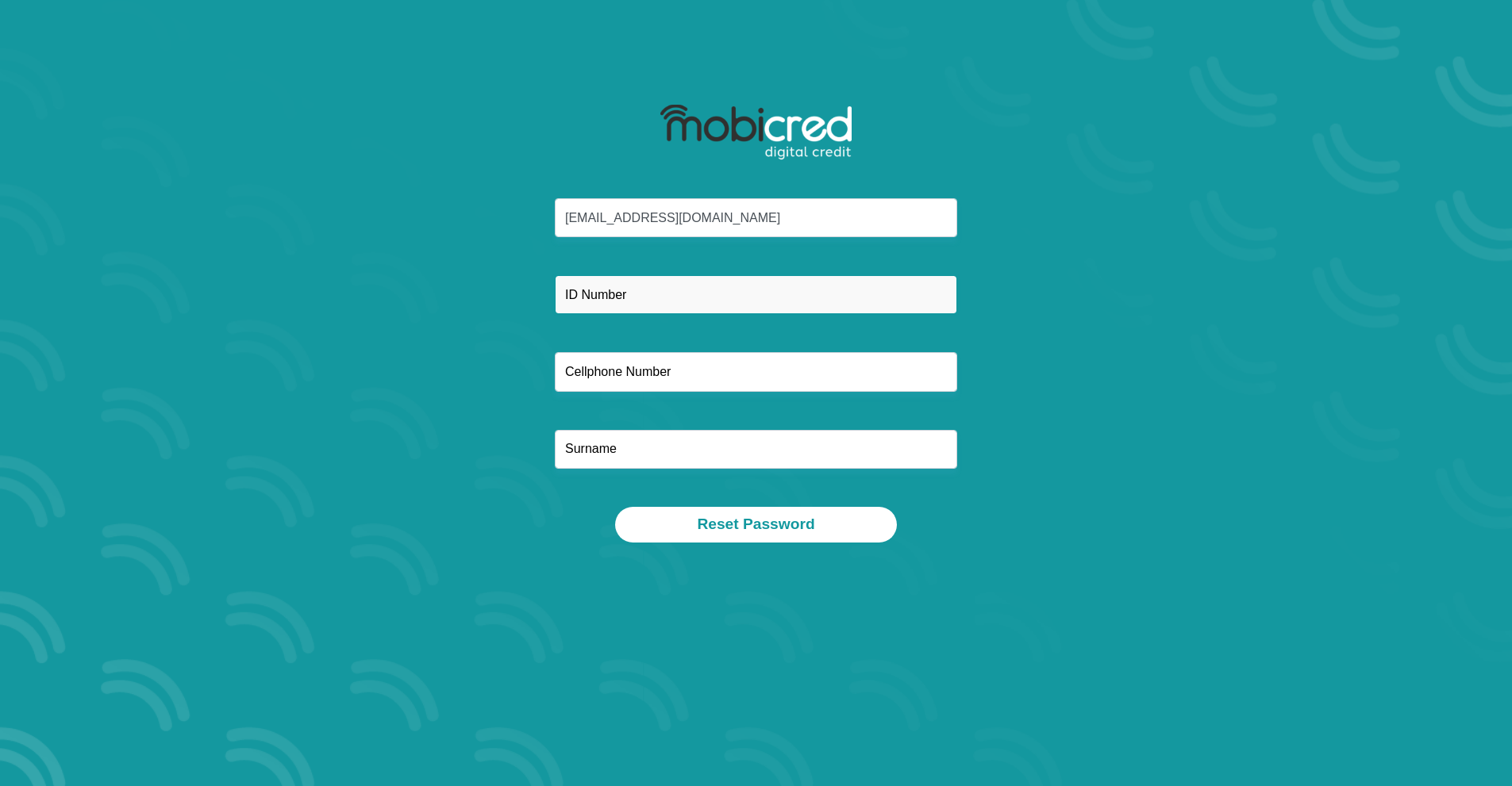
click at [695, 295] on input "text" at bounding box center [756, 295] width 403 height 39
type input "9012015804087"
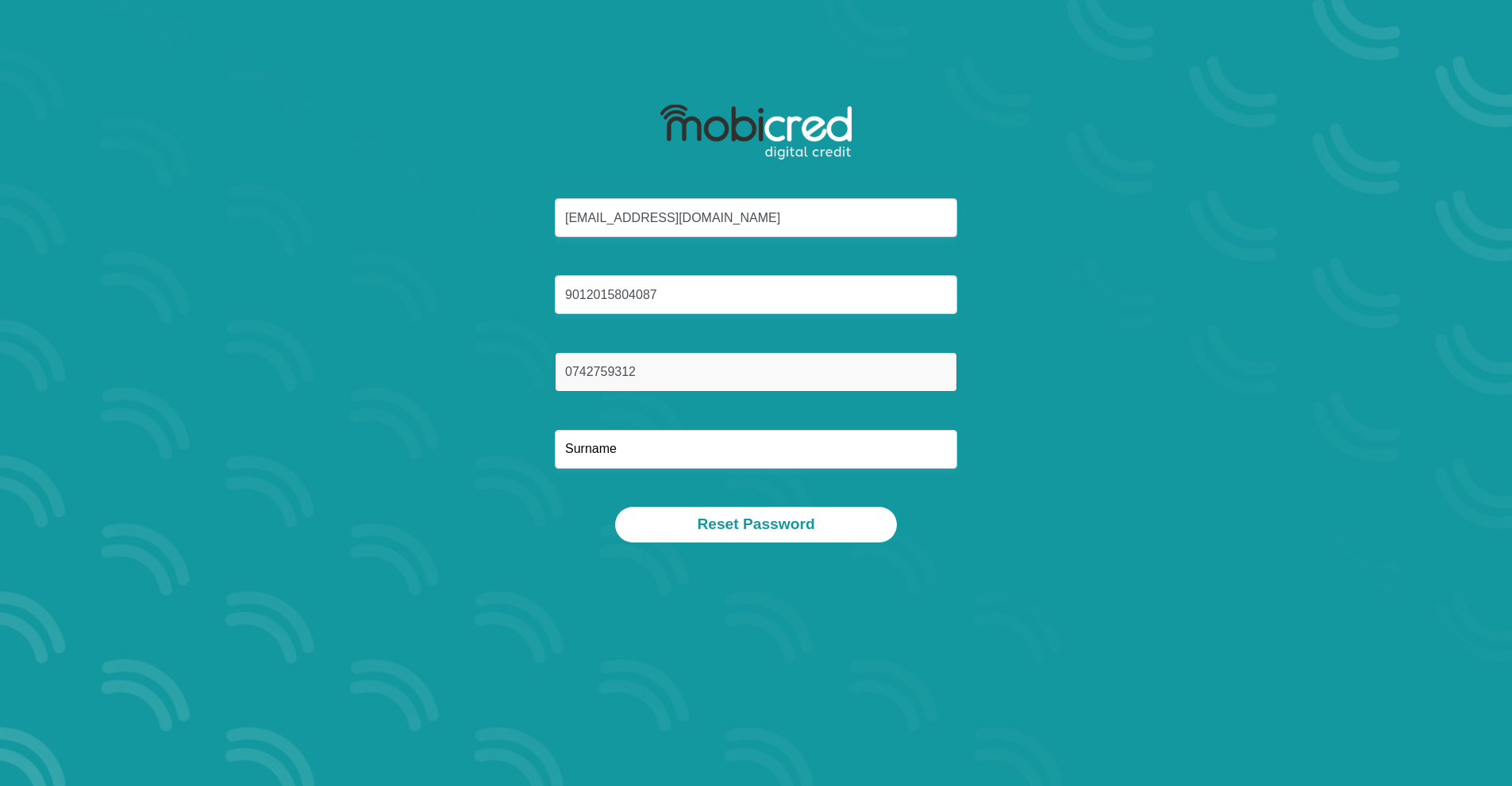
type input "0742759312"
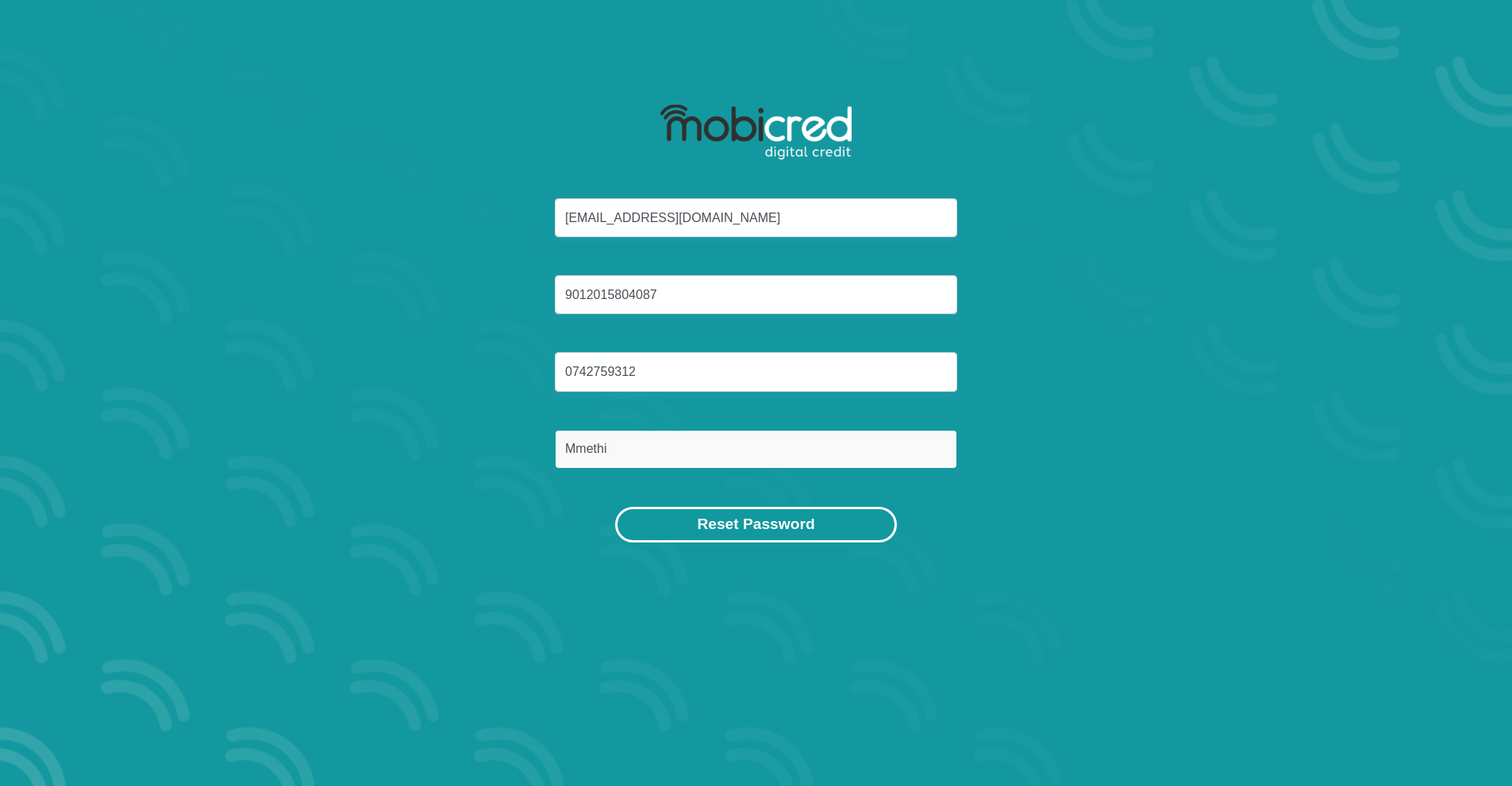
type input "Mmethi"
click at [800, 523] on button "Reset Password" at bounding box center [755, 524] width 281 height 36
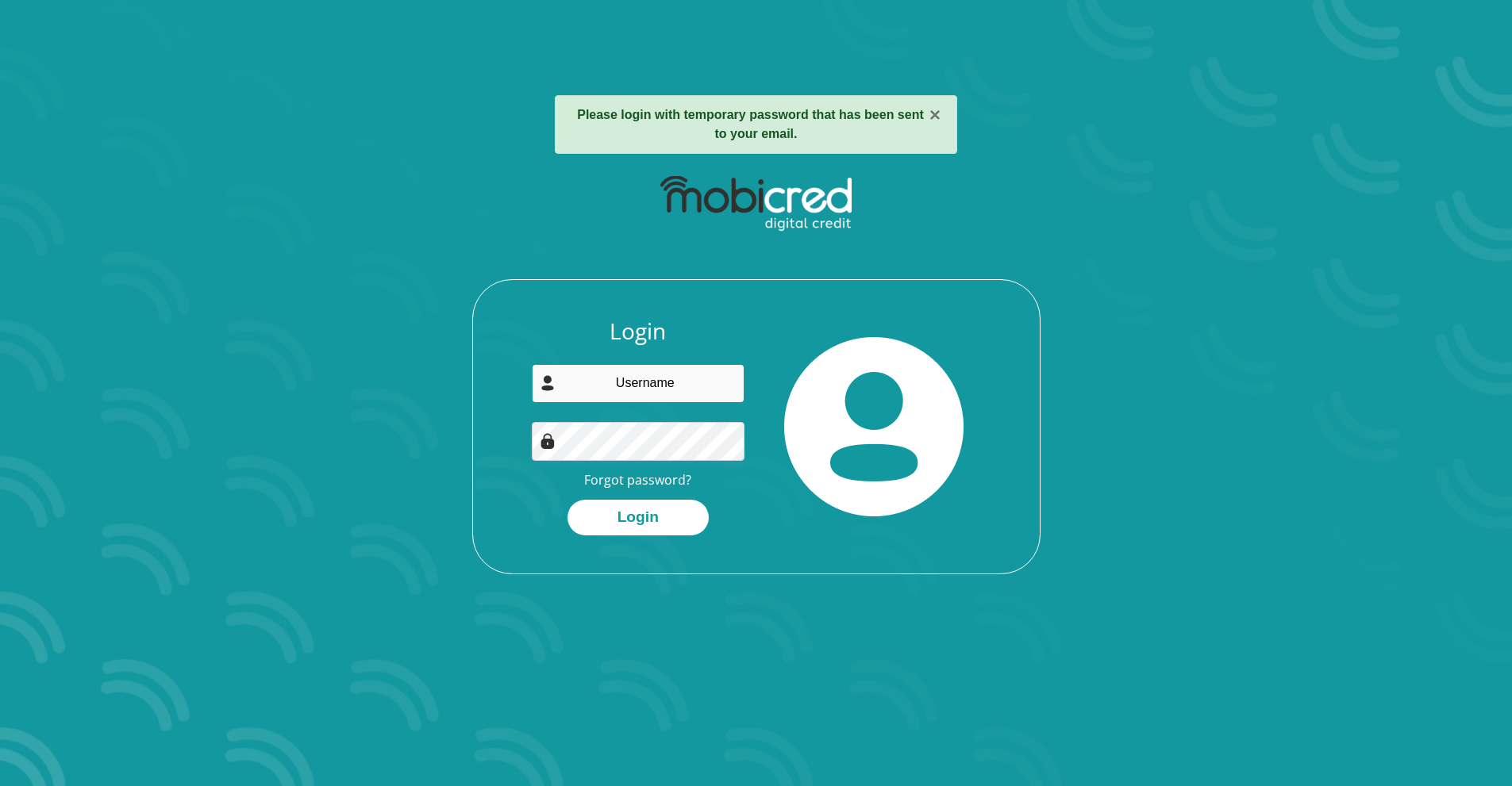
type input "[EMAIL_ADDRESS][DOMAIN_NAME]"
click at [592, 510] on button "Login" at bounding box center [638, 517] width 141 height 36
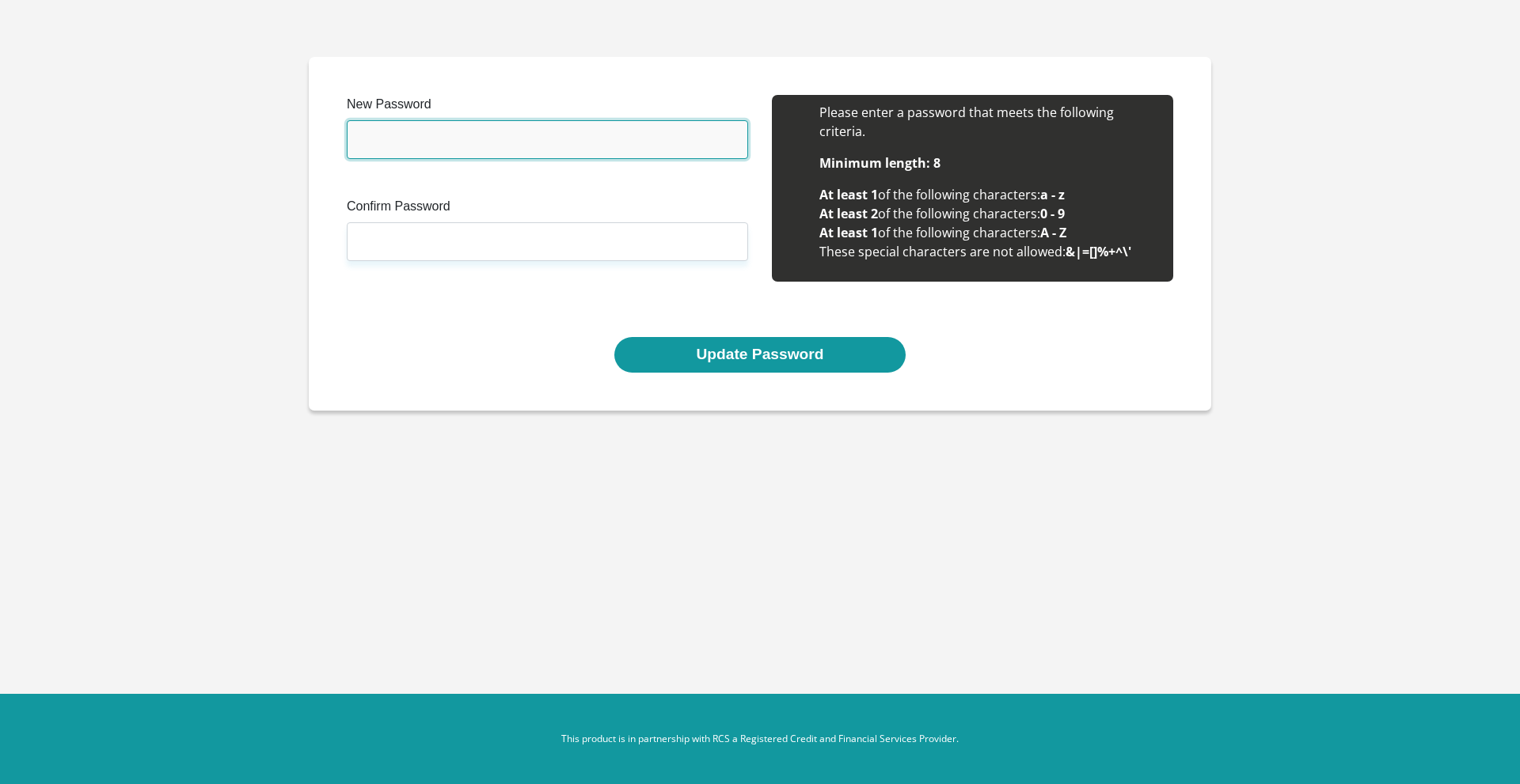
click at [464, 143] on input "New Password" at bounding box center [547, 139] width 402 height 39
type input "L3tm@k3m0n3y"
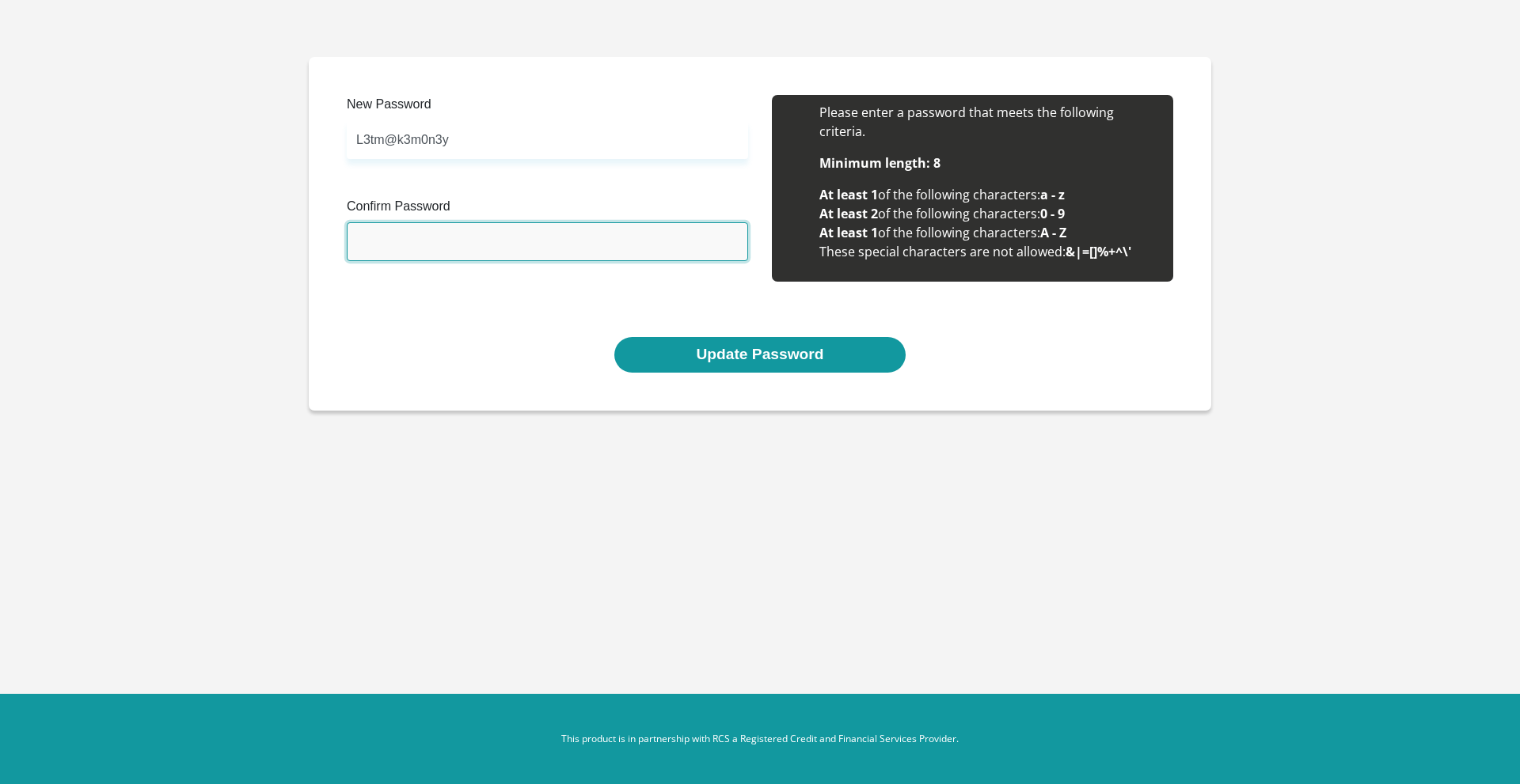
click at [450, 233] on input "Confirm Password" at bounding box center [547, 241] width 402 height 39
type input "Lets"
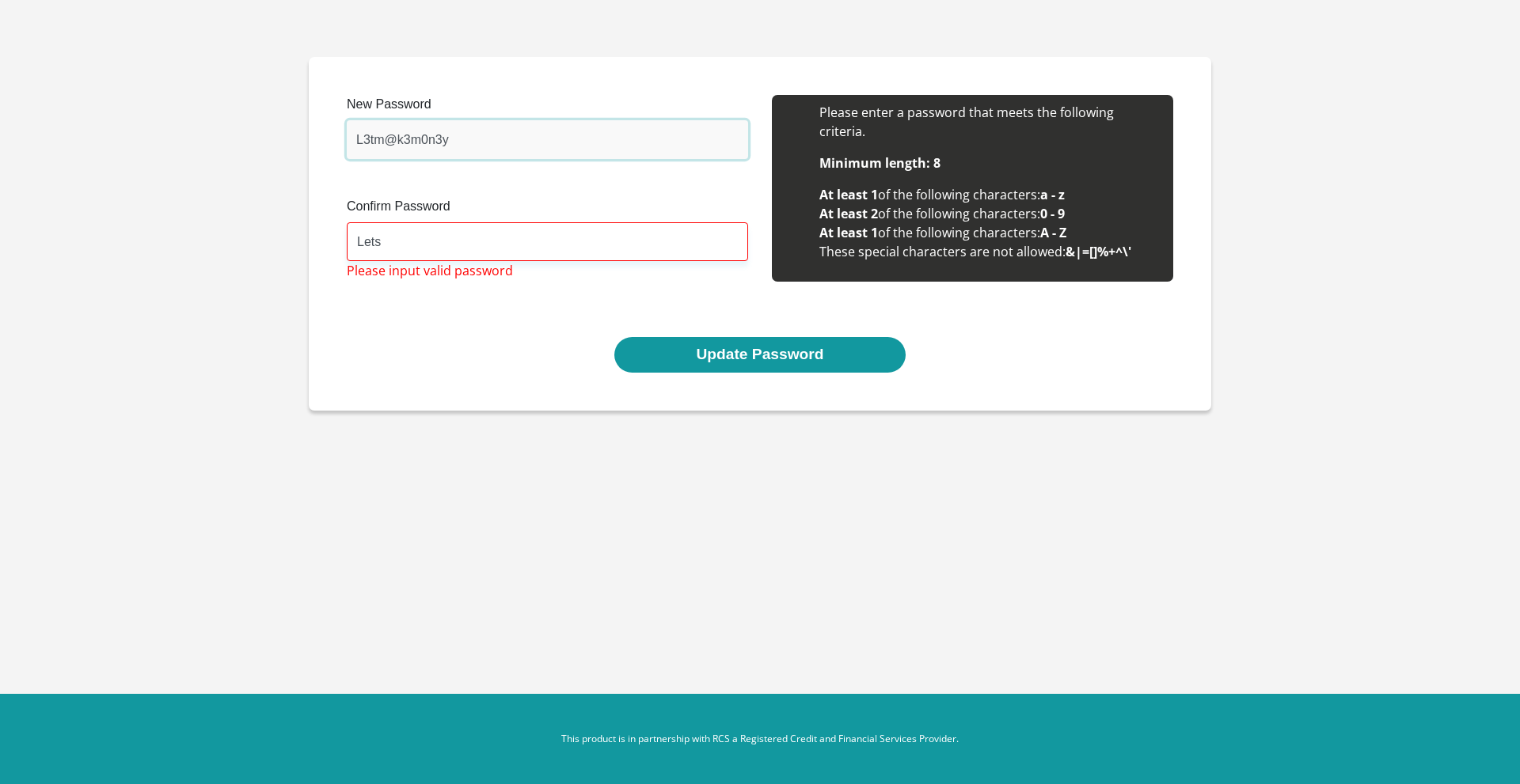
click at [372, 144] on input "L3tm@k3m0n3y" at bounding box center [547, 139] width 402 height 39
type input "L3tsm@k3m0n3y"
click at [371, 242] on input "Lets" at bounding box center [547, 241] width 402 height 39
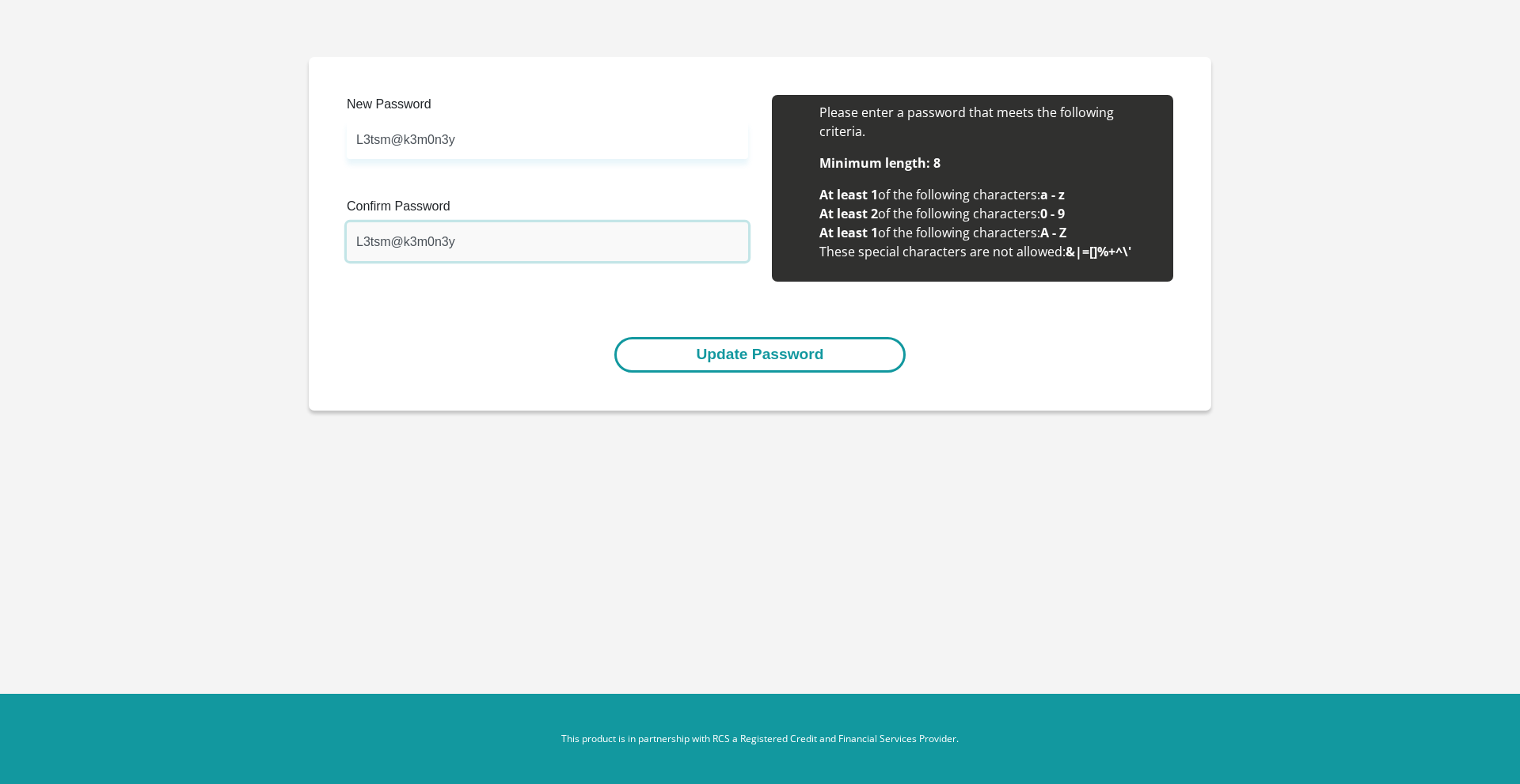
type input "L3tsm@k3m0n3y"
click at [703, 355] on button "Update Password" at bounding box center [759, 355] width 290 height 36
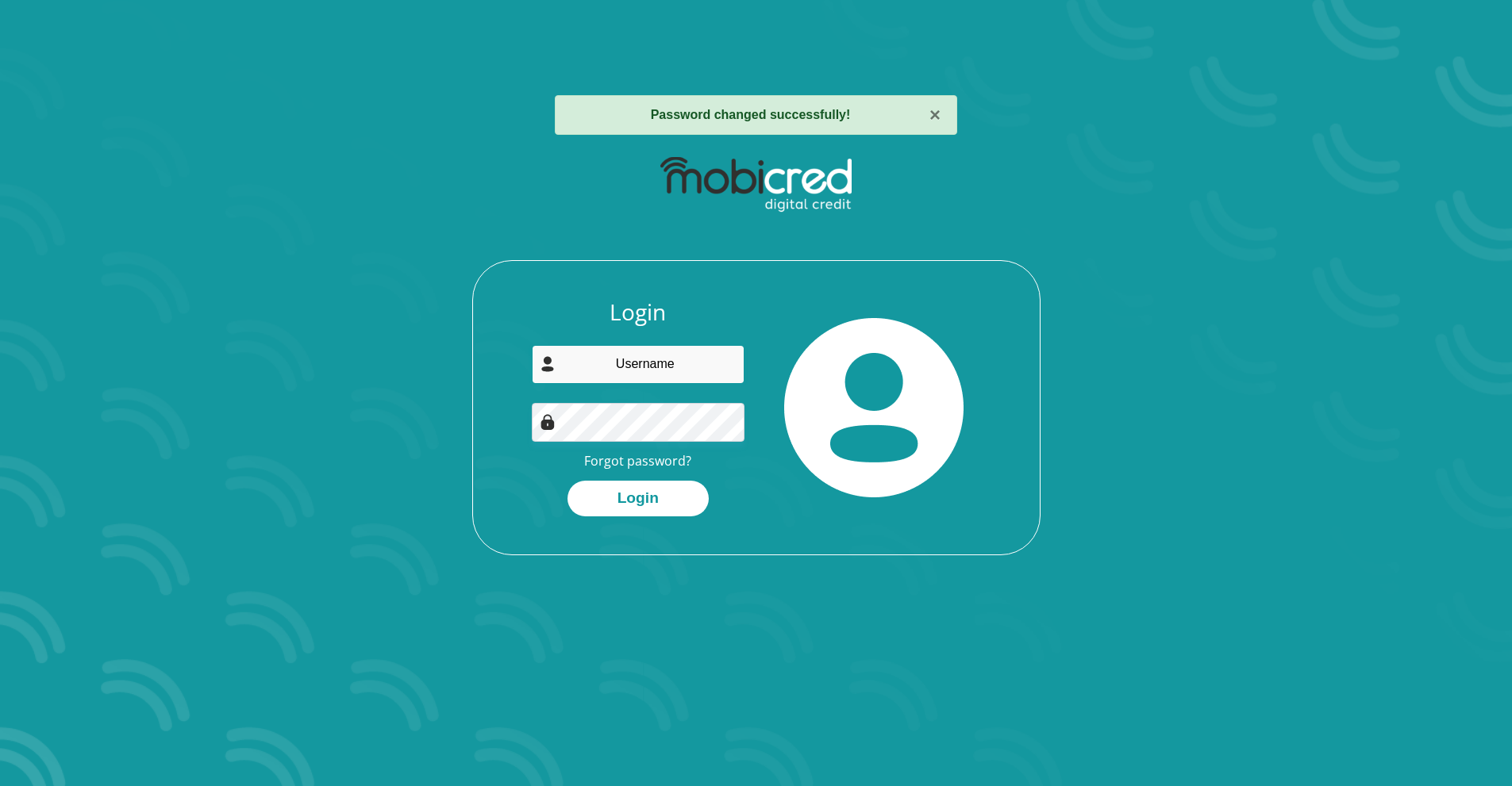
type input "[EMAIL_ADDRESS][DOMAIN_NAME]"
drag, startPoint x: 411, startPoint y: 468, endPoint x: 460, endPoint y: 480, distance: 50.4
click at [411, 468] on div "Login [EMAIL_ADDRESS][DOMAIN_NAME] Forgot password? Login" at bounding box center [756, 352] width 852 height 407
click at [580, 493] on button "Login" at bounding box center [638, 498] width 141 height 36
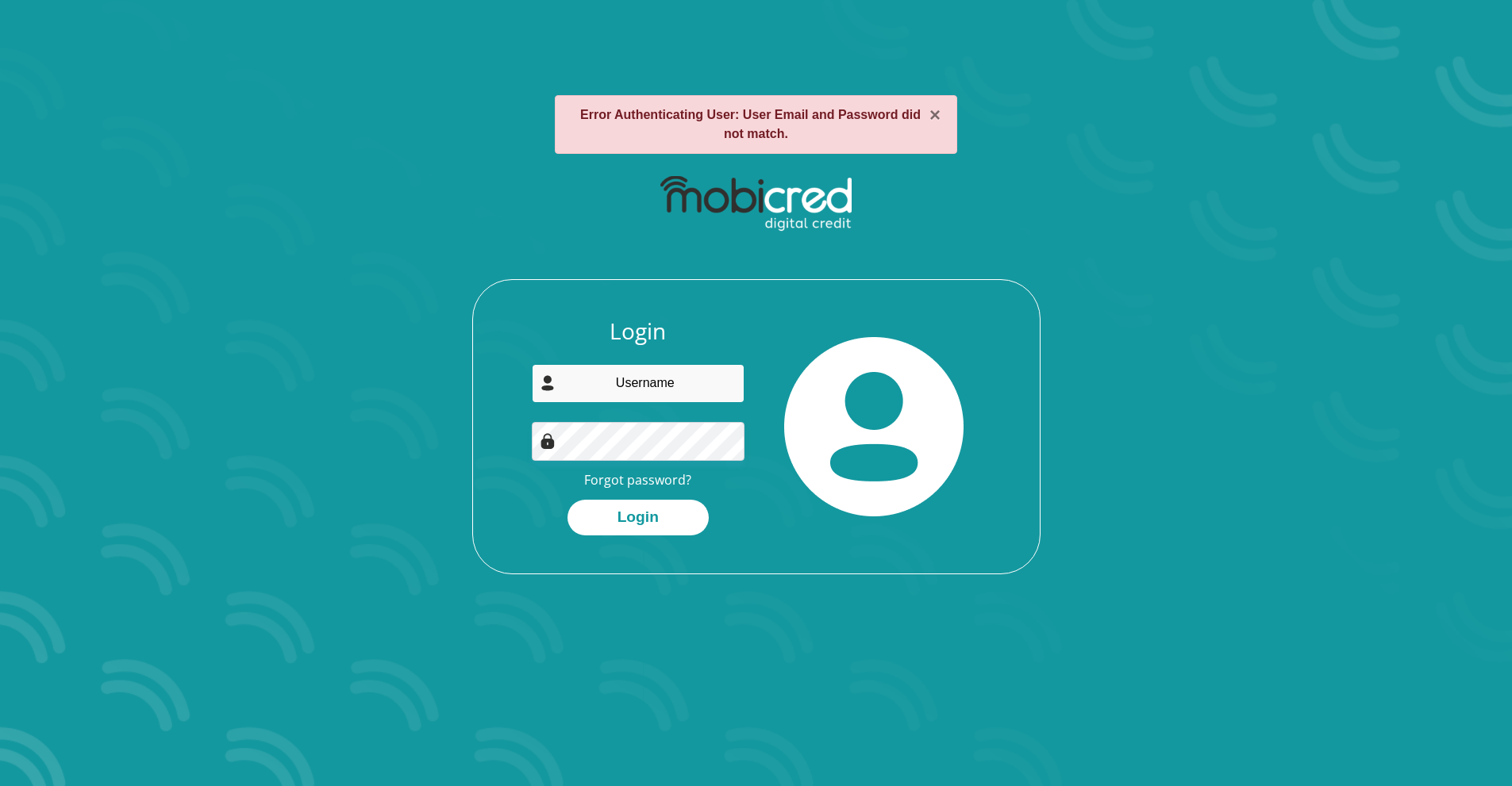
type input "neommethi@gmail.com"
click at [599, 527] on button "Login" at bounding box center [638, 517] width 141 height 36
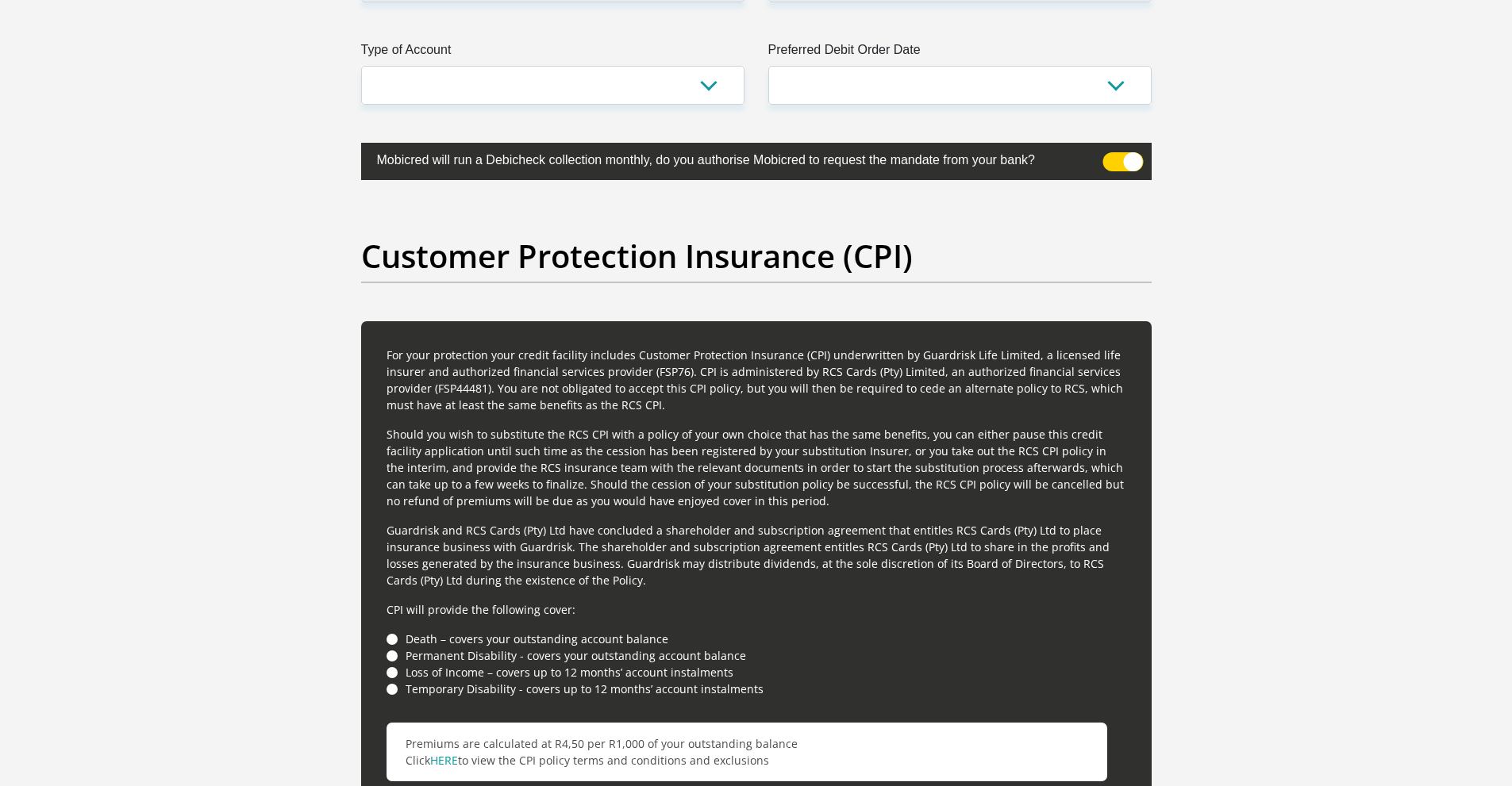
scroll to position [3979, 0]
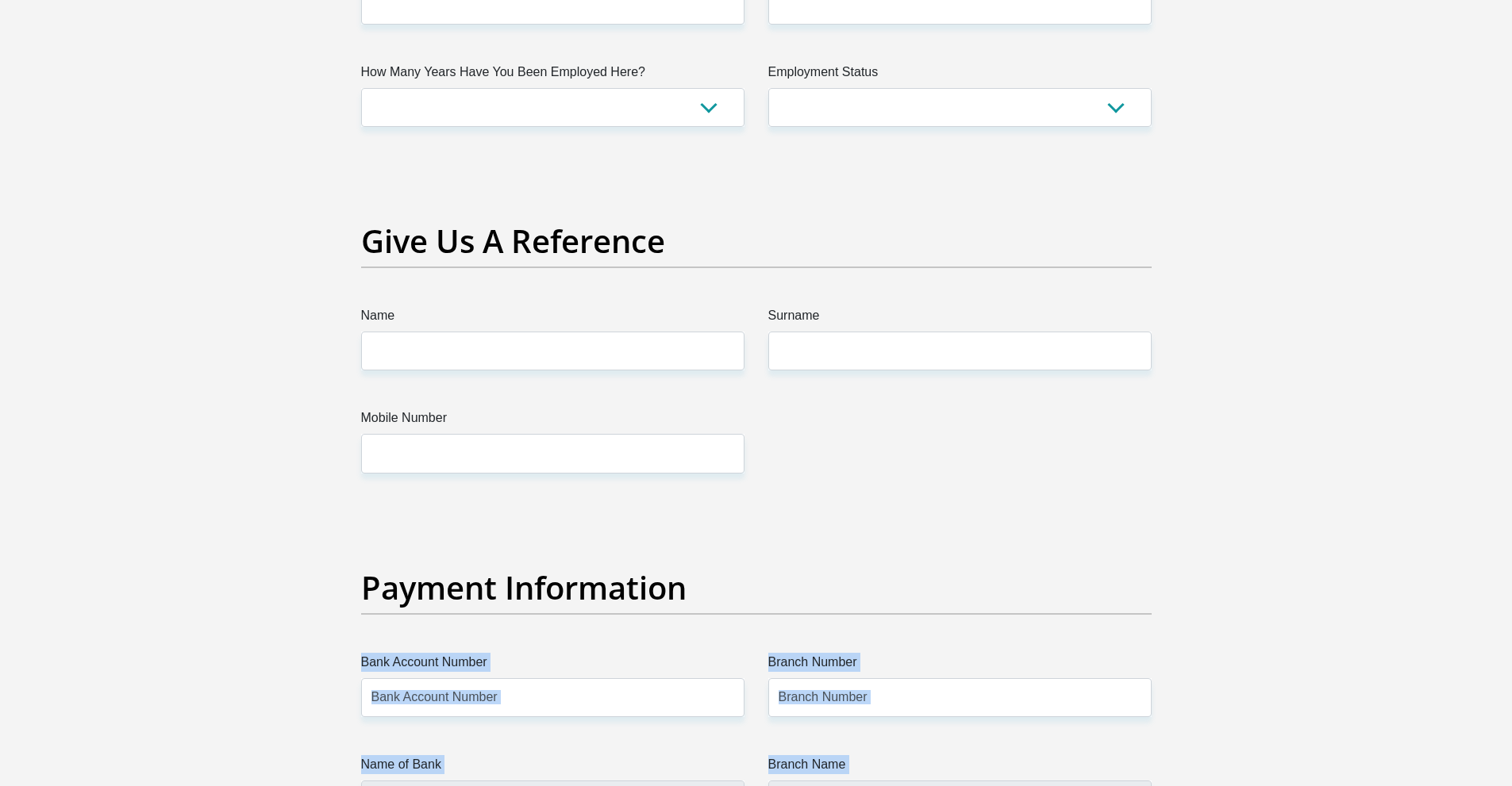
drag, startPoint x: 1519, startPoint y: 87, endPoint x: 1364, endPoint y: 393, distance: 343.0
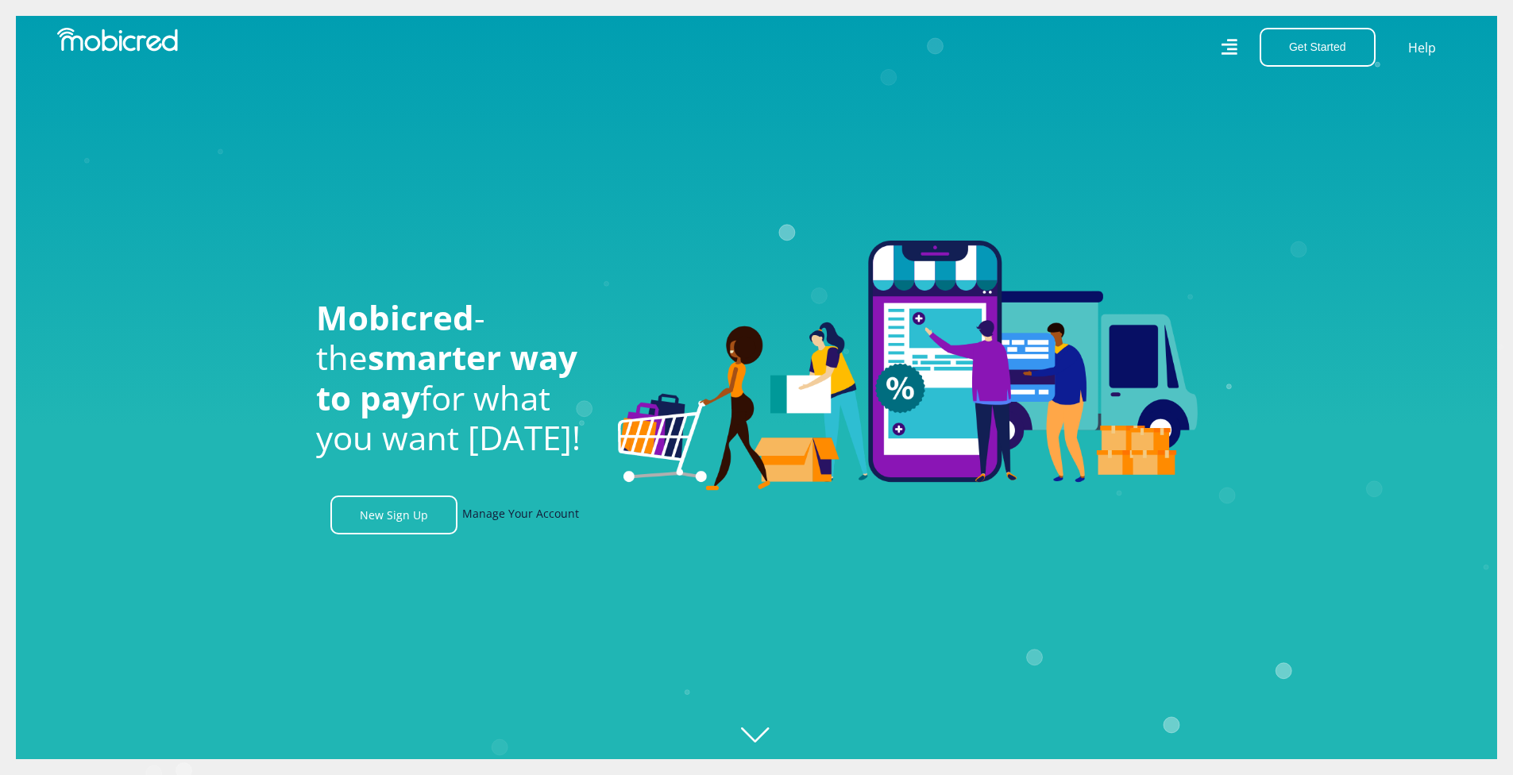
click at [489, 517] on link "Manage Your Account" at bounding box center [520, 515] width 117 height 39
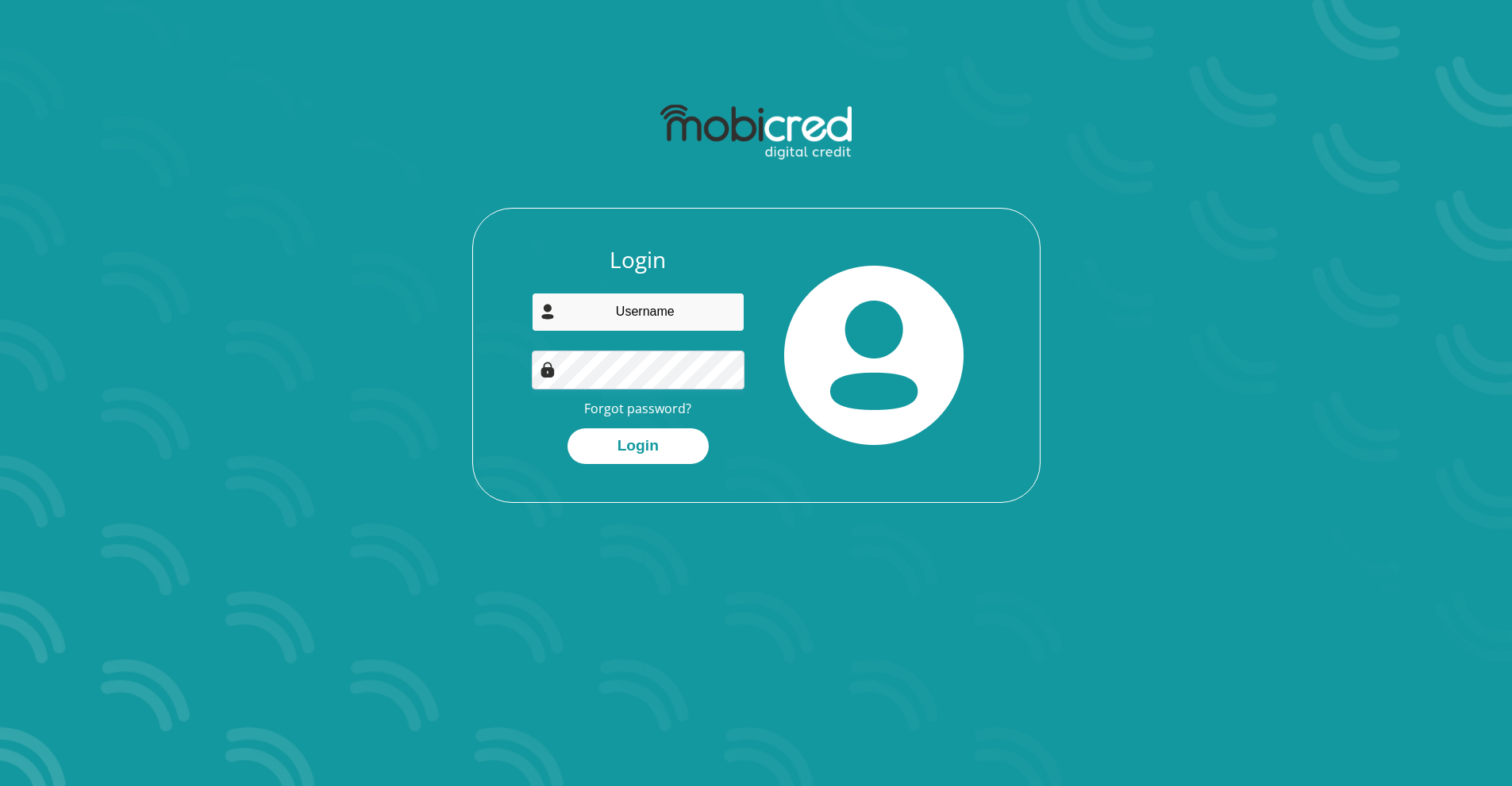
type input "[EMAIL_ADDRESS][DOMAIN_NAME]"
click at [585, 448] on button "Login" at bounding box center [638, 446] width 141 height 36
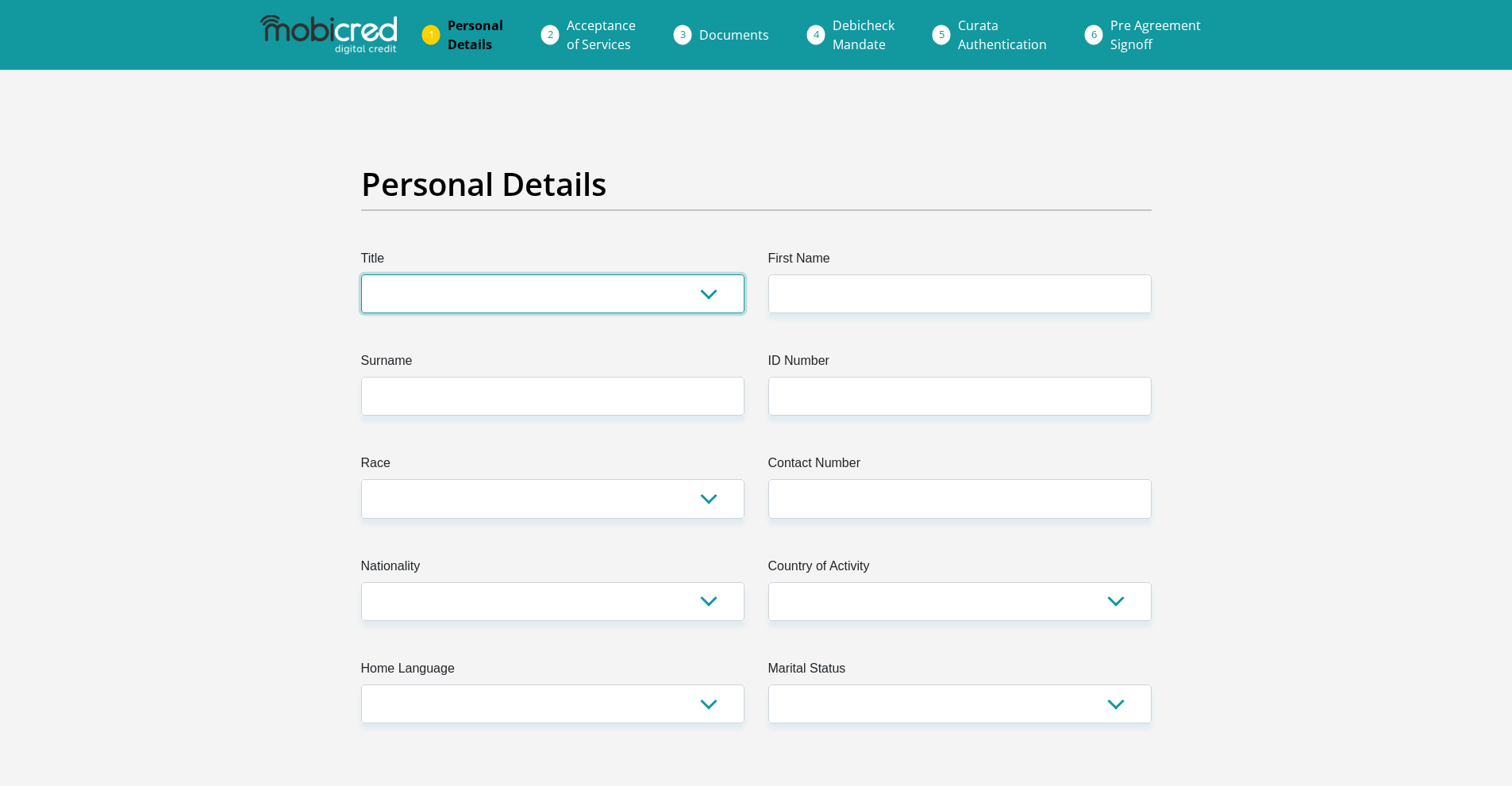
click at [710, 295] on select "Mr Ms Mrs Dr [PERSON_NAME]" at bounding box center [553, 294] width 384 height 39
select select "Mr"
click at [361, 275] on select "Mr Ms Mrs Dr [PERSON_NAME]" at bounding box center [553, 294] width 384 height 39
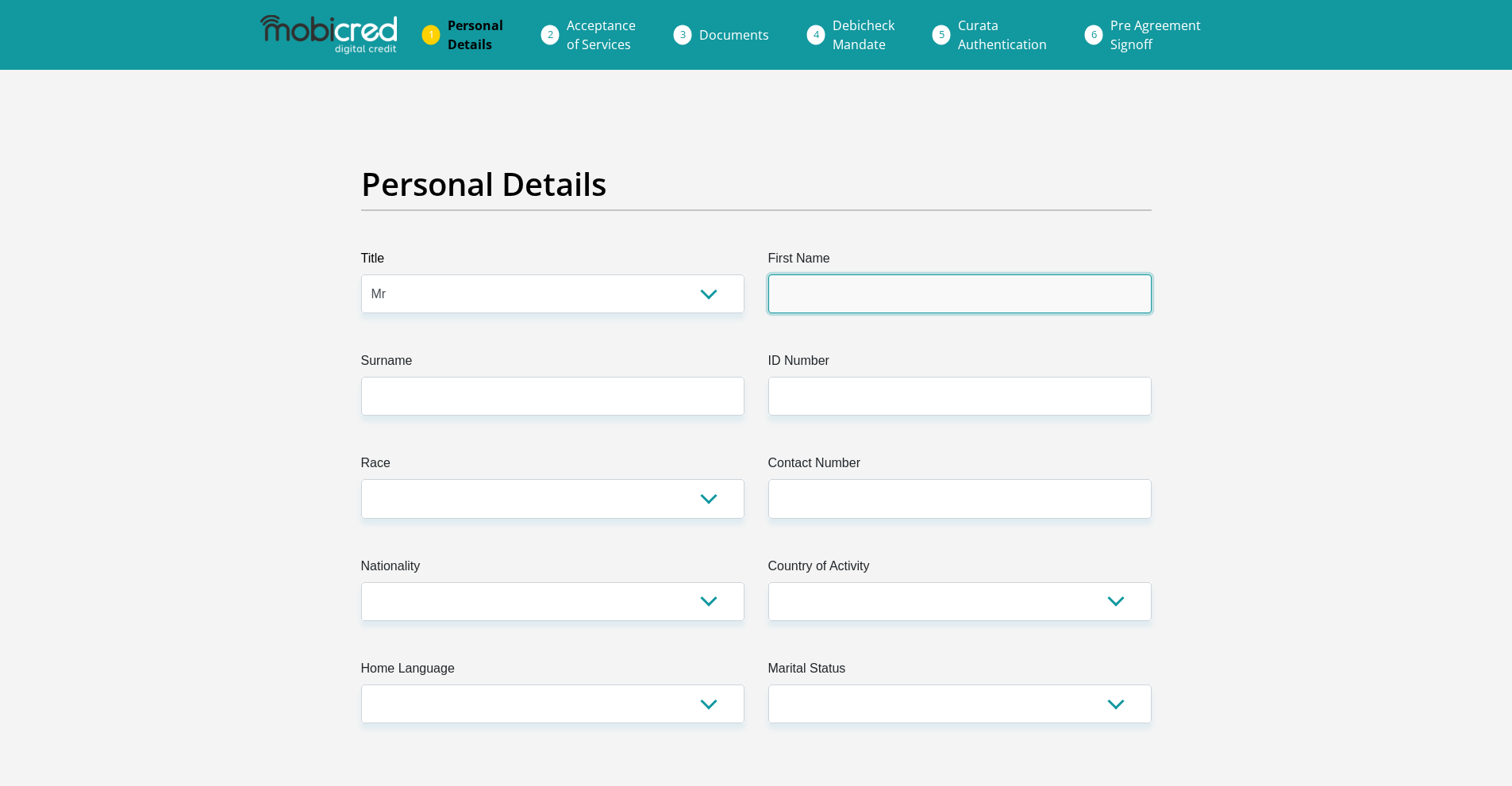
click at [799, 297] on input "First Name" at bounding box center [960, 294] width 384 height 39
type input "NEo"
